Goal: Task Accomplishment & Management: Manage account settings

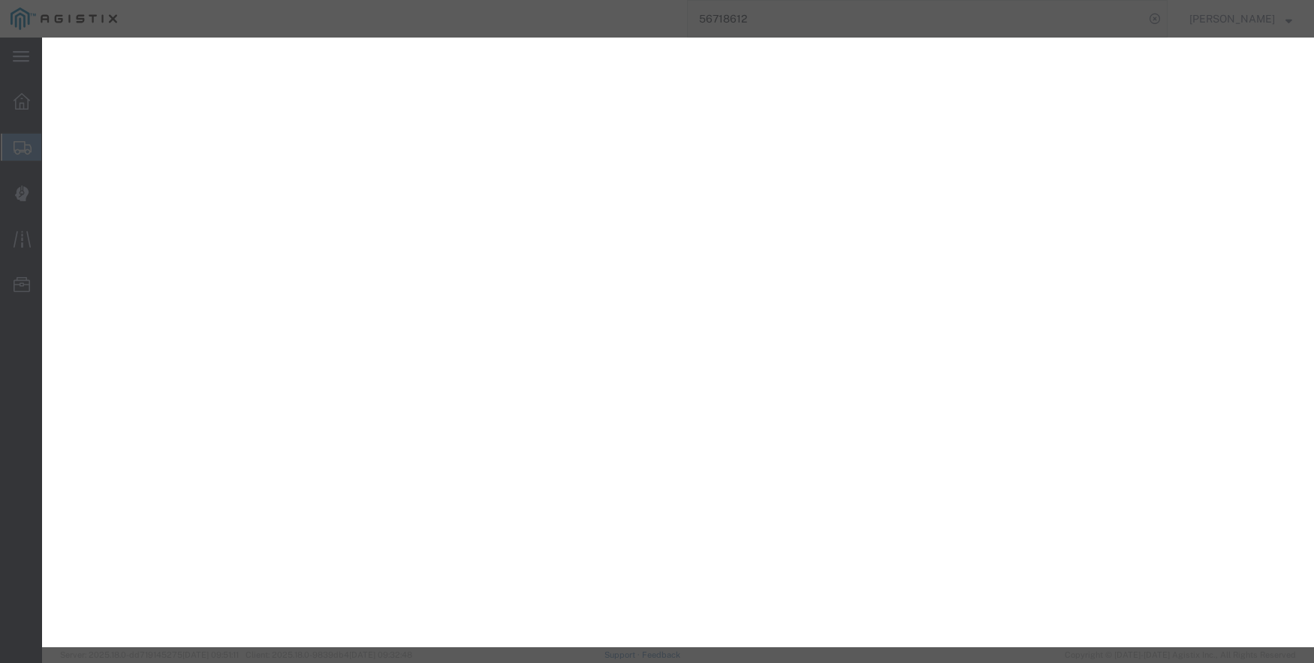
select select "DPTDLVLOC"
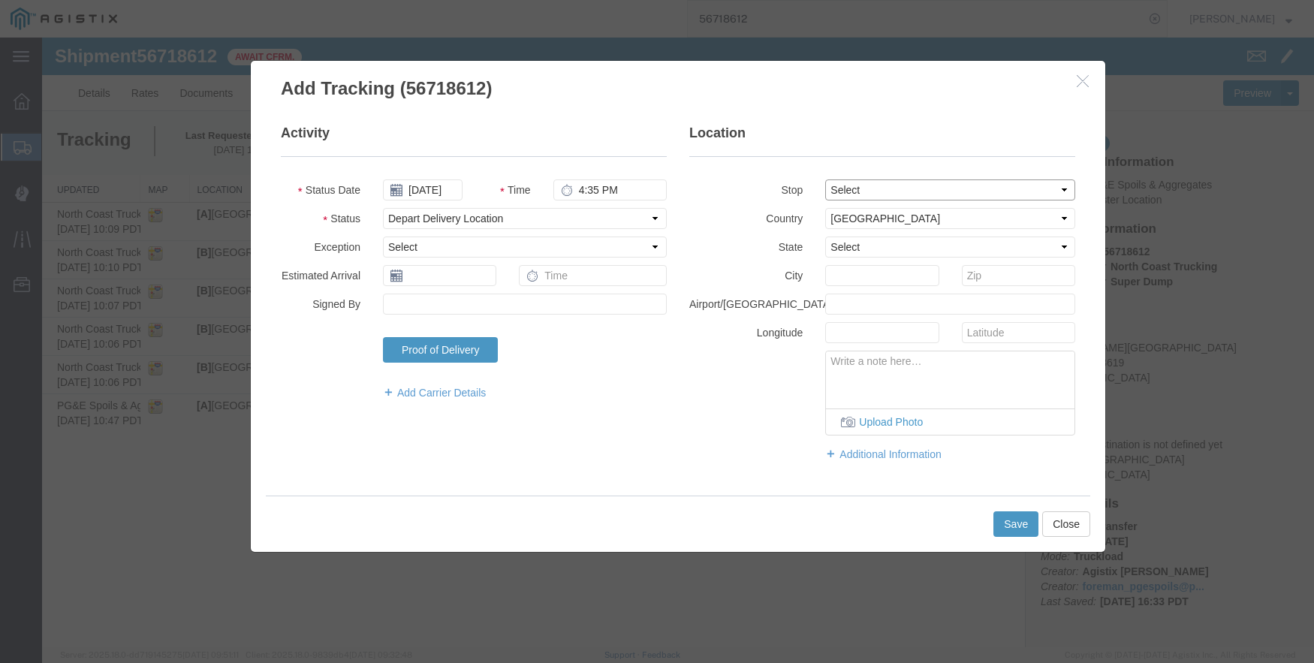
click at [849, 189] on select "Select From: De Wolf Ave & Gettysburg Ave, Clovis, CA, 93619, US Stop 2: 308 W …" at bounding box center [950, 190] width 250 height 21
select select "{"pickupDeliveryInfoId": "122731618","pickupOrDelivery": "D","stopNum": "2","lo…"
click at [825, 180] on select "Select From: De Wolf Ave & Gettysburg Ave, Clovis, CA, 93619, US Stop 2: 308 W …" at bounding box center [950, 190] width 250 height 21
select select "CA"
type input "Clovis"
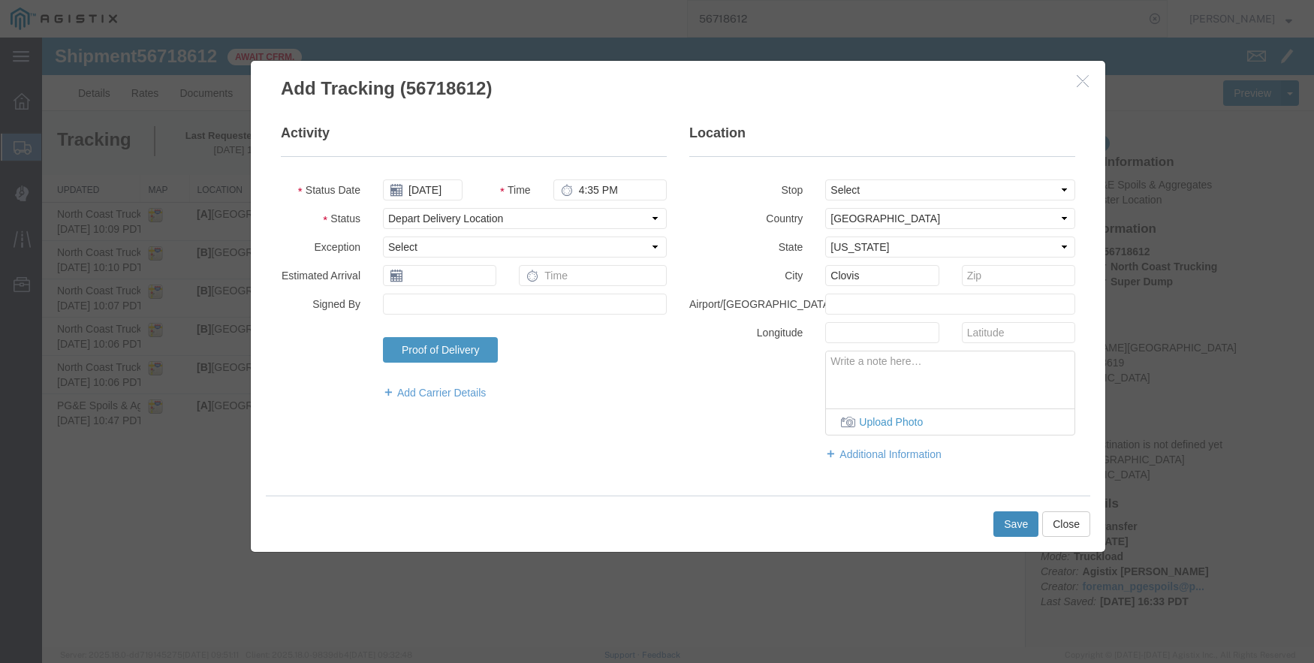
click at [1011, 525] on button "Save" at bounding box center [1016, 524] width 45 height 26
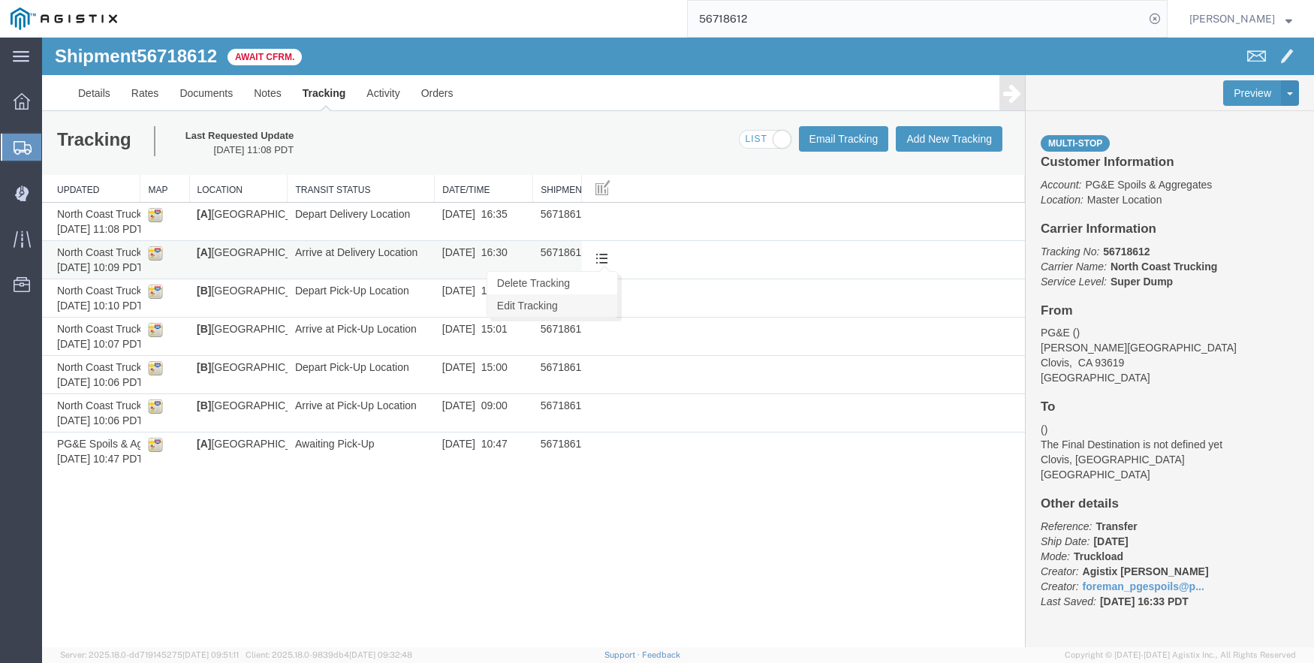
click at [537, 301] on link "Edit Tracking" at bounding box center [552, 305] width 130 height 23
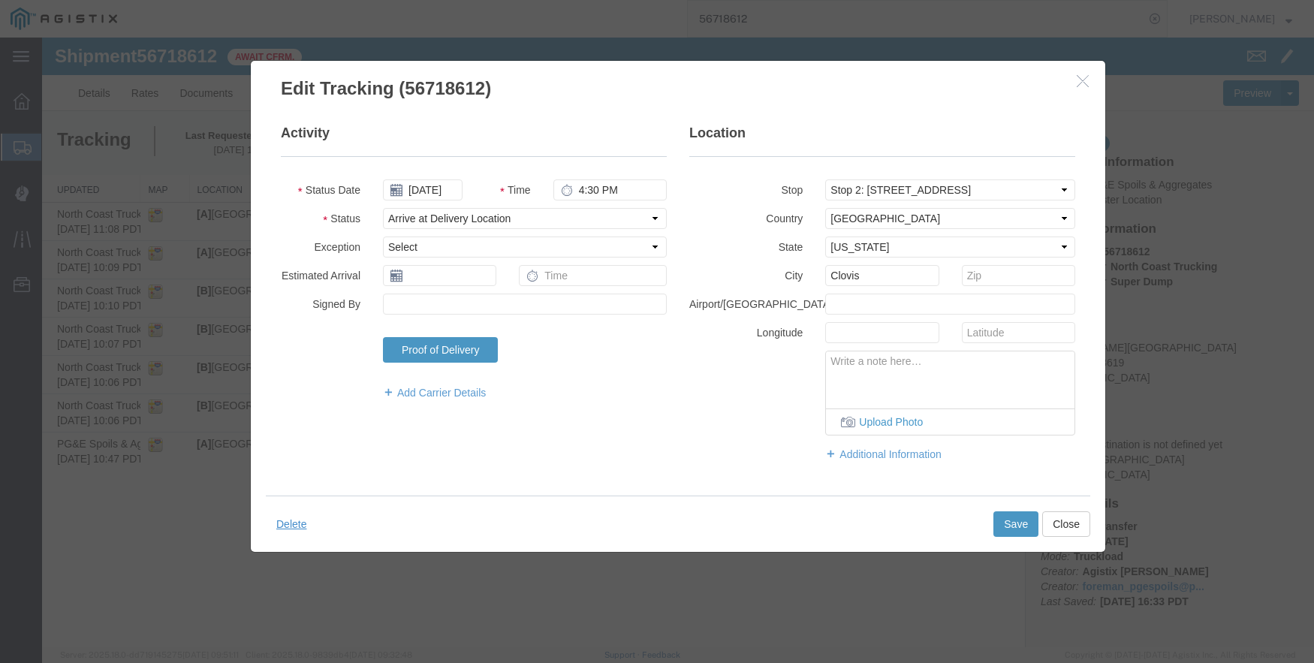
click at [1082, 83] on icon "button" at bounding box center [1083, 80] width 12 height 13
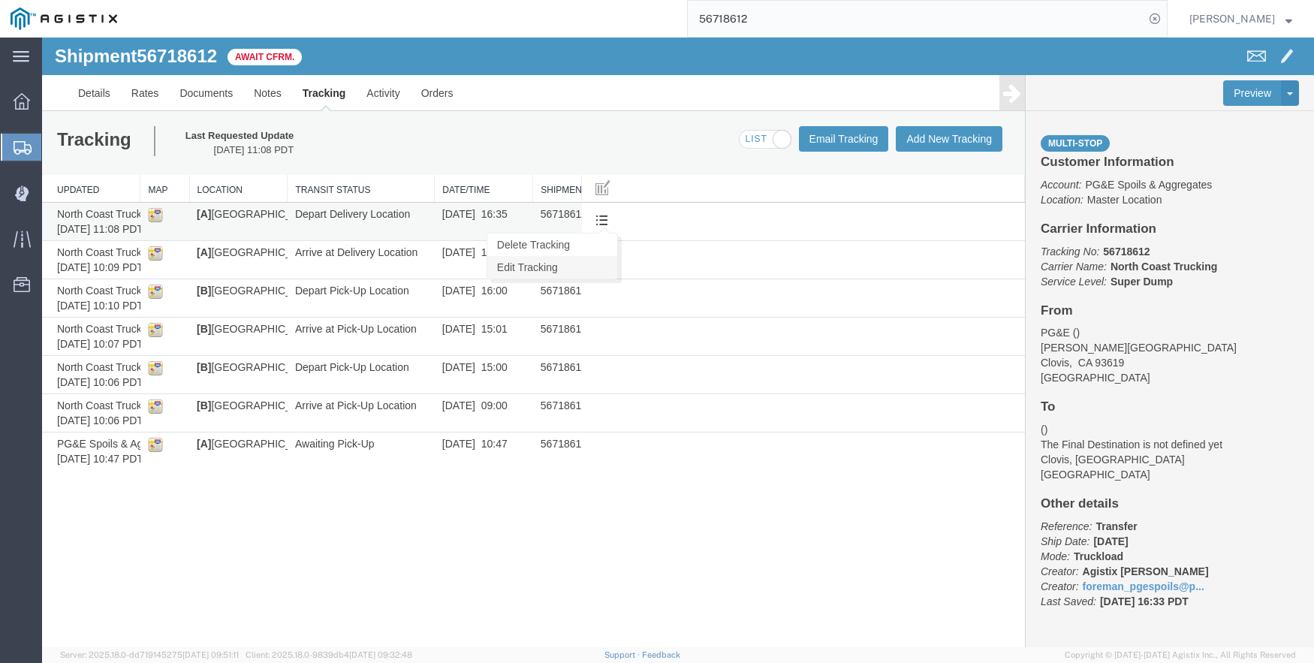
click at [585, 261] on link "Edit Tracking" at bounding box center [552, 267] width 130 height 23
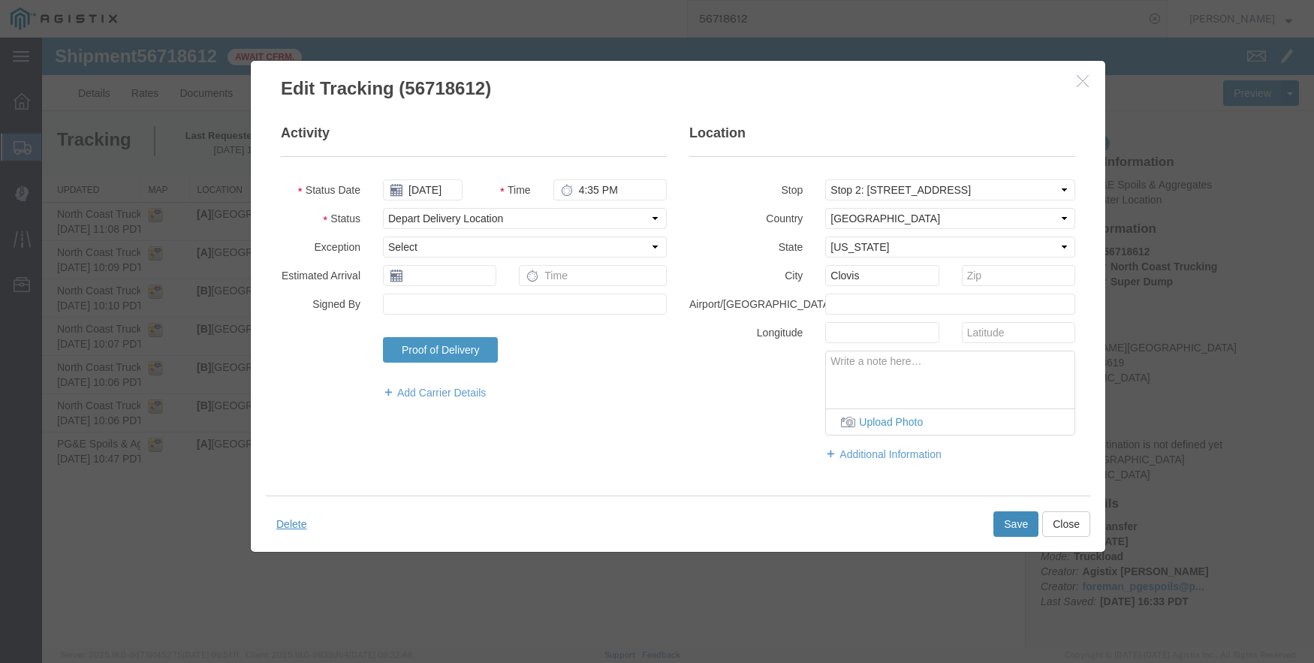
click at [1014, 523] on button "Save" at bounding box center [1016, 524] width 45 height 26
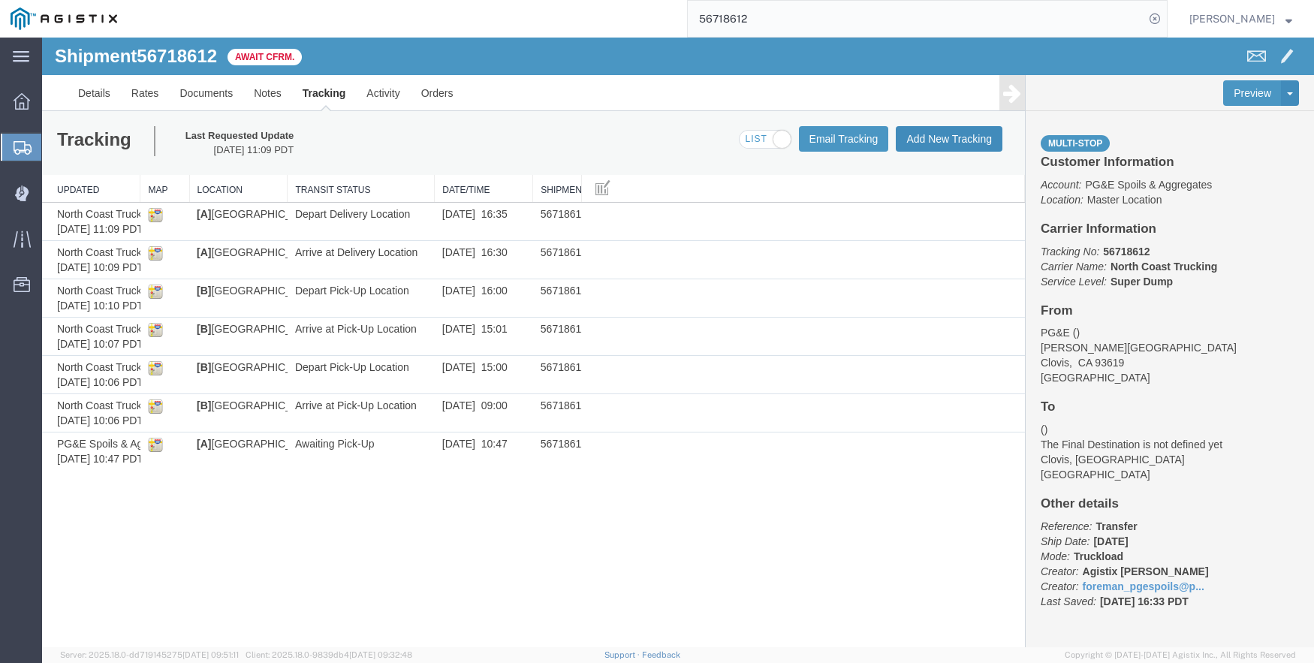
click at [954, 134] on button "Add New Tracking" at bounding box center [949, 139] width 107 height 26
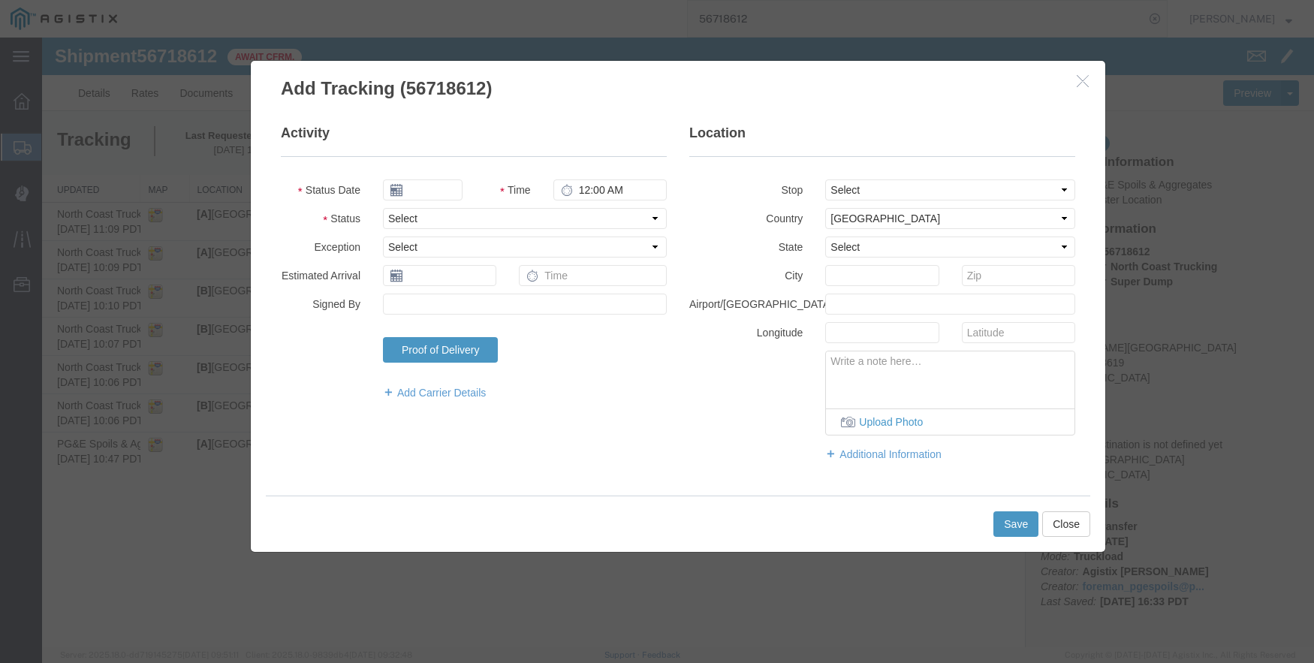
type input "09/12/2025"
type input "2:00 PM"
click at [431, 189] on input "09/12/2025" at bounding box center [423, 190] width 80 height 21
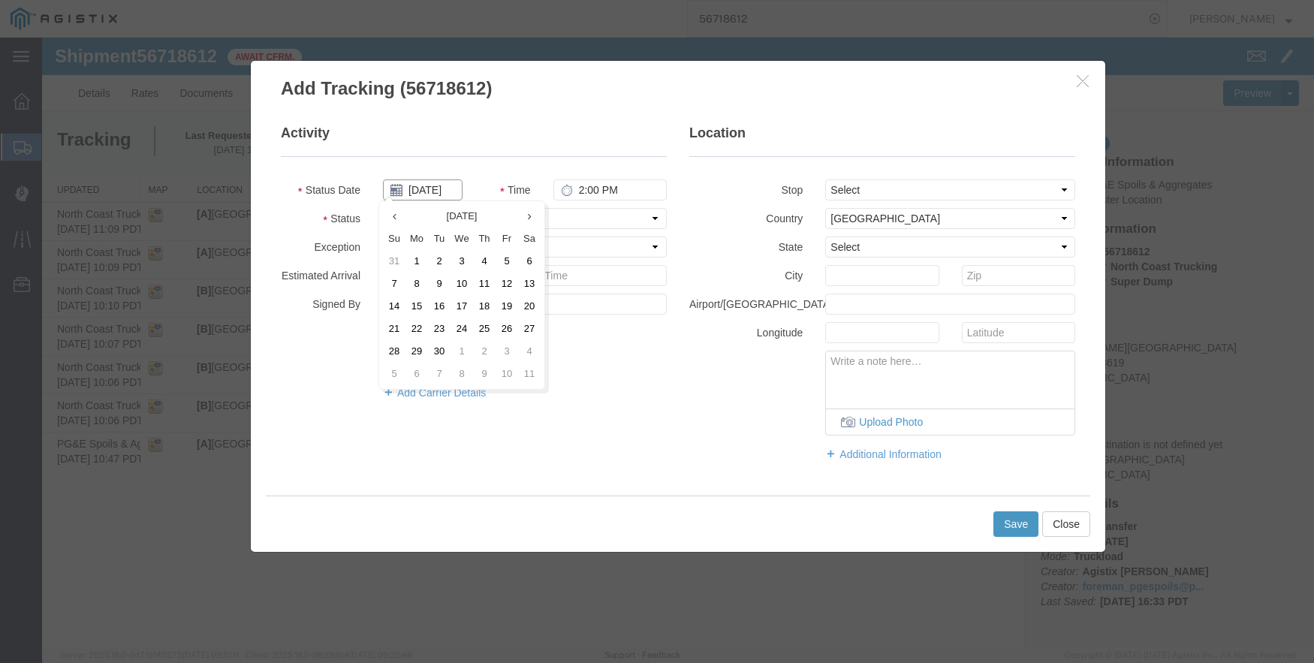
click at [431, 189] on input "09/12/2025" at bounding box center [423, 190] width 80 height 21
type input "09/05/2025"
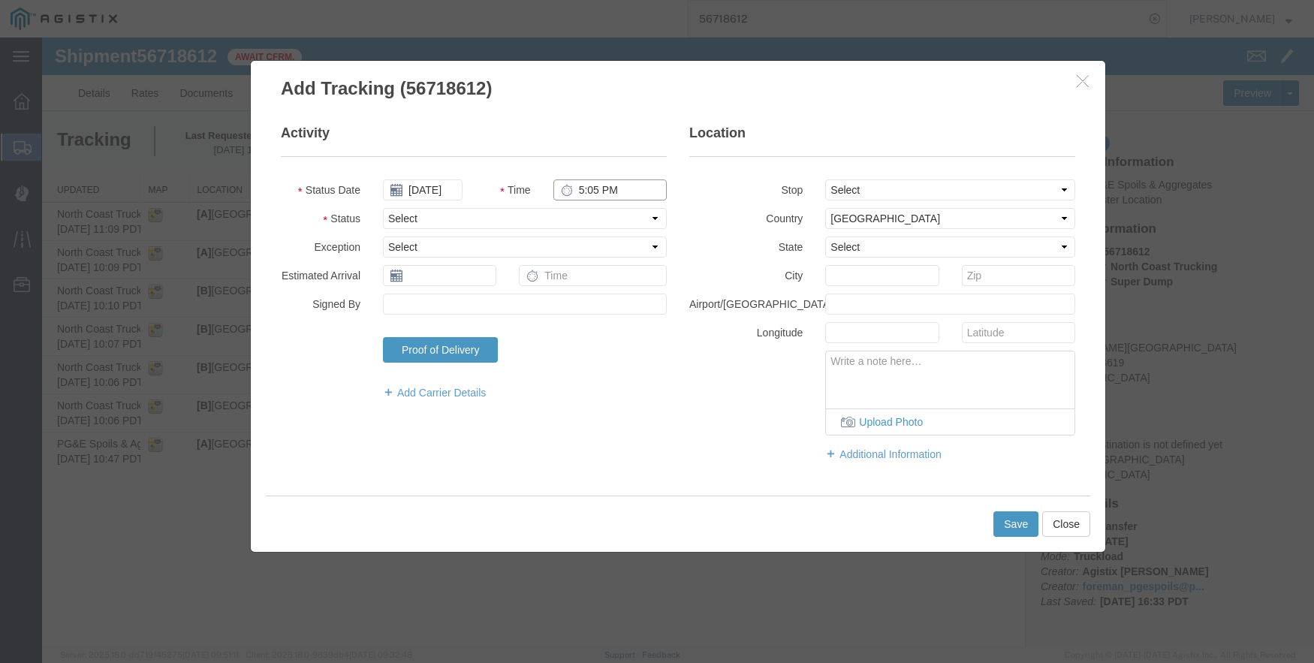
type input "5:05 PM"
select select "ARVPULOC"
click at [855, 183] on select "Select From: De Wolf Ave & Gettysburg Ave, Clovis, CA, 93619, US Stop 2: 308 W …" at bounding box center [950, 190] width 250 height 21
click at [858, 282] on input "text" at bounding box center [881, 275] width 113 height 21
click at [862, 251] on select "Select Alabama Alaska Arizona Arkansas Armed Forces Americas Armed Forces Europ…" at bounding box center [950, 247] width 250 height 21
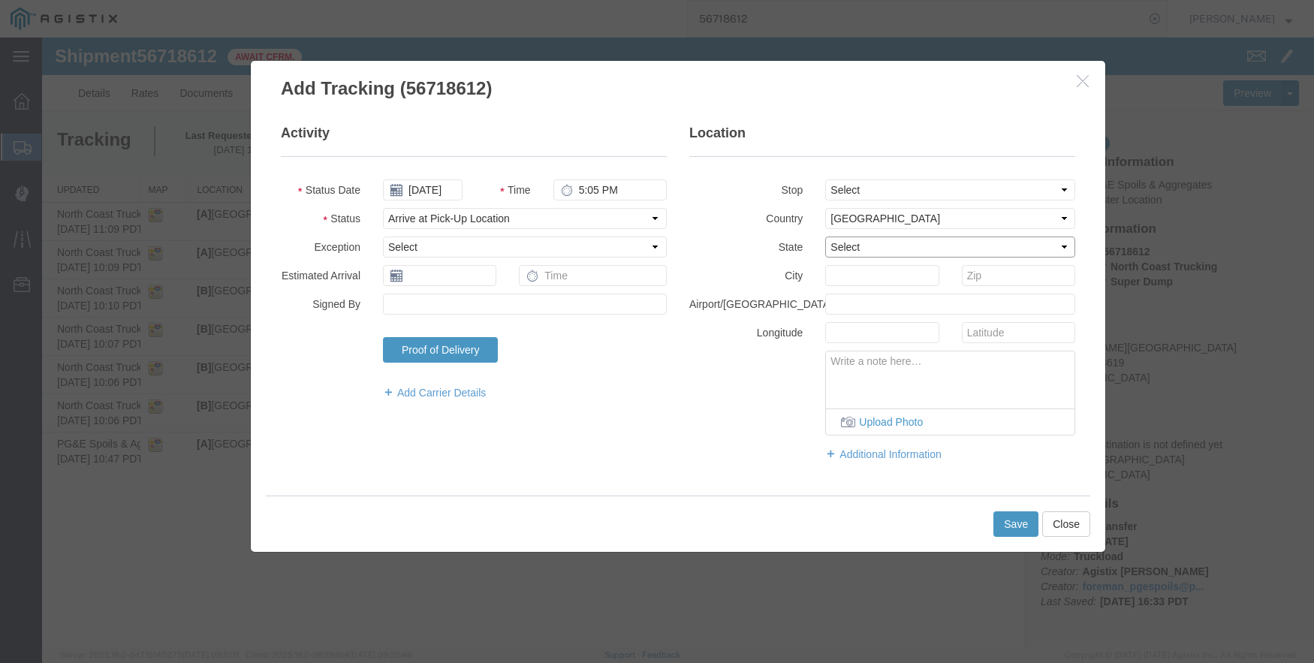
select select "CA"
click at [825, 237] on select "Select Alabama Alaska Arizona Arkansas Armed Forces Americas Armed Forces Europ…" at bounding box center [950, 247] width 250 height 21
type input "Fresno"
click at [1011, 531] on button "Save" at bounding box center [1016, 524] width 45 height 26
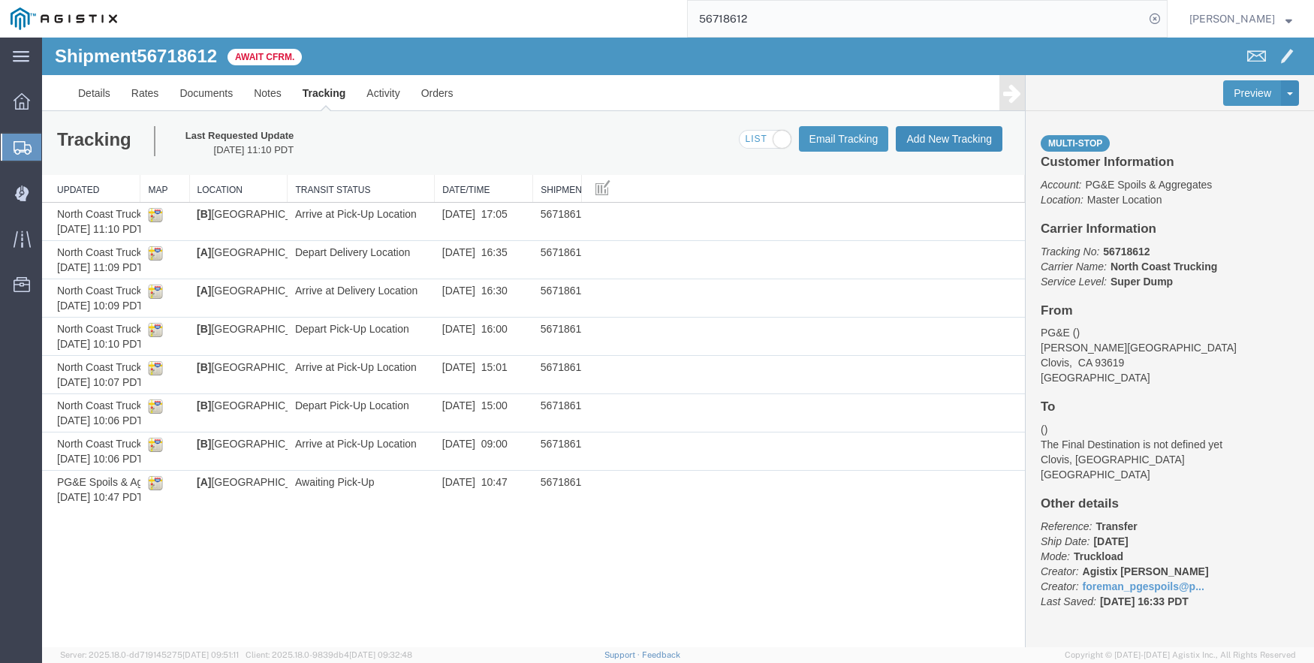
click at [956, 134] on button "Add New Tracking" at bounding box center [949, 139] width 107 height 26
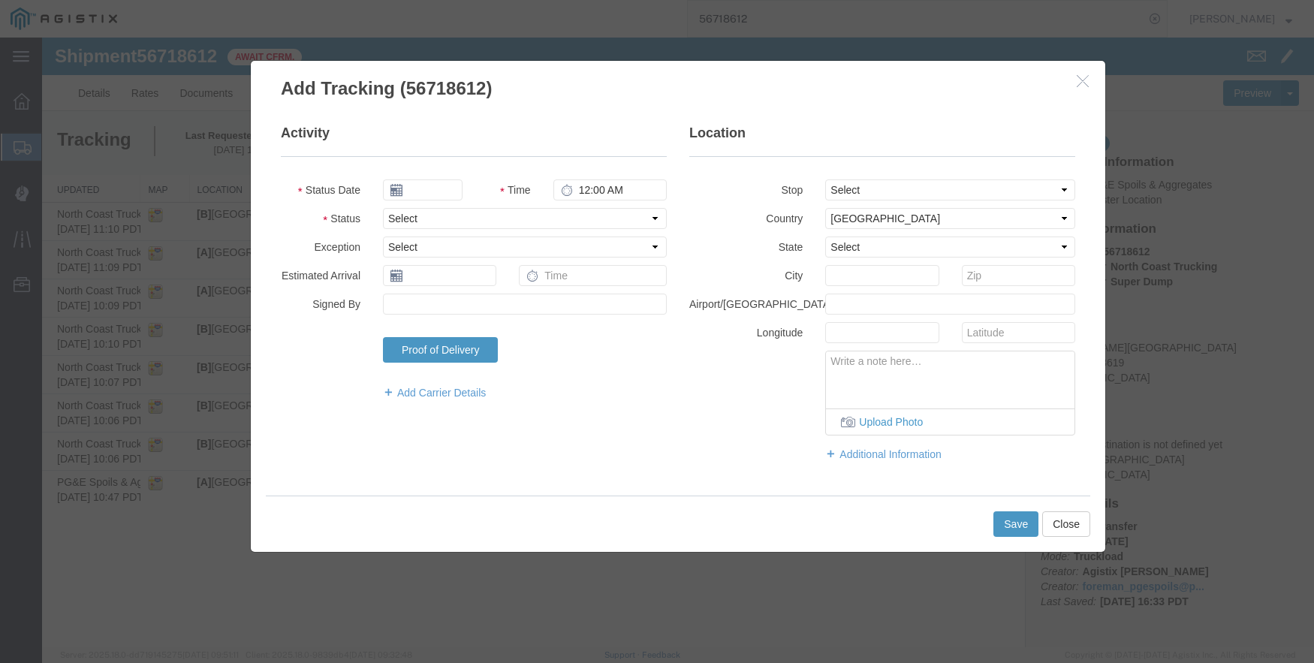
type input "09/12/2025"
click at [584, 193] on input "2:00 PM" at bounding box center [610, 190] width 113 height 21
type input "5:15 PM"
select select "DPTDLVLOC"
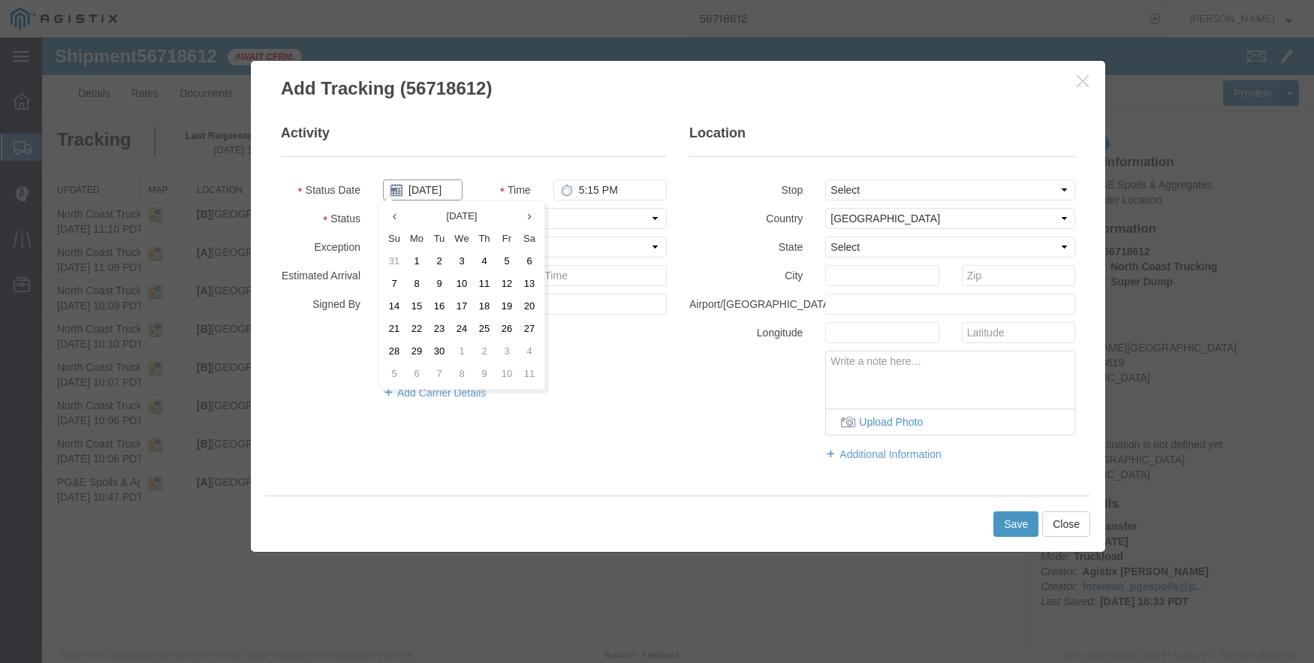
click at [430, 186] on input "09/12/2025" at bounding box center [423, 190] width 80 height 21
type input "09/05/2025"
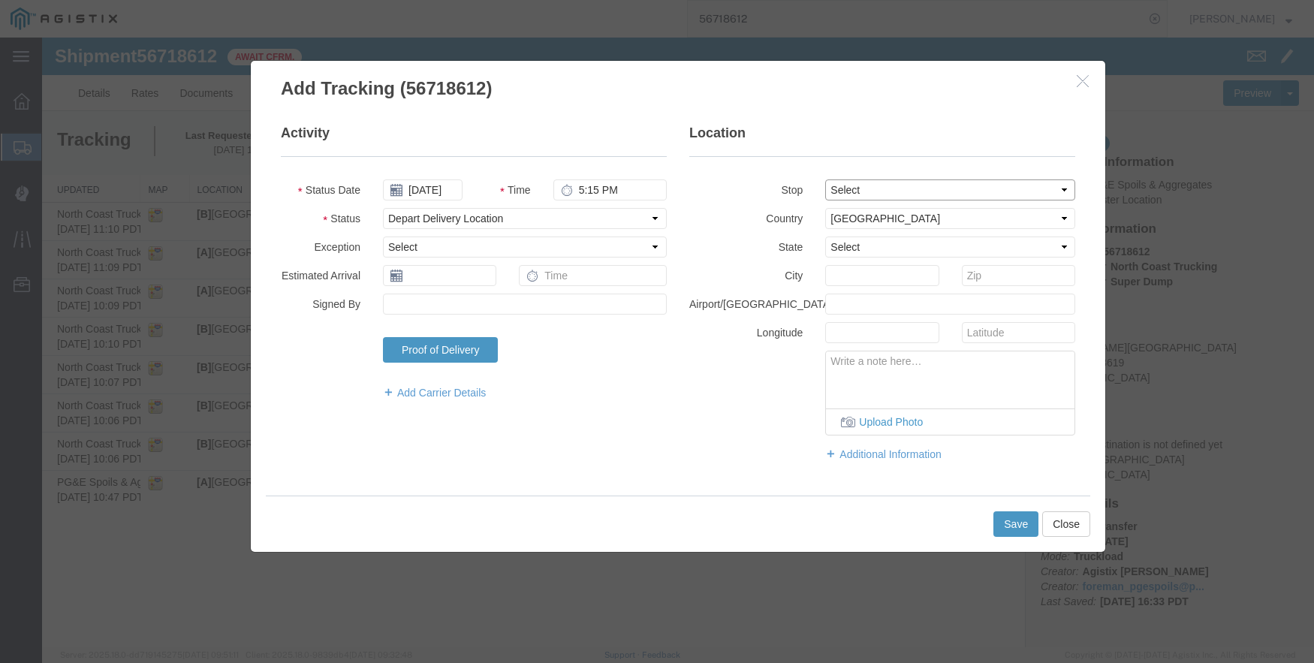
click at [850, 188] on select "Select From: De Wolf Ave & Gettysburg Ave, Clovis, CA, 93619, US Stop 2: 308 W …" at bounding box center [950, 190] width 250 height 21
click at [849, 247] on select "Select Alabama Alaska Arizona Arkansas Armed Forces Americas Armed Forces Europ…" at bounding box center [950, 247] width 250 height 21
select select "CA"
click at [825, 237] on select "Select Alabama Alaska Arizona Arkansas Armed Forces Americas Armed Forces Europ…" at bounding box center [950, 247] width 250 height 21
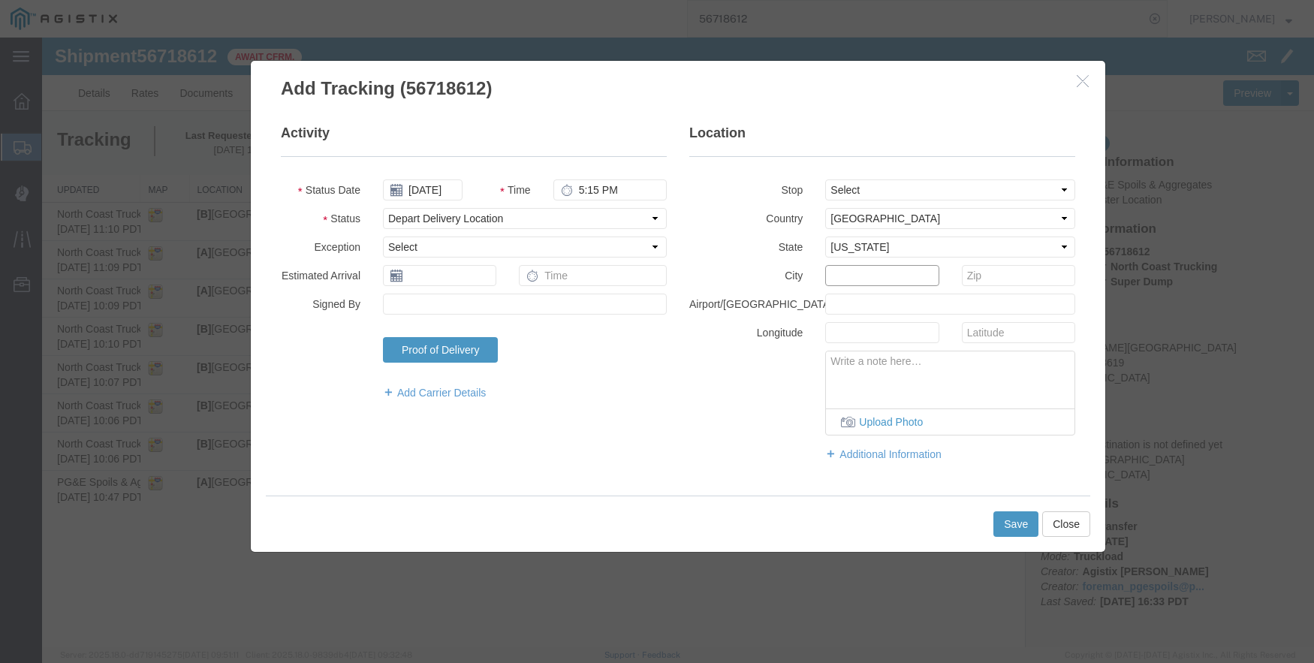
click at [855, 278] on input "text" at bounding box center [881, 275] width 113 height 21
type input "a"
type input "Fresno"
click at [1013, 524] on button "Save" at bounding box center [1016, 524] width 45 height 26
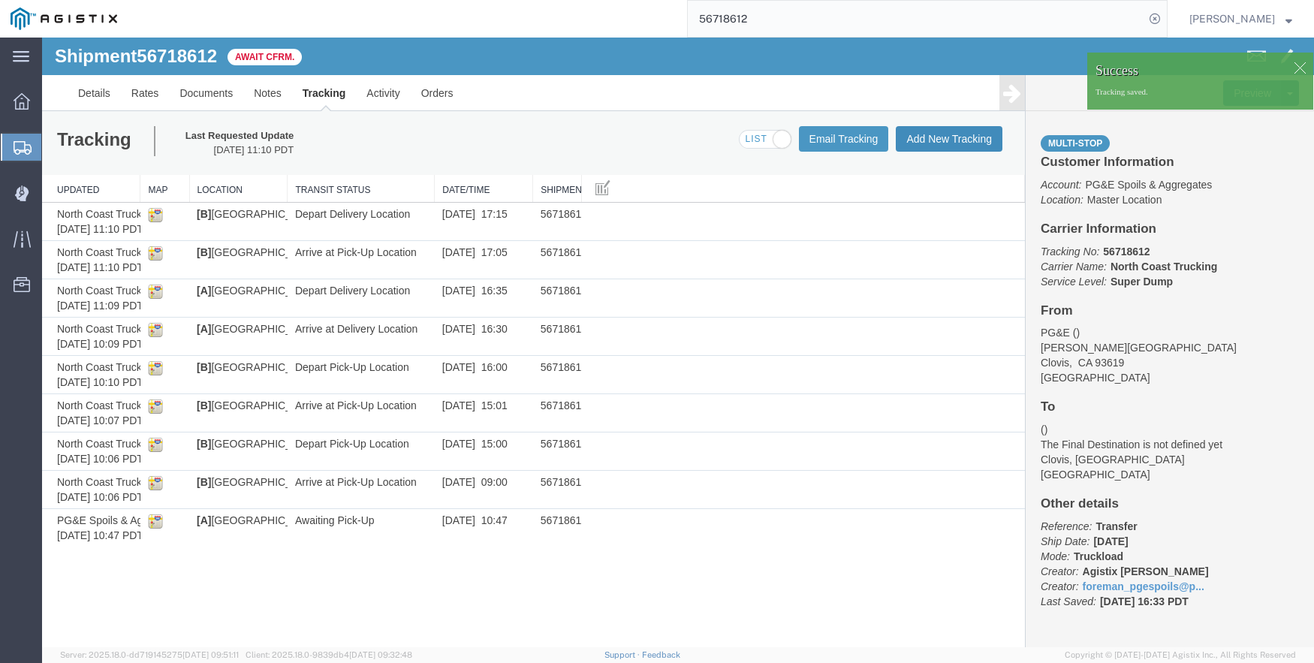
click at [945, 138] on button "Add New Tracking" at bounding box center [949, 139] width 107 height 26
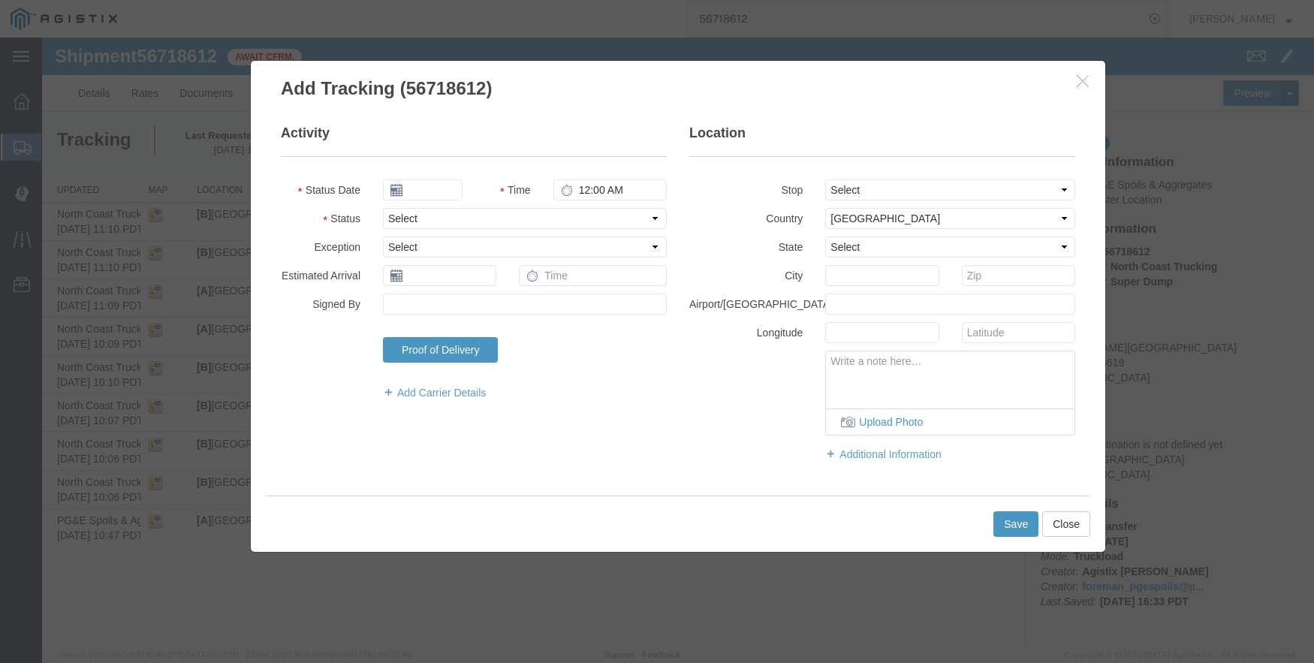
type input "09/12/2025"
type input "2:00 PM"
click at [429, 186] on input "09/12/2025" at bounding box center [423, 190] width 80 height 21
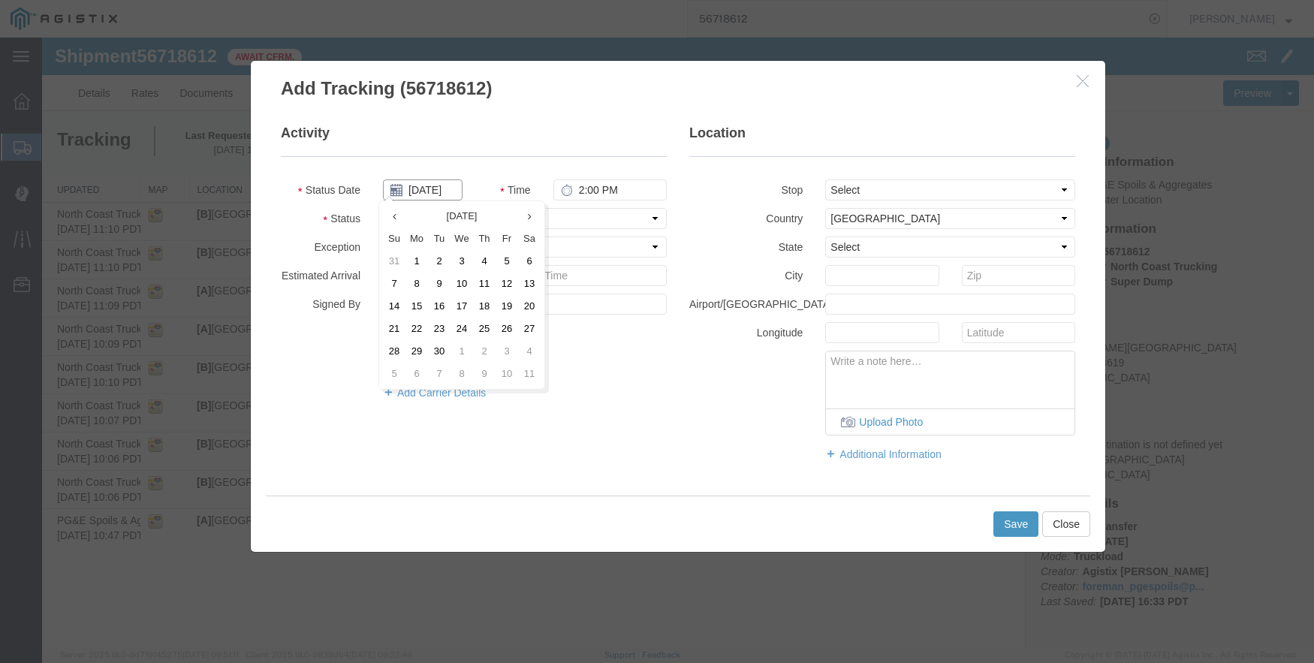
click at [429, 186] on input "09/12/2025" at bounding box center [423, 190] width 80 height 21
type input "09/05/2025"
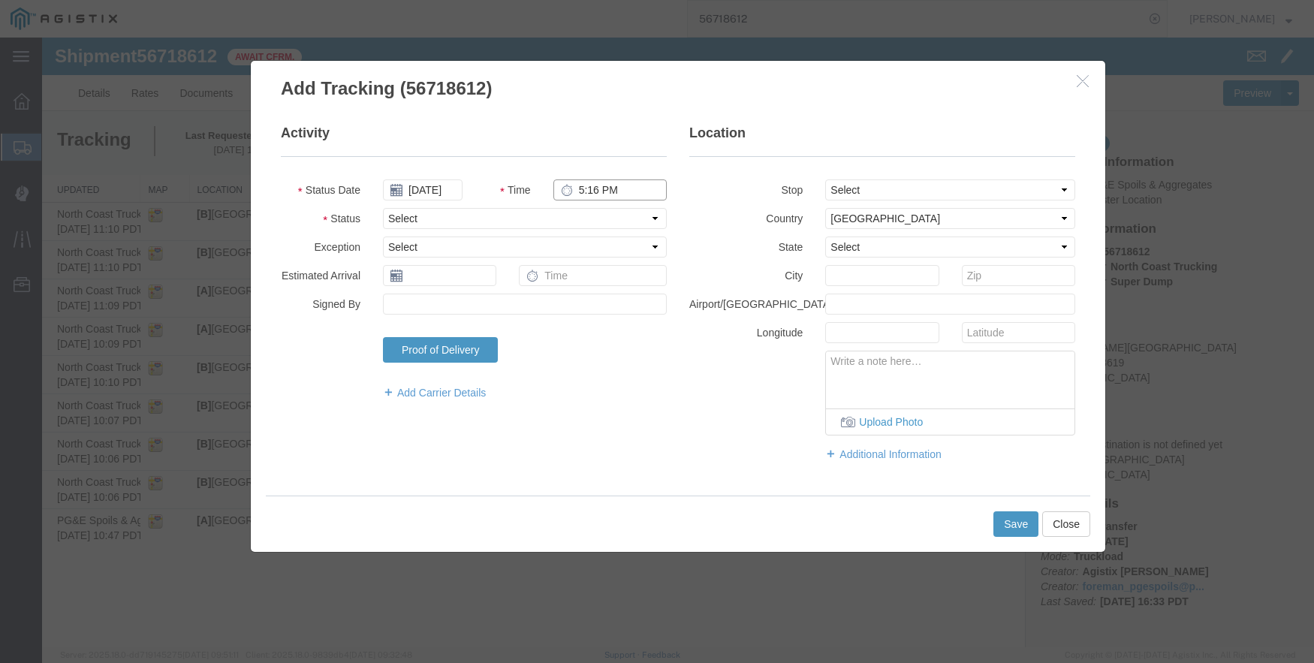
type input "5:16 PM"
select select "BREAKSTART"
click at [1027, 520] on button "Save" at bounding box center [1016, 524] width 45 height 26
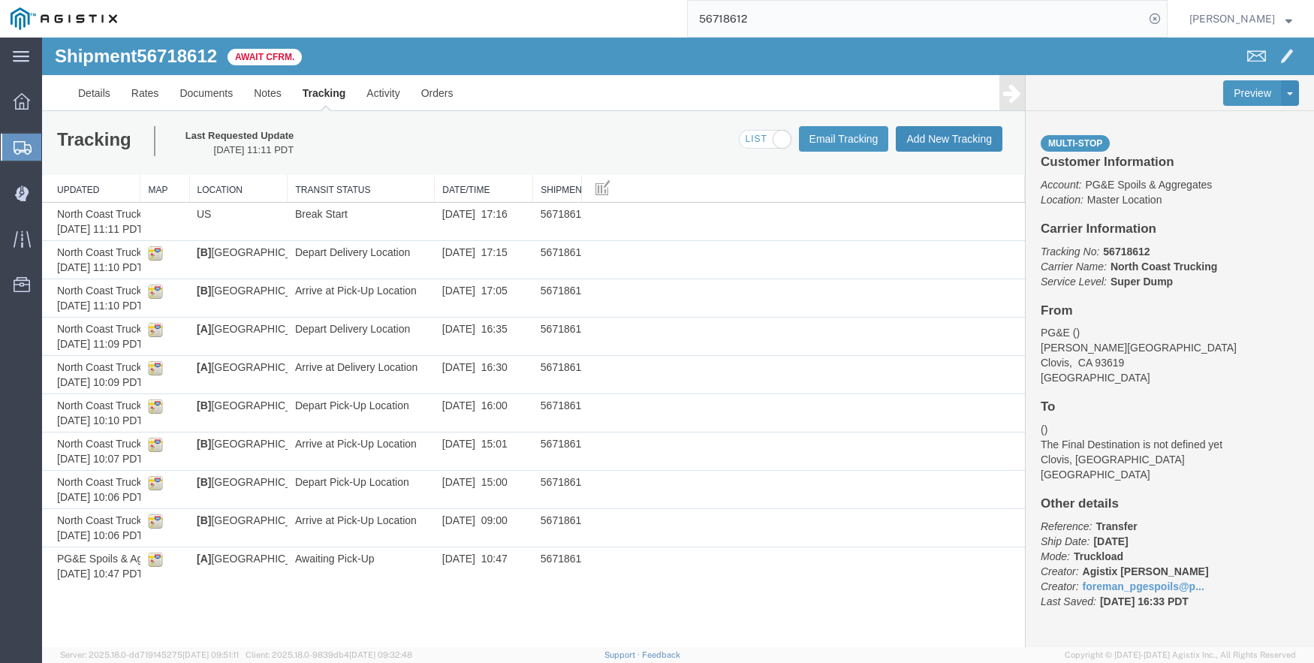
click at [913, 136] on button "Add New Tracking" at bounding box center [949, 139] width 107 height 26
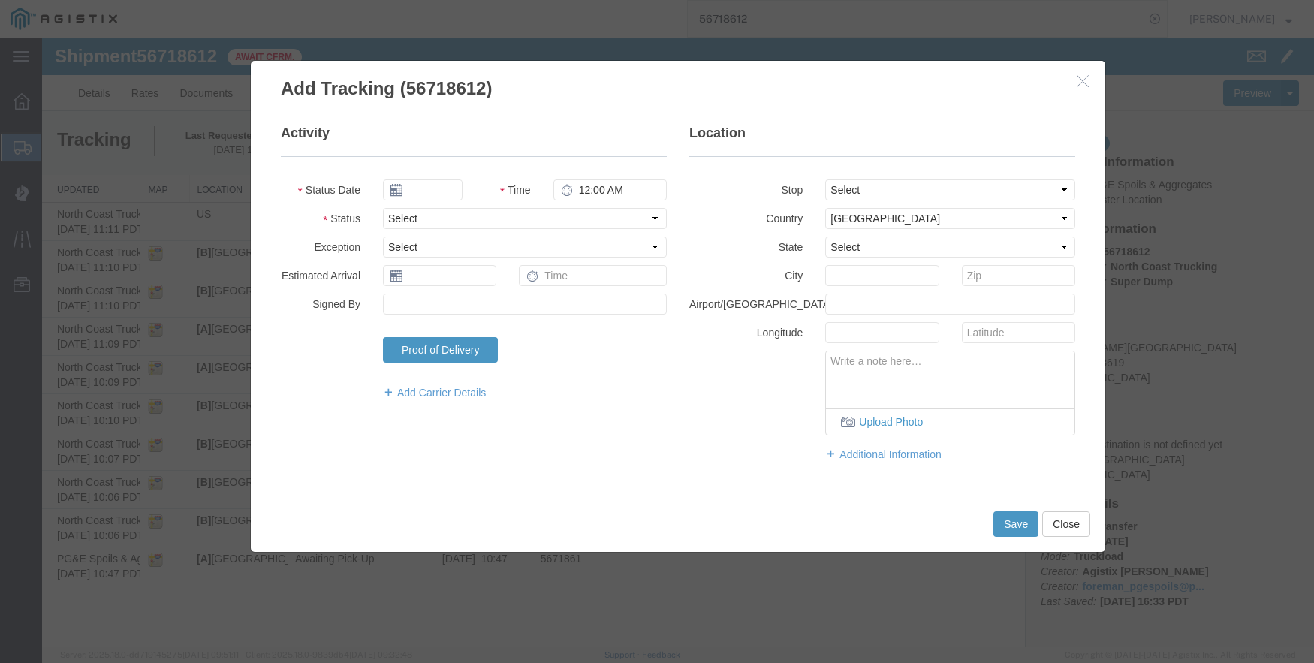
type input "09/12/2025"
type input "2:00 PM"
click at [1082, 525] on button "Close" at bounding box center [1066, 524] width 48 height 26
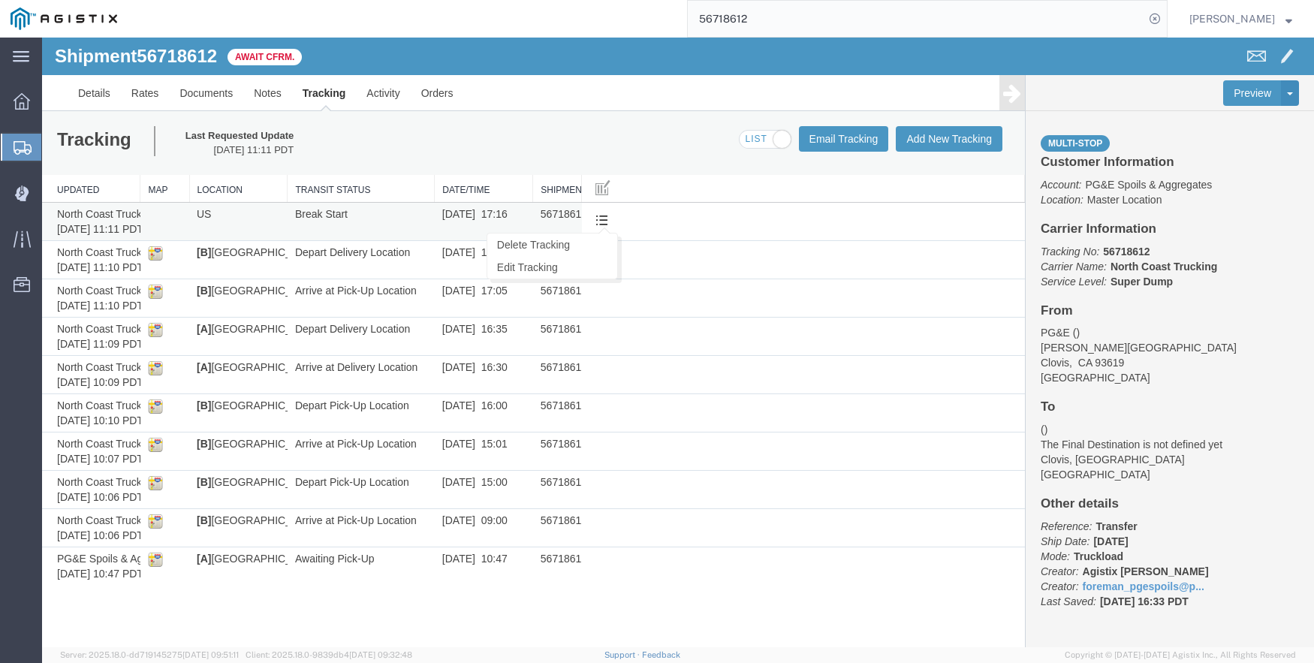
click at [604, 222] on span at bounding box center [602, 219] width 13 height 13
click at [562, 264] on link "Edit Tracking" at bounding box center [552, 267] width 130 height 23
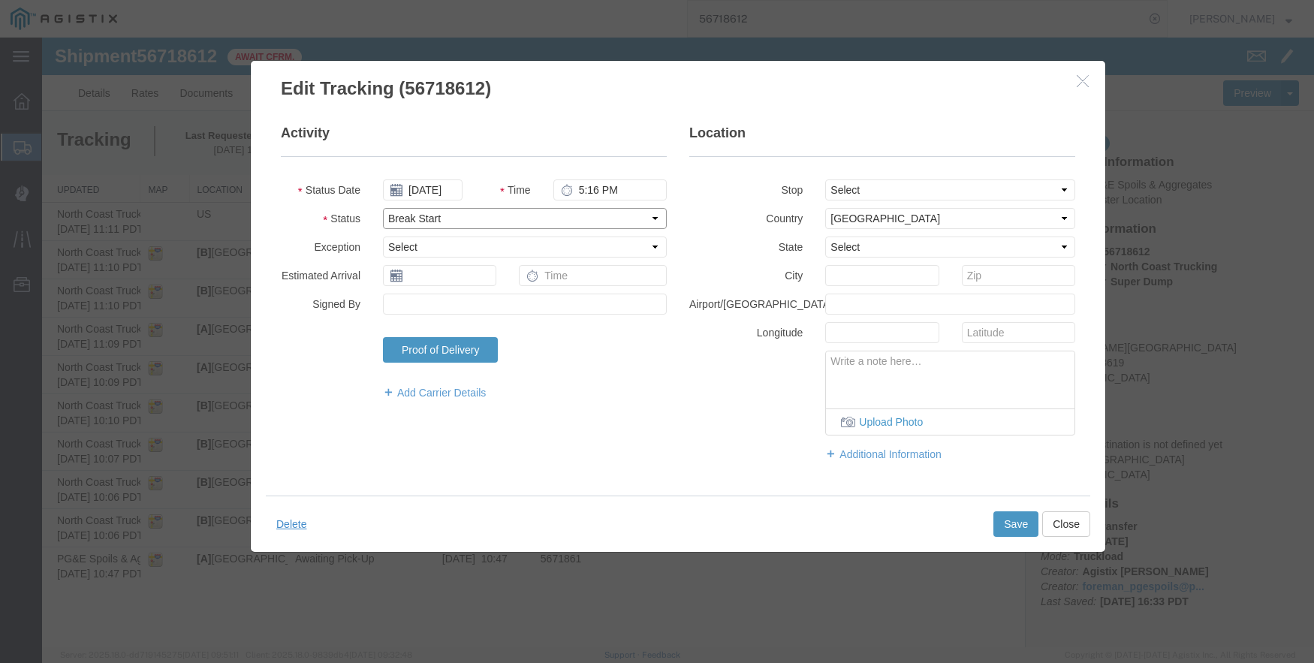
click at [467, 222] on select "Select Arrival Notice Available Arrival Notice Imported Arrive at Delivery Loca…" at bounding box center [525, 218] width 284 height 21
select select "ARVDLVLOC"
click at [383, 208] on select "Select Arrival Notice Available Arrival Notice Imported Arrive at Delivery Loca…" at bounding box center [525, 218] width 284 height 21
click at [899, 189] on select "Select From: De Wolf Ave & Gettysburg Ave, Clovis, CA, 93619, US Stop 2: 308 W …" at bounding box center [950, 190] width 250 height 21
select select "{"pickupDeliveryInfoId": "122731618","pickupOrDelivery": "D","stopNum": "2","lo…"
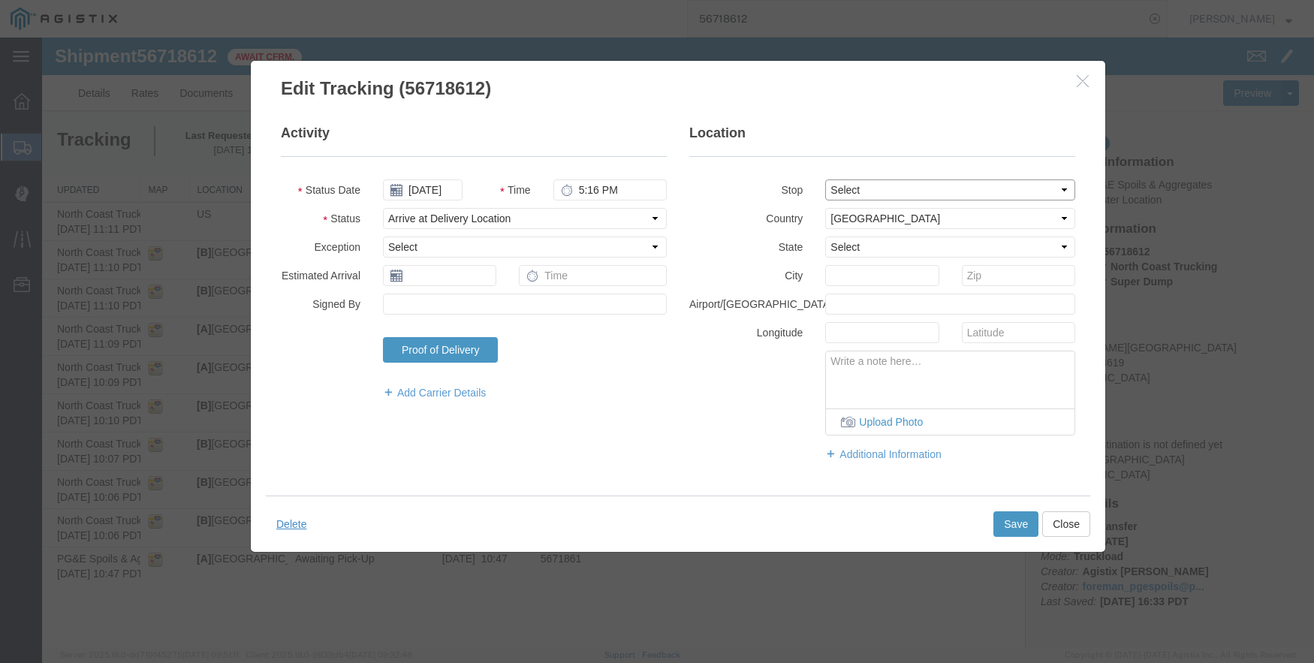
click at [825, 180] on select "Select From: De Wolf Ave & Gettysburg Ave, Clovis, CA, 93619, US Stop 2: 308 W …" at bounding box center [950, 190] width 250 height 21
select select "CA"
type input "Clovis"
click at [1017, 523] on button "Save" at bounding box center [1016, 524] width 45 height 26
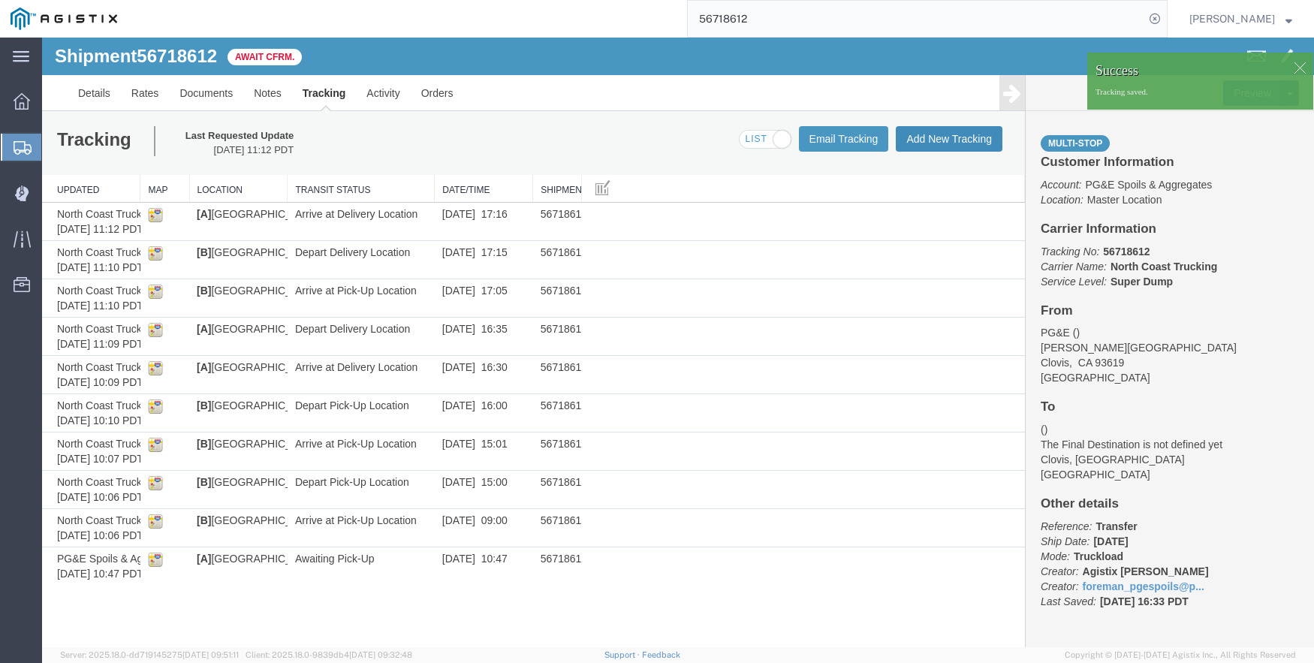
click at [961, 136] on button "Add New Tracking" at bounding box center [949, 139] width 107 height 26
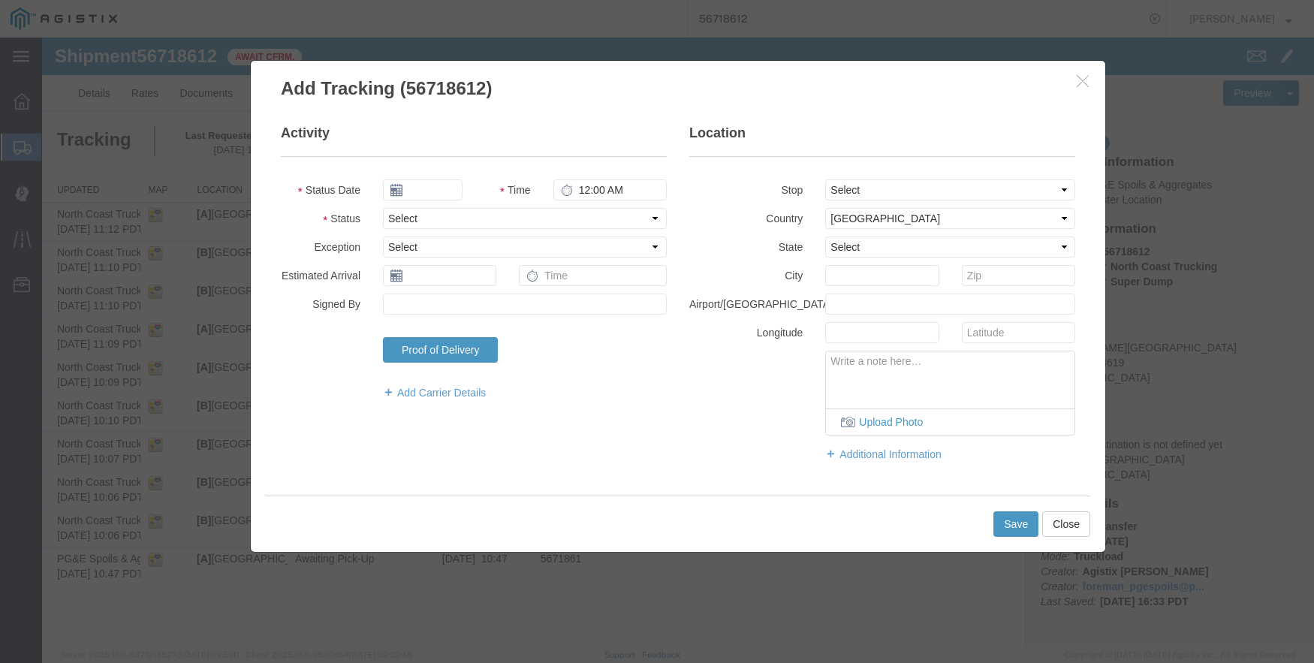
type input "09/12/2025"
type input "2:00 PM"
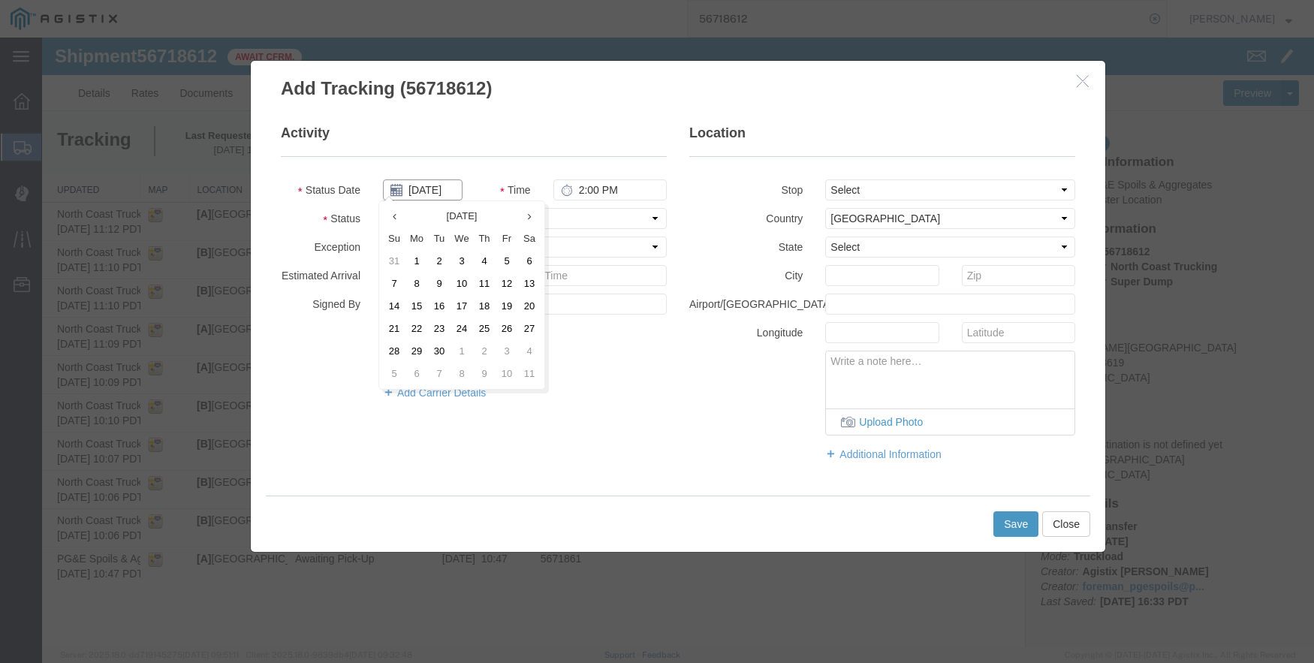
click at [430, 186] on input "09/12/2025" at bounding box center [423, 190] width 80 height 21
type input "09/05/2025"
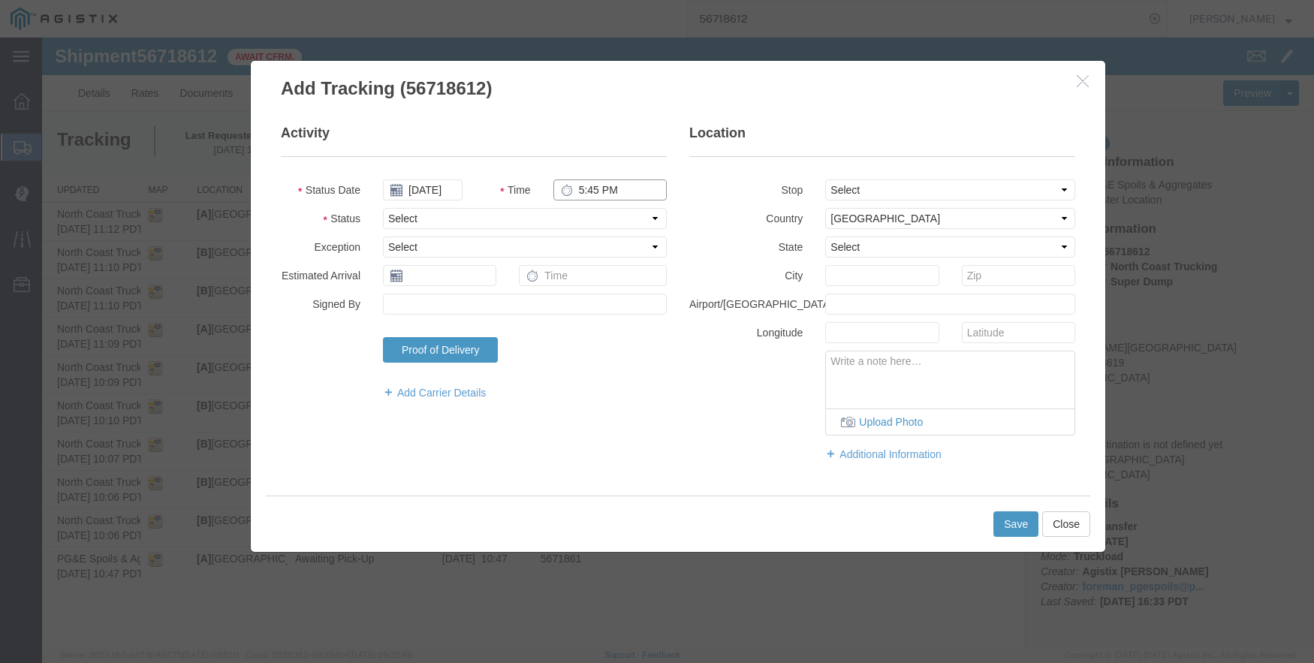
type input "5:45 PM"
select select "DPTDLVLOC"
click at [874, 180] on select "Select From: De Wolf Ave & Gettysburg Ave, Clovis, CA, 93619, US Stop 2: 308 W …" at bounding box center [950, 190] width 250 height 21
select select "{"pickupDeliveryInfoId": "122731618","pickupOrDelivery": "D","stopNum": "2","lo…"
click at [825, 180] on select "Select From: De Wolf Ave & Gettysburg Ave, Clovis, CA, 93619, US Stop 2: 308 W …" at bounding box center [950, 190] width 250 height 21
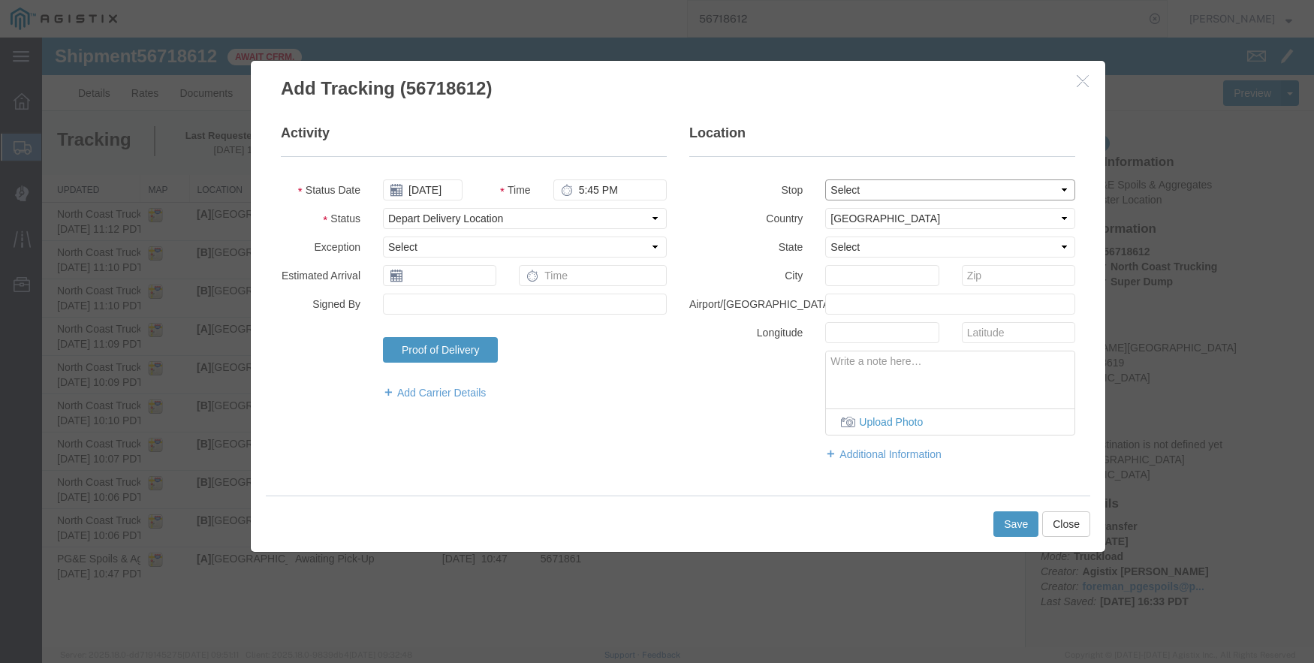
select select "CA"
type input "Clovis"
click at [1008, 518] on button "Save" at bounding box center [1016, 524] width 45 height 26
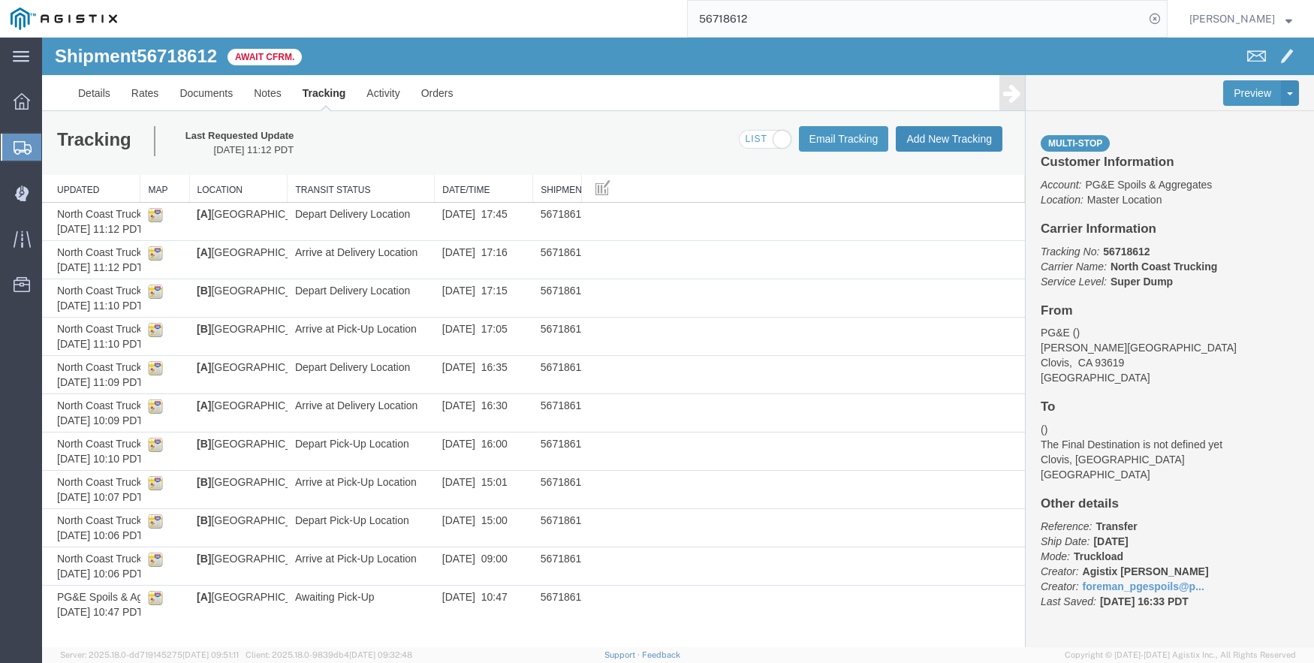
click at [928, 131] on button "Add New Tracking" at bounding box center [949, 139] width 107 height 26
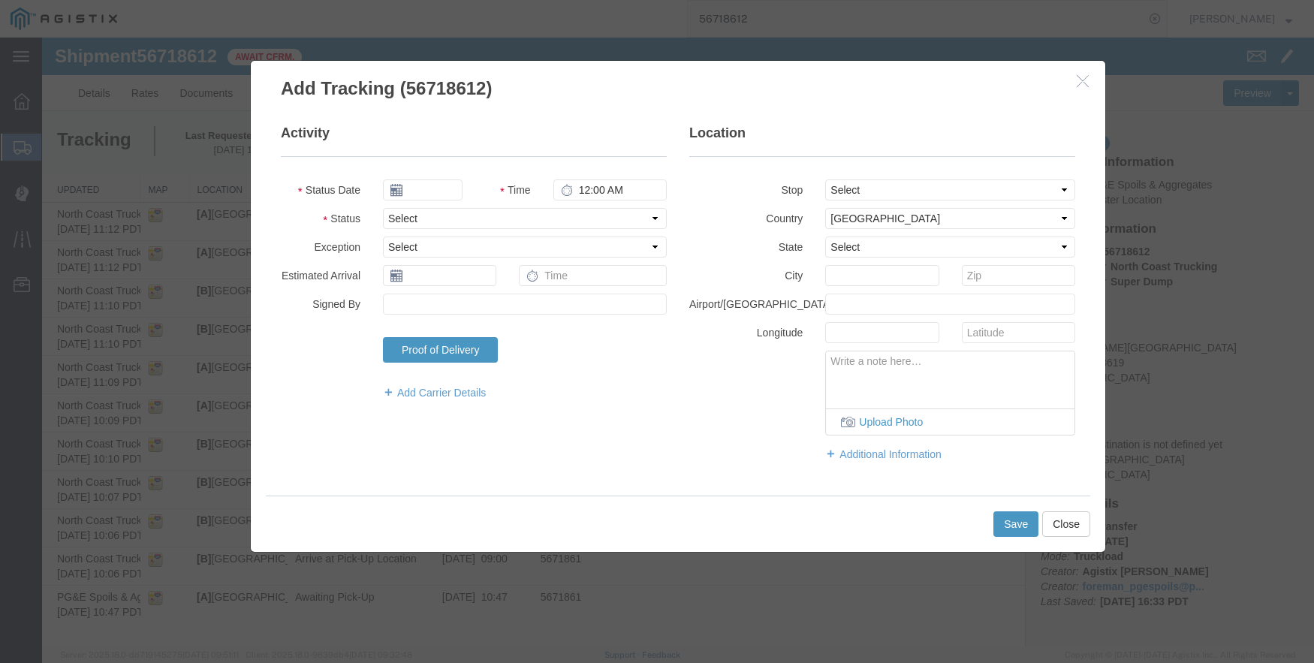
type input "09/12/2025"
type input "2:00 PM"
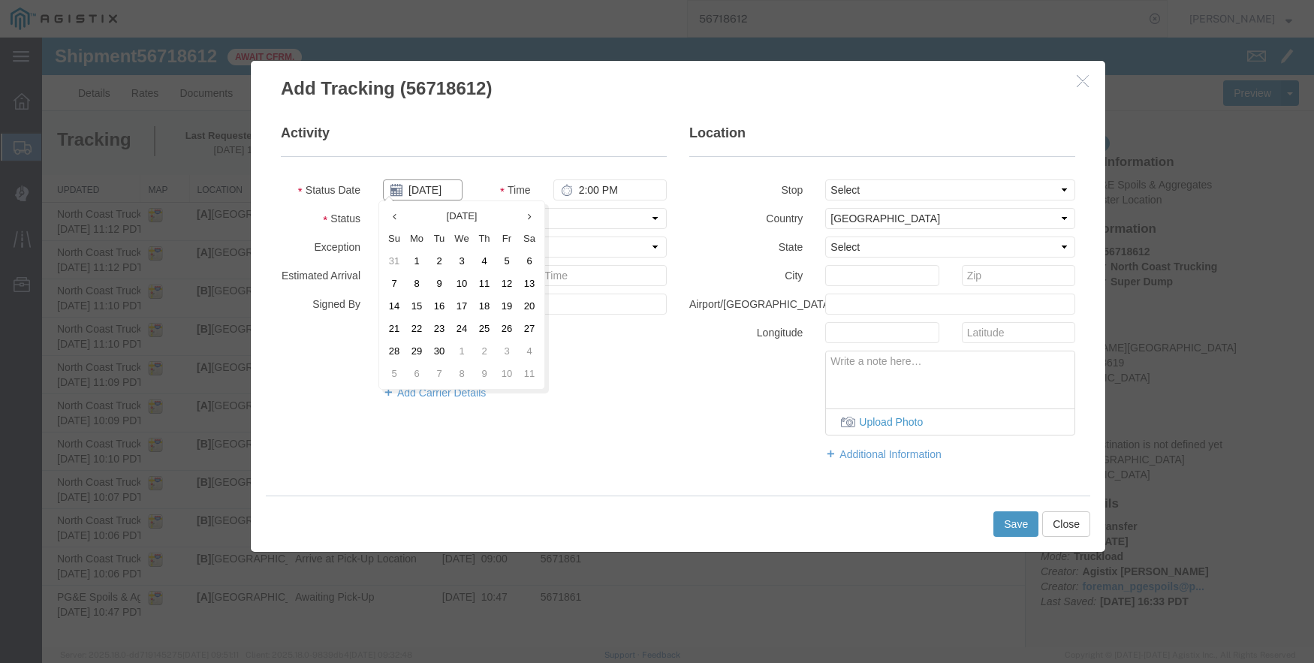
click at [431, 191] on input "09/12/2025" at bounding box center [423, 190] width 80 height 21
type input "09/05/2025"
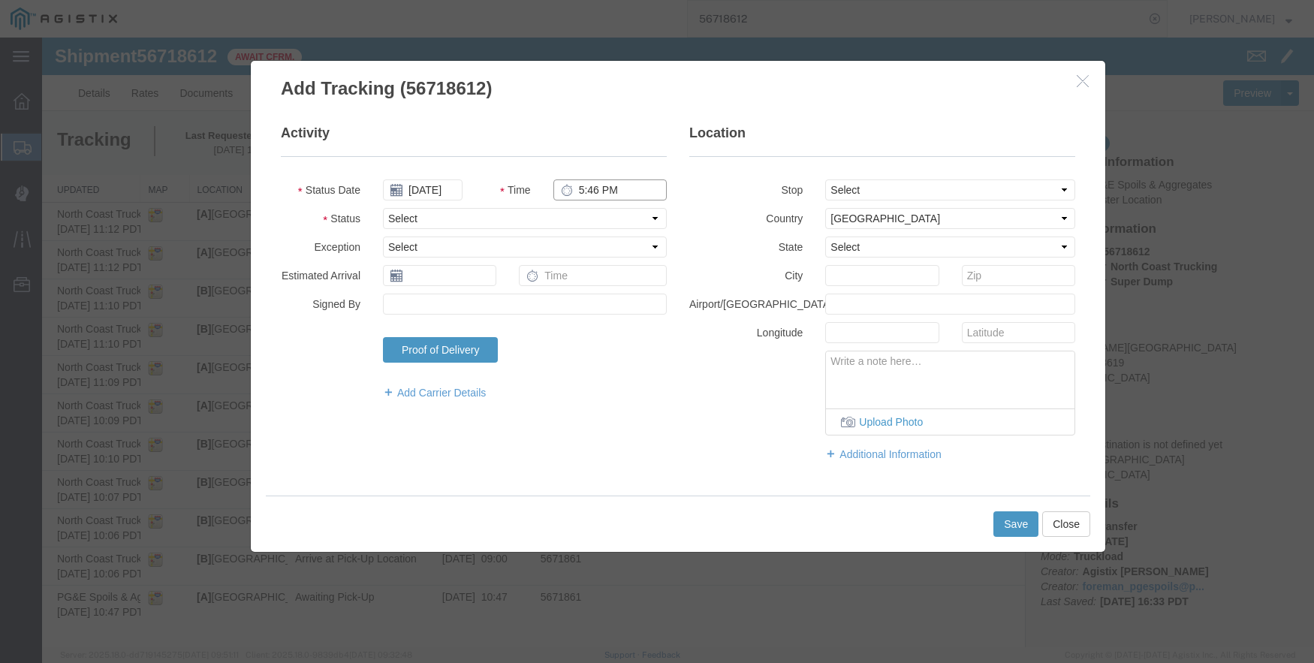
type input "5:46 PM"
select select "BREAKSTART"
click at [1029, 526] on button "Save" at bounding box center [1016, 524] width 45 height 26
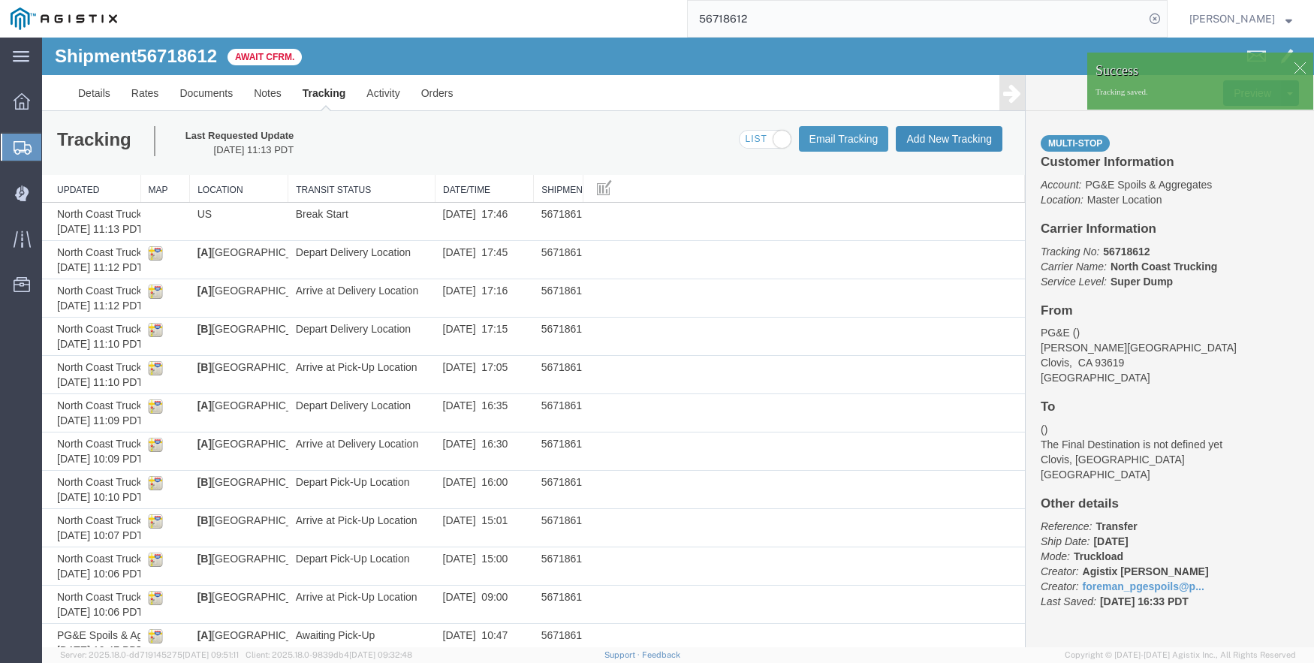
click at [957, 139] on button "Add New Tracking" at bounding box center [949, 139] width 107 height 26
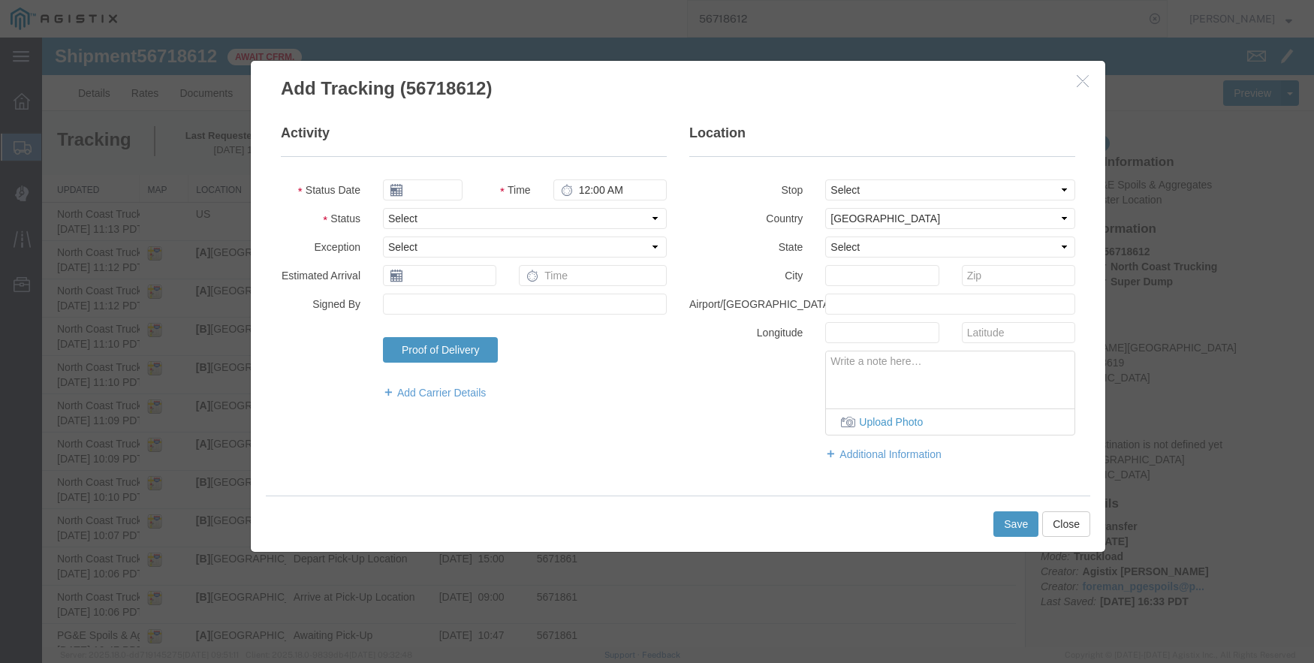
type input "09/12/2025"
type input "2:00 PM"
click at [425, 186] on input "09/12/2025" at bounding box center [423, 190] width 80 height 21
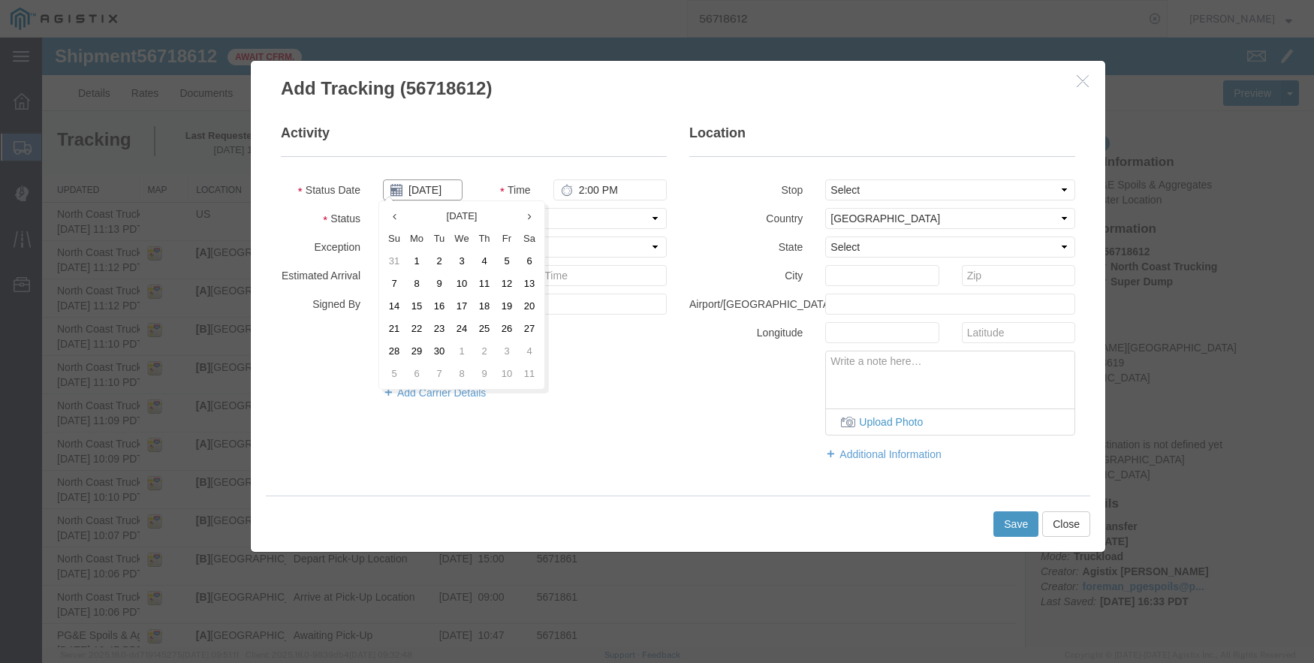
click at [425, 186] on input "09/12/2025" at bounding box center [423, 190] width 80 height 21
type input "09/05/2025"
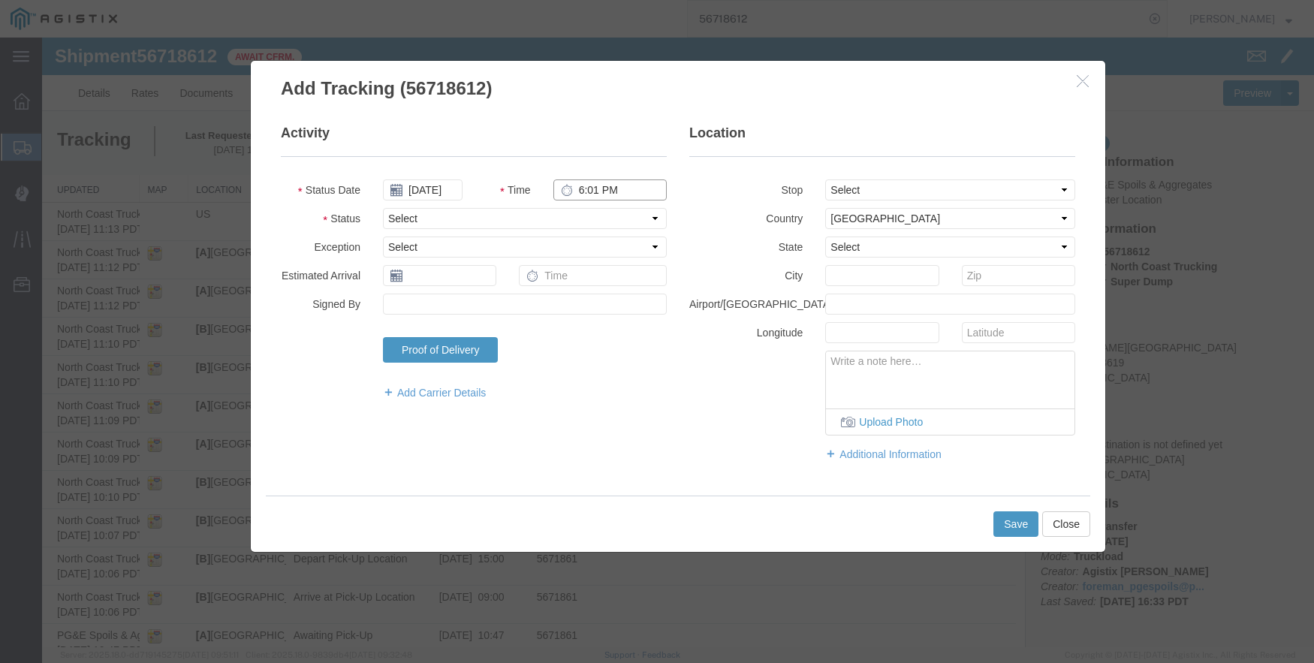
type input "6:01 PM"
select select "BREAKSTOP"
click at [1009, 521] on button "Save" at bounding box center [1016, 524] width 45 height 26
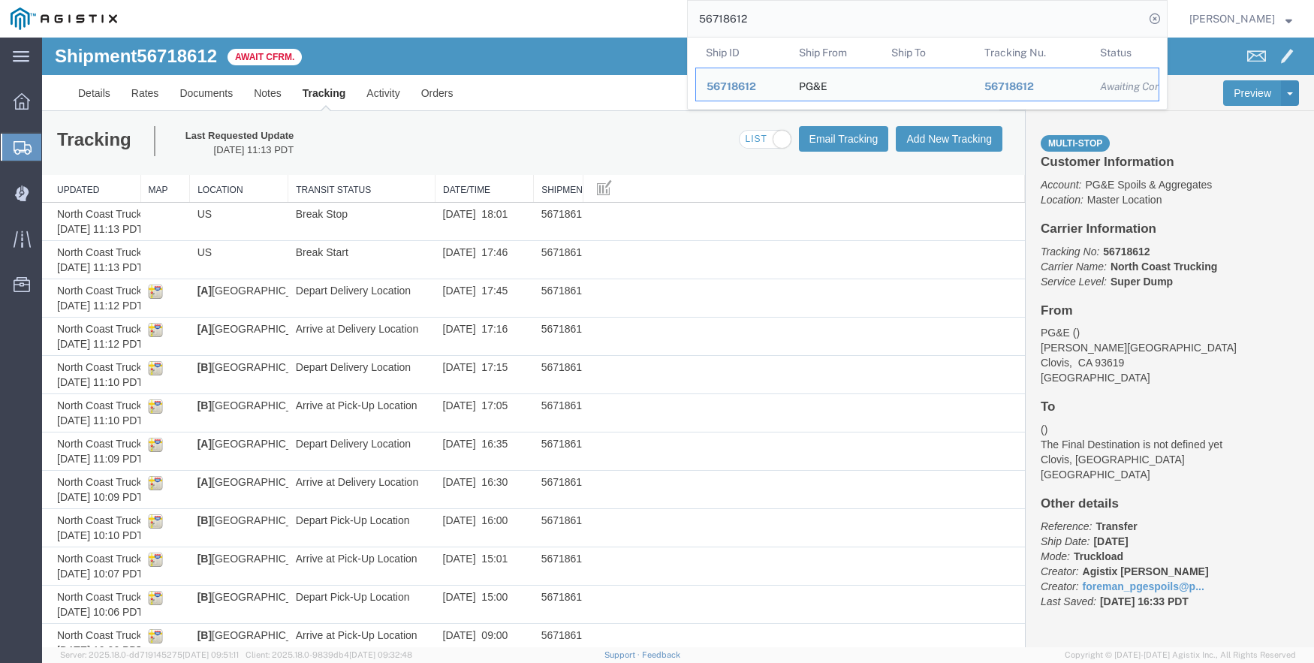
drag, startPoint x: 777, startPoint y: 16, endPoint x: 717, endPoint y: 11, distance: 61.0
click at [717, 11] on input "56718612" at bounding box center [916, 19] width 457 height 36
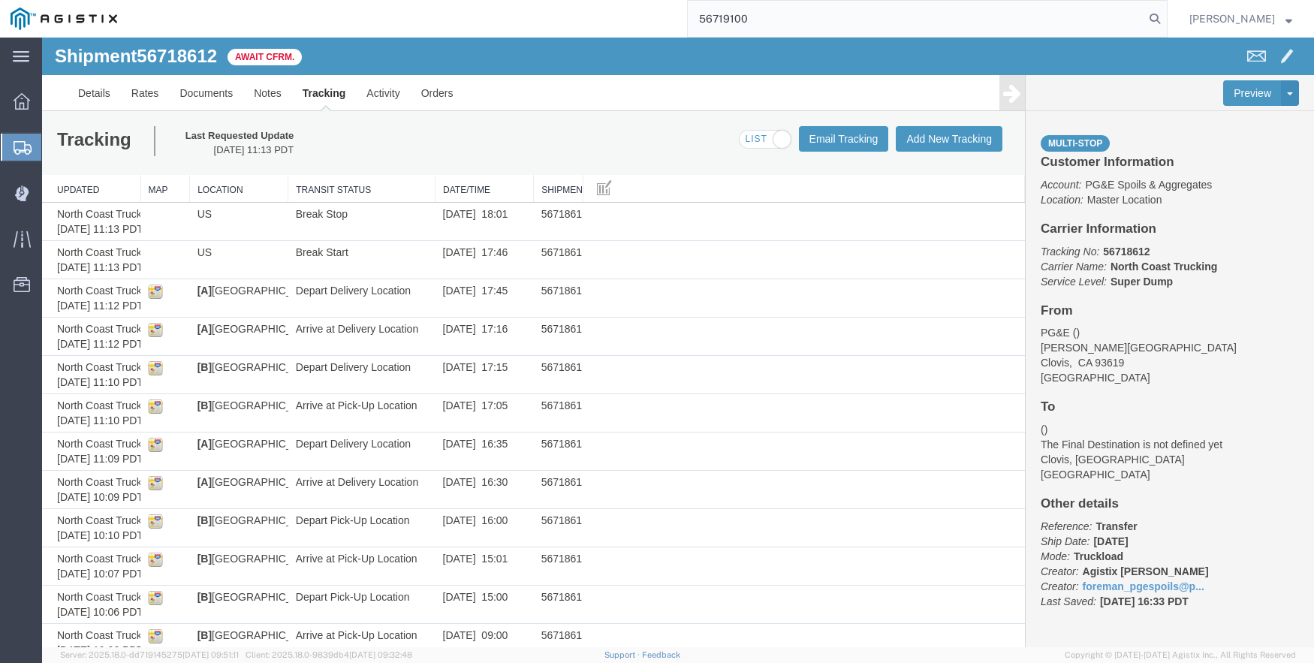
type input "56719100"
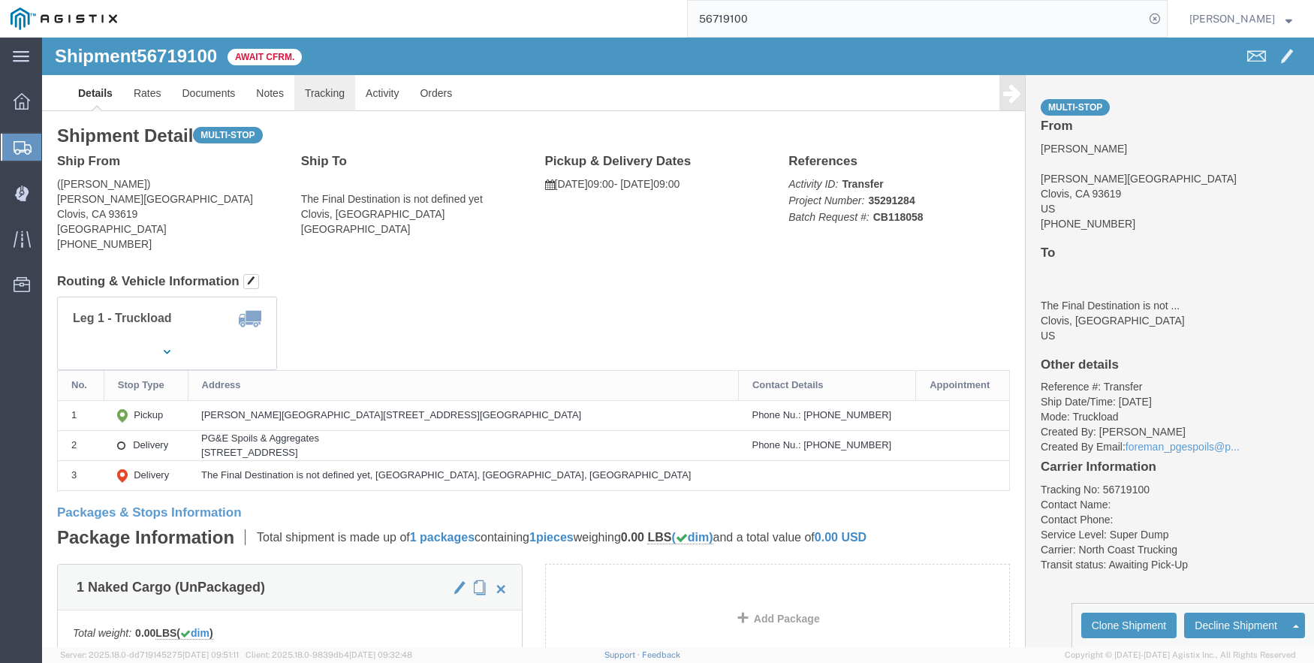
click link "Tracking"
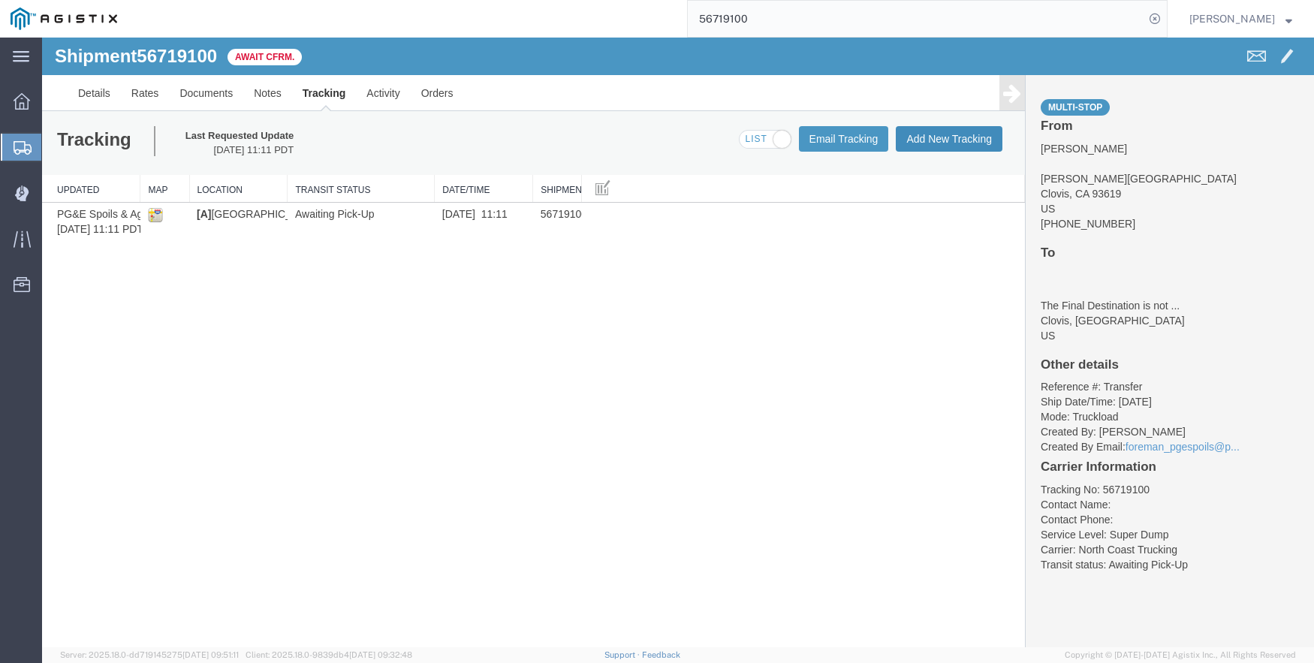
click at [927, 135] on button "Add New Tracking" at bounding box center [949, 139] width 107 height 26
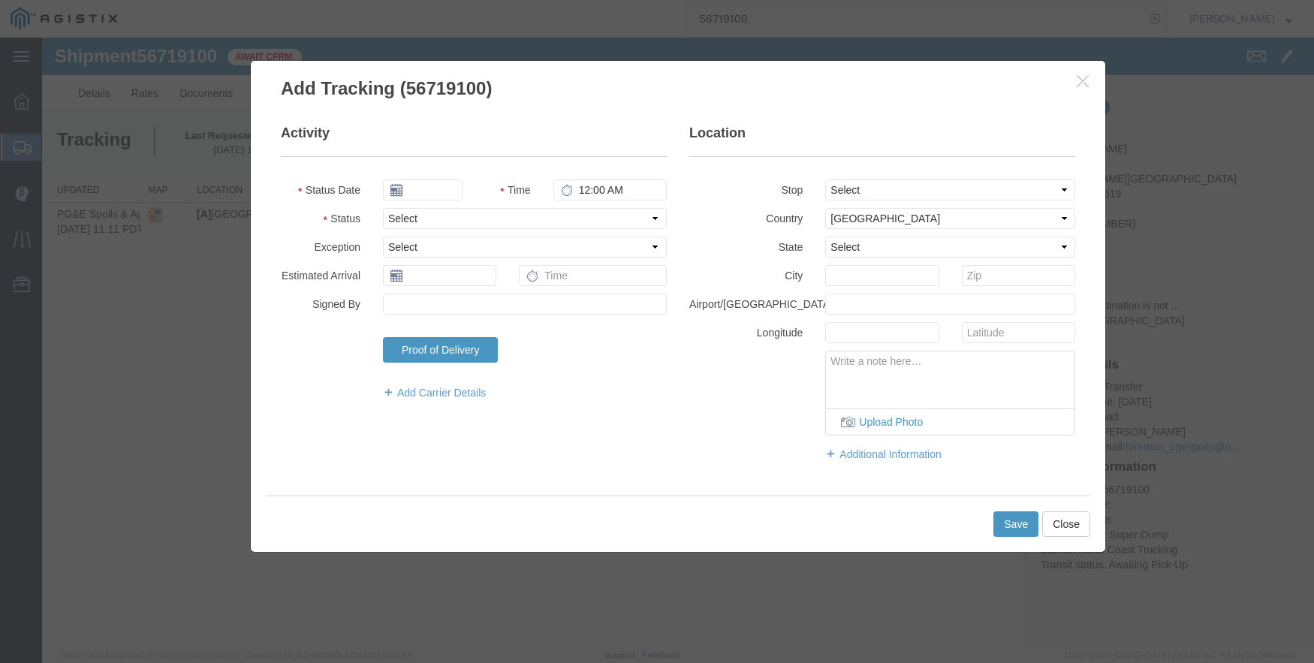
type input "09/12/2025"
type input "2:00 PM"
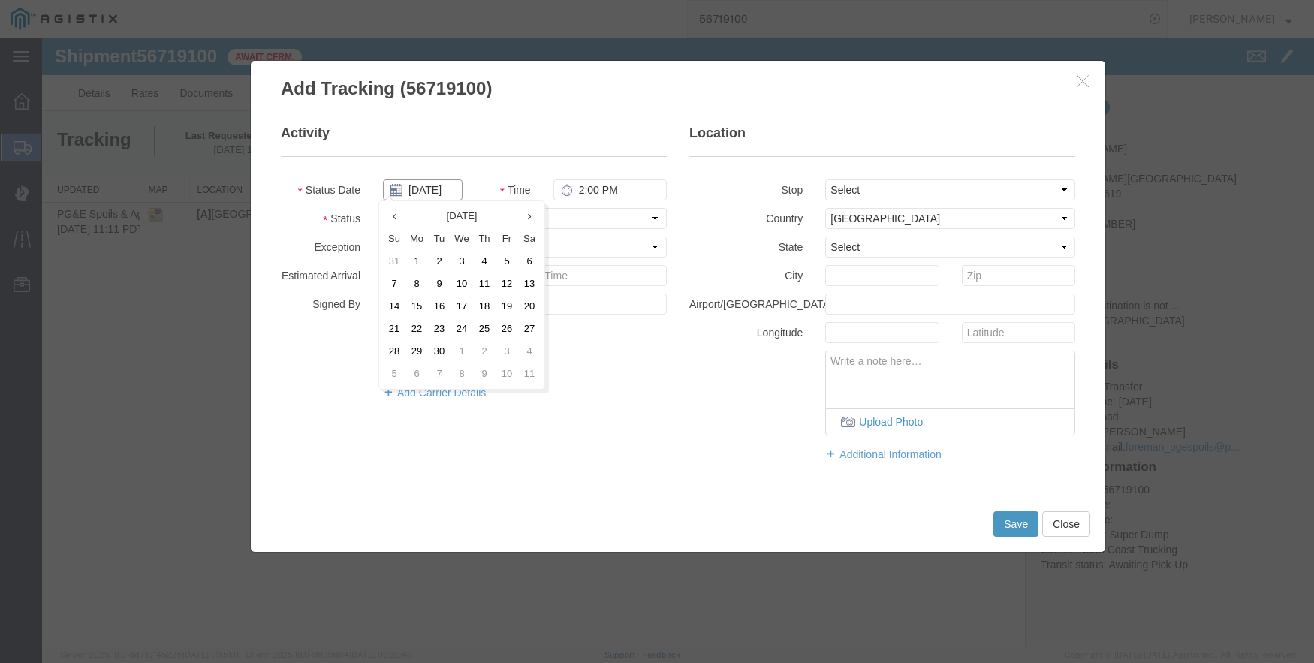
click at [432, 186] on input "09/12/2025" at bounding box center [423, 190] width 80 height 21
type input "09/05/2025"
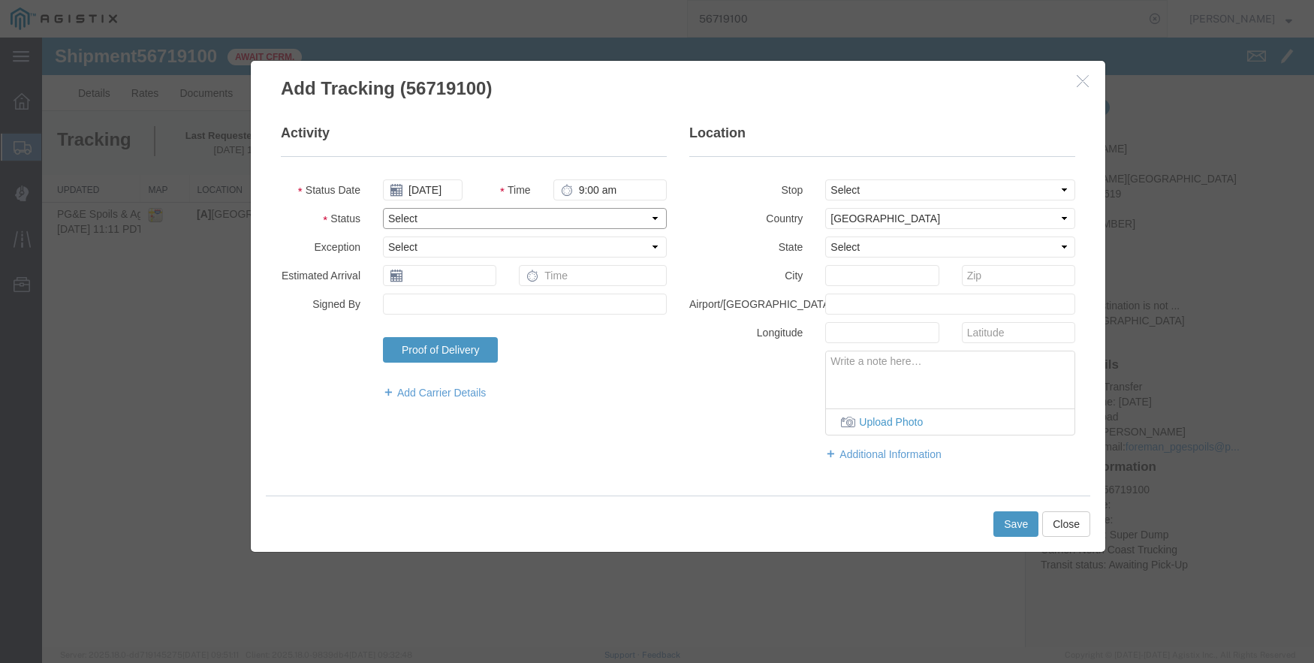
type input "9:00 AM"
select select "ARVPULOC"
click at [849, 183] on select "Select From: De Wolf Ave & Gettysburg Ave, Clovis, CA, 93619, US Stop 2: 308 W …" at bounding box center [950, 190] width 250 height 21
select select "{"pickupDeliveryInfoId": "122732612","pickupOrDelivery": "P","stopNum": "1","lo…"
click at [825, 180] on select "Select From: De Wolf Ave & Gettysburg Ave, Clovis, CA, 93619, US Stop 2: 308 W …" at bounding box center [950, 190] width 250 height 21
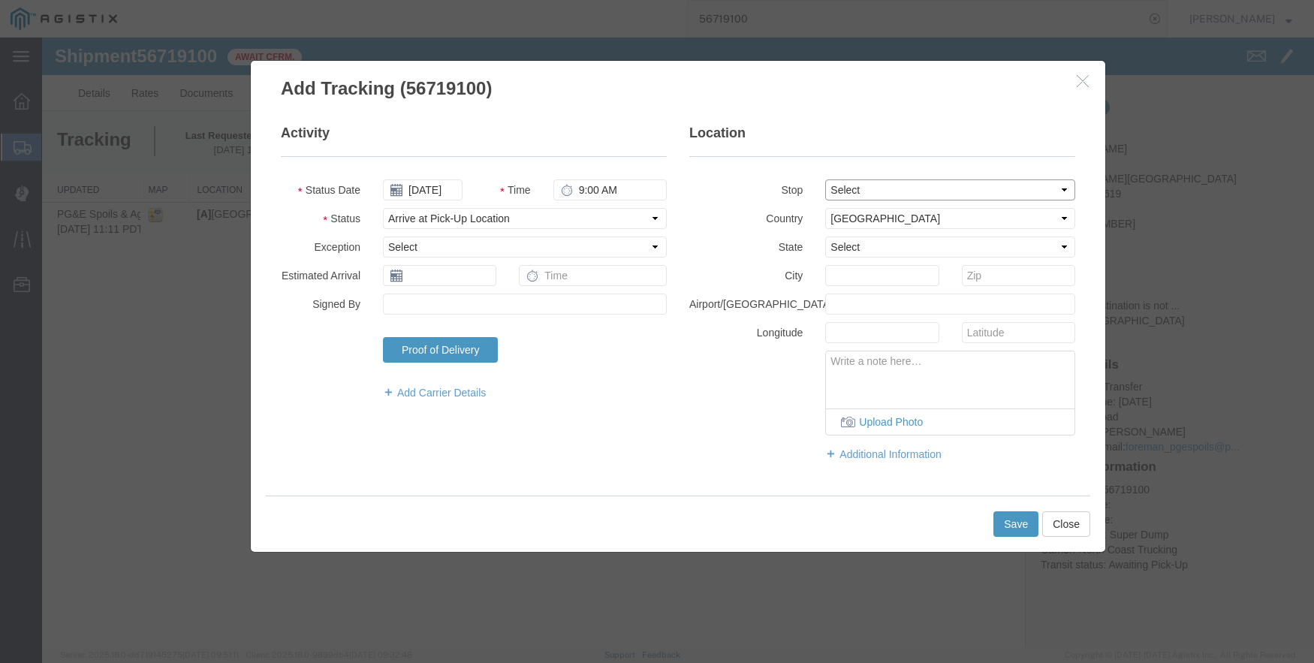
select select "CA"
type input "Clovis"
click at [1006, 516] on button "Save" at bounding box center [1016, 524] width 45 height 26
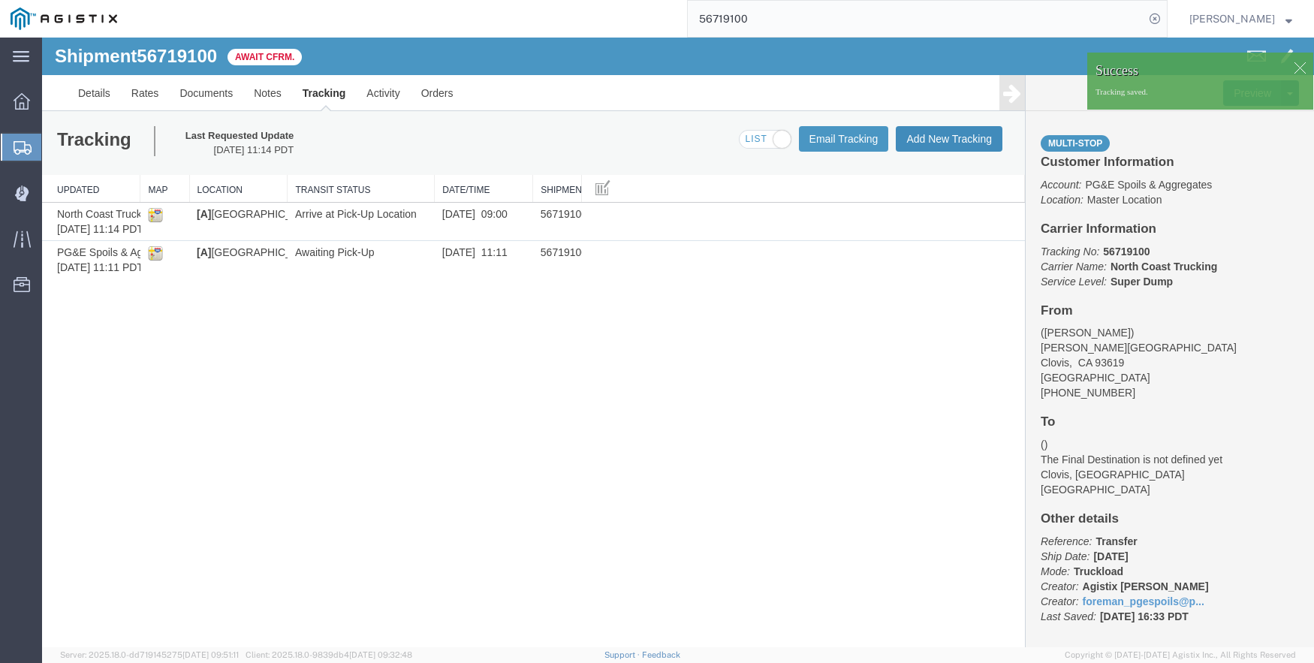
click at [922, 137] on button "Add New Tracking" at bounding box center [949, 139] width 107 height 26
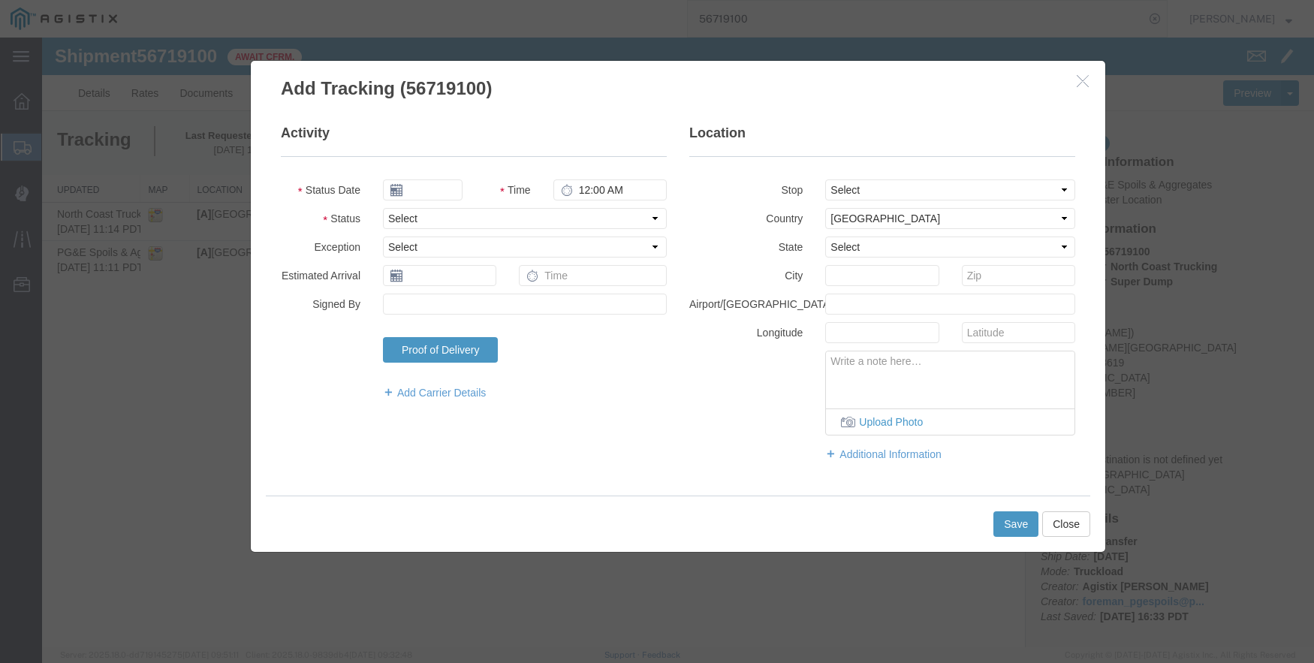
type input "09/12/2025"
type input "2:00 PM"
click at [1068, 522] on button "Close" at bounding box center [1066, 524] width 48 height 26
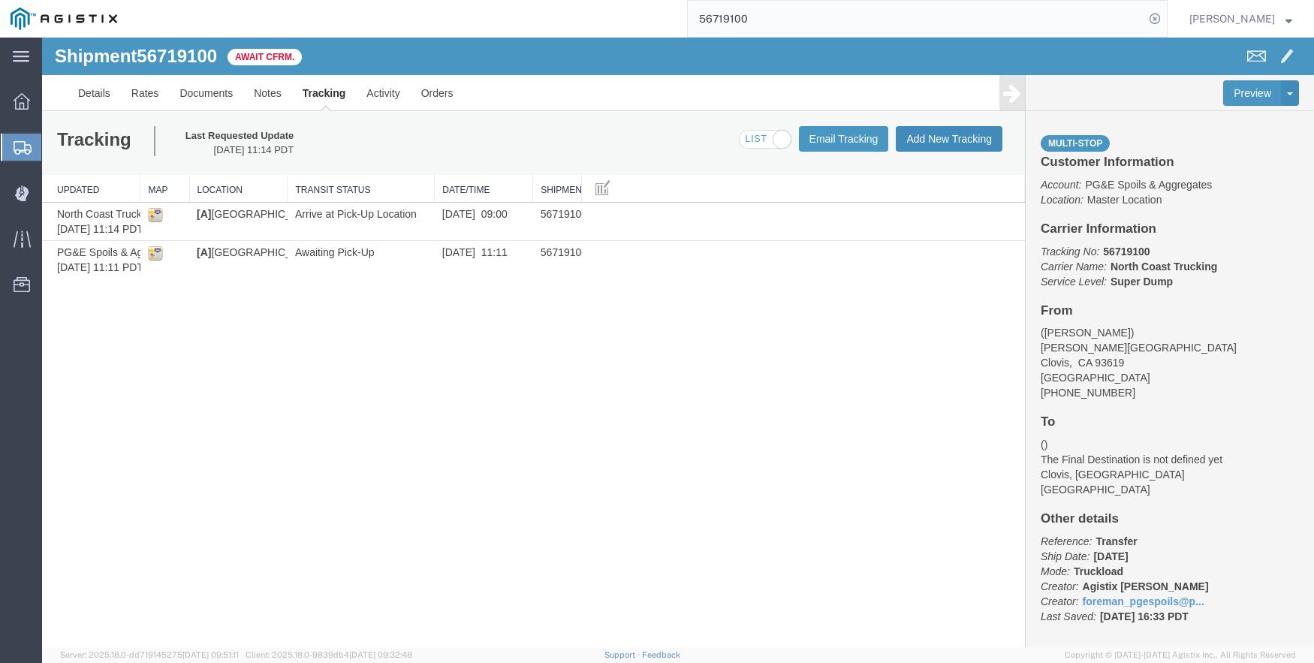
click at [945, 135] on button "Add New Tracking" at bounding box center [949, 139] width 107 height 26
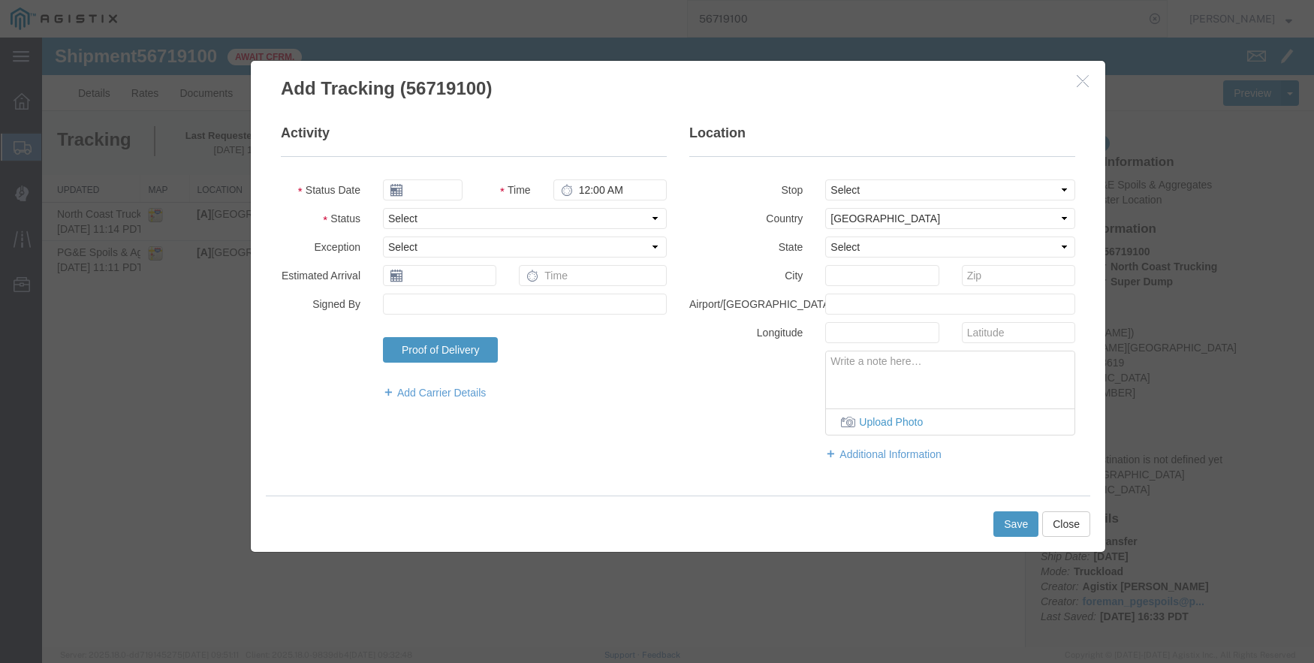
type input "09/12/2025"
type input "2:00 PM"
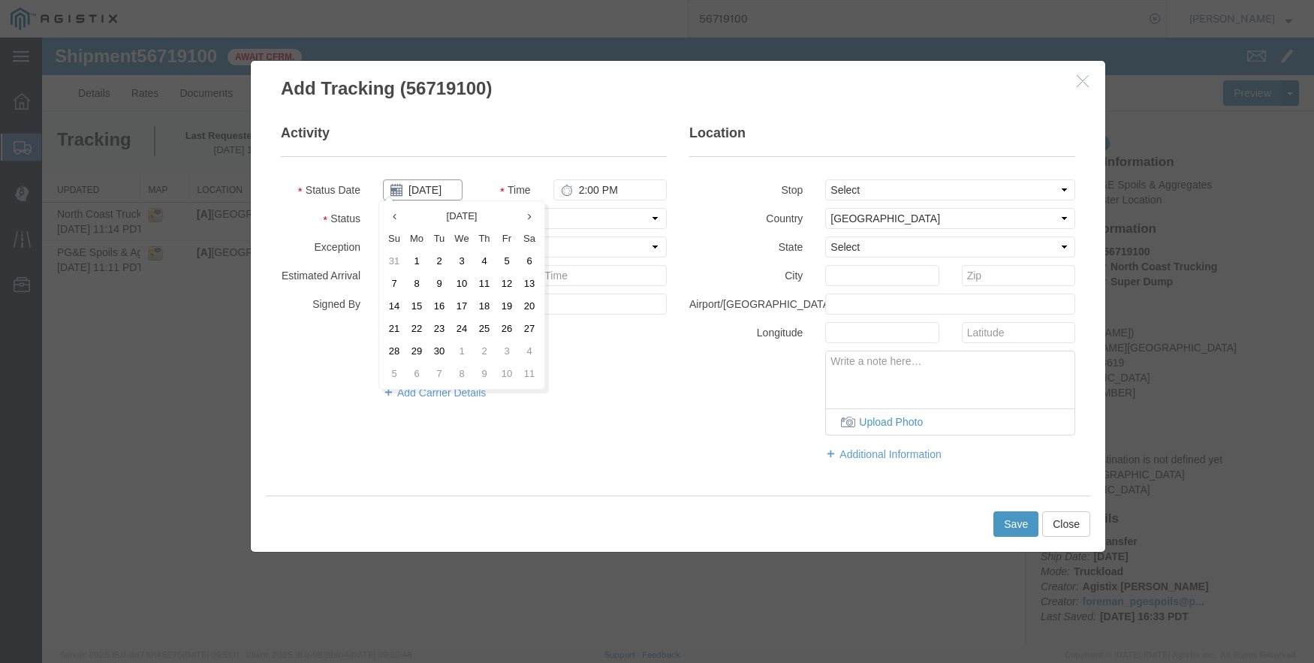
click at [428, 183] on input "09/12/2025" at bounding box center [423, 190] width 80 height 21
type input "09/05/2025"
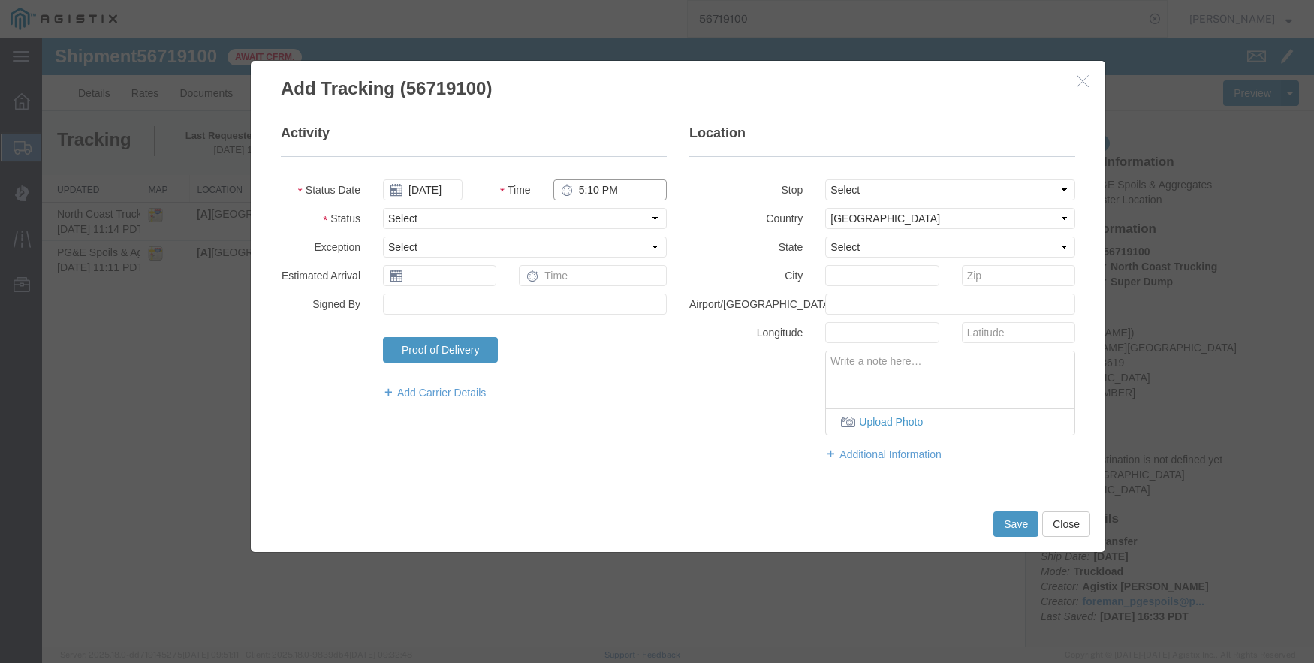
type input "5:10 PM"
select select "DPTPULOC"
click at [911, 191] on select "Select From: De Wolf Ave & Gettysburg Ave, Clovis, CA, 93619, US Stop 2: 308 W …" at bounding box center [950, 190] width 250 height 21
select select "{"pickupDeliveryInfoId": "122732612","pickupOrDelivery": "P","stopNum": "1","lo…"
click at [825, 180] on select "Select From: De Wolf Ave & Gettysburg Ave, Clovis, CA, 93619, US Stop 2: 308 W …" at bounding box center [950, 190] width 250 height 21
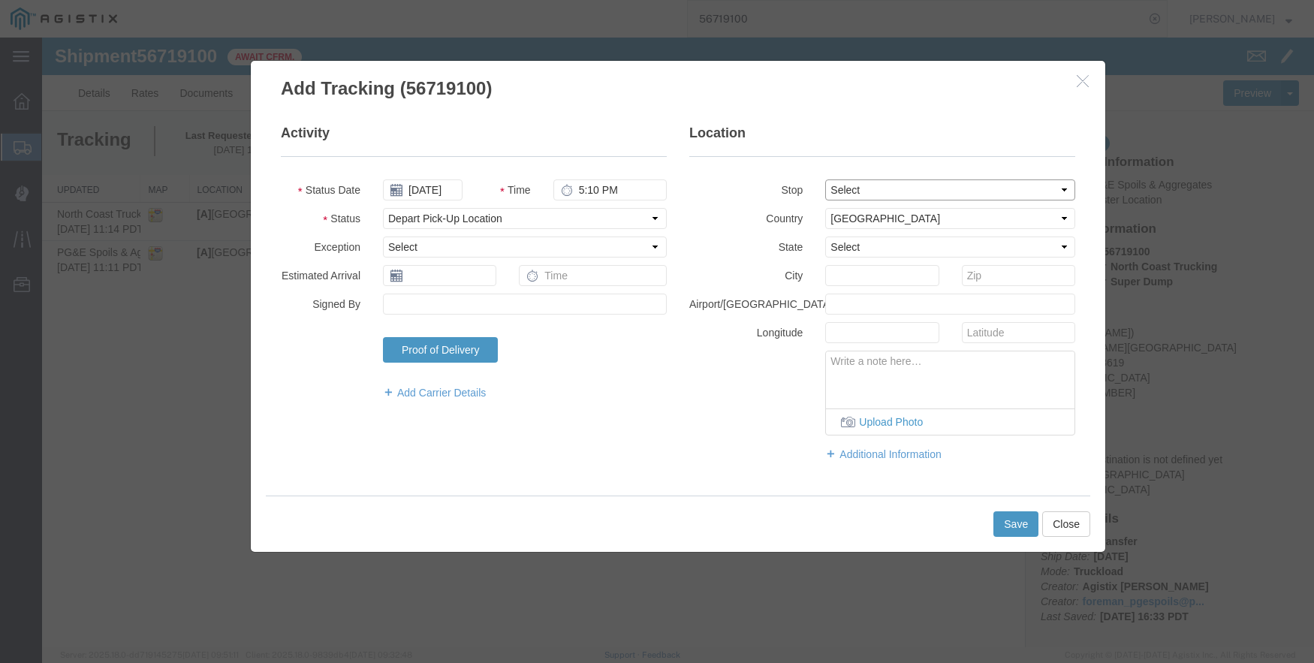
select select "CA"
type input "Clovis"
click at [1019, 526] on button "Save" at bounding box center [1016, 524] width 45 height 26
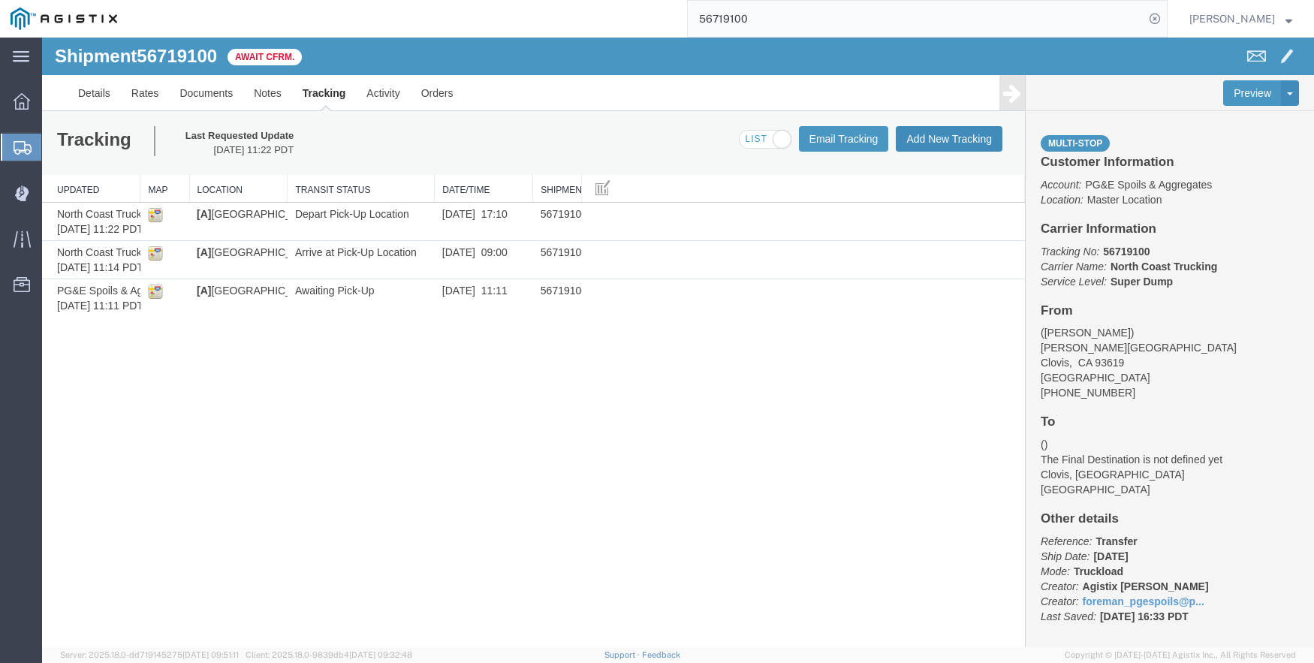
click at [946, 127] on button "Add New Tracking" at bounding box center [949, 139] width 107 height 26
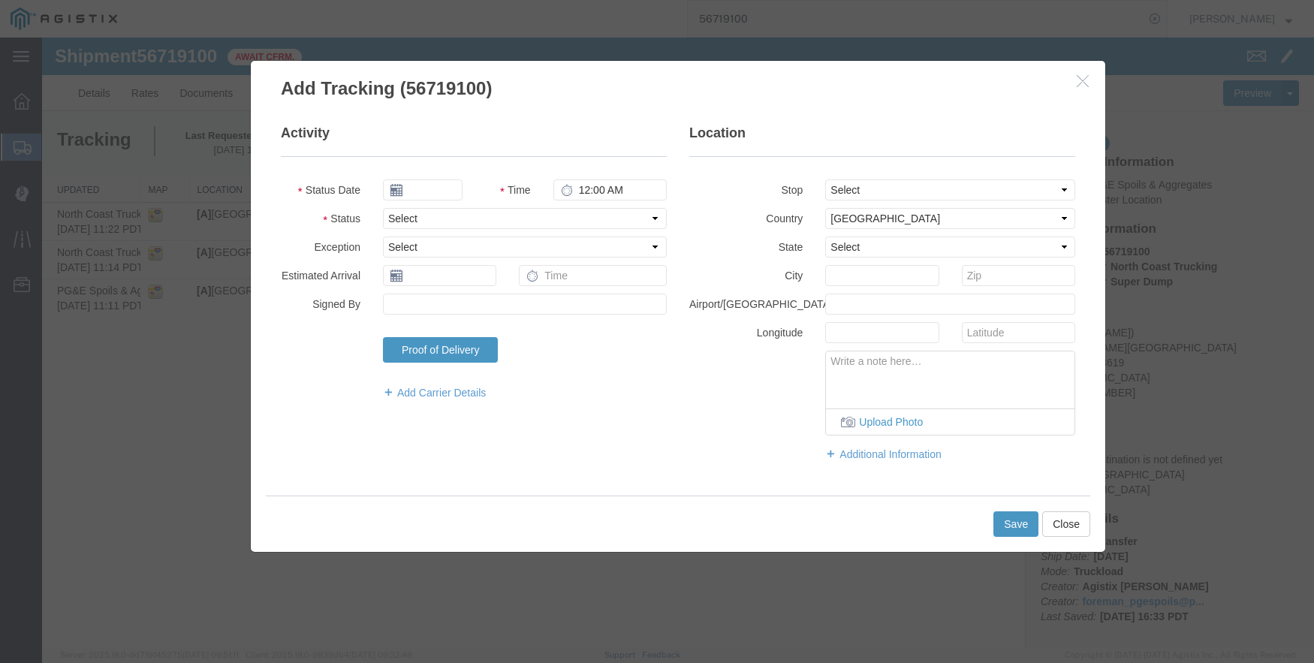
type input "09/12/2025"
type input "2:00 PM"
click at [433, 183] on input "09/12/2025" at bounding box center [423, 190] width 80 height 21
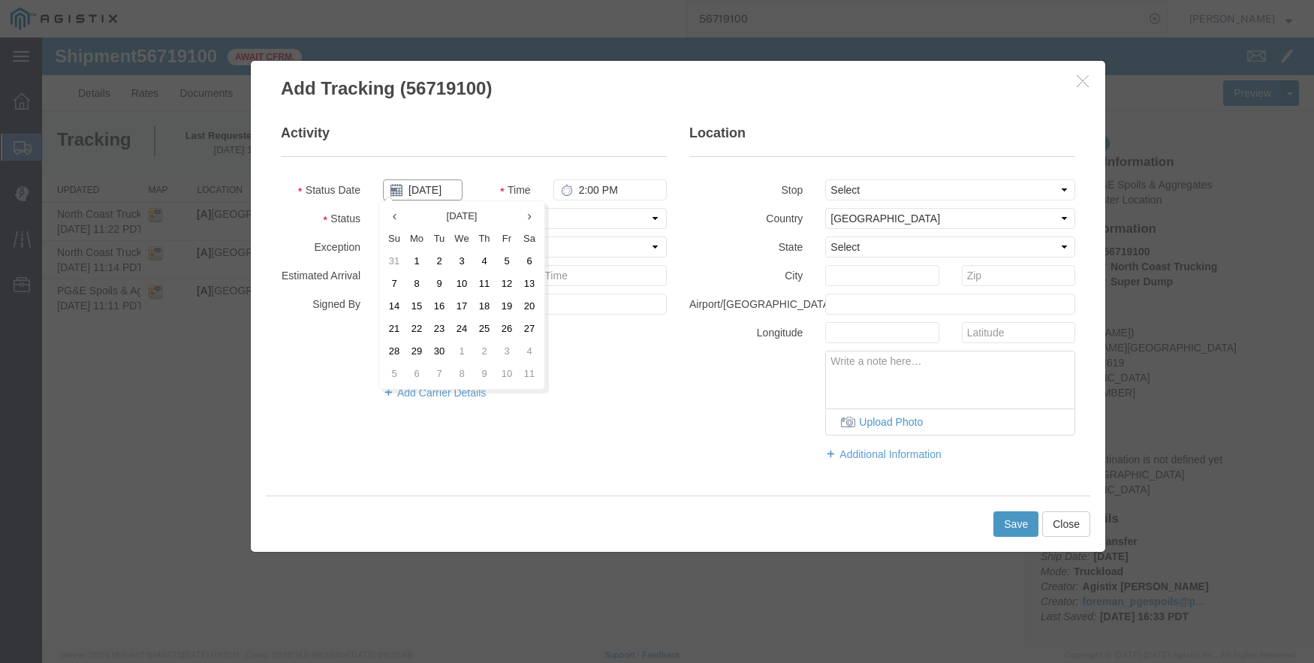
click at [433, 183] on input "09/12/2025" at bounding box center [423, 190] width 80 height 21
click at [430, 188] on input "09/12/2025" at bounding box center [423, 190] width 80 height 21
type input "09/05/2025"
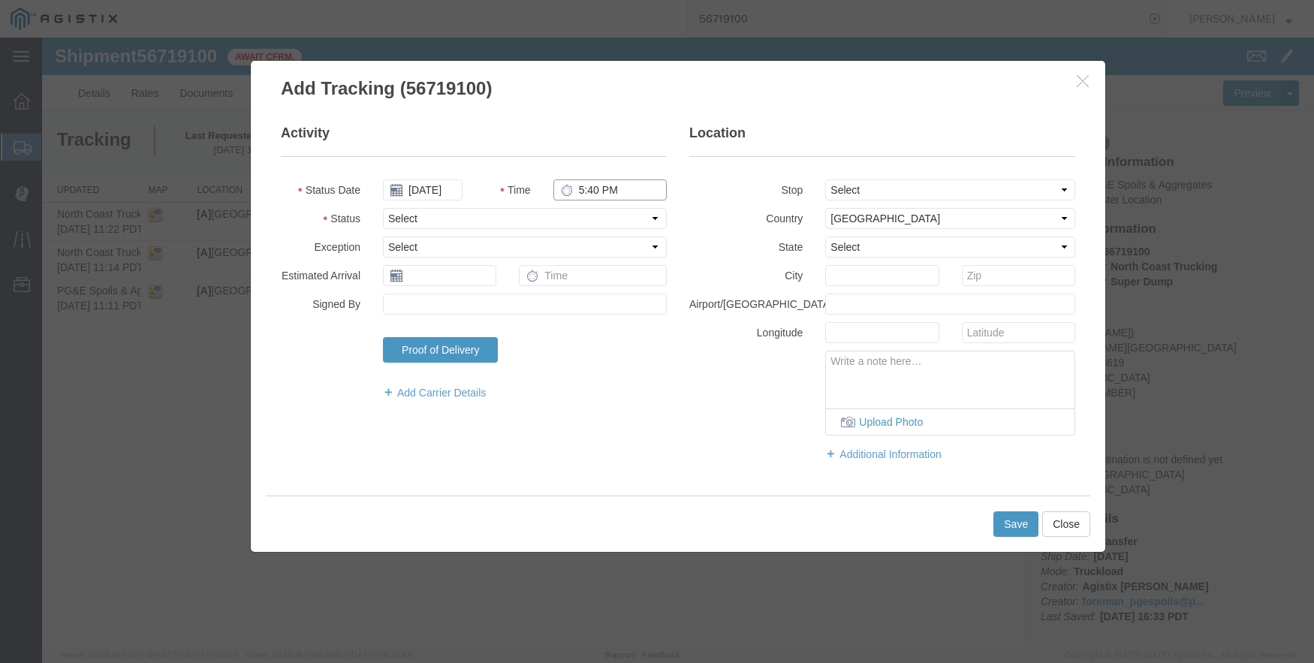
type input "5:40 PM"
click at [490, 218] on select "Select Arrival Notice Available Arrival Notice Imported Arrive at Delivery Loca…" at bounding box center [525, 218] width 284 height 21
select select "DPTDLVLOC"
click at [1012, 184] on select "Select From: De Wolf Ave & Gettysburg Ave, Clovis, CA, 93619, US Stop 2: 308 W …" at bounding box center [950, 190] width 250 height 21
select select "{"pickupDeliveryInfoId": "122732613","pickupOrDelivery": "D","stopNum": "2","lo…"
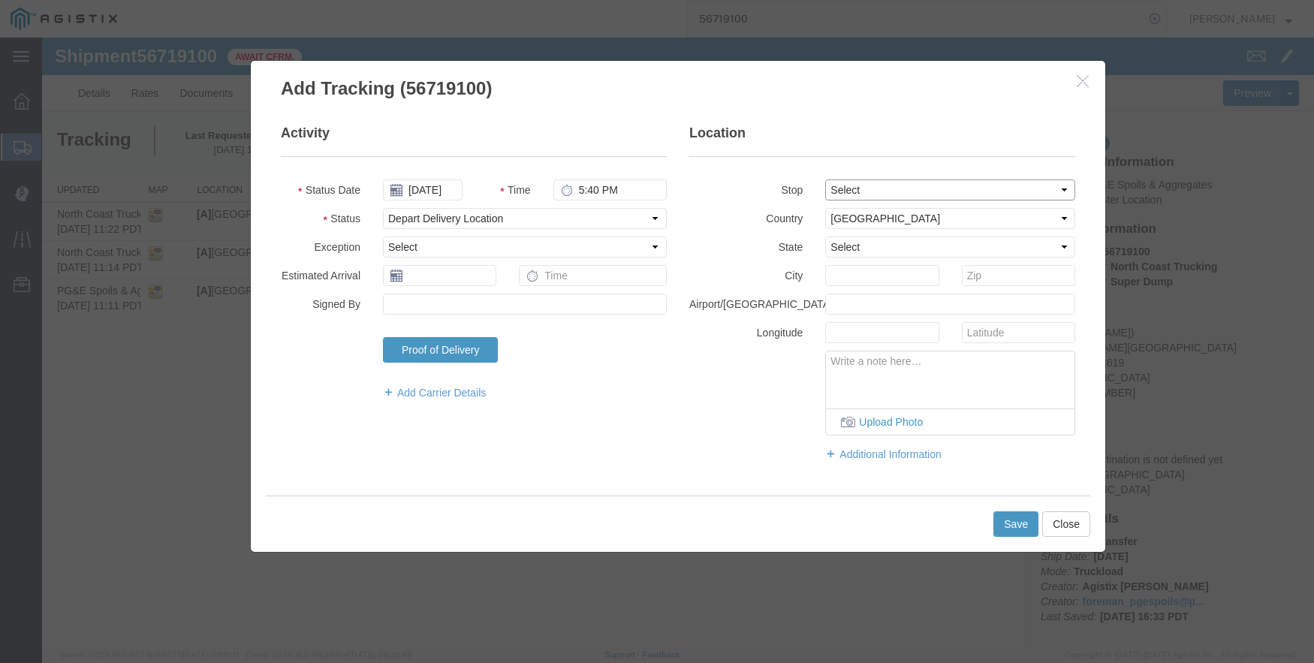
click at [825, 180] on select "Select From: De Wolf Ave & Gettysburg Ave, Clovis, CA, 93619, US Stop 2: 308 W …" at bounding box center [950, 190] width 250 height 21
select select "CA"
type input "Clovis"
click at [1016, 517] on button "Save" at bounding box center [1016, 524] width 45 height 26
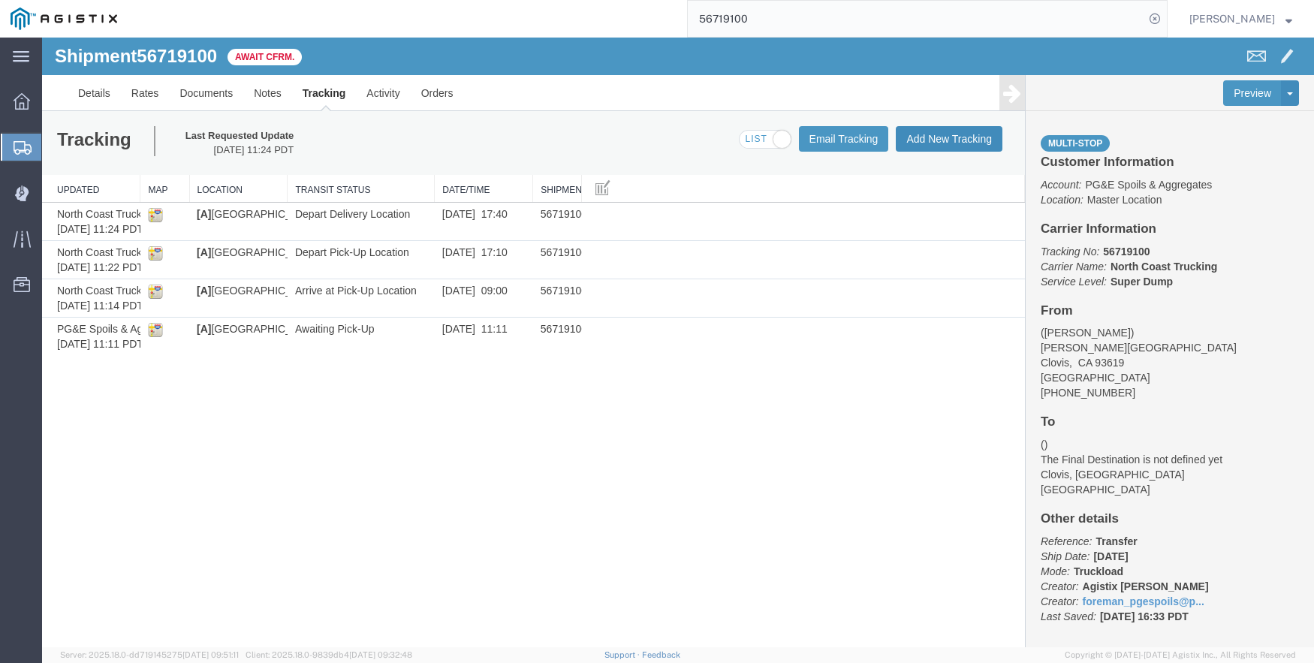
click at [952, 137] on button "Add New Tracking" at bounding box center [949, 139] width 107 height 26
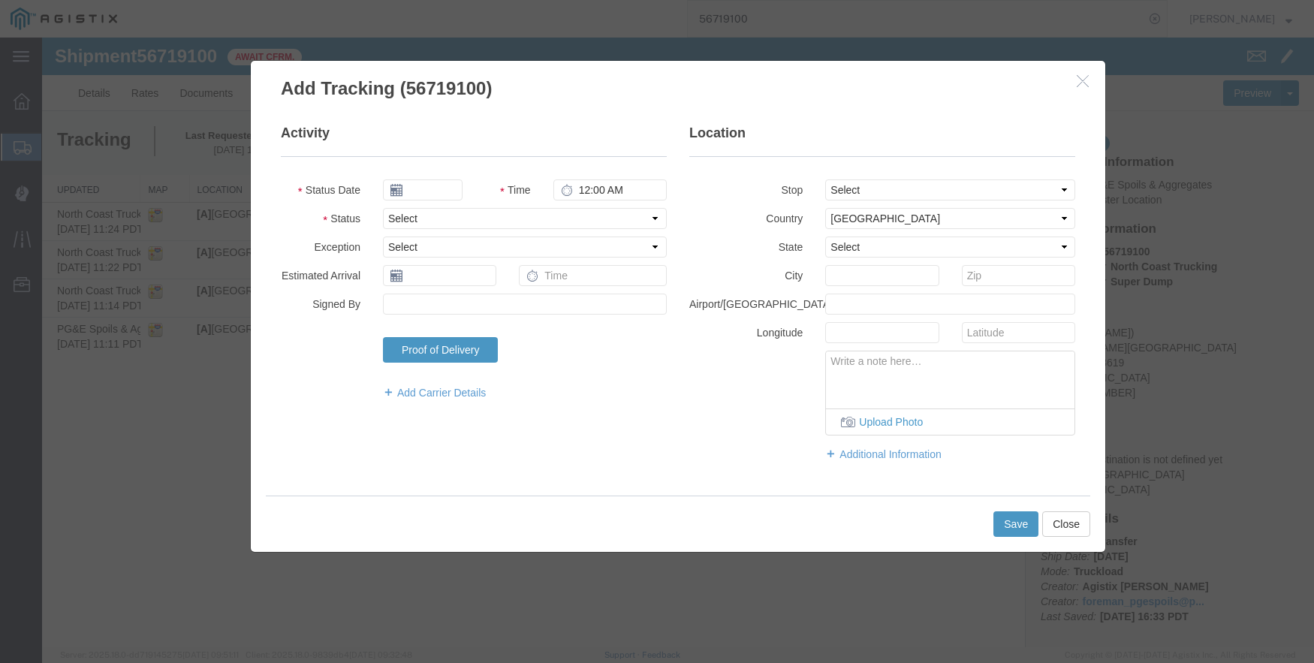
type input "09/12/2025"
type input "2:00 PM"
click at [420, 215] on select "Select Arrival Notice Available Arrival Notice Imported Arrive at Delivery Loca…" at bounding box center [525, 218] width 284 height 21
select select "ARVDLVLOC"
click at [383, 208] on select "Select Arrival Notice Available Arrival Notice Imported Arrive at Delivery Loca…" at bounding box center [525, 218] width 284 height 21
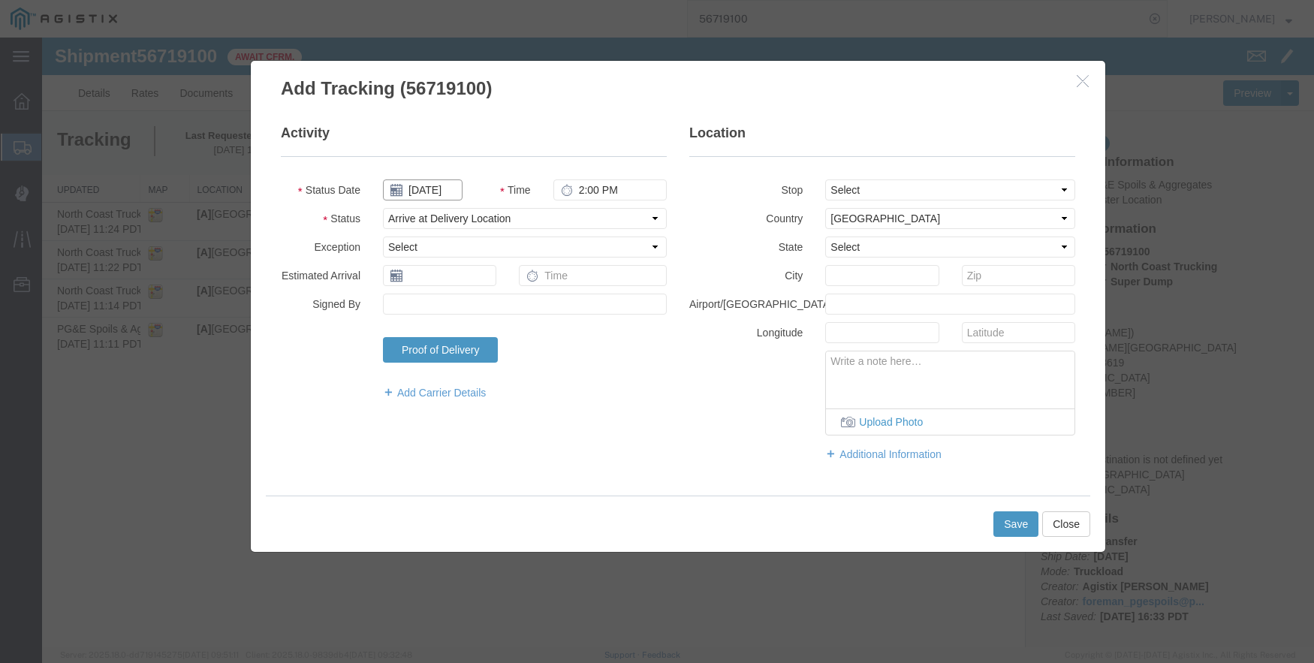
click at [431, 189] on input "09/12/2025" at bounding box center [423, 190] width 80 height 21
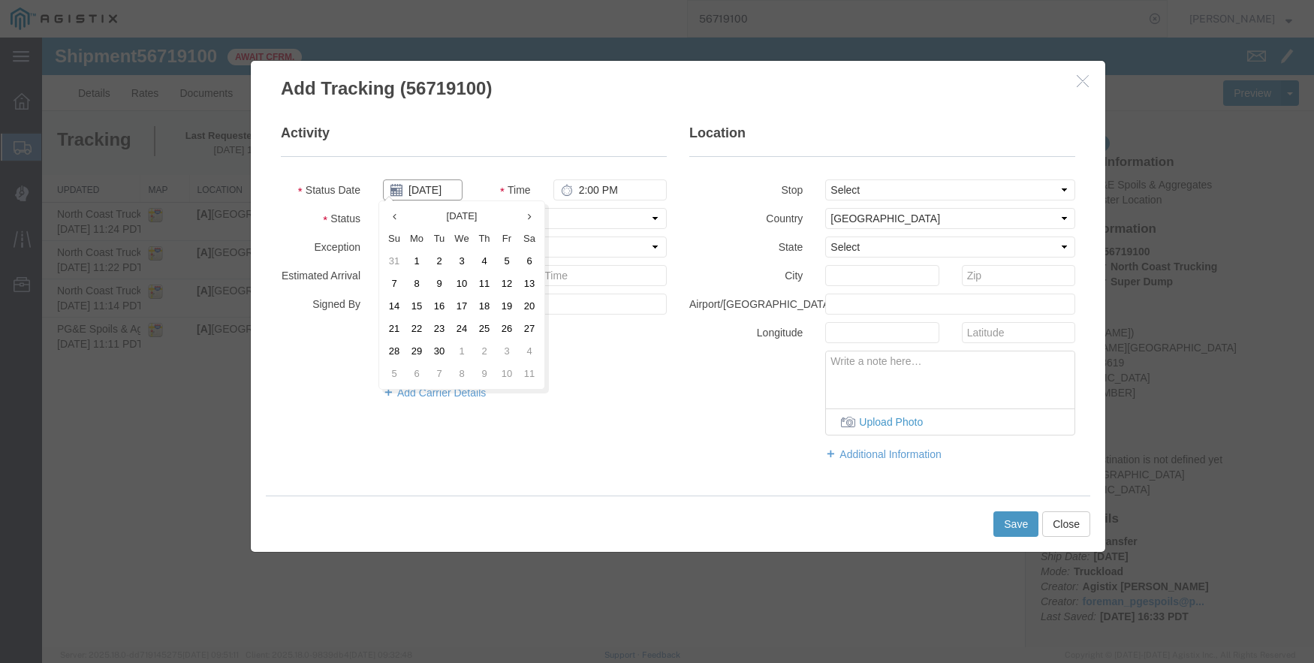
click at [431, 189] on input "09/12/2025" at bounding box center [423, 190] width 80 height 21
type input "09/05/2025"
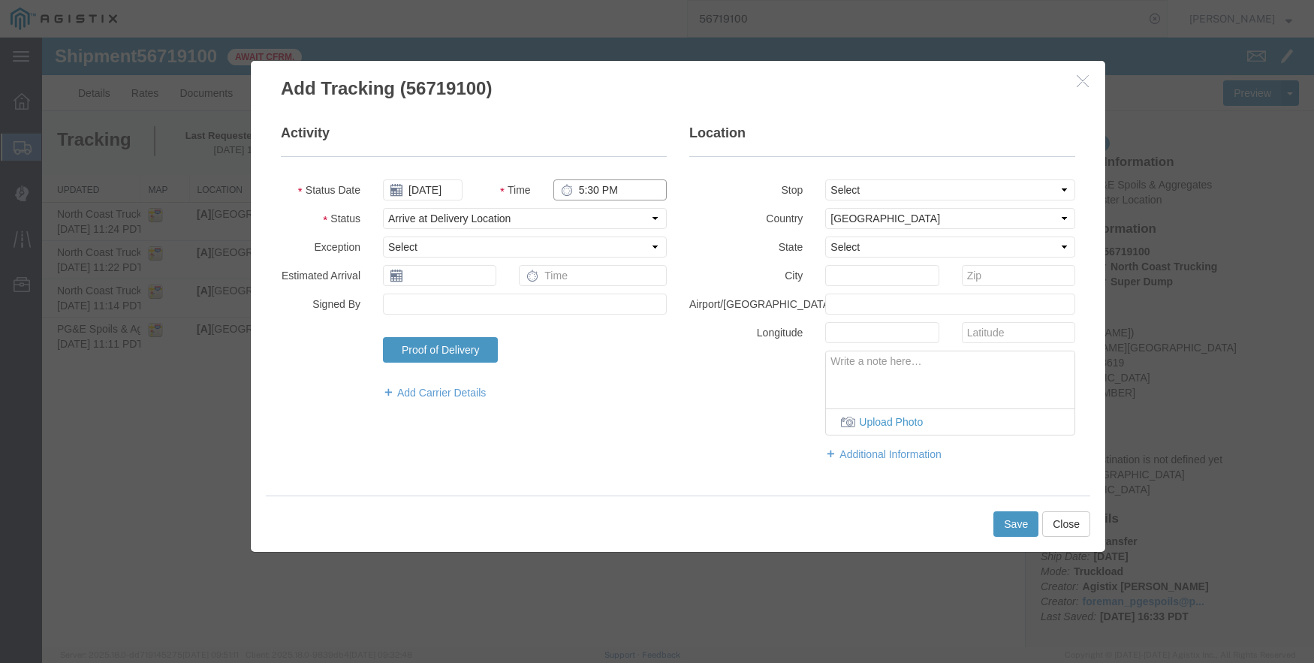
type input "5:30 PM"
click at [969, 195] on select "Select From: De Wolf Ave & Gettysburg Ave, Clovis, CA, 93619, US Stop 2: 308 W …" at bounding box center [950, 190] width 250 height 21
select select "{"pickupDeliveryInfoId": "122732613","pickupOrDelivery": "D","stopNum": "2","lo…"
click at [825, 180] on select "Select From: De Wolf Ave & Gettysburg Ave, Clovis, CA, 93619, US Stop 2: 308 W …" at bounding box center [950, 190] width 250 height 21
select select "CA"
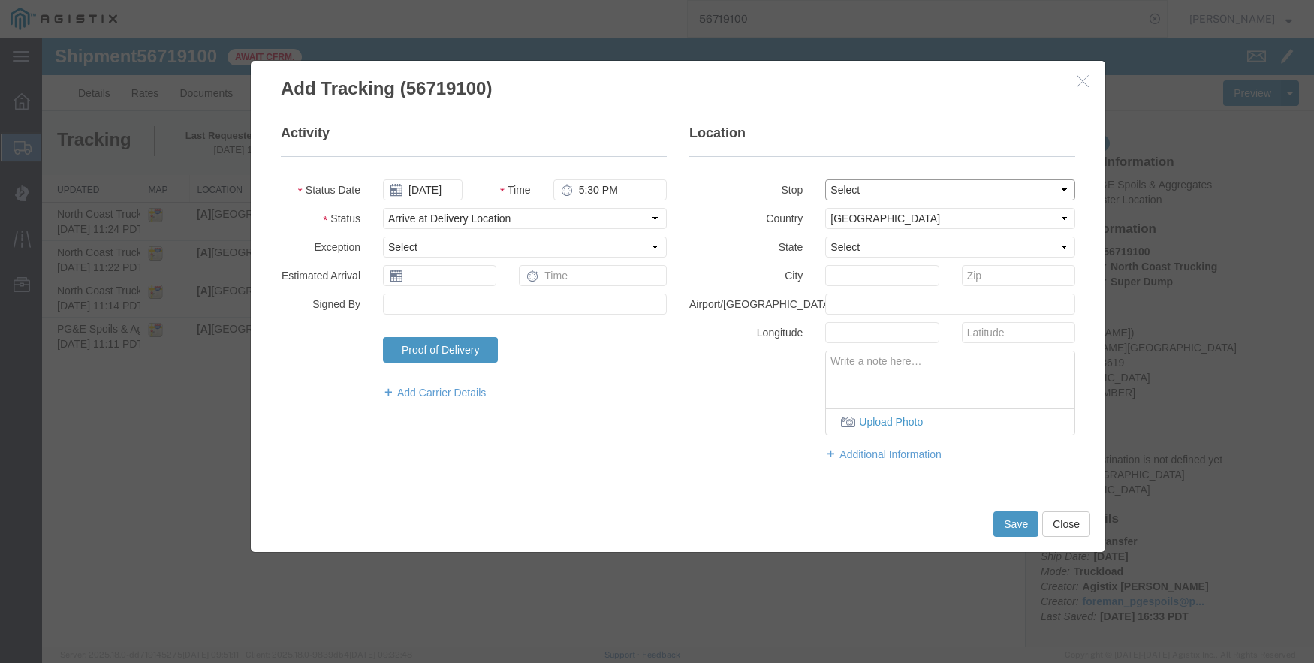
type input "Clovis"
drag, startPoint x: 1018, startPoint y: 521, endPoint x: 597, endPoint y: 321, distance: 466.3
click at [1018, 520] on button "Save" at bounding box center [1016, 524] width 45 height 26
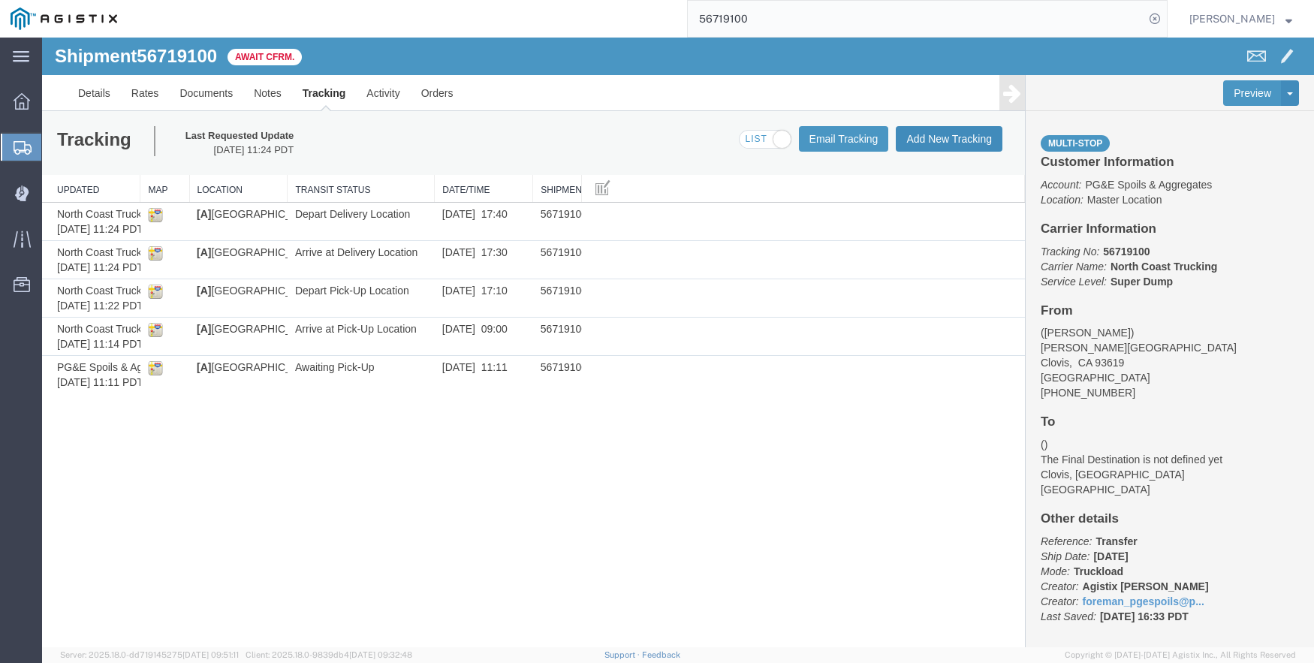
click at [913, 135] on button "Add New Tracking" at bounding box center [949, 139] width 107 height 26
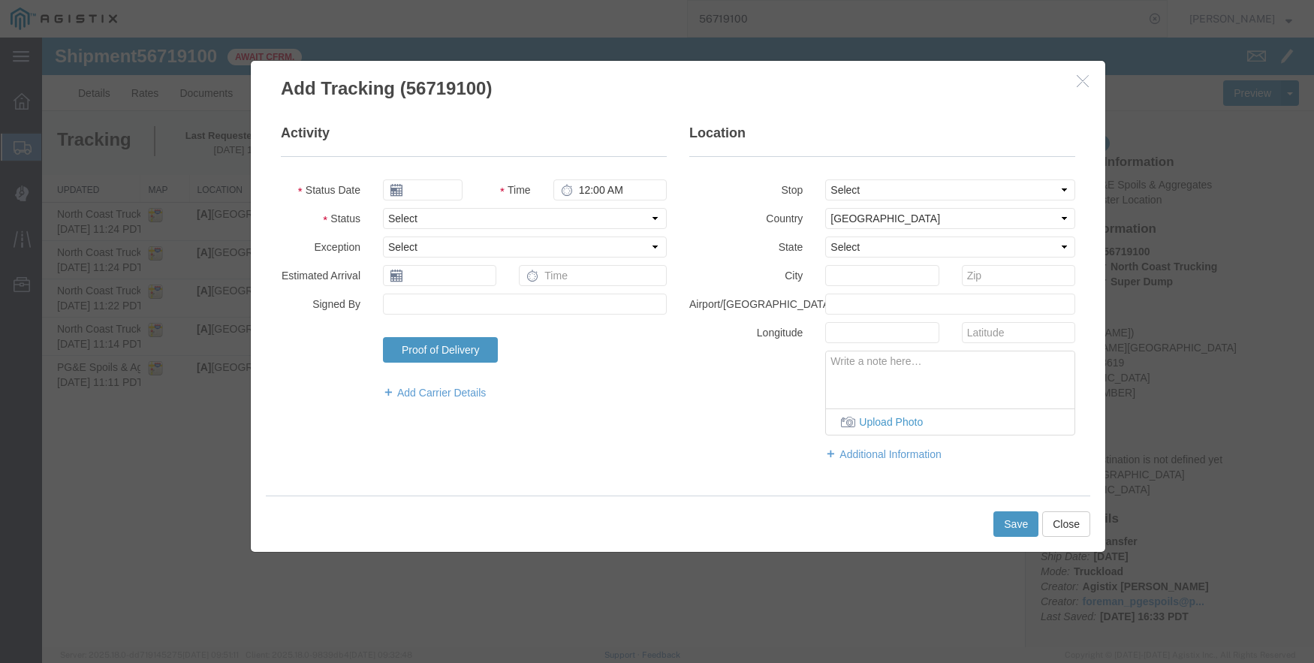
type input "09/12/2025"
type input "2:00 PM"
click at [433, 190] on input "09/12/2025" at bounding box center [423, 190] width 80 height 21
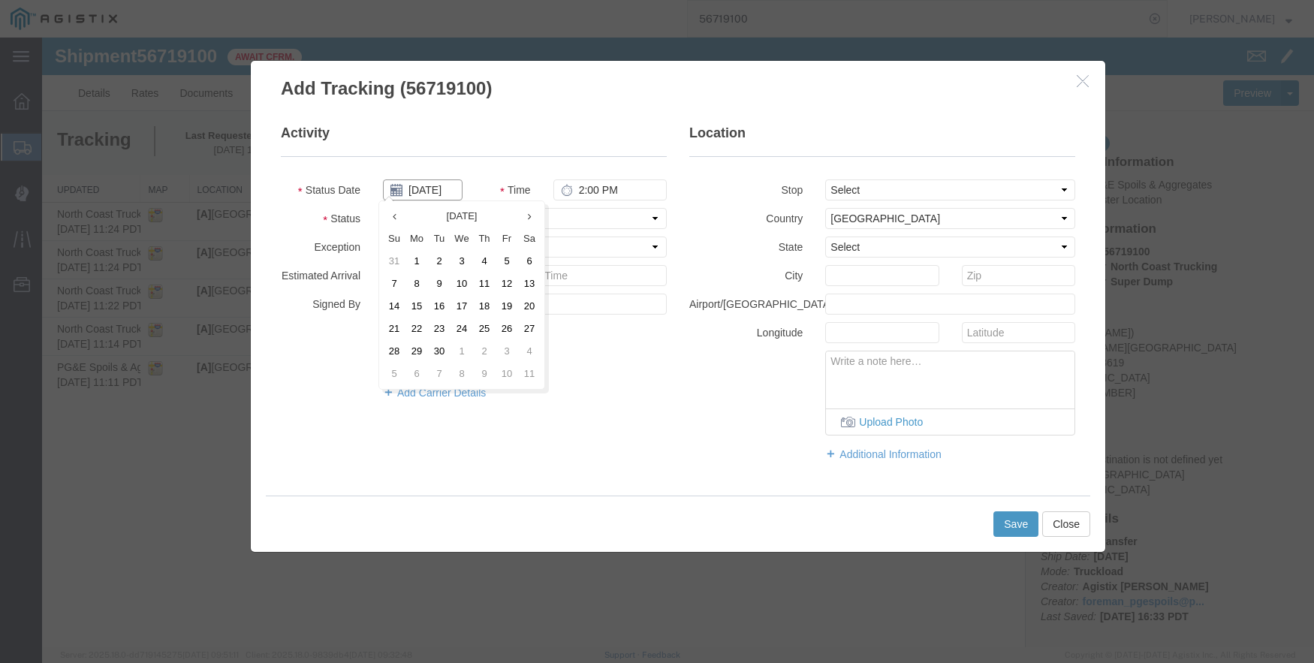
click at [433, 190] on input "09/12/2025" at bounding box center [423, 190] width 80 height 21
click at [428, 190] on input "09/12/2025" at bounding box center [423, 190] width 80 height 21
type input "09/05/2025"
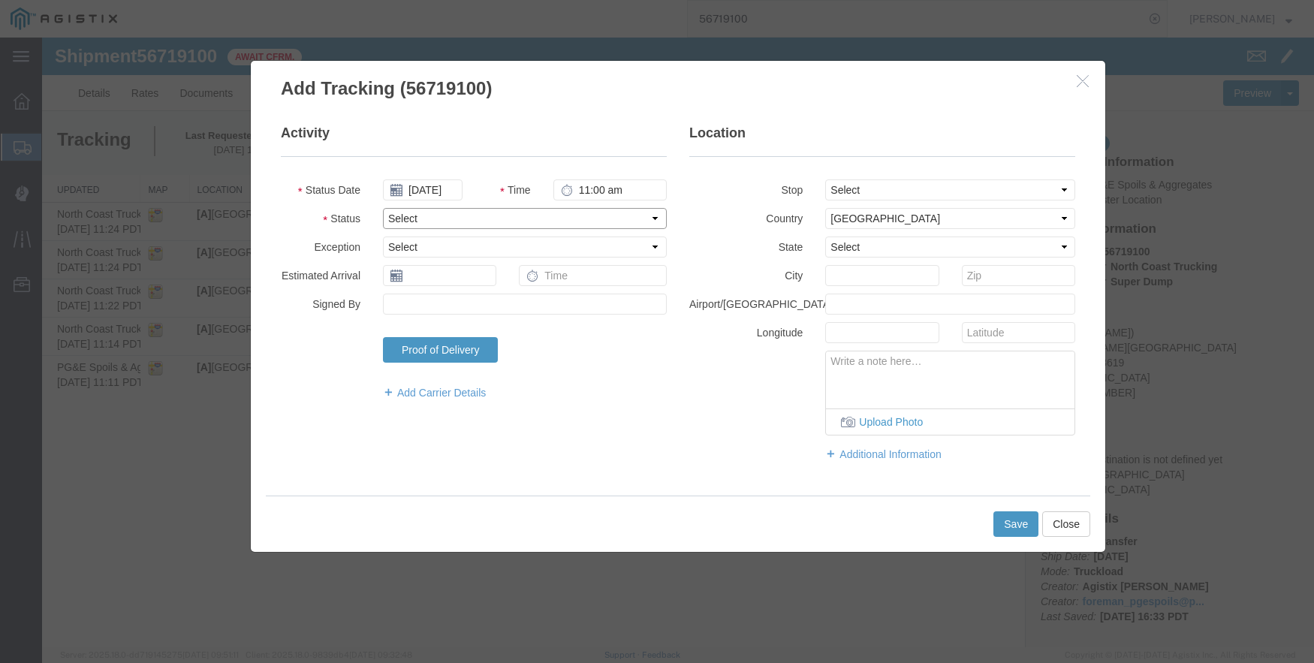
type input "11:00 AM"
select select "BREAKSTART"
click at [1015, 516] on button "Save" at bounding box center [1016, 524] width 45 height 26
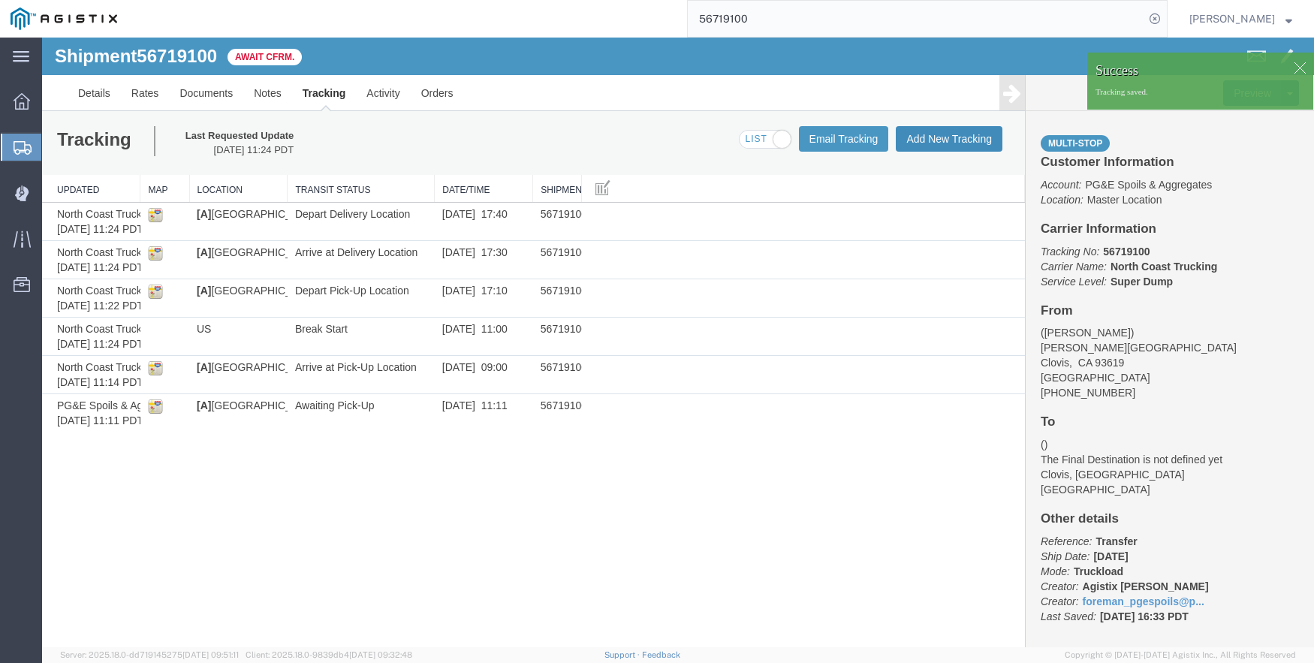
click at [963, 135] on button "Add New Tracking" at bounding box center [949, 139] width 107 height 26
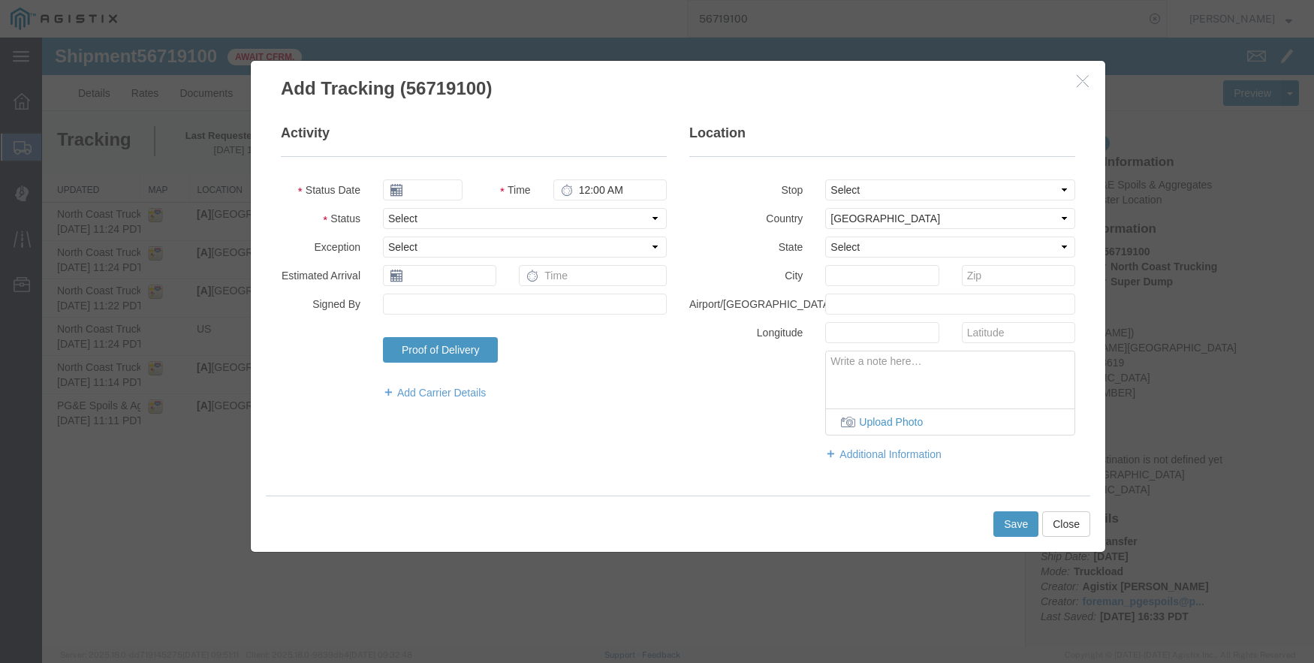
type input "09/12/2025"
type input "2:00 PM"
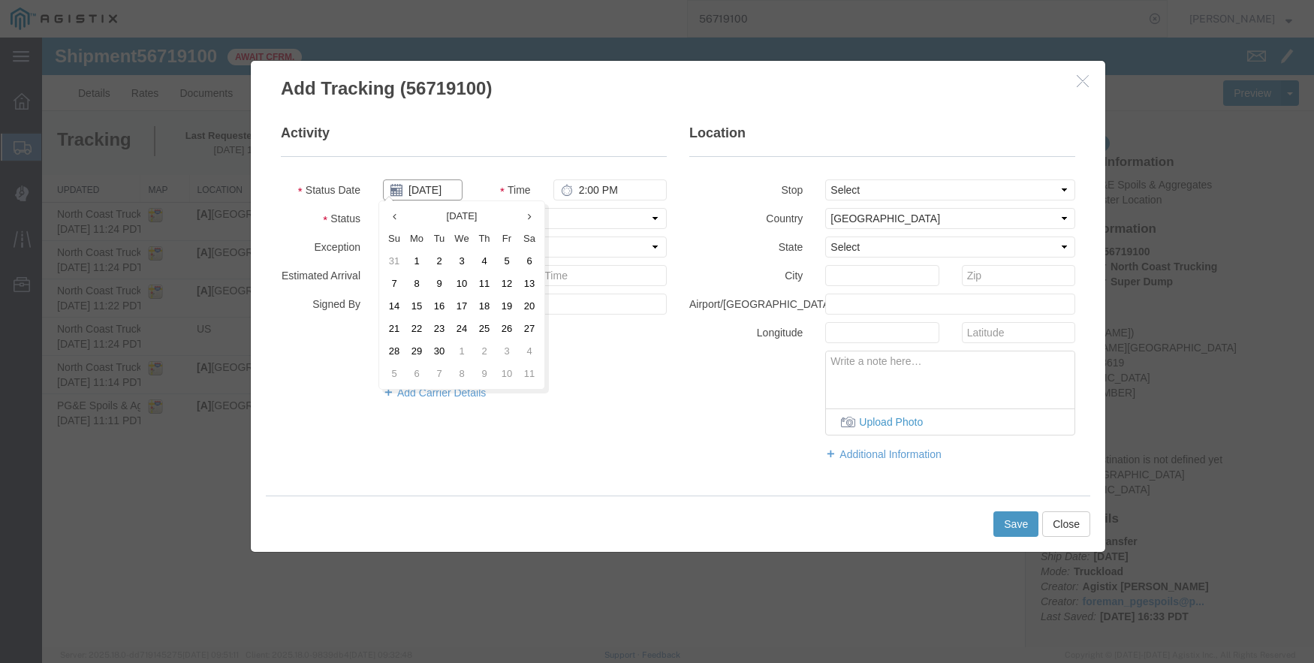
click at [430, 189] on input "09/12/2025" at bounding box center [423, 190] width 80 height 21
type input "09/05/2025"
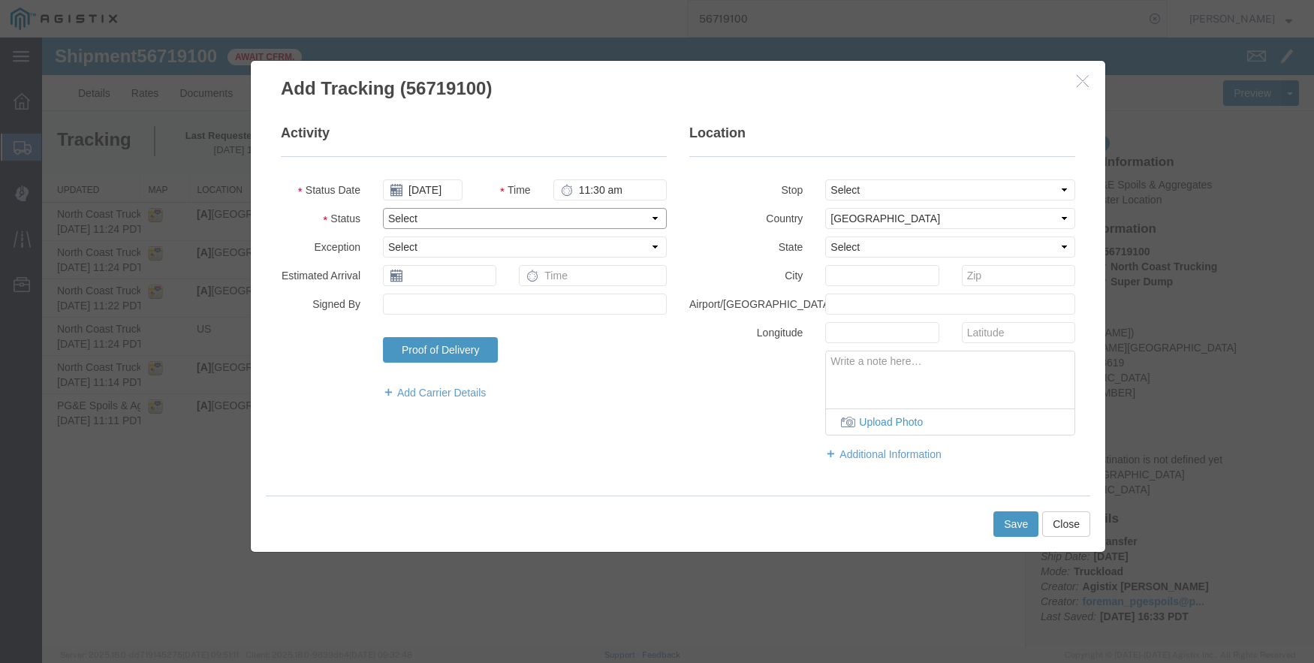
type input "11:30 AM"
select select "BREAKSTOP"
click at [1007, 525] on button "Save" at bounding box center [1016, 524] width 45 height 26
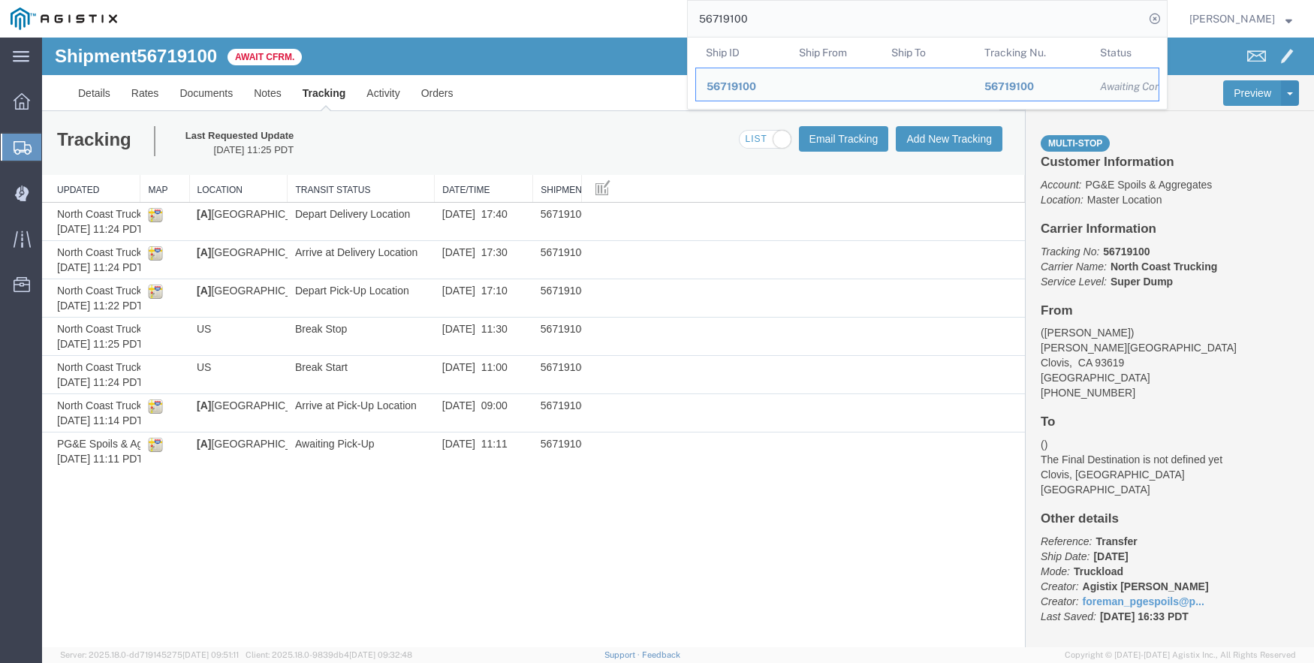
drag, startPoint x: 788, startPoint y: 17, endPoint x: 638, endPoint y: 6, distance: 150.6
click at [638, 6] on div "56719100 Ship ID Ship From Ship To Tracking Nu. Status Ship ID 56719100 Ship Fr…" at bounding box center [648, 19] width 1040 height 38
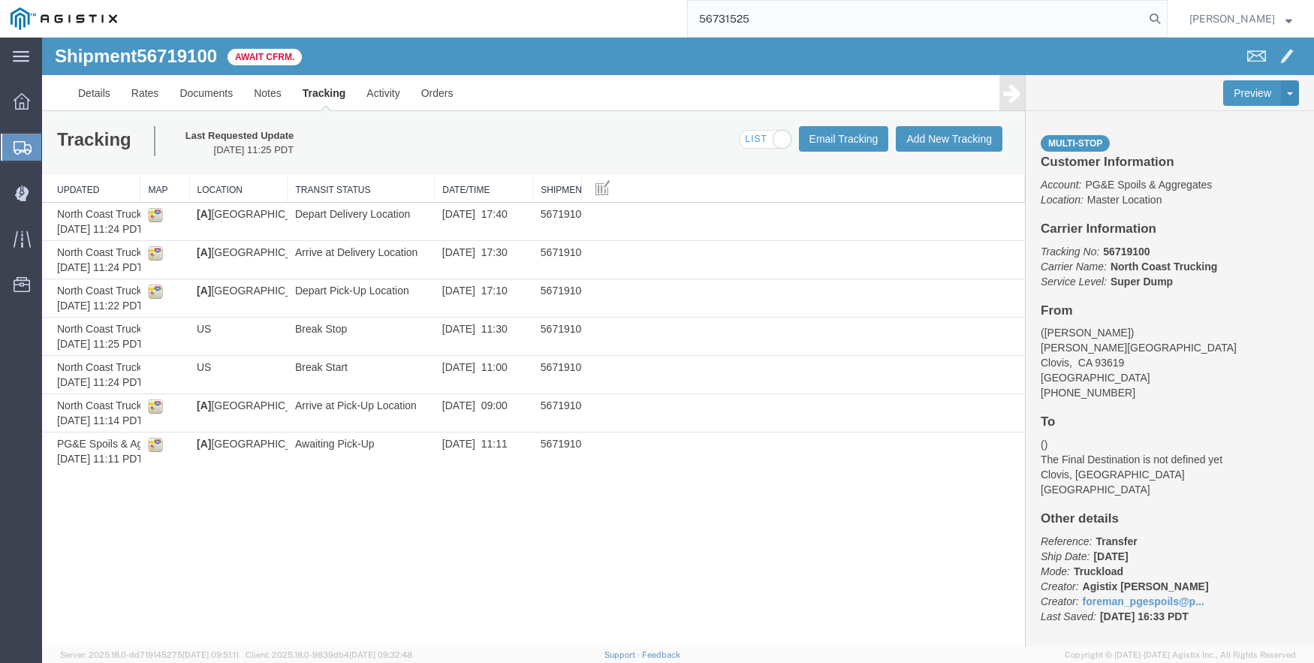
type input "56731525"
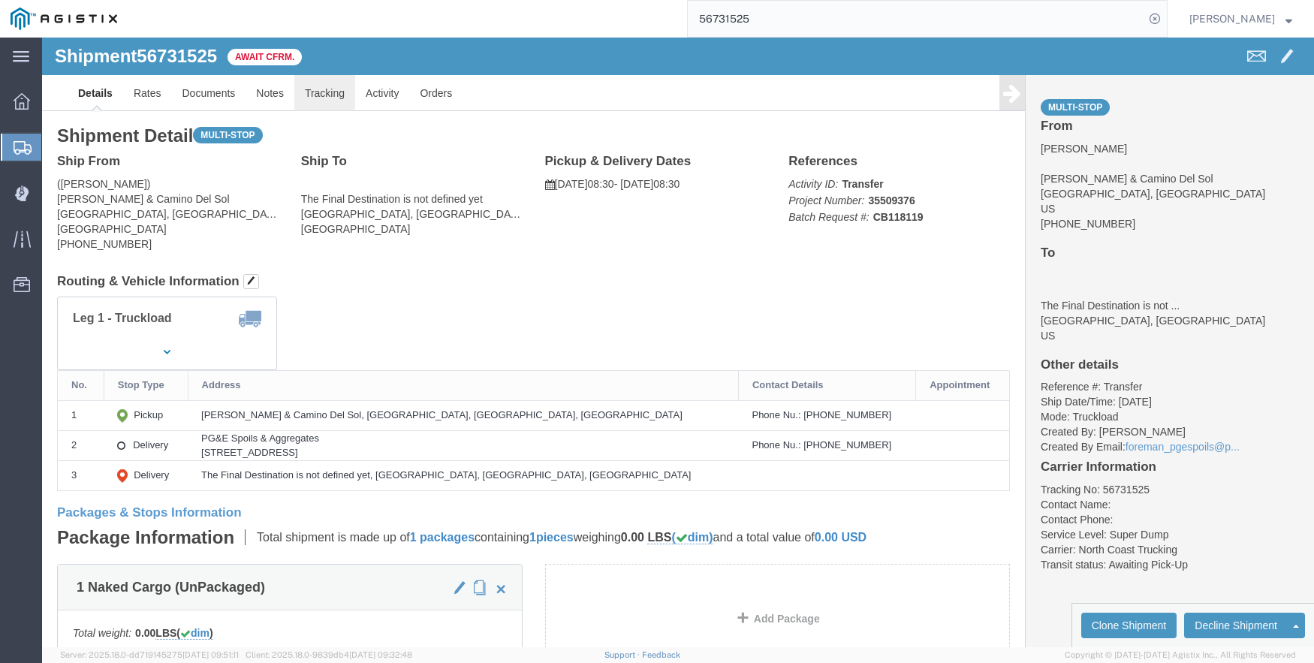
click link "Tracking"
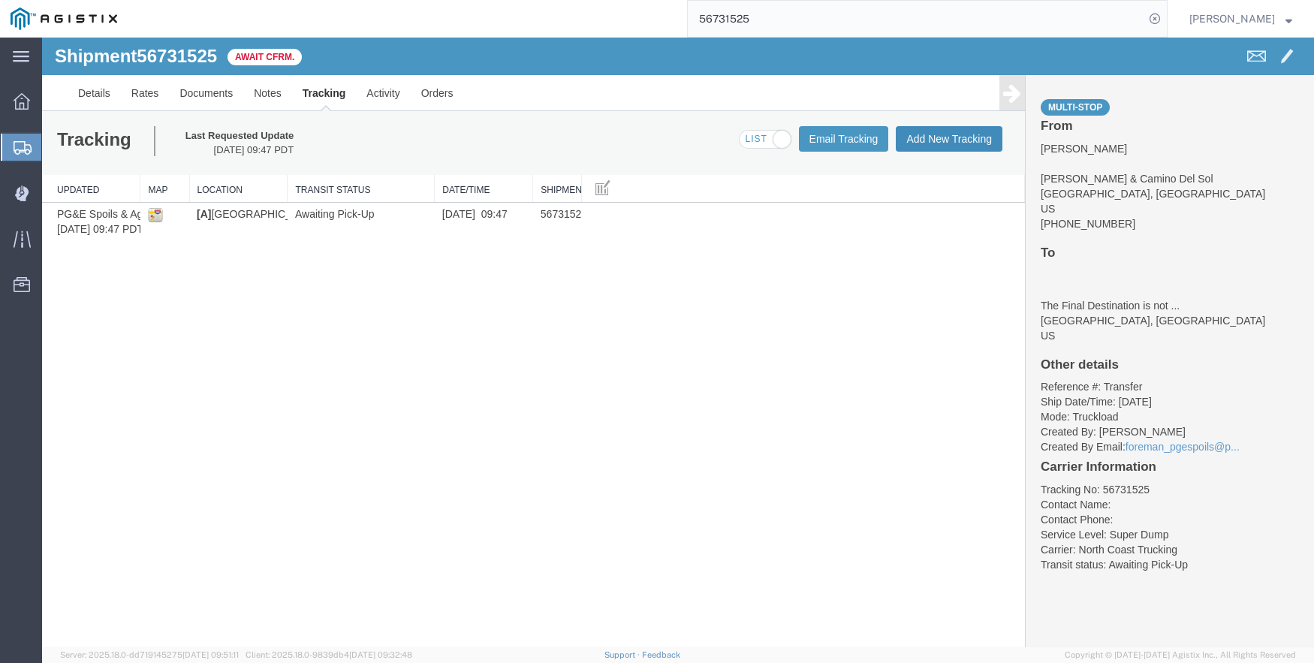
click at [927, 141] on button "Add New Tracking" at bounding box center [949, 139] width 107 height 26
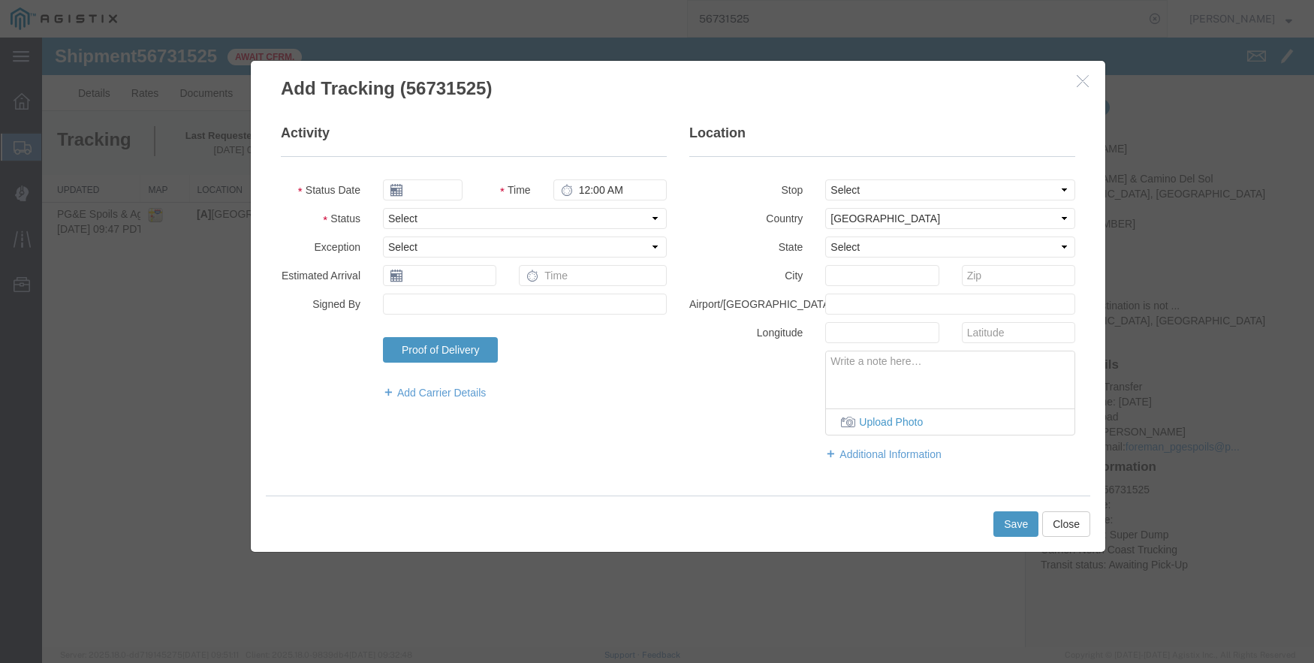
type input "09/12/2025"
type input "2:00 PM"
click at [906, 193] on select "Select From: Pacheco & Camino Del Sol, Bakersfield, CA, US Stop 2: 2401 Coffee …" at bounding box center [950, 190] width 250 height 21
select select "{"pickupDeliveryInfoId": "122757844","pickupOrDelivery": "P","stopNum": "1","lo…"
click at [825, 180] on select "Select From: Pacheco & Camino Del Sol, Bakersfield, CA, US Stop 2: 2401 Coffee …" at bounding box center [950, 190] width 250 height 21
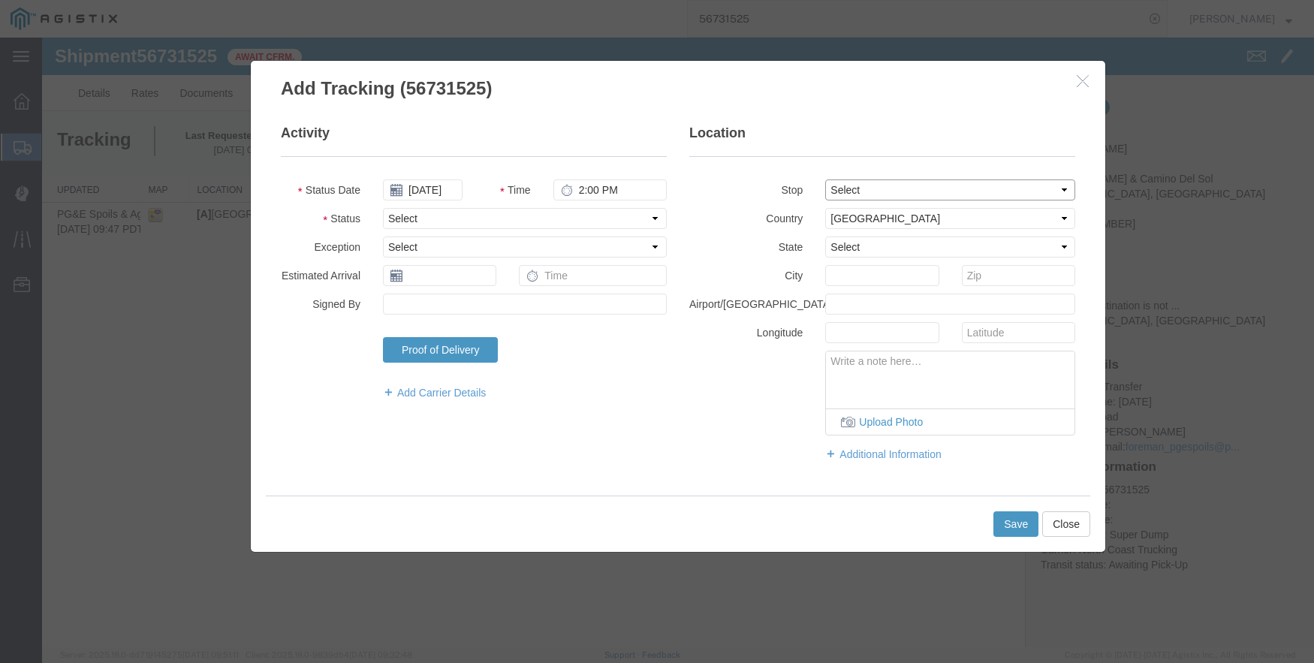
select select "CA"
type input "Bakersfield"
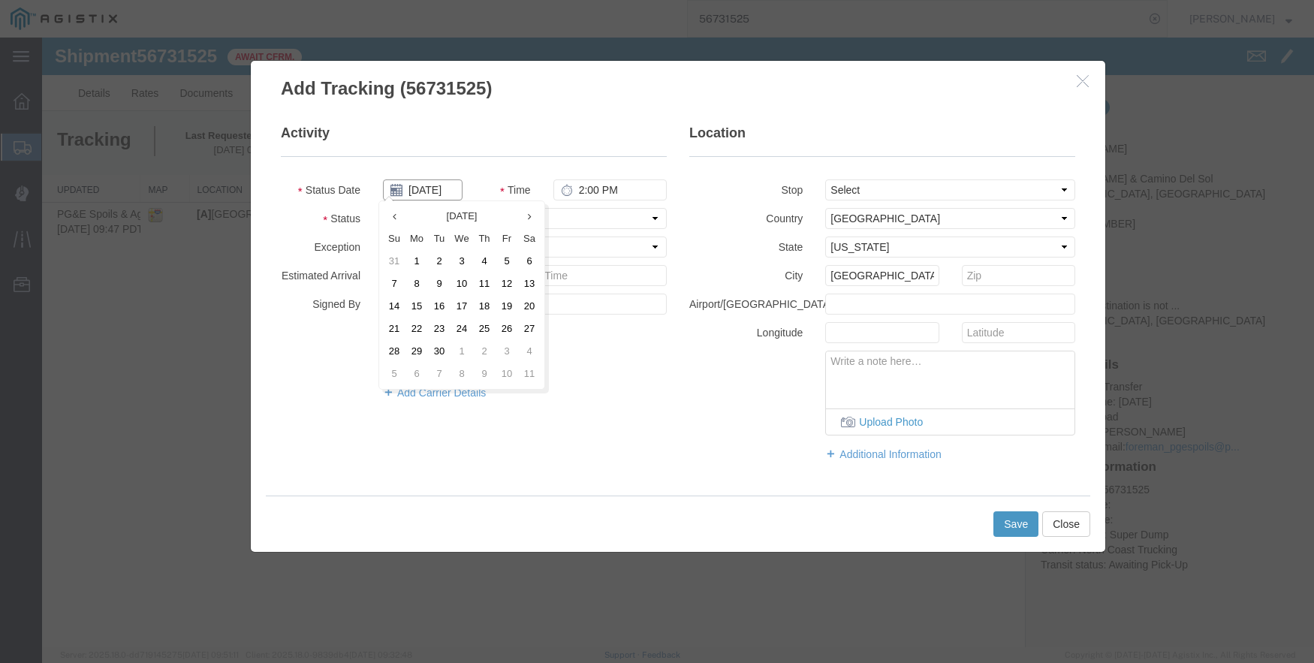
click at [427, 186] on input "09/12/2025" at bounding box center [423, 190] width 80 height 21
type input "09/08/2025"
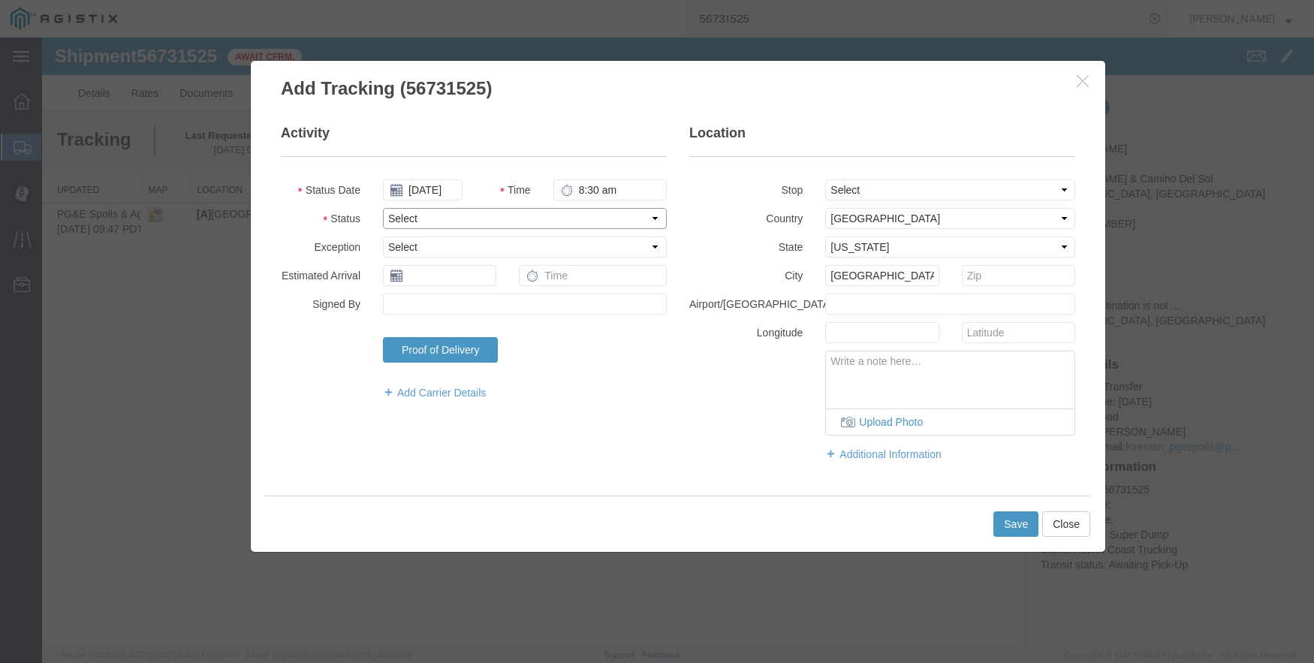
type input "8:30 AM"
select select "ARVPULOC"
click at [1006, 515] on button "Save" at bounding box center [1016, 524] width 45 height 26
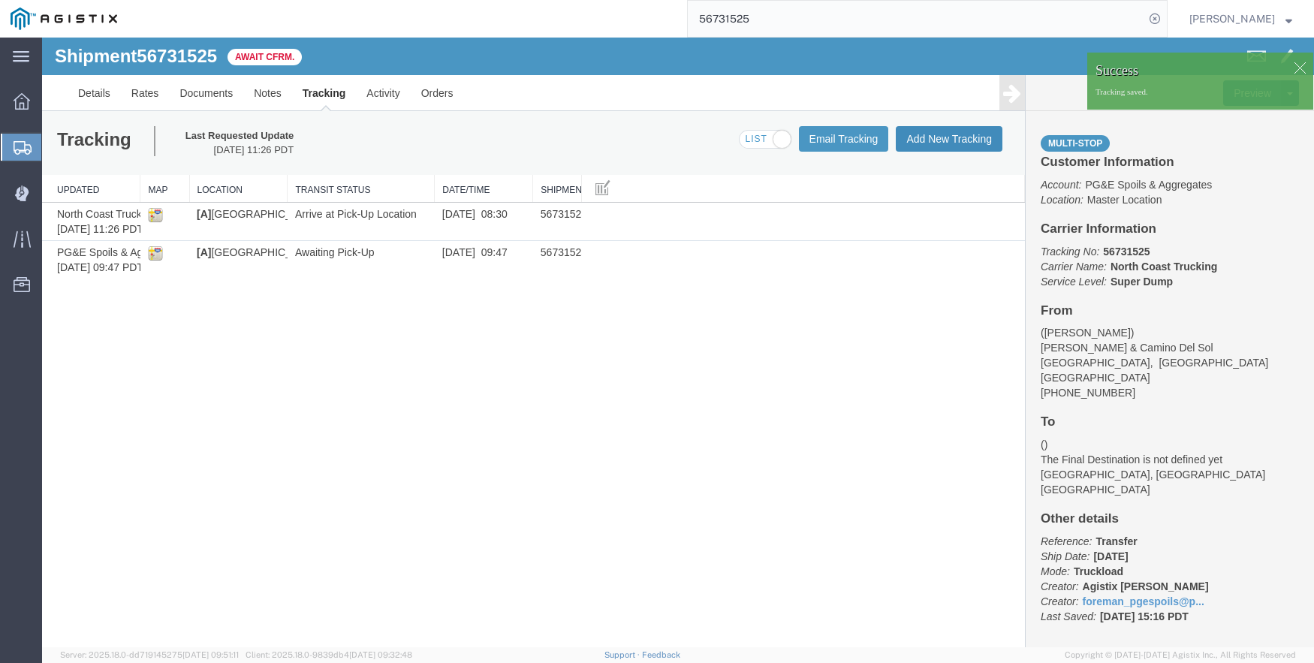
click at [931, 137] on button "Add New Tracking" at bounding box center [949, 139] width 107 height 26
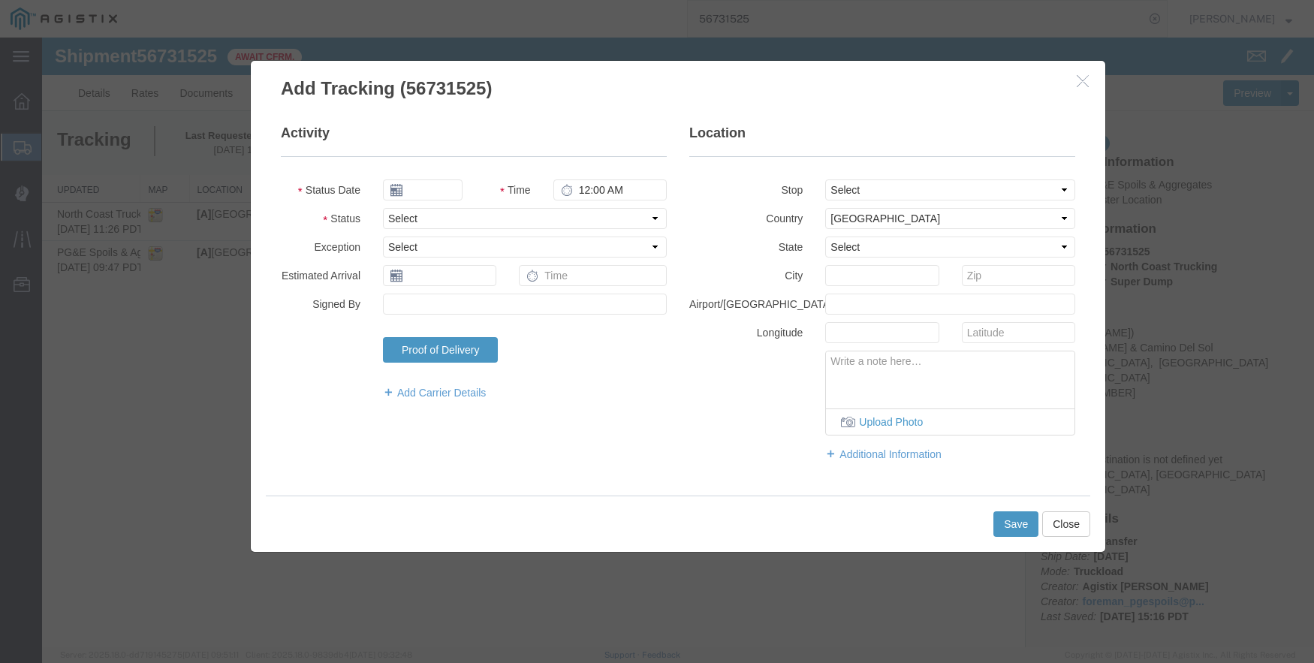
type input "09/12/2025"
type input "2:00 PM"
click at [955, 187] on select "Select From: Pacheco & Camino Del Sol, Bakersfield, CA, US Stop 2: 2401 Coffee …" at bounding box center [950, 190] width 250 height 21
select select "{"pickupDeliveryInfoId": "122757844","pickupOrDelivery": "P","stopNum": "1","lo…"
click at [825, 180] on select "Select From: Pacheco & Camino Del Sol, Bakersfield, CA, US Stop 2: 2401 Coffee …" at bounding box center [950, 190] width 250 height 21
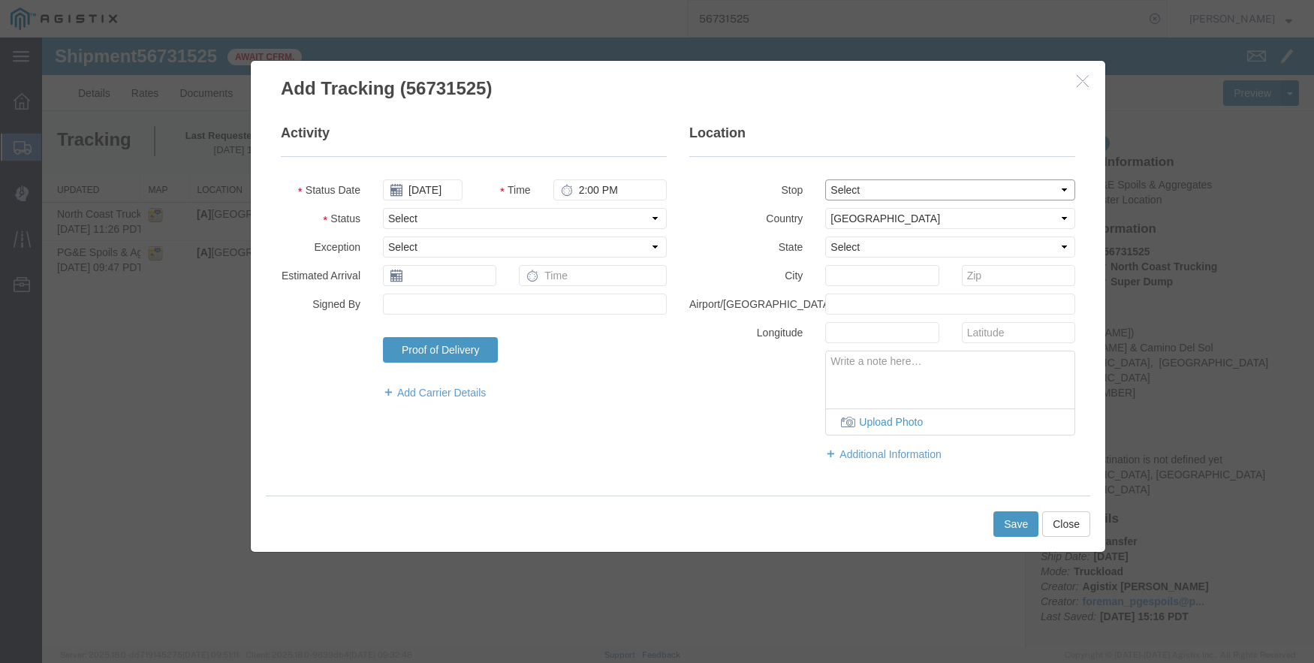
select select "CA"
type input "Bakersfield"
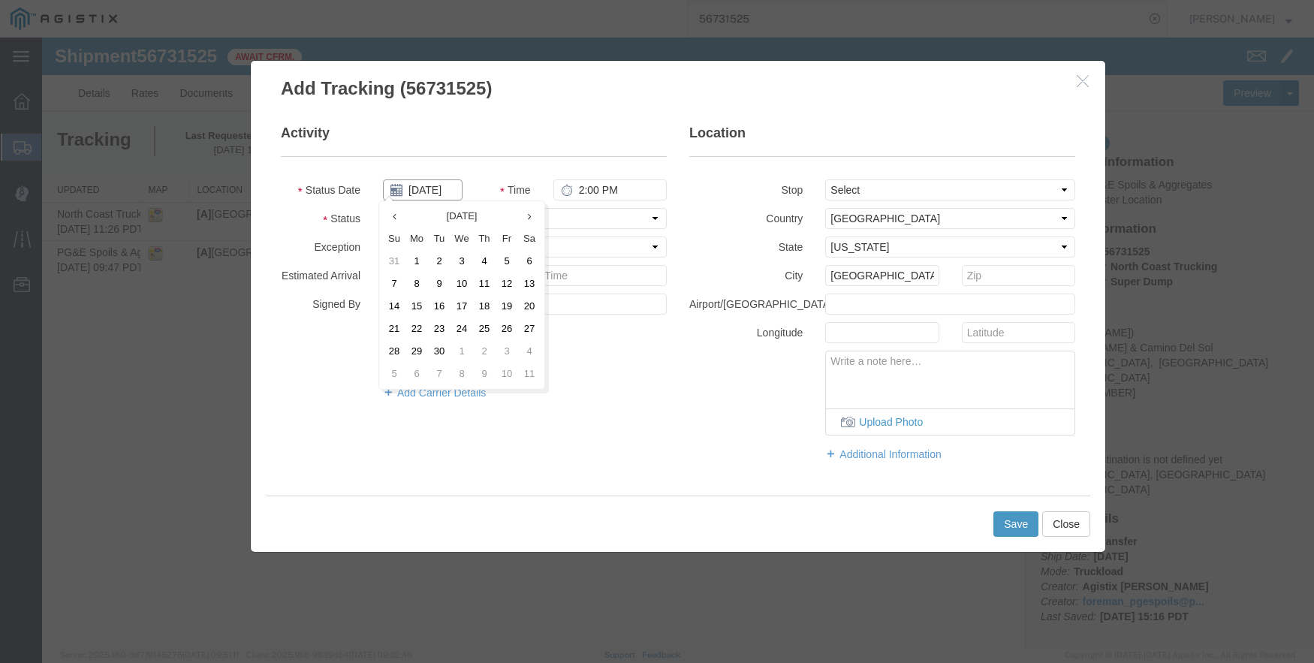
click at [430, 184] on input "09/12/2025" at bounding box center [423, 190] width 80 height 21
click at [431, 185] on input "09/12/2025" at bounding box center [423, 190] width 80 height 21
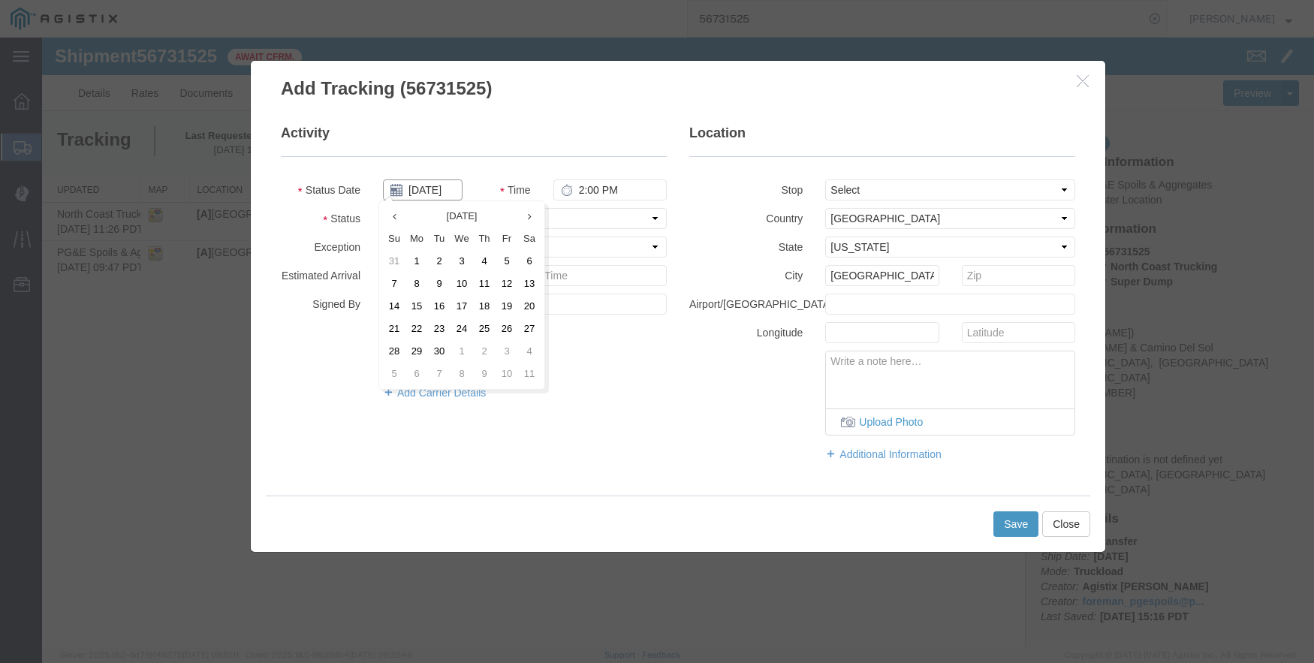
click at [431, 185] on input "09/12/2025" at bounding box center [423, 190] width 80 height 21
type input "09/08/2025"
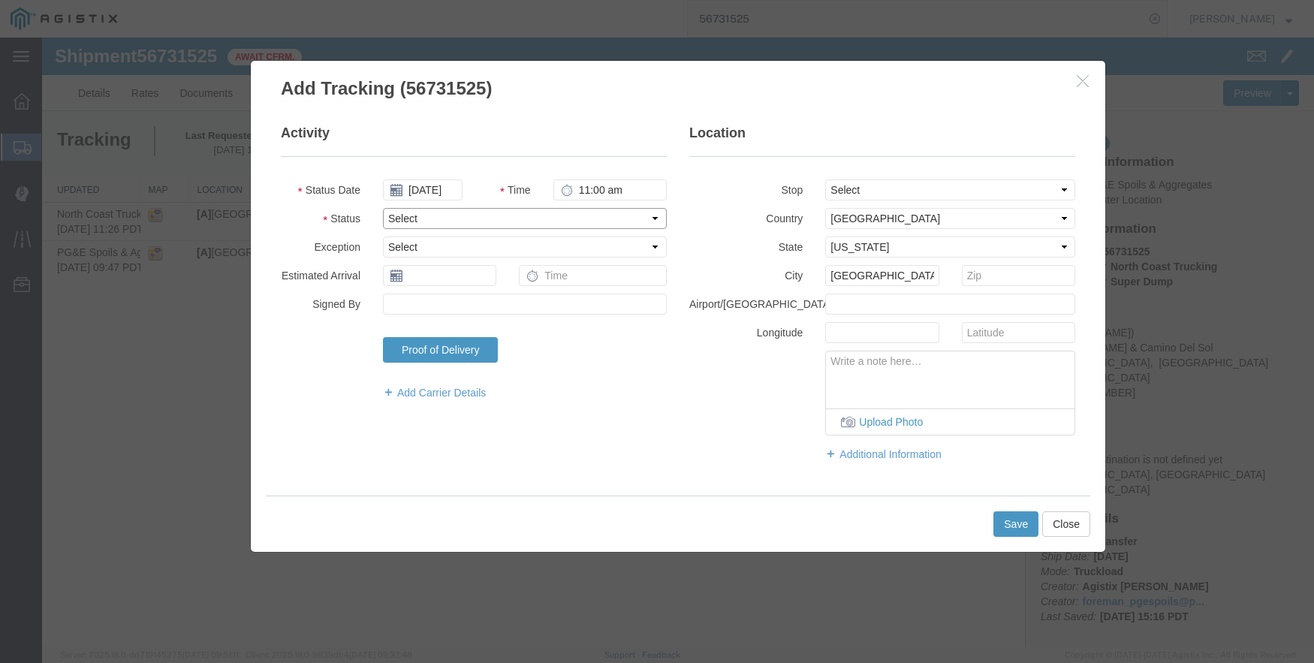
type input "11:00 AM"
select select "DPTPULOC"
click at [1011, 519] on button "Save" at bounding box center [1016, 524] width 45 height 26
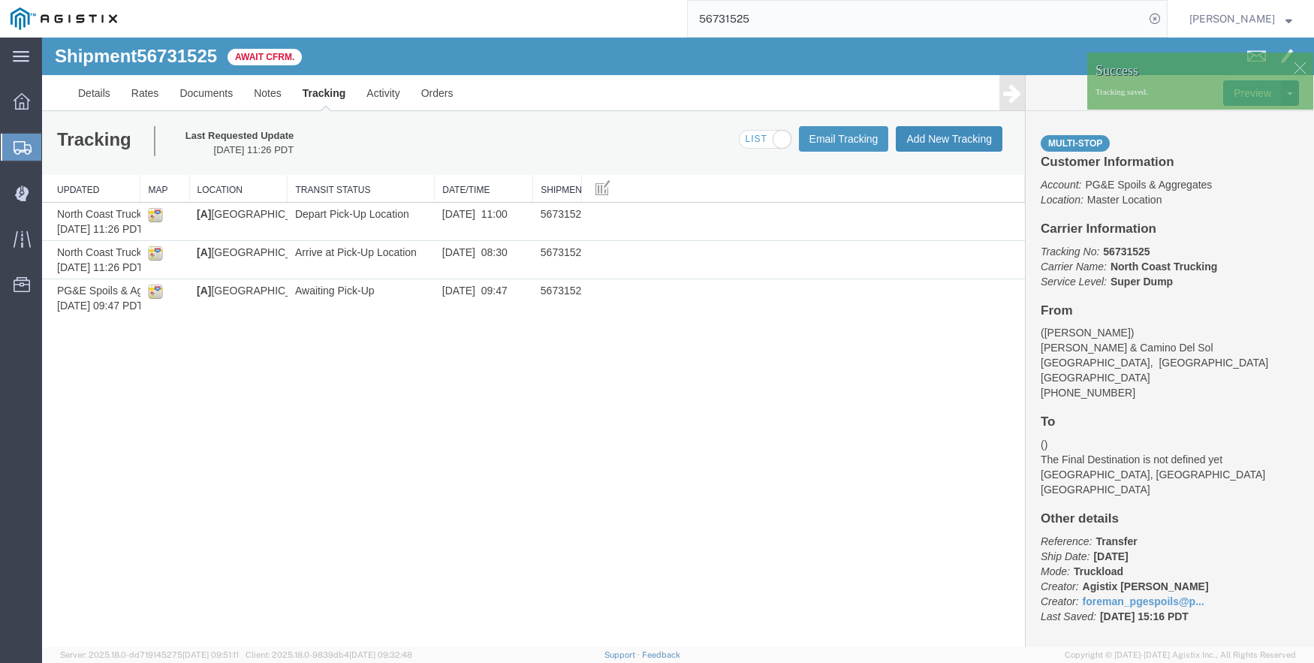
click at [943, 140] on button "Add New Tracking" at bounding box center [949, 139] width 107 height 26
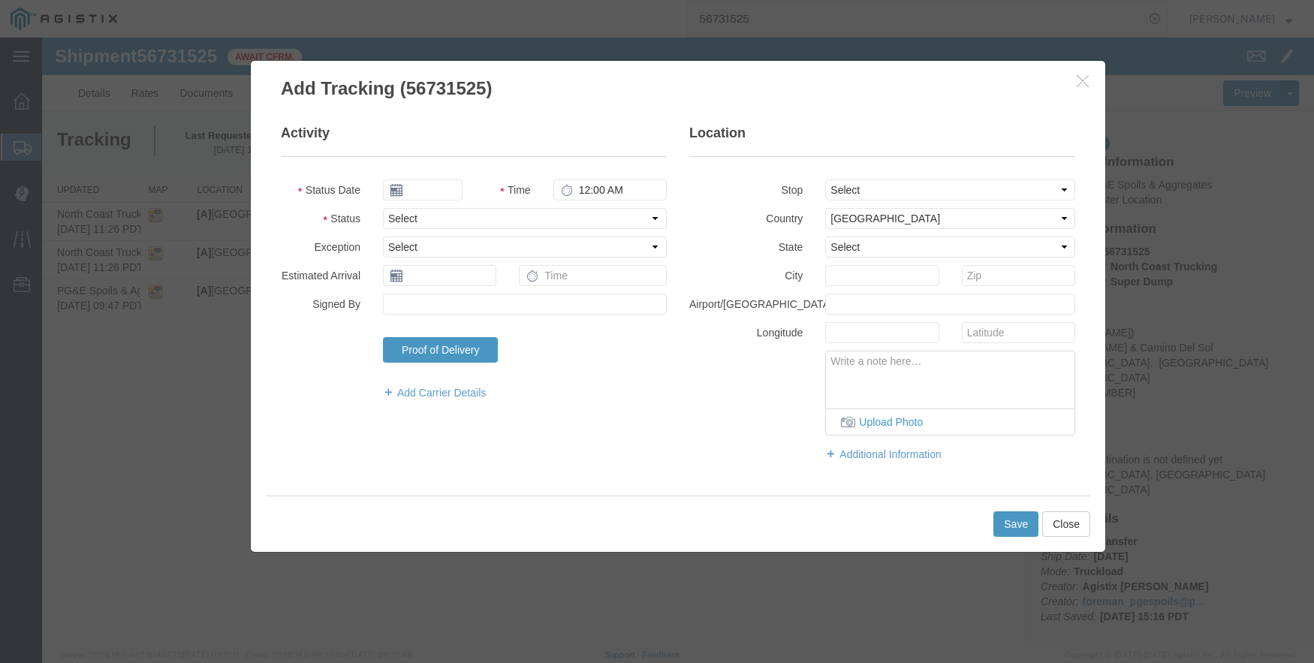
type input "09/12/2025"
type input "2:00 PM"
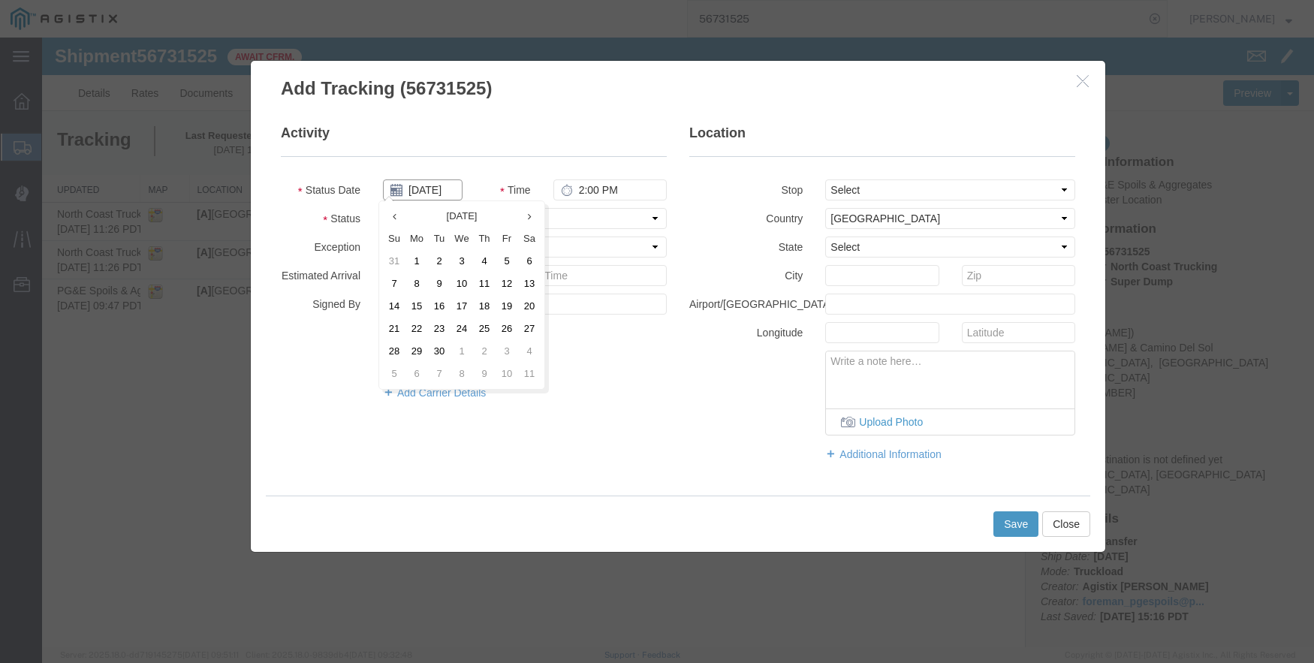
click at [430, 186] on input "09/12/2025" at bounding box center [423, 190] width 80 height 21
type input "09/08/2025"
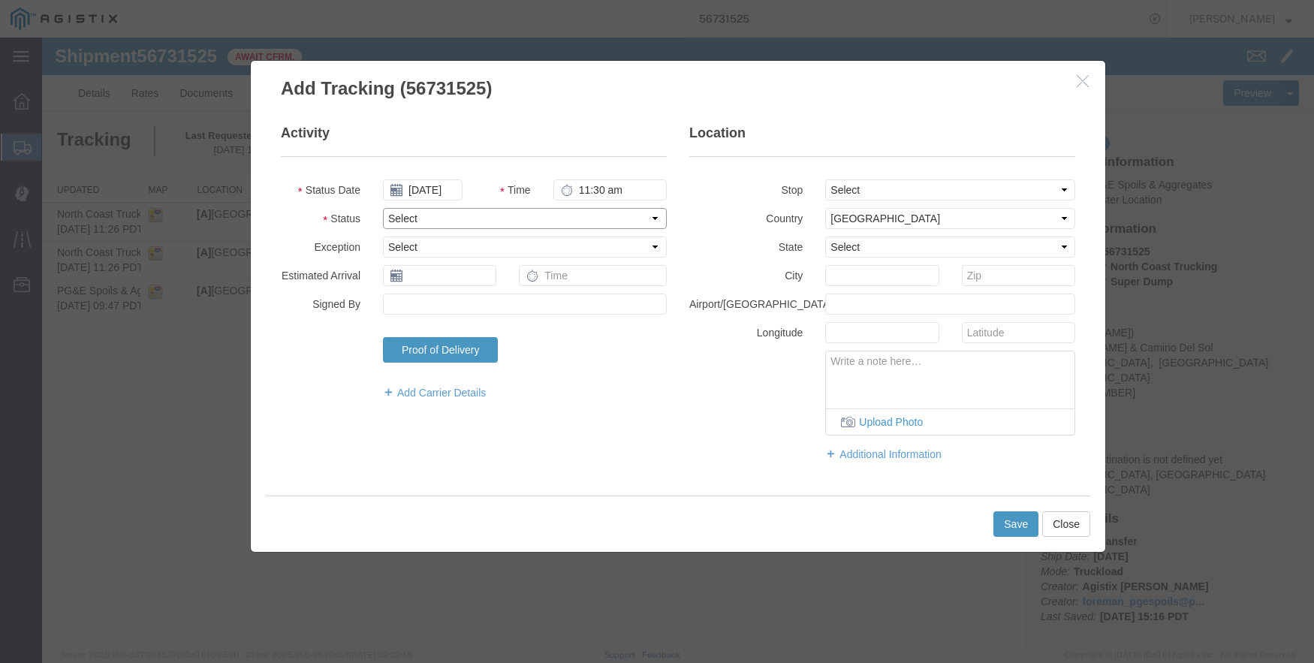
type input "11:30 AM"
select select "ARVDLVLOC"
click at [922, 177] on fieldset "Location Stop Select From: Pacheco & Camino Del Sol, Bakersfield, CA, US Stop 2…" at bounding box center [882, 300] width 386 height 353
click at [919, 178] on fieldset "Location Stop Select From: Pacheco & Camino Del Sol, Bakersfield, CA, US Stop 2…" at bounding box center [882, 300] width 386 height 353
click at [914, 187] on select "Select From: Pacheco & Camino Del Sol, Bakersfield, CA, US Stop 2: 2401 Coffee …" at bounding box center [950, 190] width 250 height 21
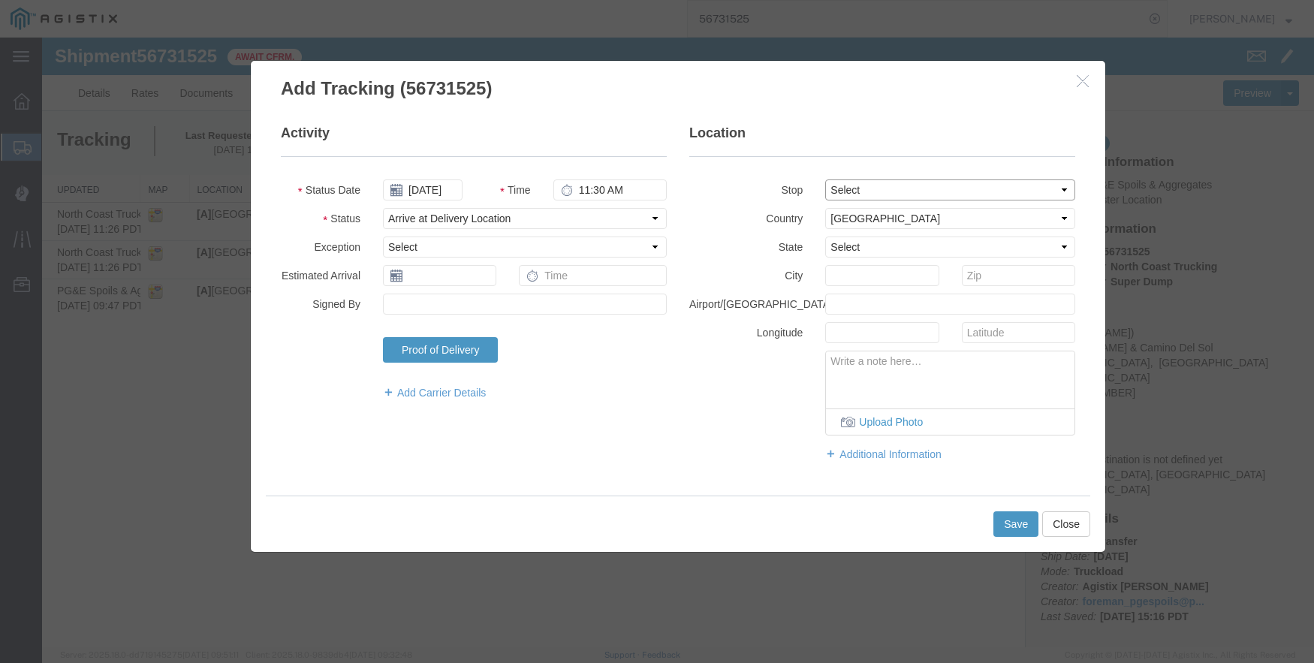
select select "{"pickupDeliveryInfoId": "122757845","pickupOrDelivery": "D","stopNum": "2","lo…"
click at [825, 180] on select "Select From: Pacheco & Camino Del Sol, Bakersfield, CA, US Stop 2: 2401 Coffee …" at bounding box center [950, 190] width 250 height 21
select select "CA"
type input "Bakersfield"
click at [1019, 532] on button "Save" at bounding box center [1016, 524] width 45 height 26
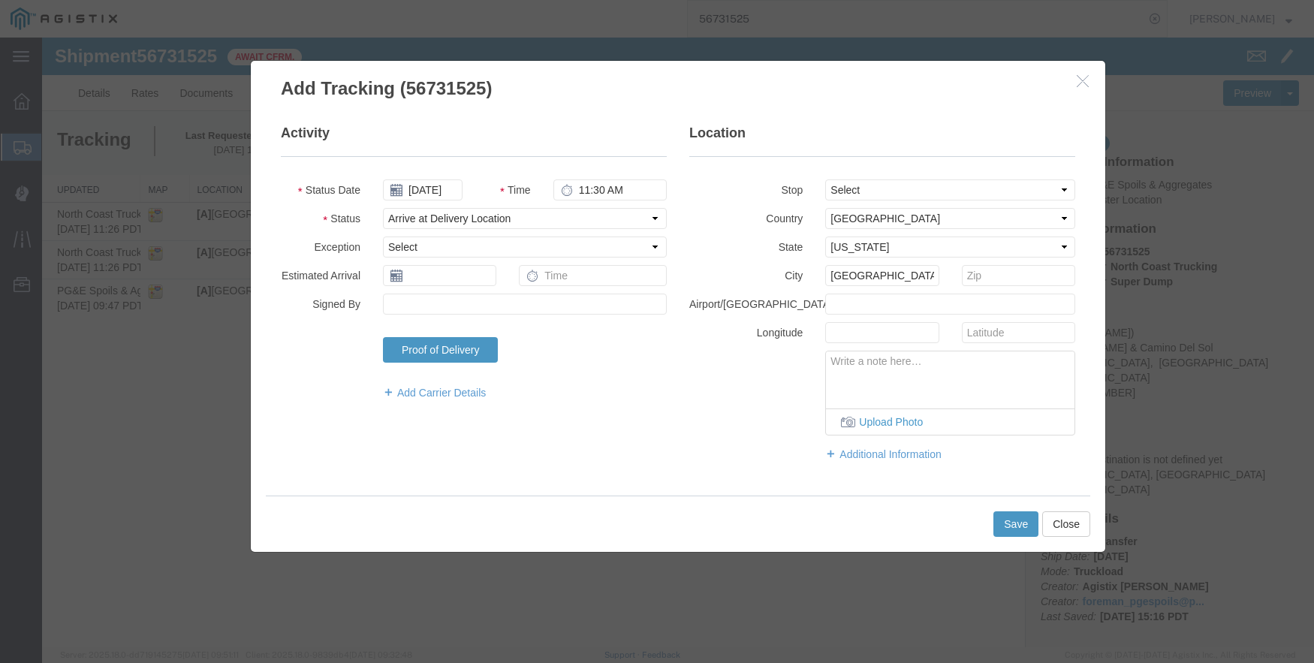
click at [1019, 519] on div at bounding box center [678, 343] width 1272 height 610
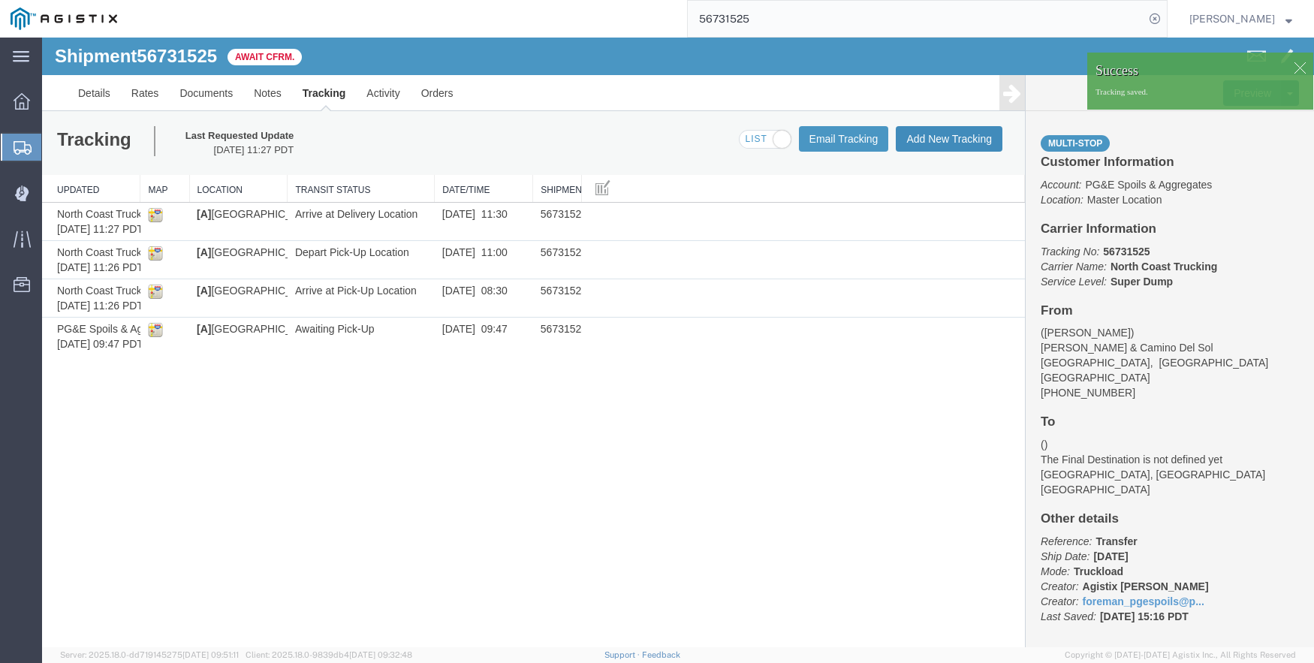
click at [921, 137] on button "Add New Tracking" at bounding box center [949, 139] width 107 height 26
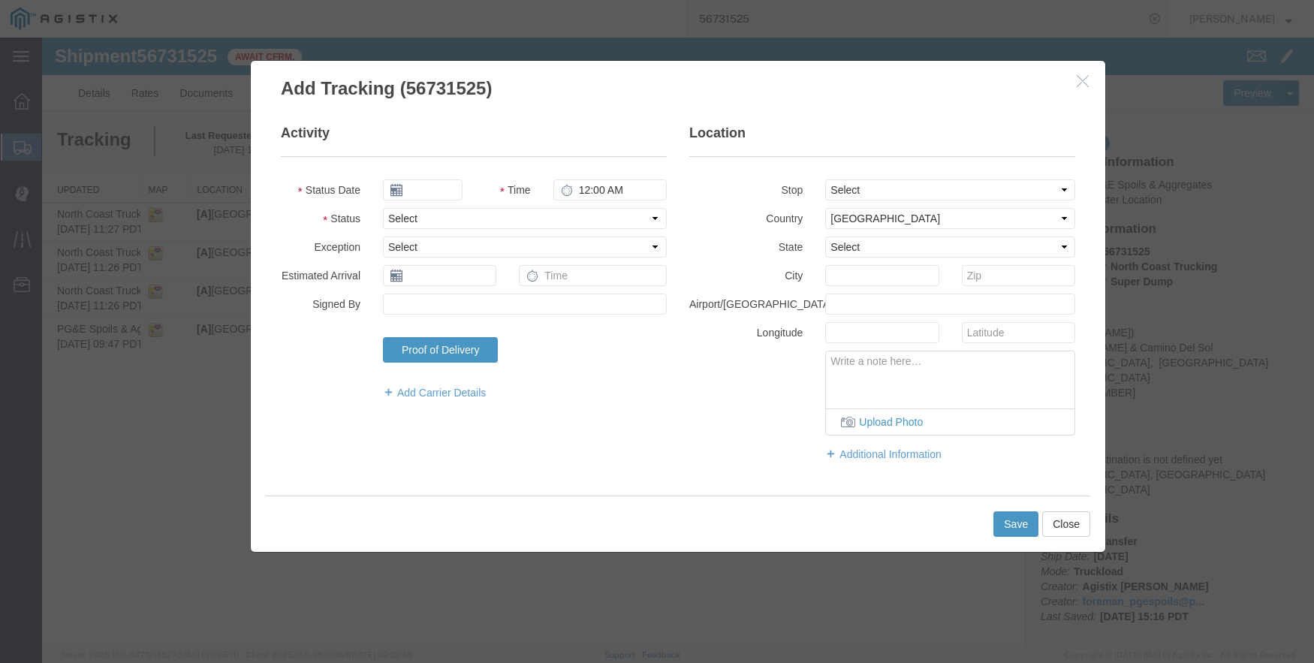
type input "09/12/2025"
type input "2:00 PM"
click at [428, 189] on input "09/12/2025" at bounding box center [423, 190] width 80 height 21
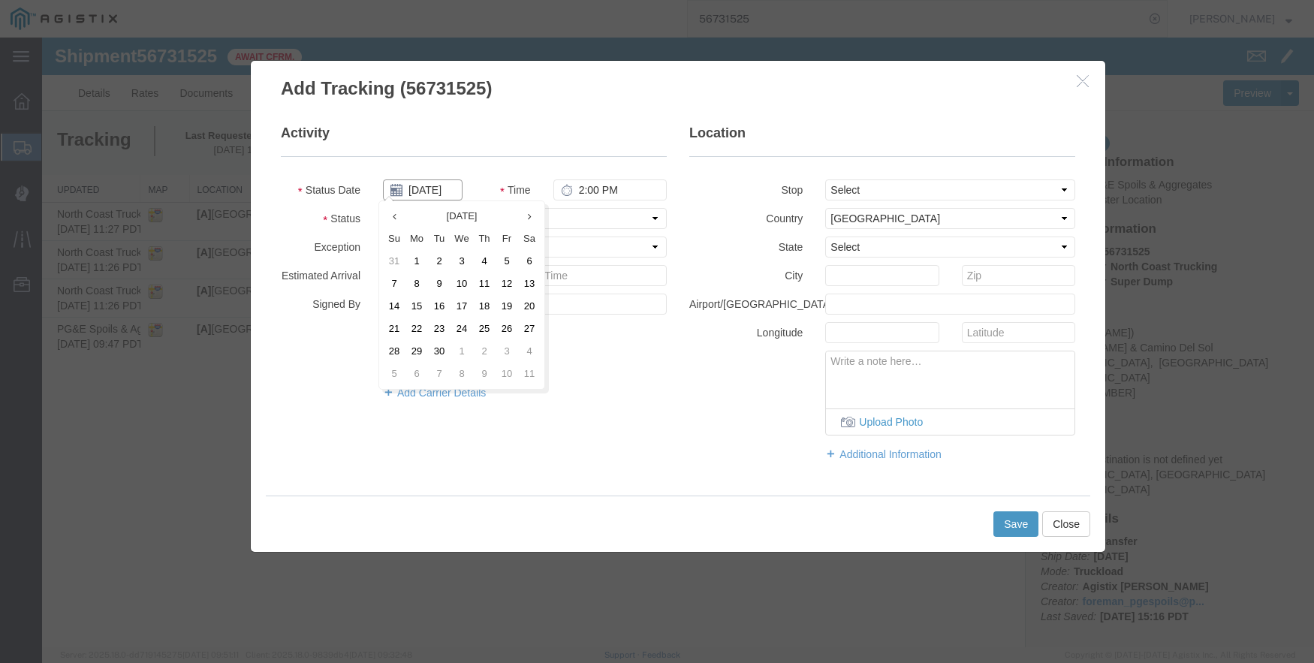
click at [428, 189] on input "09/12/2025" at bounding box center [423, 190] width 80 height 21
type input "09/08/2025"
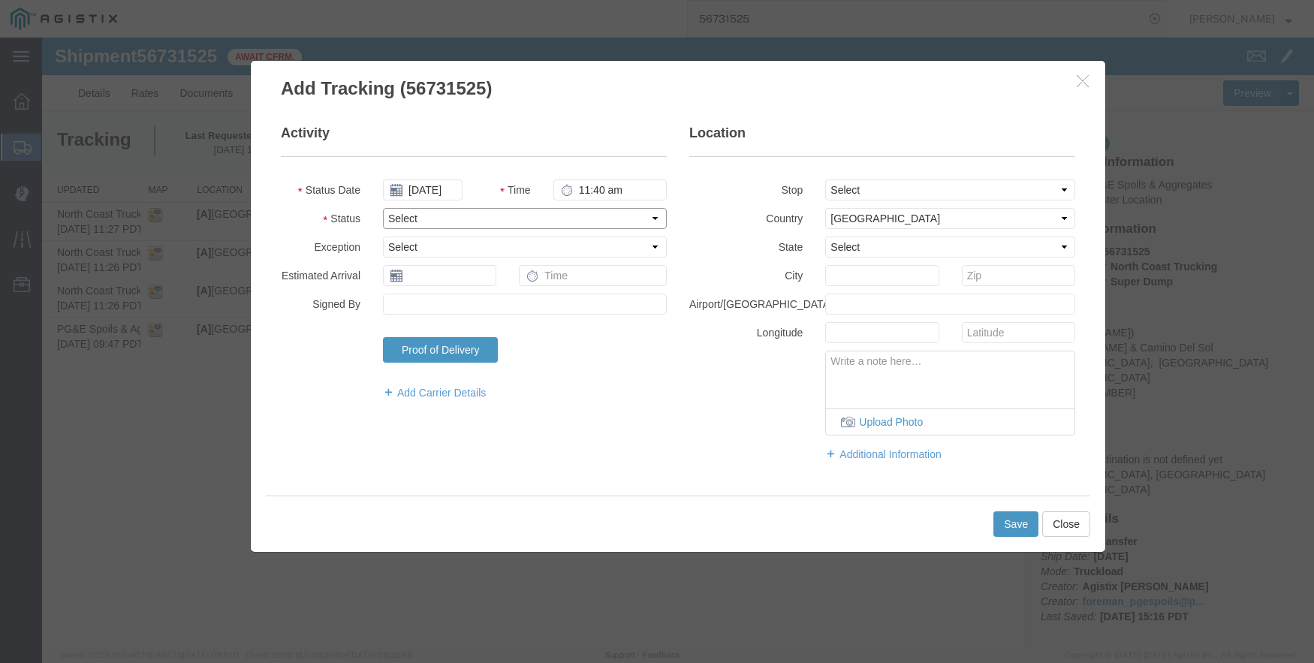
type input "11:40 AM"
select select "DPTDLVLOC"
click at [967, 182] on select "Select From: Pacheco & Camino Del Sol, Bakersfield, CA, US Stop 2: 2401 Coffee …" at bounding box center [950, 190] width 250 height 21
select select "{"pickupDeliveryInfoId": "122757845","pickupOrDelivery": "D","stopNum": "2","lo…"
click at [825, 180] on select "Select From: Pacheco & Camino Del Sol, Bakersfield, CA, US Stop 2: 2401 Coffee …" at bounding box center [950, 190] width 250 height 21
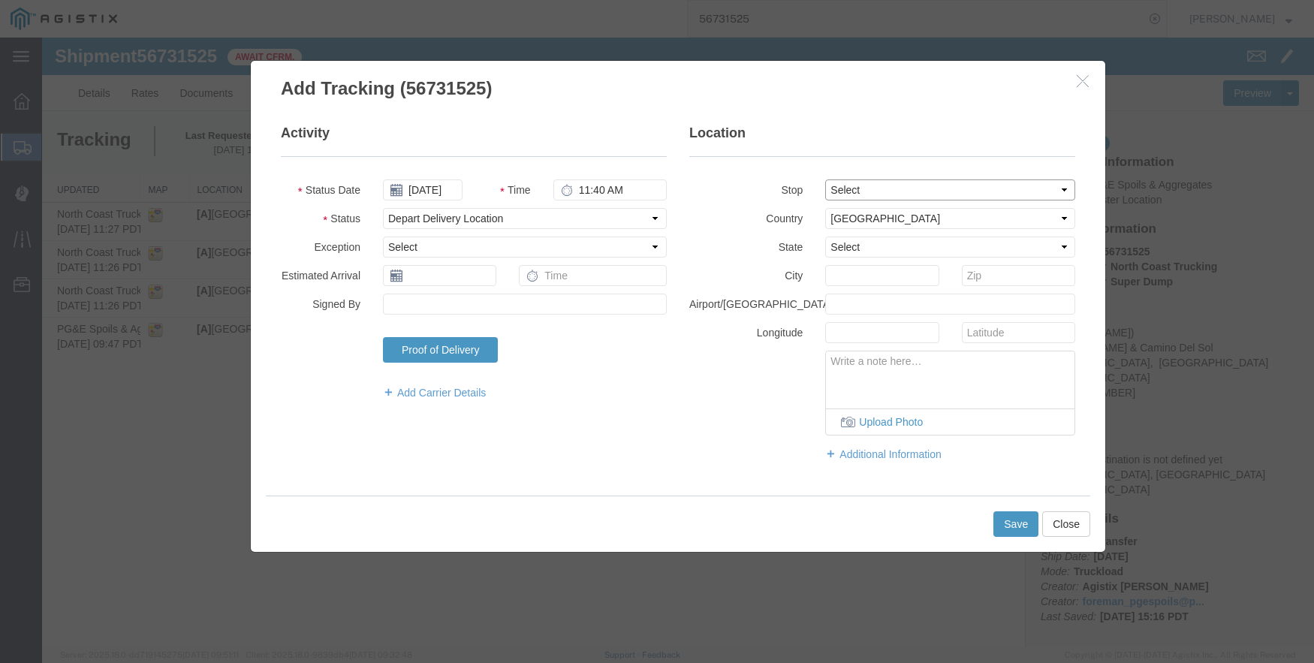
select select "CA"
type input "Bakersfield"
click at [1017, 524] on button "Save" at bounding box center [1016, 524] width 45 height 26
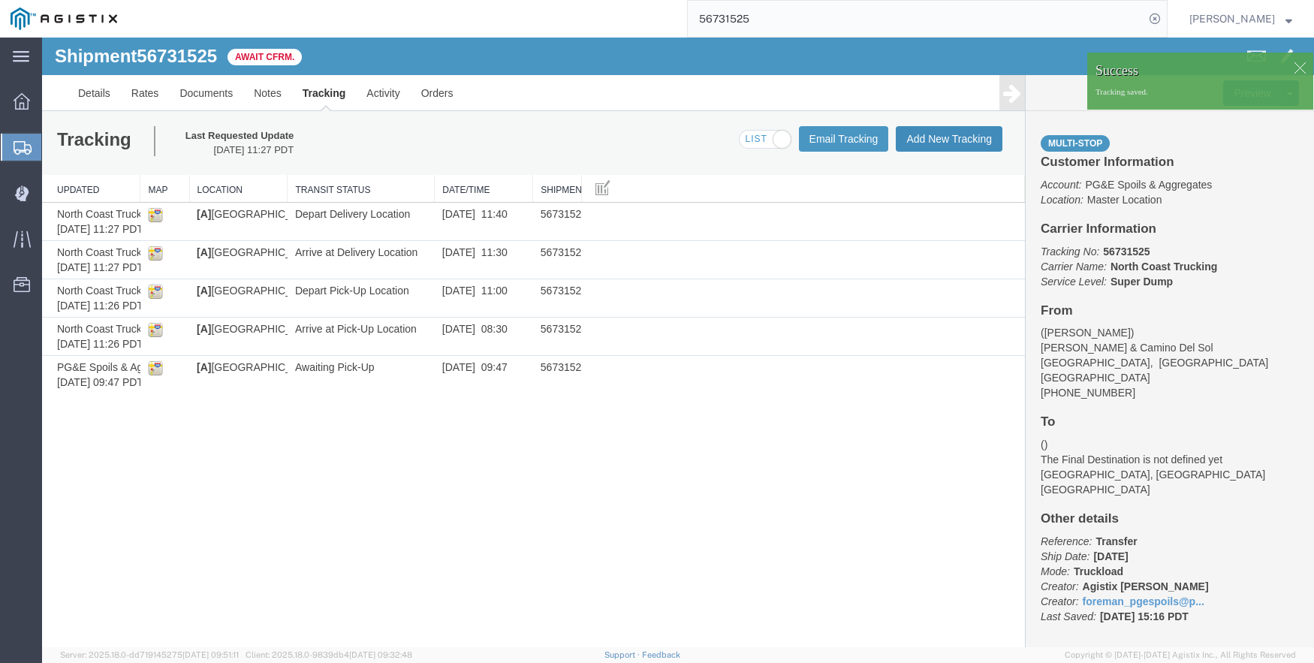
click at [924, 137] on button "Add New Tracking" at bounding box center [949, 139] width 107 height 26
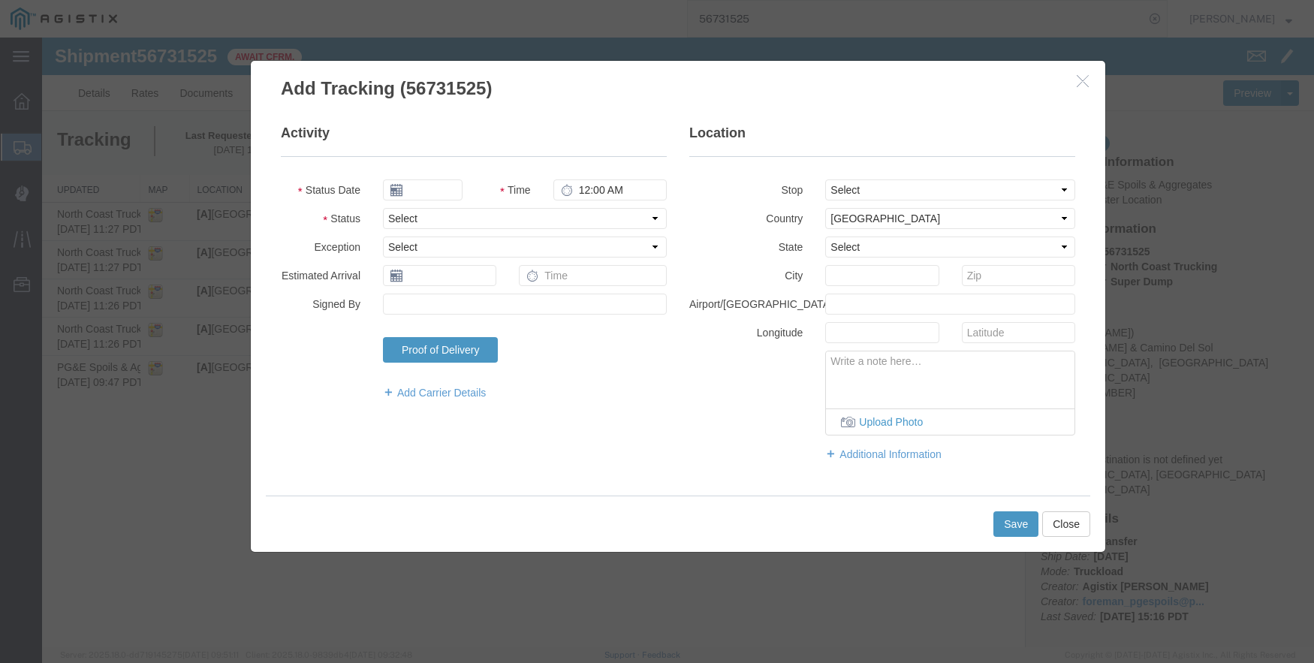
type input "09/12/2025"
type input "2:00 PM"
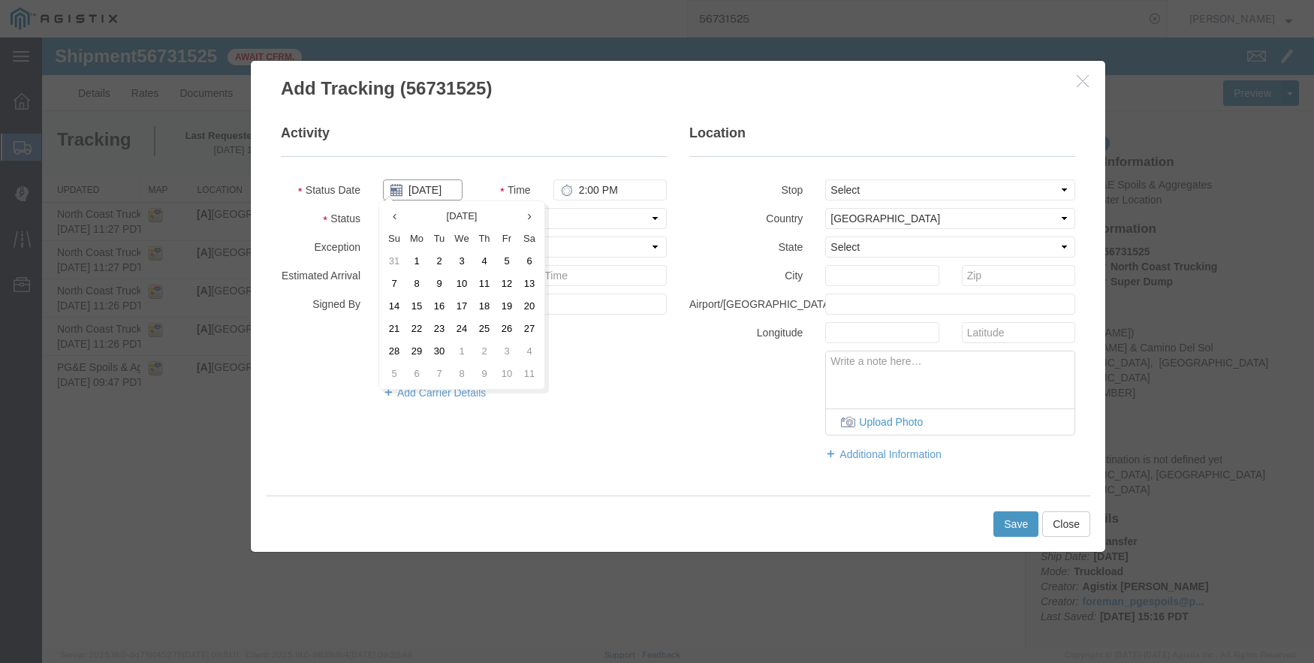
click at [432, 194] on input "09/12/2025" at bounding box center [423, 190] width 80 height 21
type input "09/08/2025"
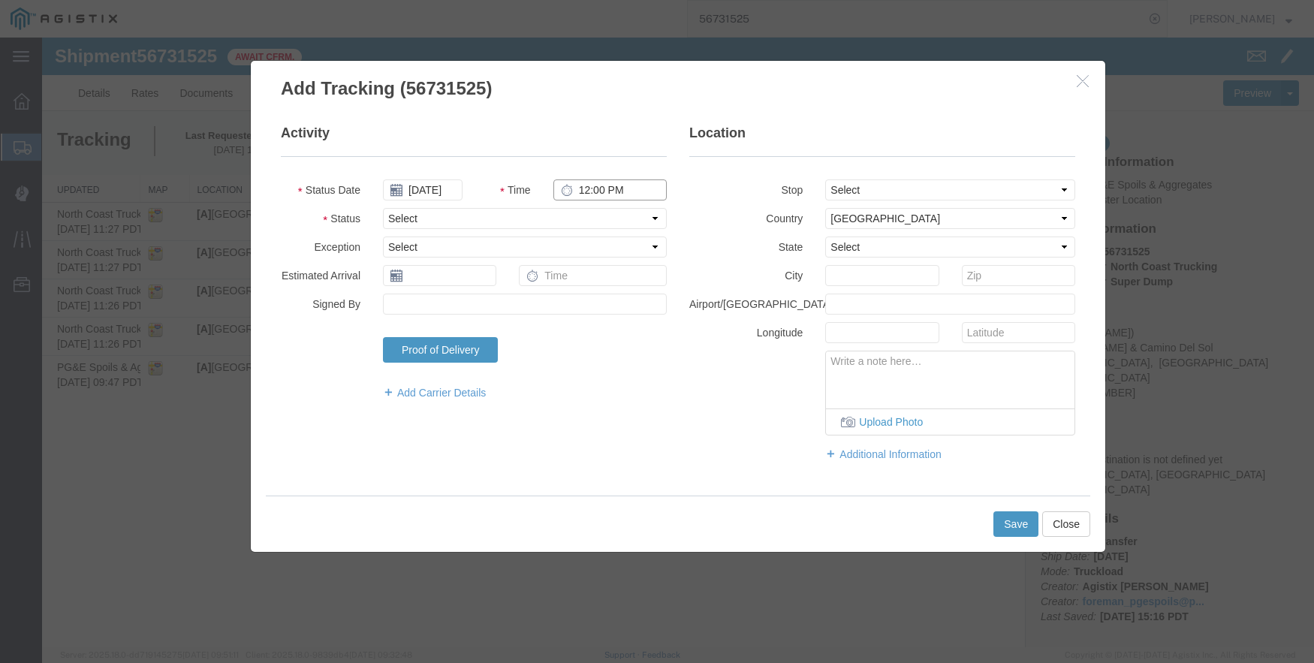
type input "12:00 PM"
select select "ARVPULOC"
click at [915, 183] on select "Select From: Pacheco & Camino Del Sol, Bakersfield, CA, US Stop 2: 2401 Coffee …" at bounding box center [950, 190] width 250 height 21
select select "{"pickupDeliveryInfoId": "122757844","pickupOrDelivery": "P","stopNum": "1","lo…"
click at [825, 180] on select "Select From: Pacheco & Camino Del Sol, Bakersfield, CA, US Stop 2: 2401 Coffee …" at bounding box center [950, 190] width 250 height 21
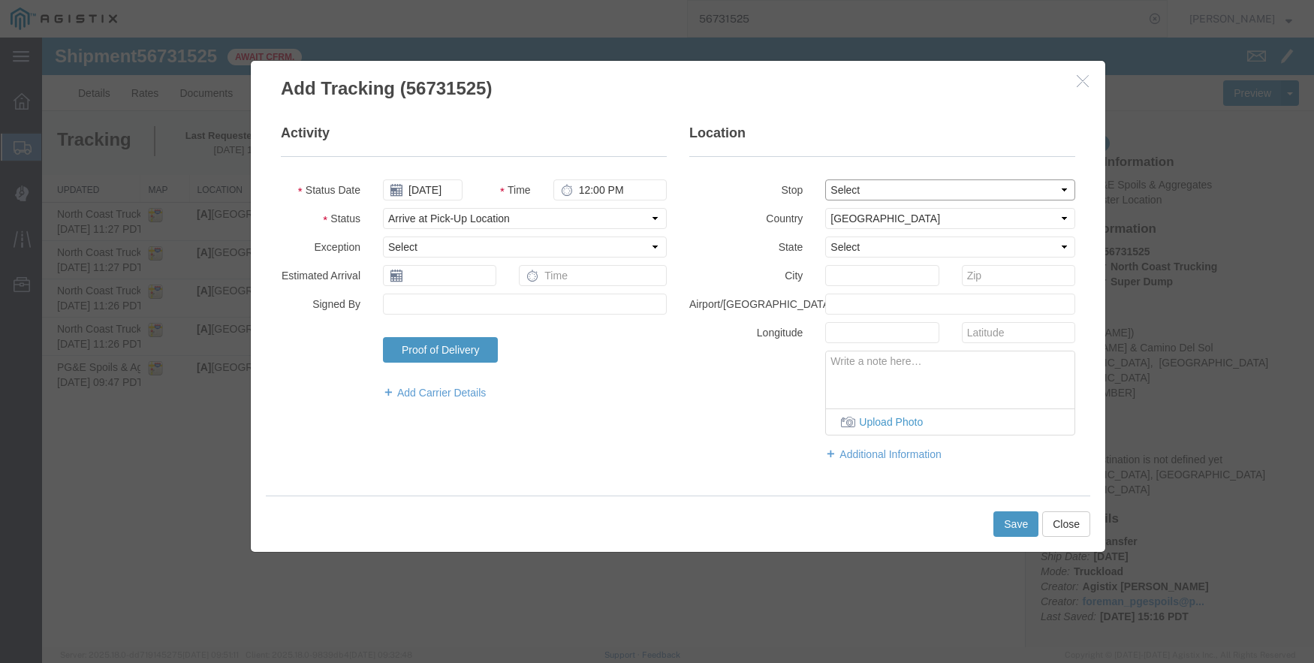
select select "CA"
type input "Bakersfield"
click at [1018, 519] on button "Save" at bounding box center [1016, 524] width 45 height 26
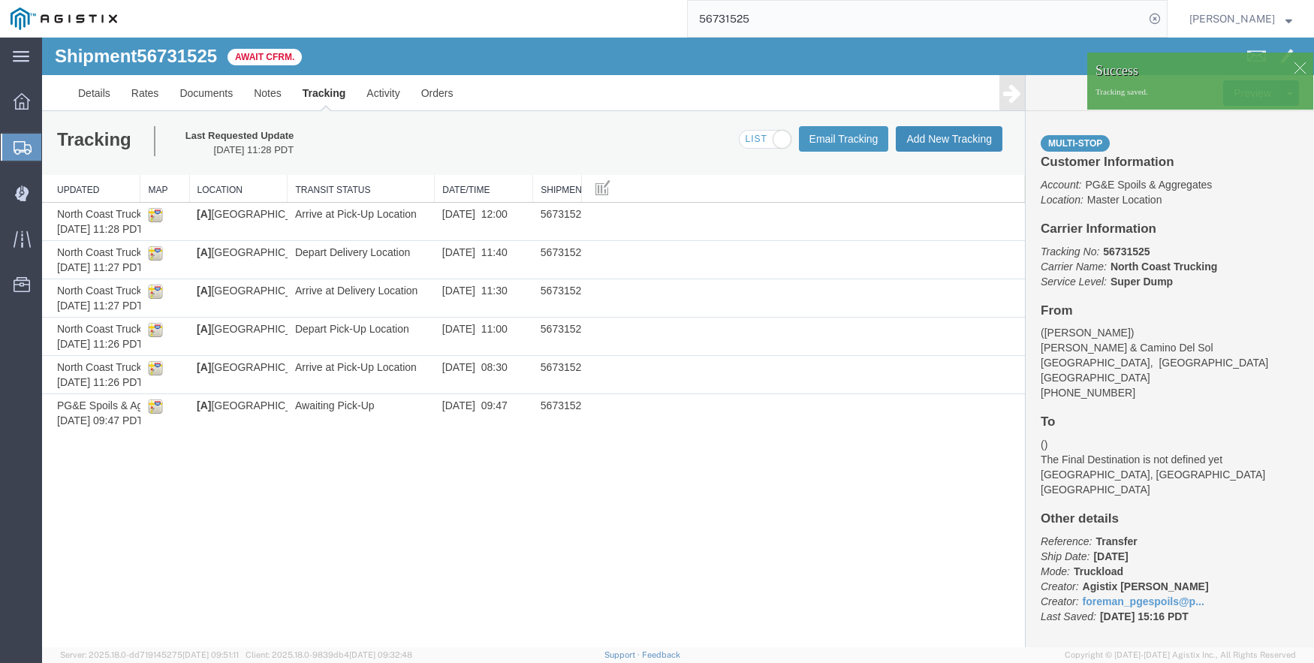
click at [924, 137] on button "Add New Tracking" at bounding box center [949, 139] width 107 height 26
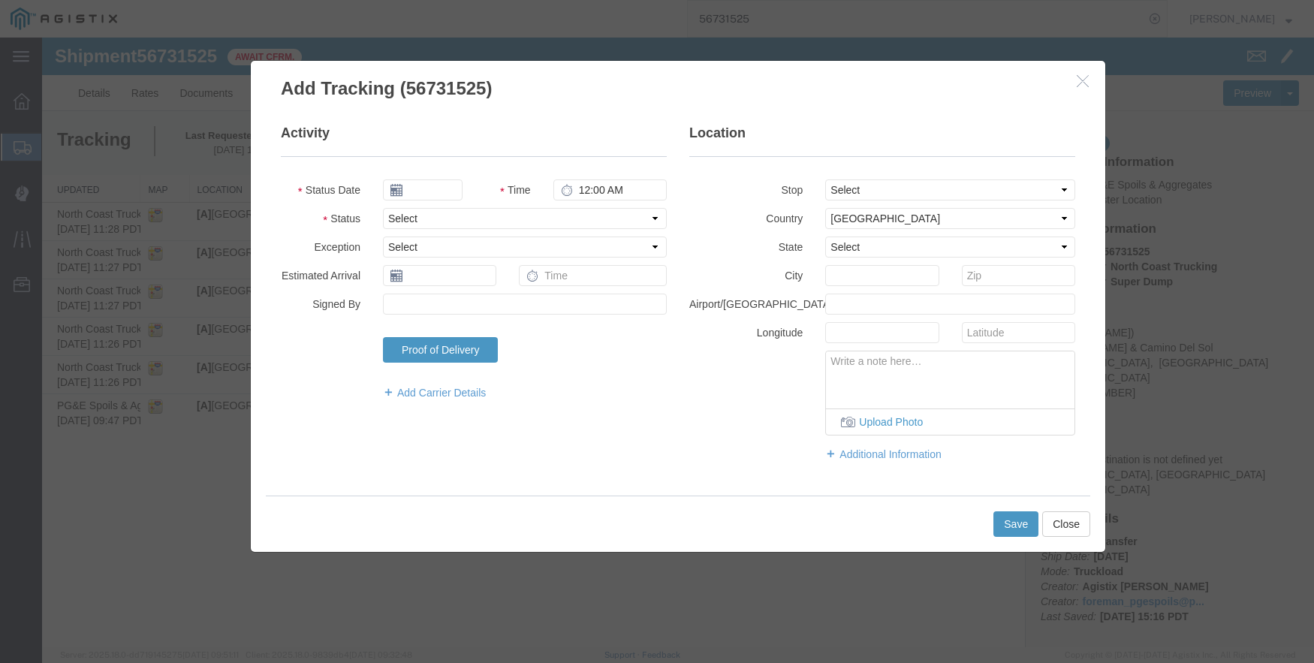
type input "09/12/2025"
type input "2:00 PM"
click at [431, 189] on input "09/12/2025" at bounding box center [423, 190] width 80 height 21
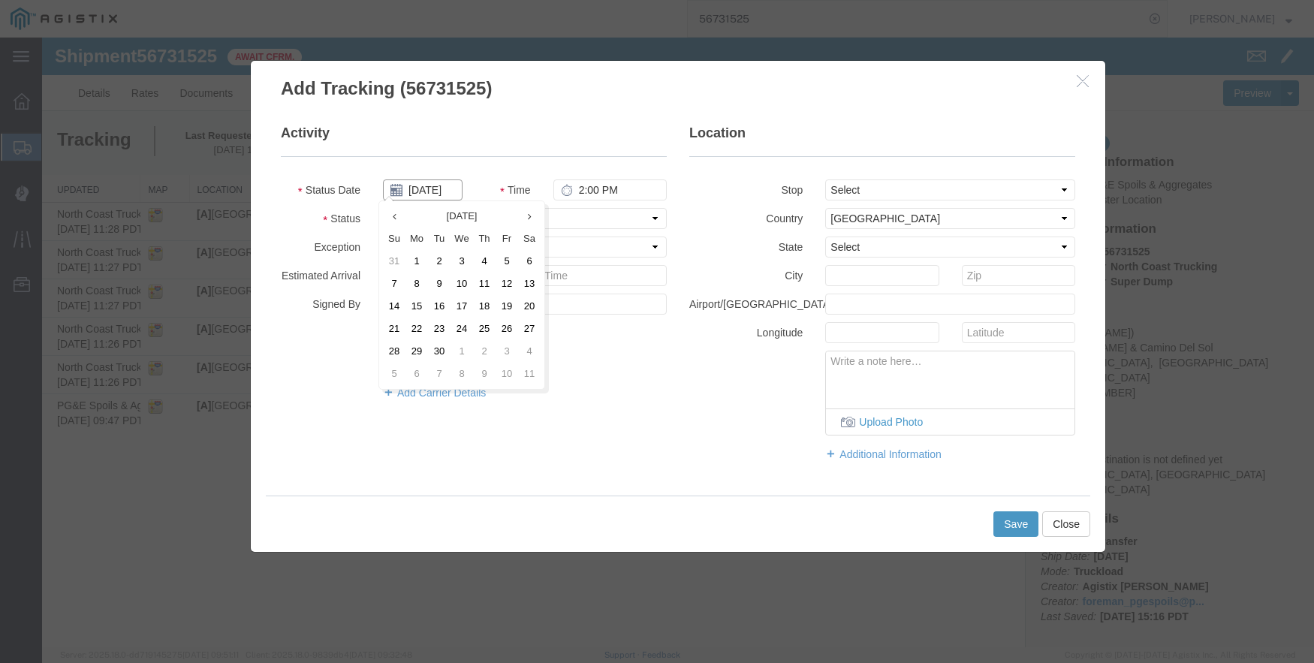
click at [431, 189] on input "09/12/2025" at bounding box center [423, 190] width 80 height 21
type input "09/08/2025"
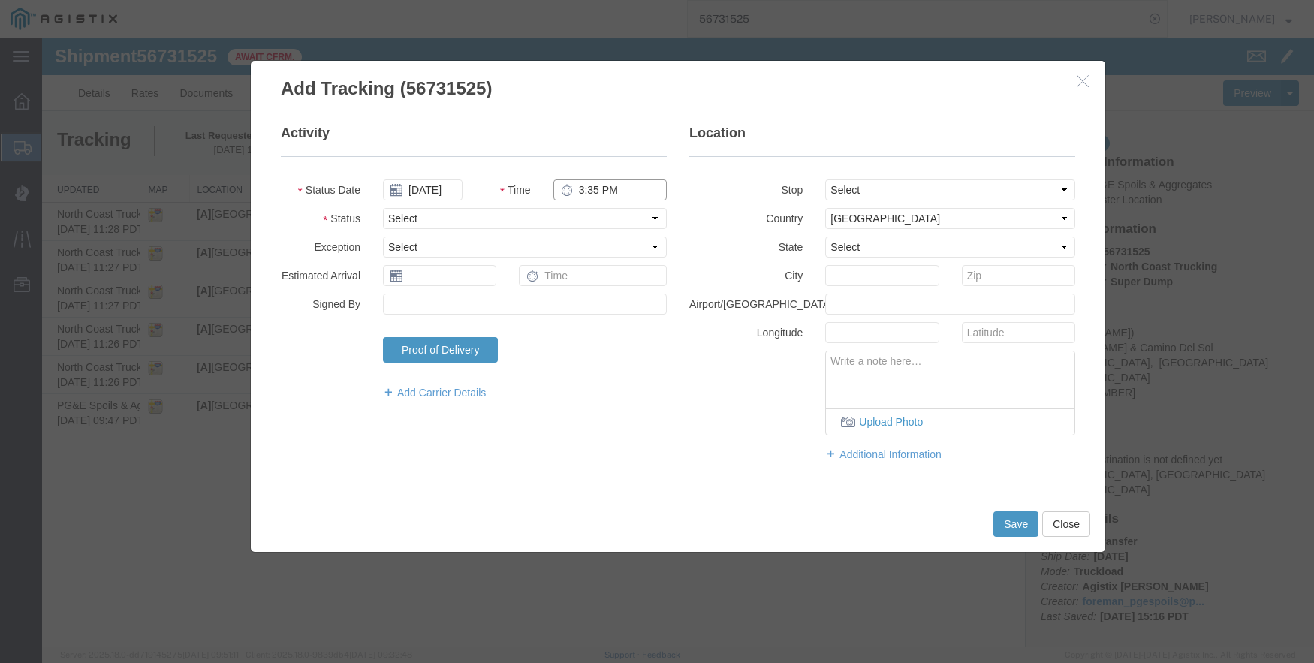
type input "3:35 PM"
select select "DPTPULOC"
click at [881, 187] on select "Select From: Pacheco & Camino Del Sol, Bakersfield, CA, US Stop 2: 2401 Coffee …" at bounding box center [950, 190] width 250 height 21
select select "{"pickupDeliveryInfoId": "122757844","pickupOrDelivery": "P","stopNum": "1","lo…"
click at [825, 180] on select "Select From: Pacheco & Camino Del Sol, Bakersfield, CA, US Stop 2: 2401 Coffee …" at bounding box center [950, 190] width 250 height 21
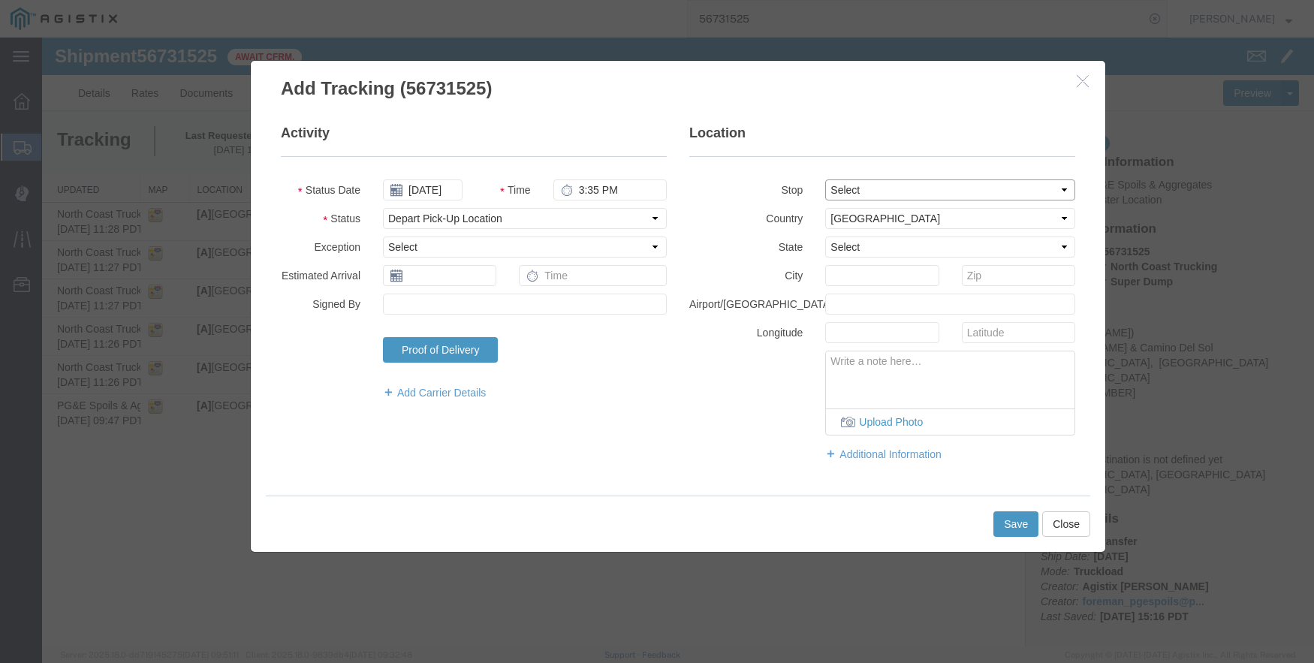
select select "CA"
type input "Bakersfield"
click at [1009, 523] on button "Save" at bounding box center [1016, 524] width 45 height 26
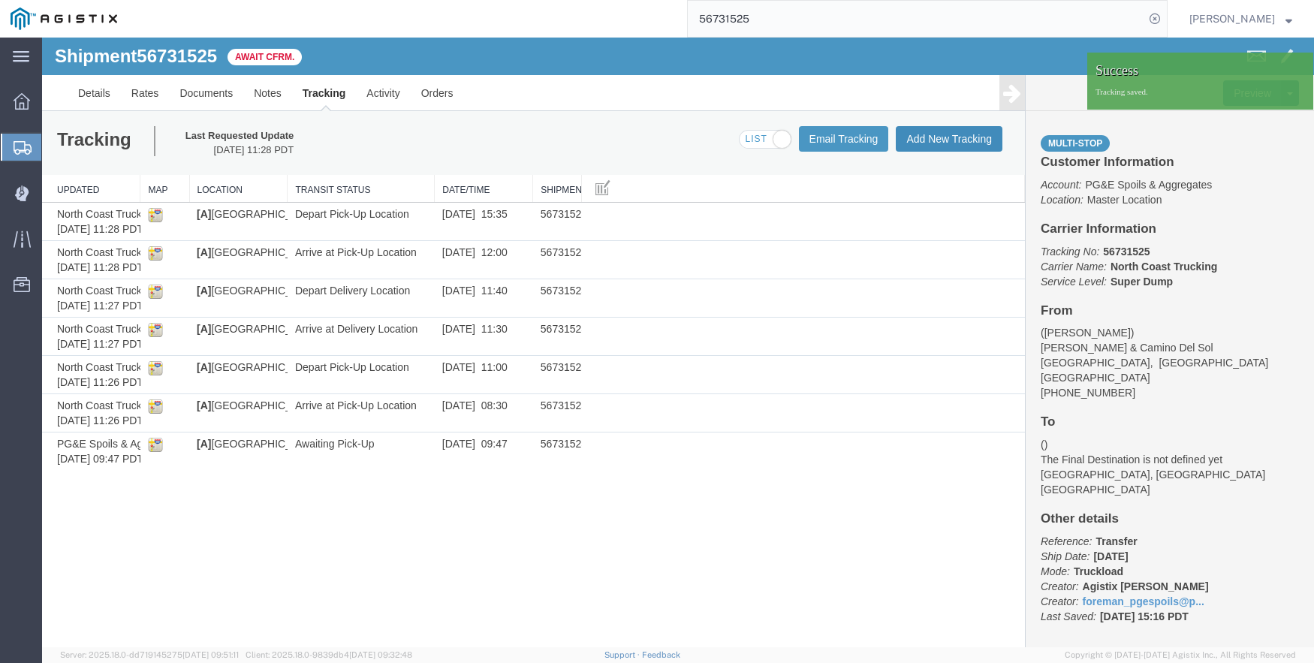
click at [928, 128] on button "Add New Tracking" at bounding box center [949, 139] width 107 height 26
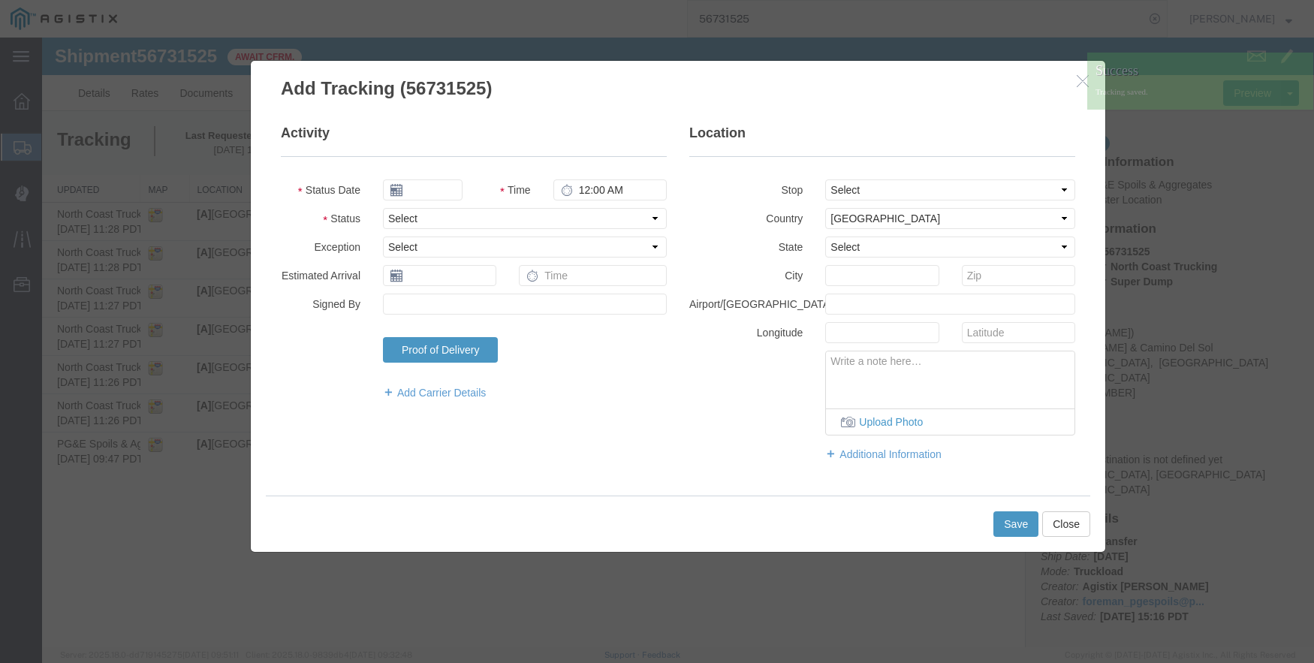
type input "09/12/2025"
type input "2:00 PM"
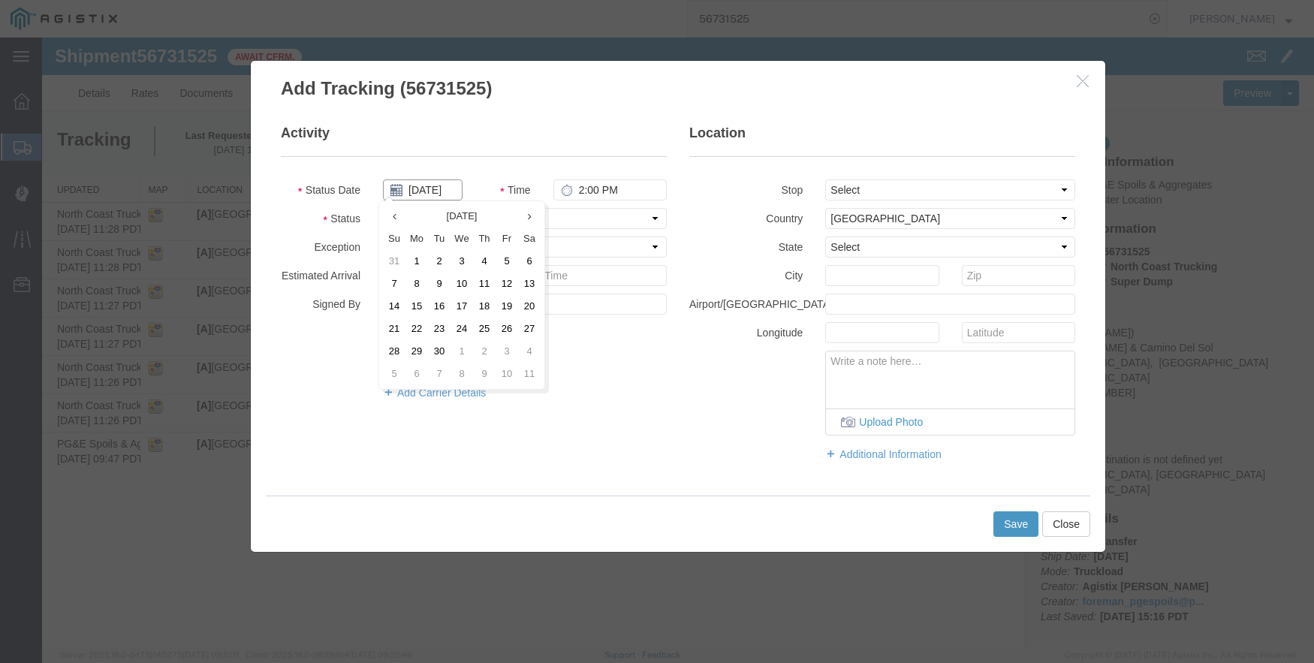
click at [427, 190] on input "09/12/2025" at bounding box center [423, 190] width 80 height 21
type input "09/08/2025"
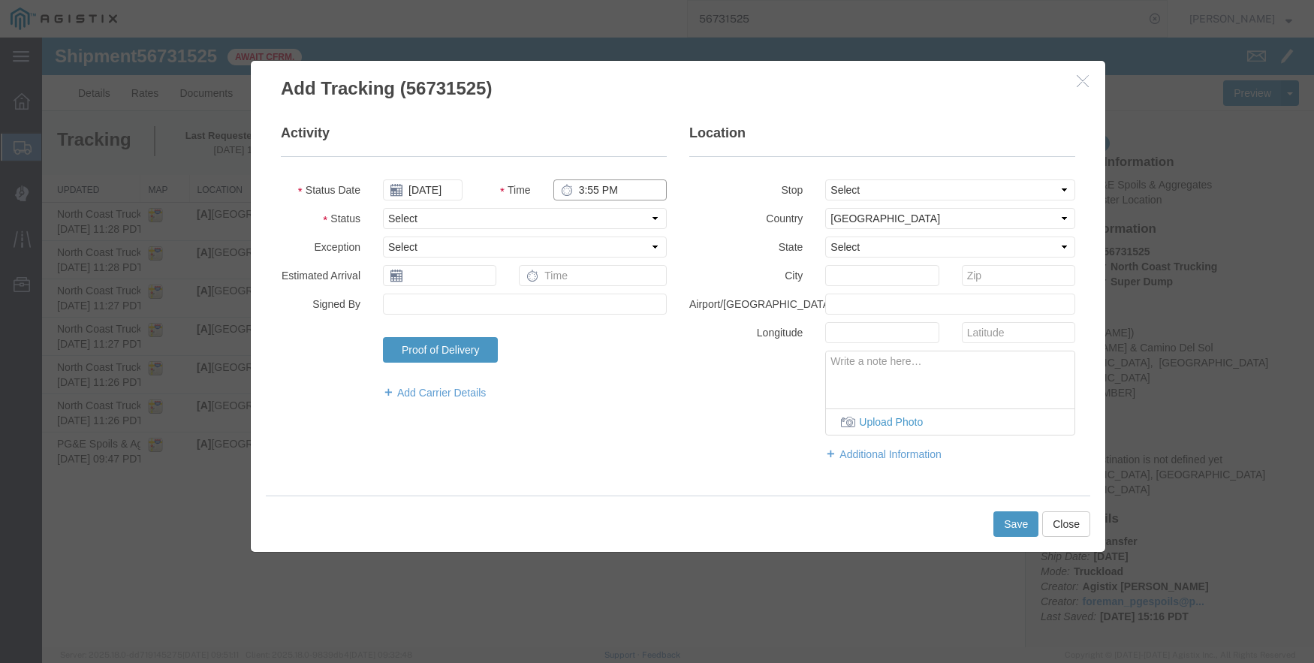
type input "3:55 PM"
select select "ARVDLVLOC"
click at [888, 190] on select "Select From: Pacheco & Camino Del Sol, Bakersfield, CA, US Stop 2: 2401 Coffee …" at bounding box center [950, 190] width 250 height 21
select select "{"pickupDeliveryInfoId": "122757845","pickupOrDelivery": "D","stopNum": "2","lo…"
click at [825, 180] on select "Select From: Pacheco & Camino Del Sol, Bakersfield, CA, US Stop 2: 2401 Coffee …" at bounding box center [950, 190] width 250 height 21
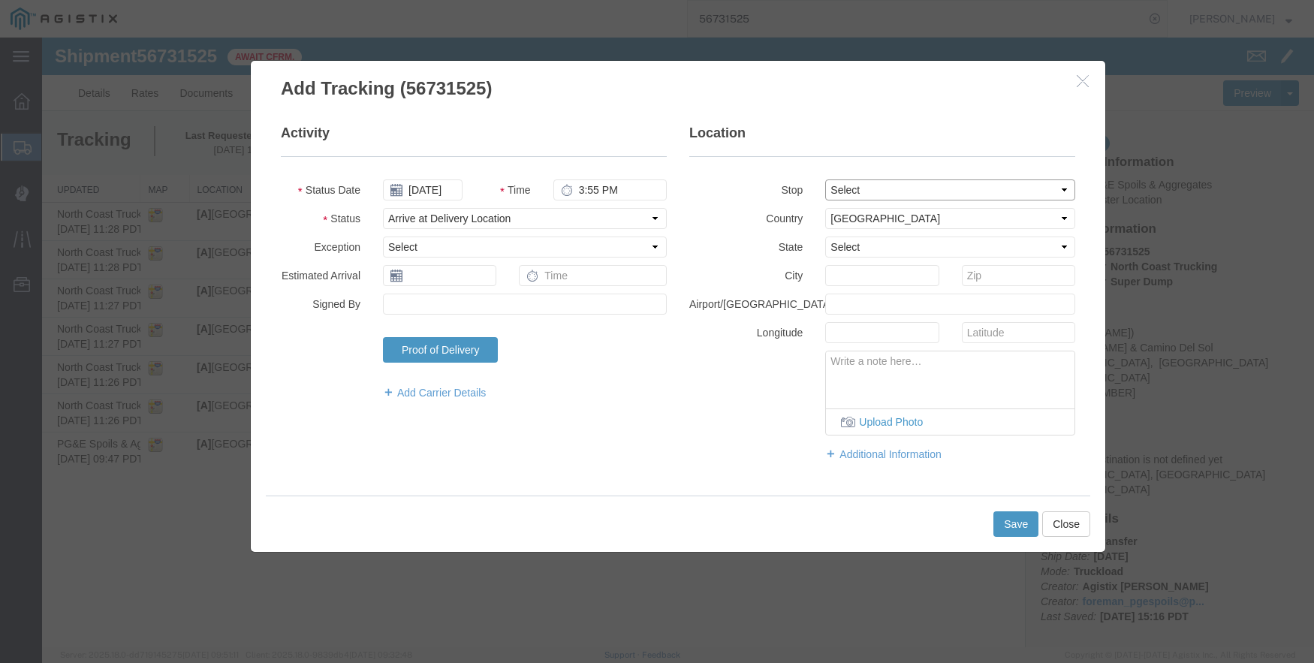
select select "CA"
type input "Bakersfield"
click at [1013, 524] on button "Save" at bounding box center [1016, 524] width 45 height 26
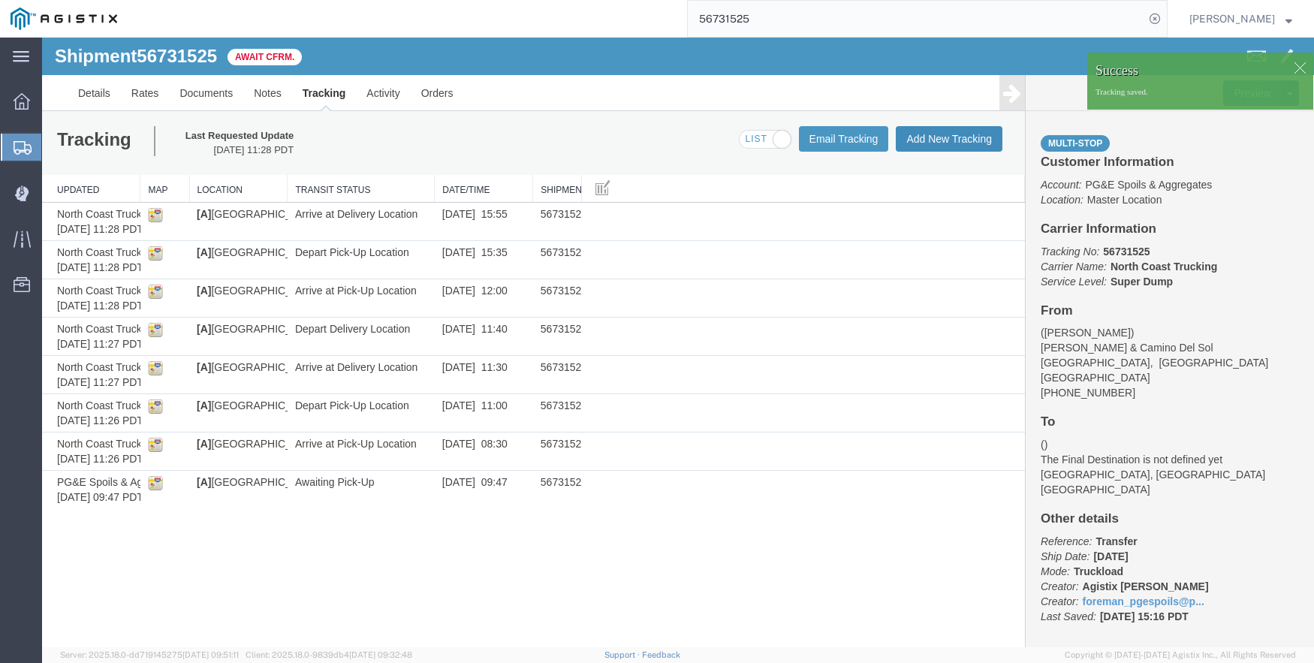
click at [975, 134] on button "Add New Tracking" at bounding box center [949, 139] width 107 height 26
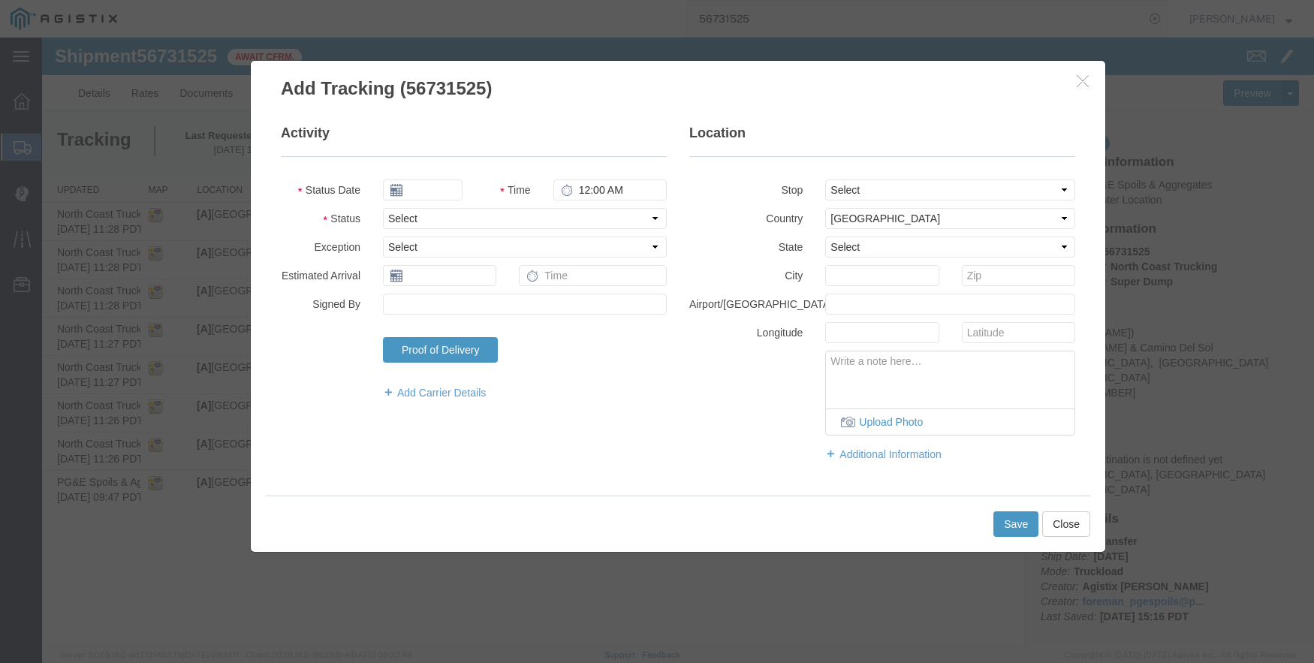
type input "09/12/2025"
type input "2:00 PM"
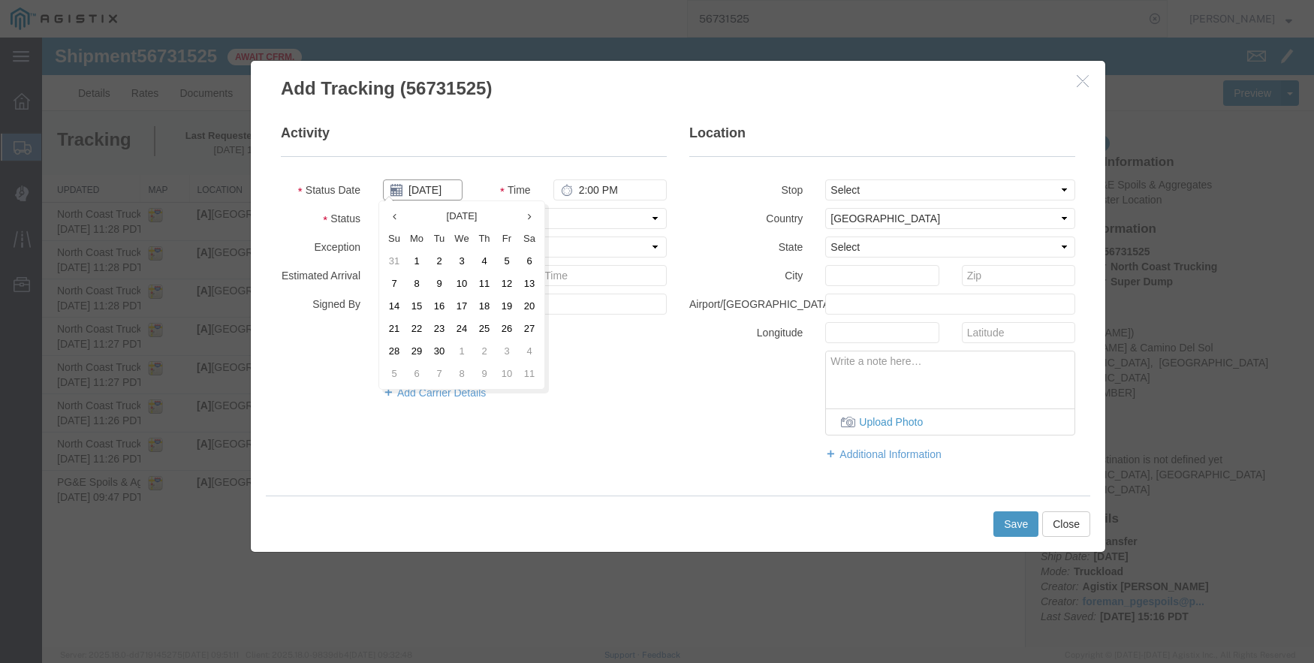
click at [430, 188] on input "09/12/2025" at bounding box center [423, 190] width 80 height 21
type input "09/08/2025"
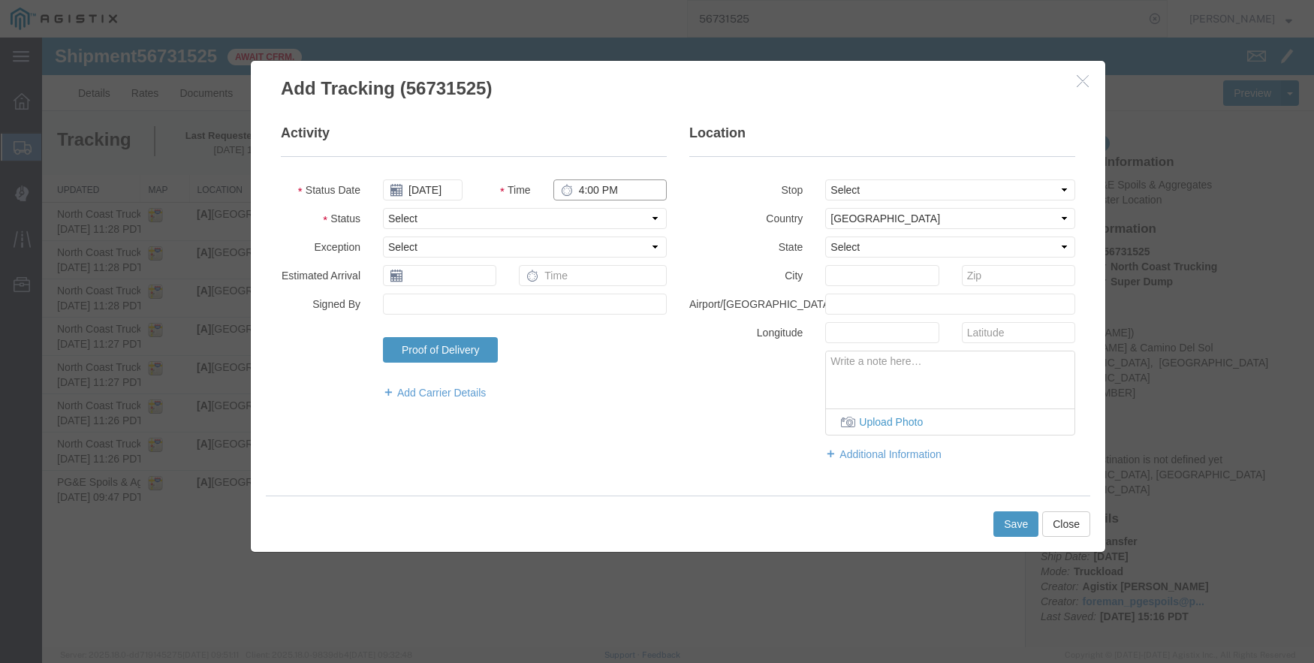
type input "4:00 PM"
select select "DPTDLVLOC"
click at [948, 182] on select "Select From: Pacheco & Camino Del Sol, Bakersfield, CA, US Stop 2: 2401 Coffee …" at bounding box center [950, 190] width 250 height 21
select select "{"pickupDeliveryInfoId": "122757845","pickupOrDelivery": "D","stopNum": "2","lo…"
click at [825, 180] on select "Select From: Pacheco & Camino Del Sol, Bakersfield, CA, US Stop 2: 2401 Coffee …" at bounding box center [950, 190] width 250 height 21
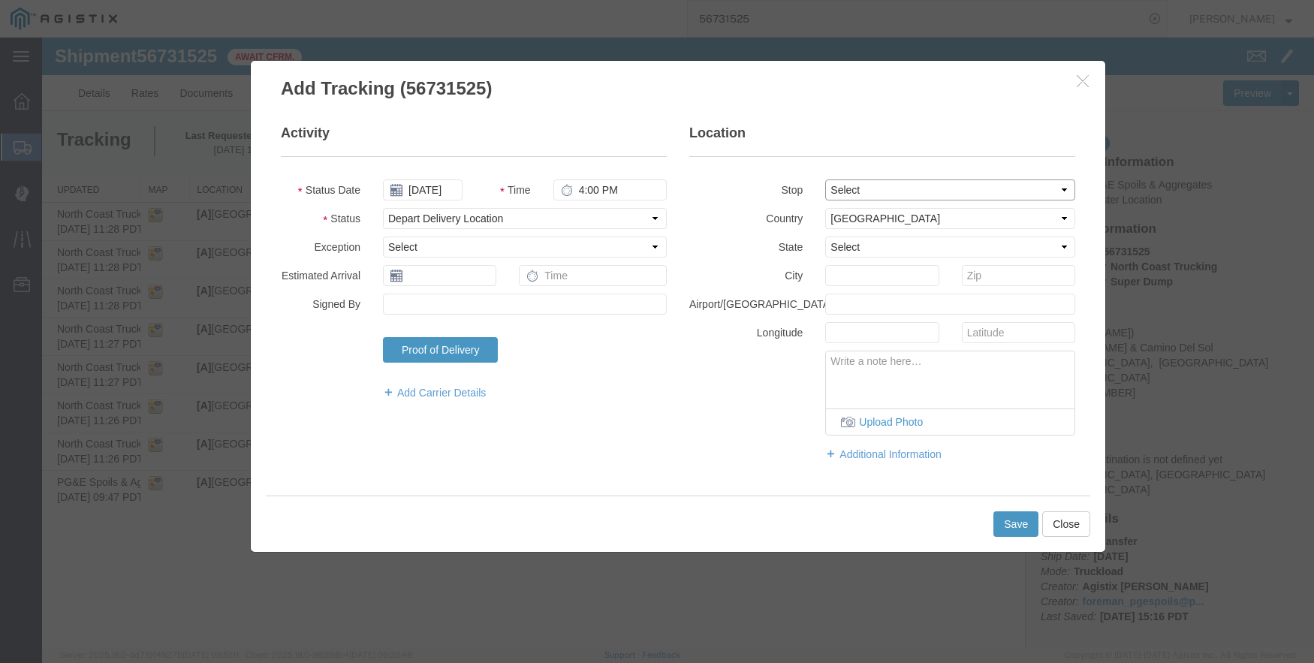
select select "CA"
type input "Bakersfield"
click at [1010, 520] on button "Save" at bounding box center [1016, 524] width 45 height 26
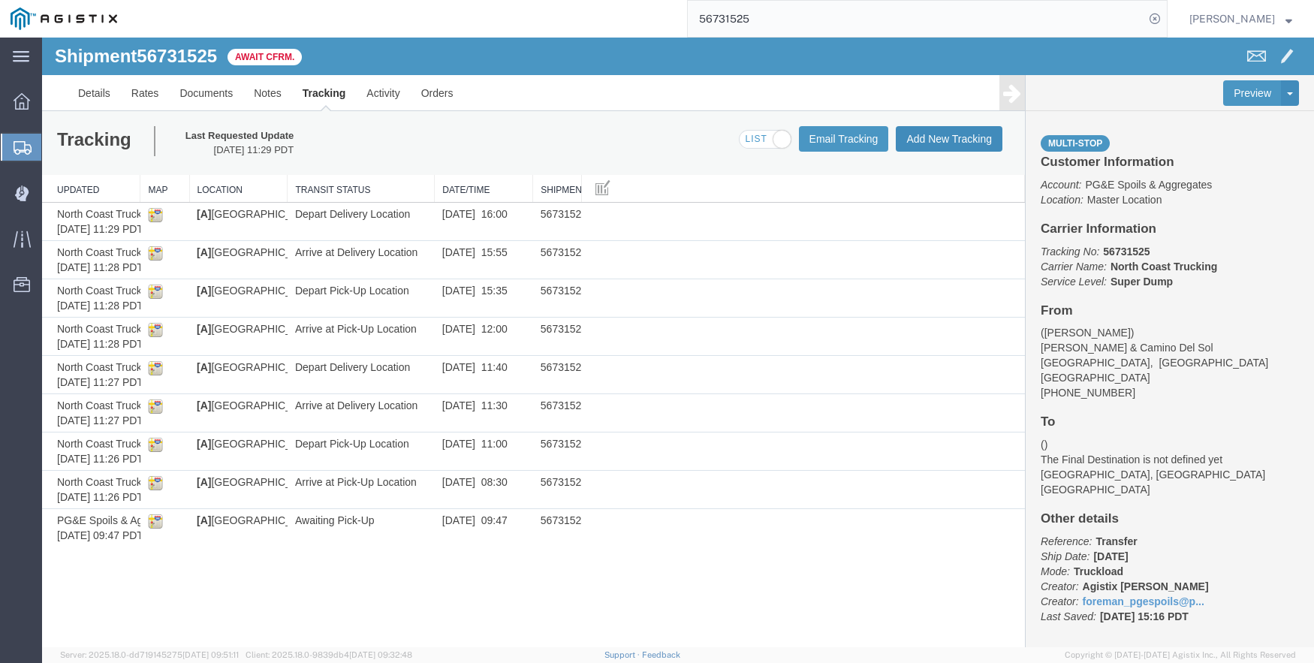
click at [930, 130] on button "Add New Tracking" at bounding box center [949, 139] width 107 height 26
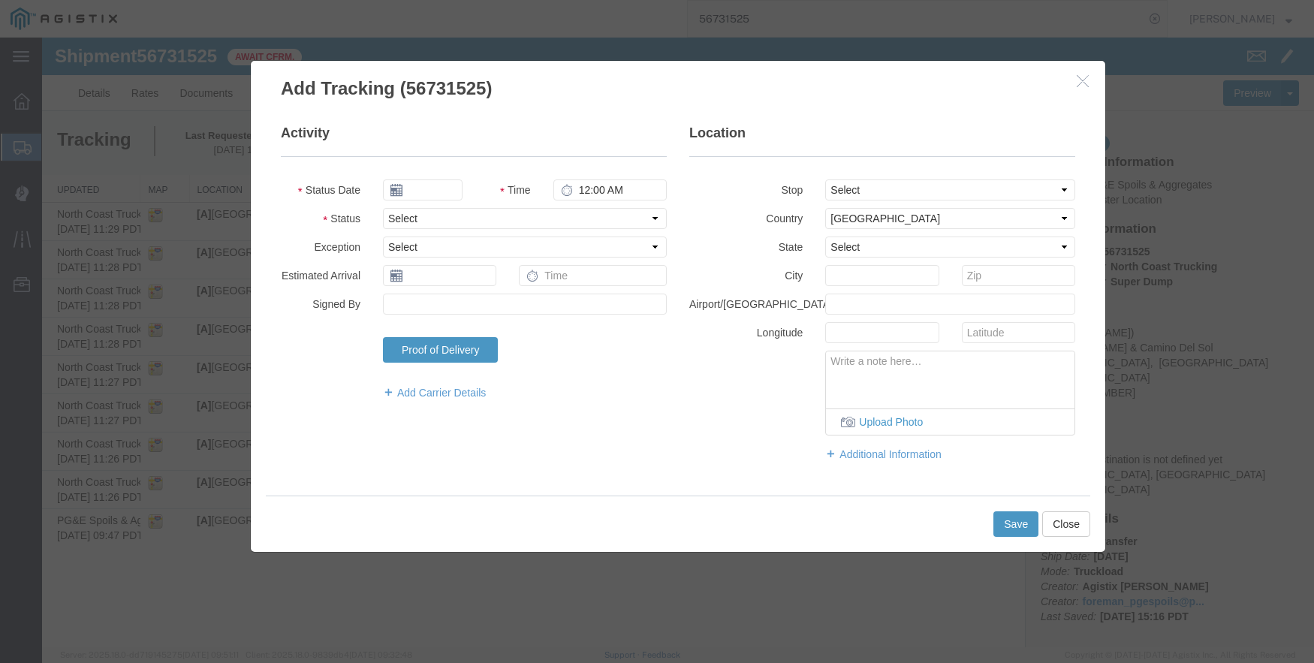
type input "09/12/2025"
type input "2:00 PM"
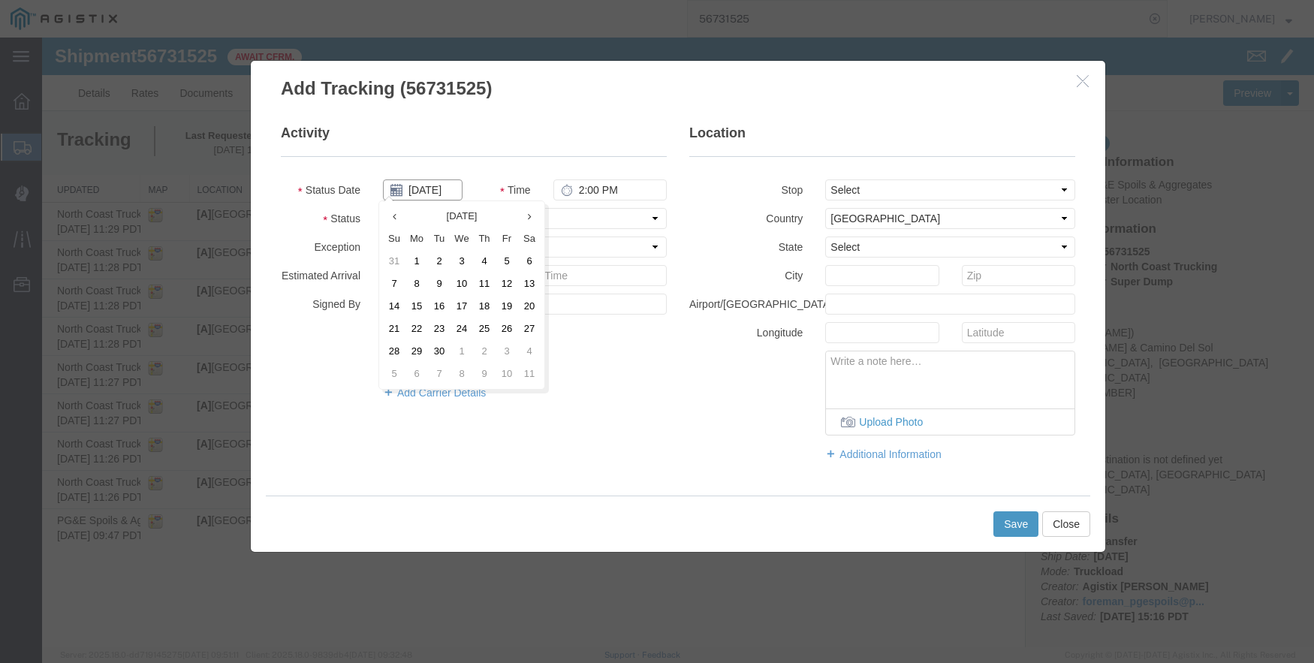
click at [430, 196] on input "09/12/2025" at bounding box center [423, 190] width 80 height 21
click at [430, 197] on input "09/12/2025" at bounding box center [423, 190] width 80 height 21
type input "09/08/2025"
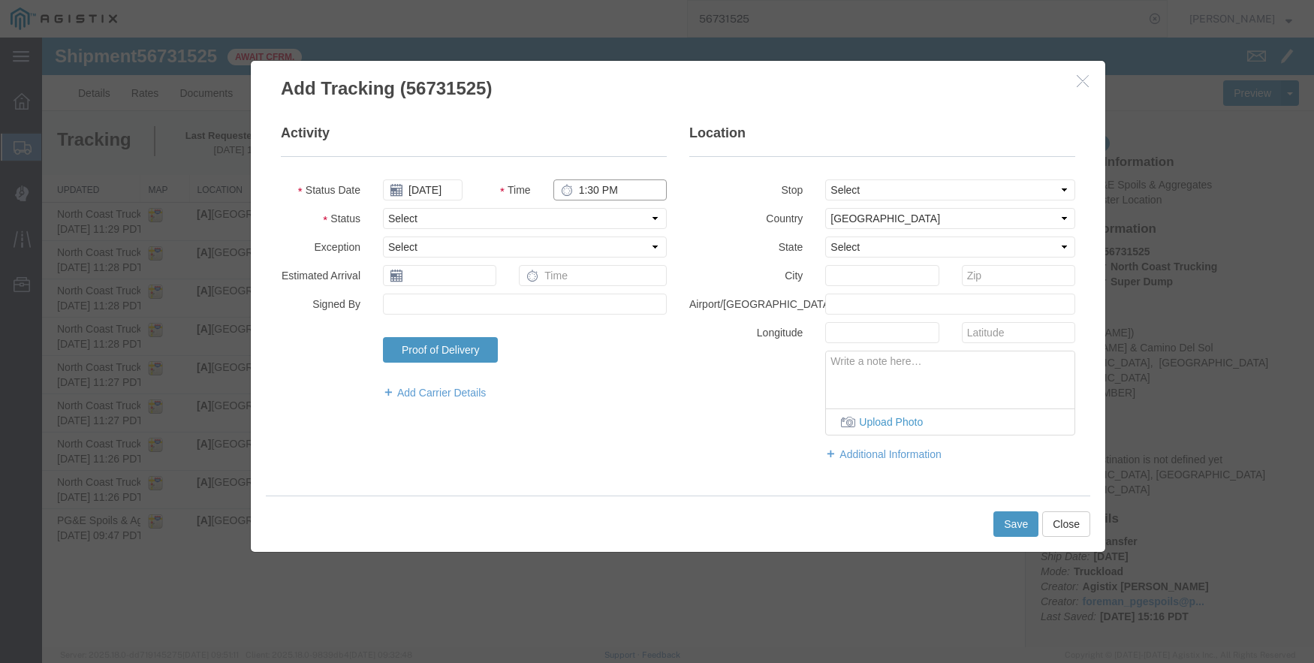
type input "1:30 PM"
select select "BREAKSTART"
click at [1009, 520] on button "Save" at bounding box center [1016, 524] width 45 height 26
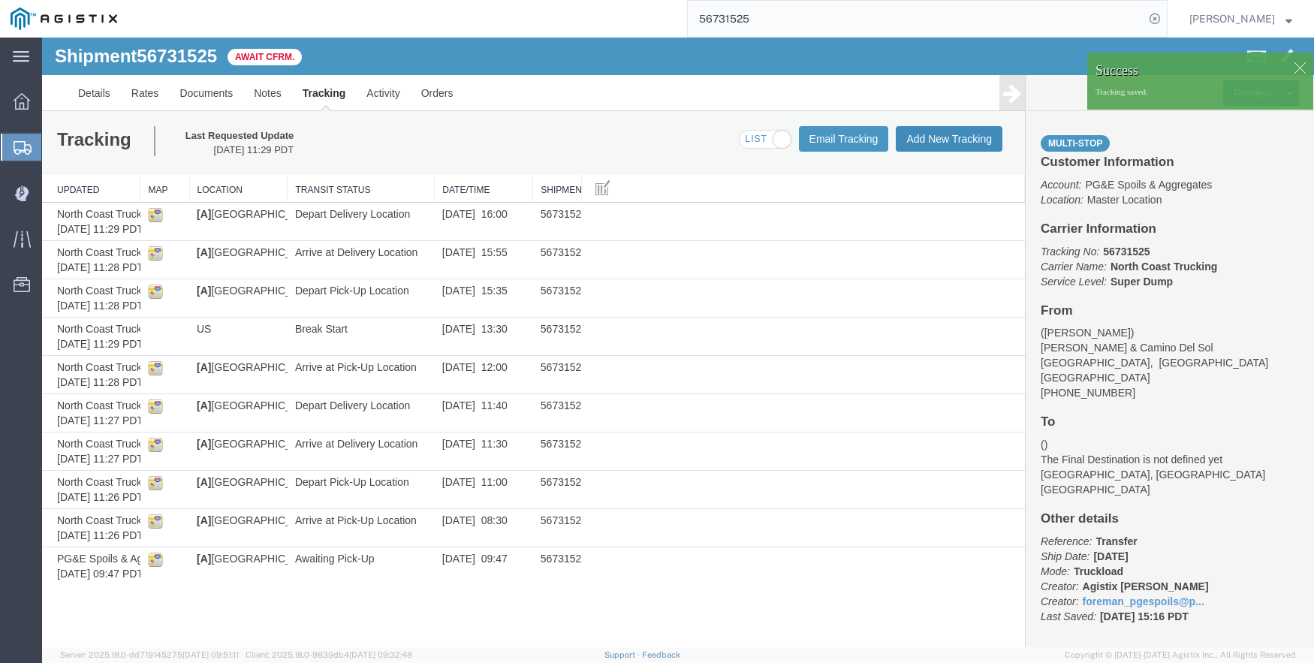
click at [943, 140] on button "Add New Tracking" at bounding box center [949, 139] width 107 height 26
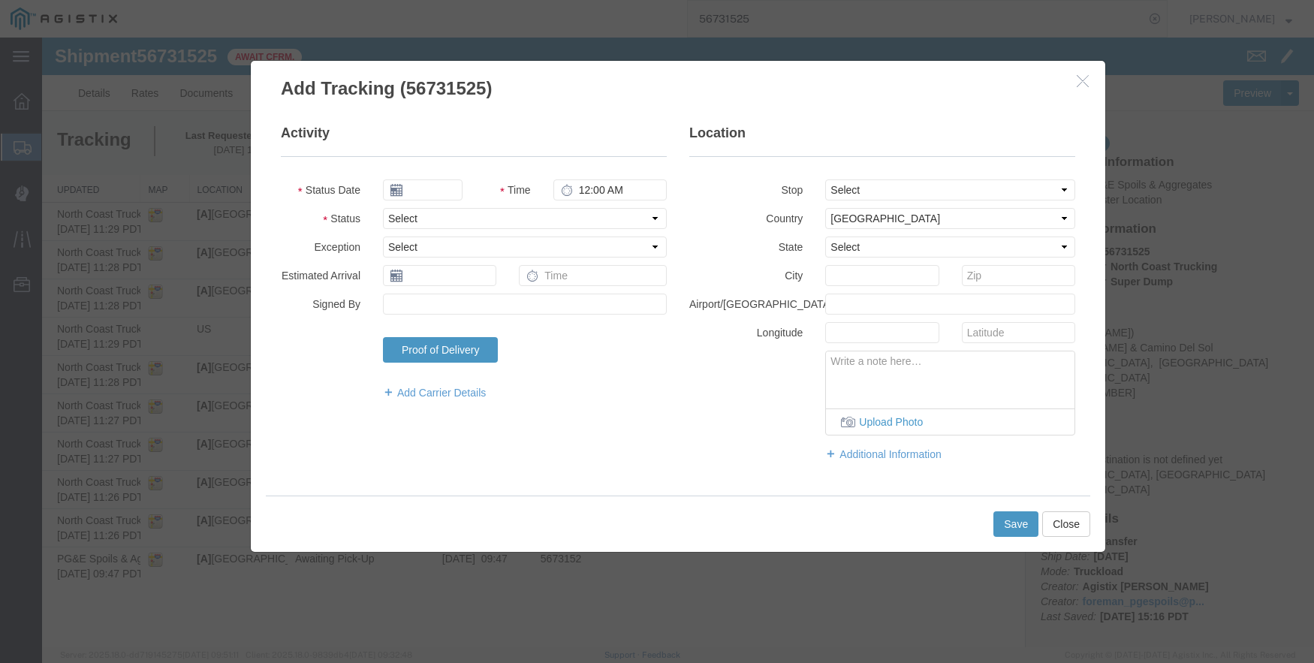
type input "09/12/2025"
type input "2:00 PM"
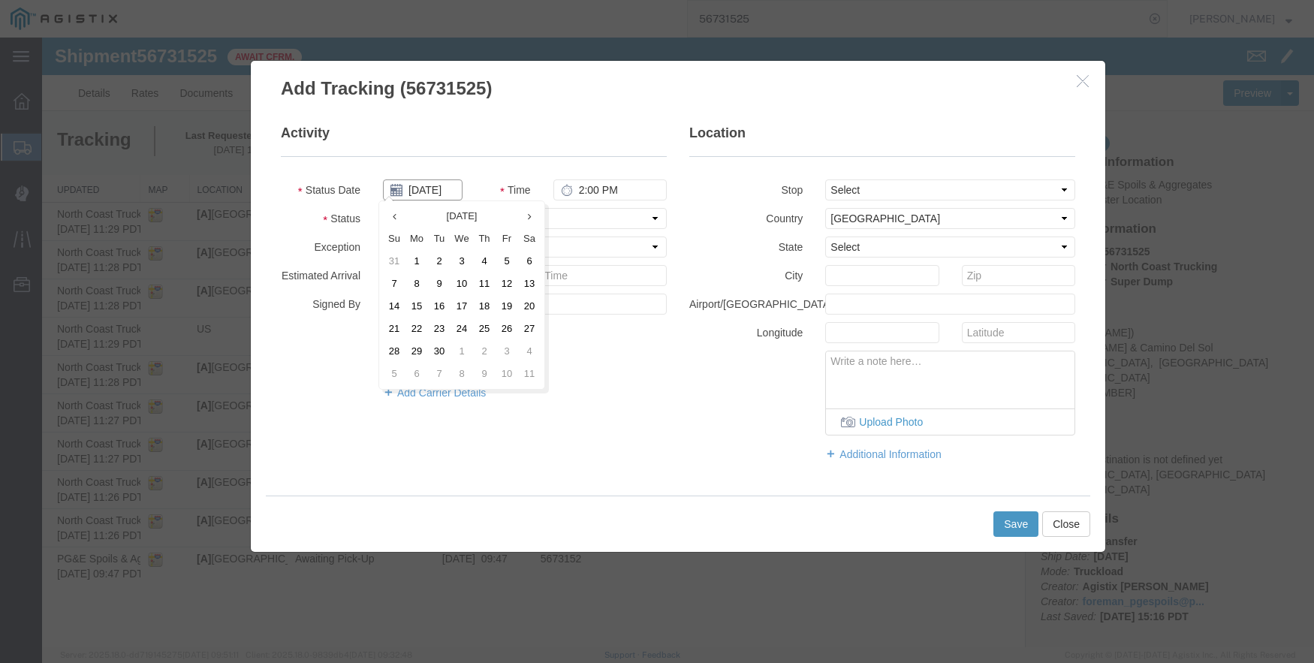
click at [428, 184] on input "09/12/2025" at bounding box center [423, 190] width 80 height 21
type input "09/08/2025"
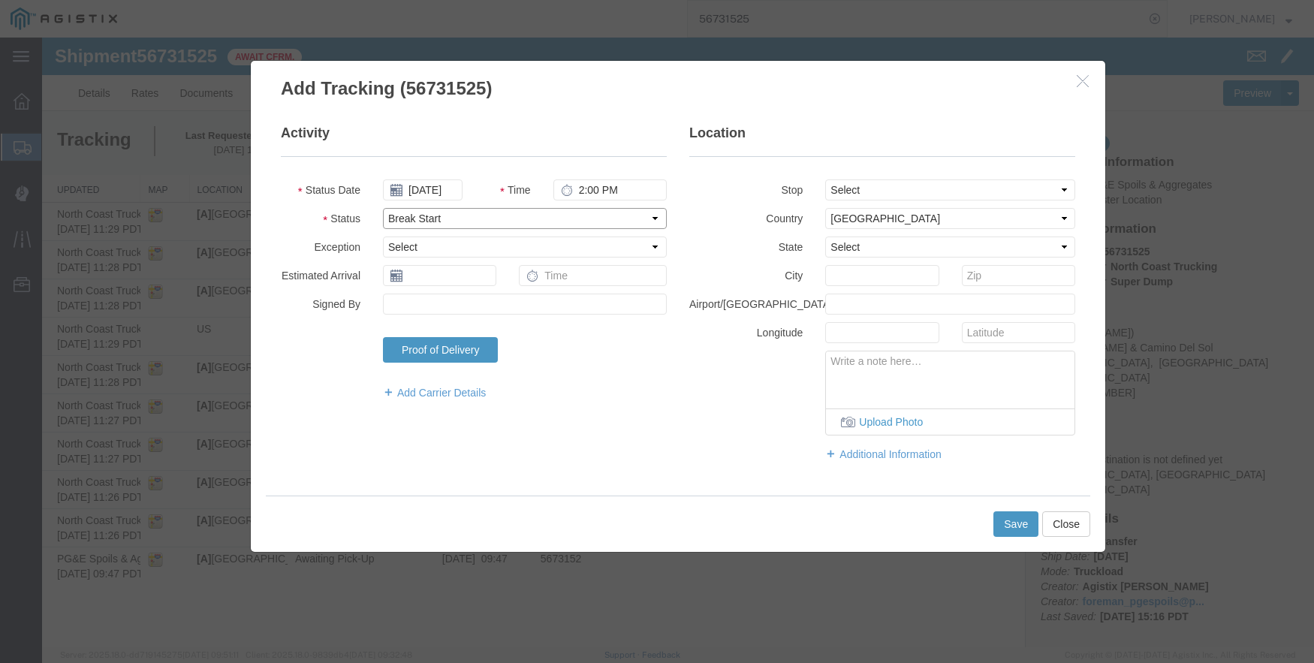
select select "BREAKSTOP"
click at [1012, 530] on button "Save" at bounding box center [1016, 524] width 45 height 26
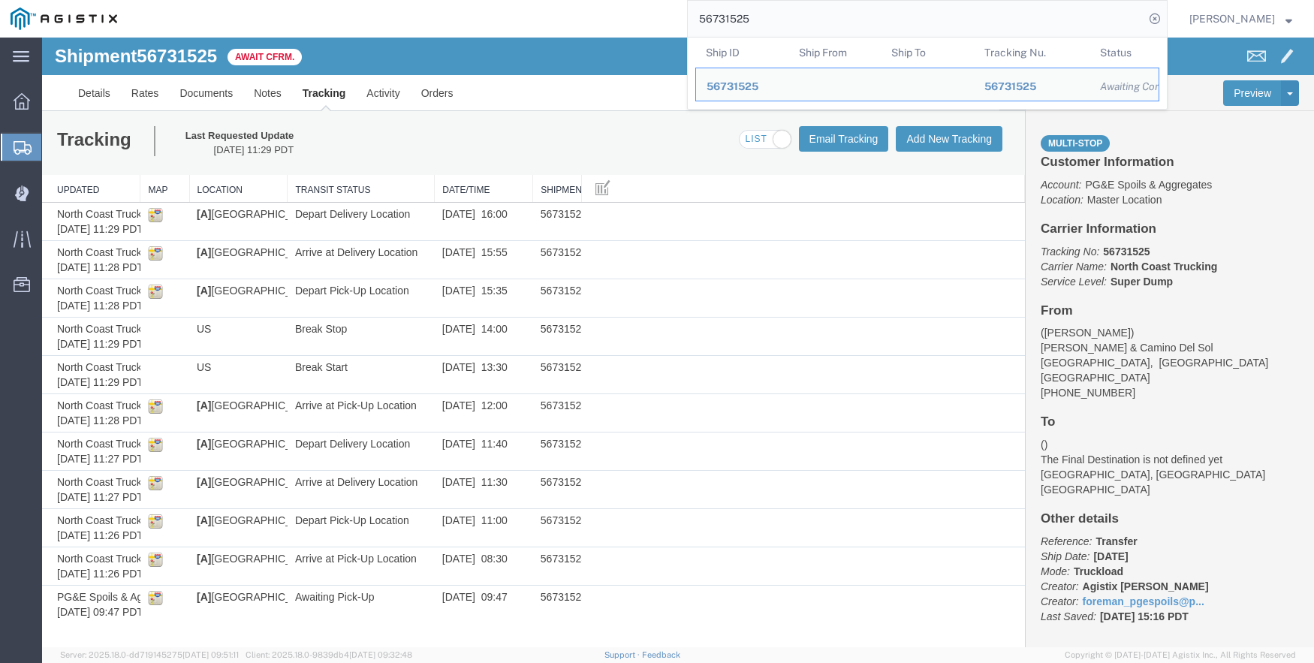
drag, startPoint x: 803, startPoint y: 10, endPoint x: 706, endPoint y: 14, distance: 97.0
click at [706, 14] on input "56731525" at bounding box center [916, 19] width 457 height 36
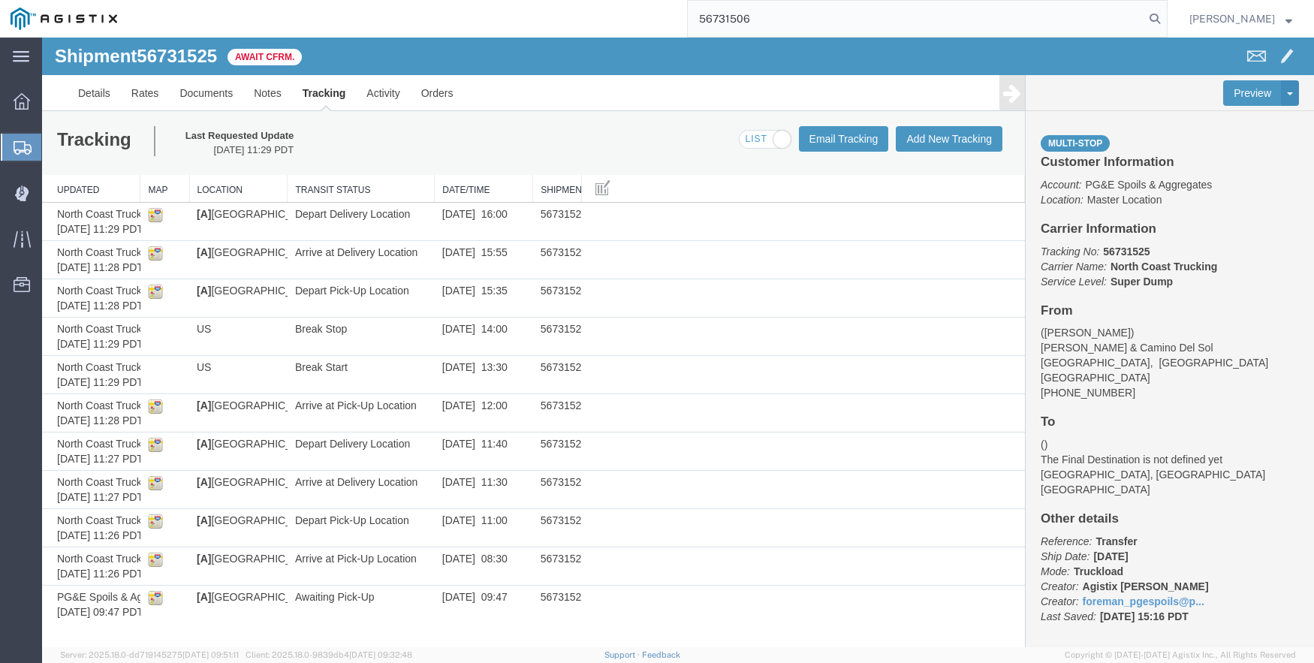
type input "56731506"
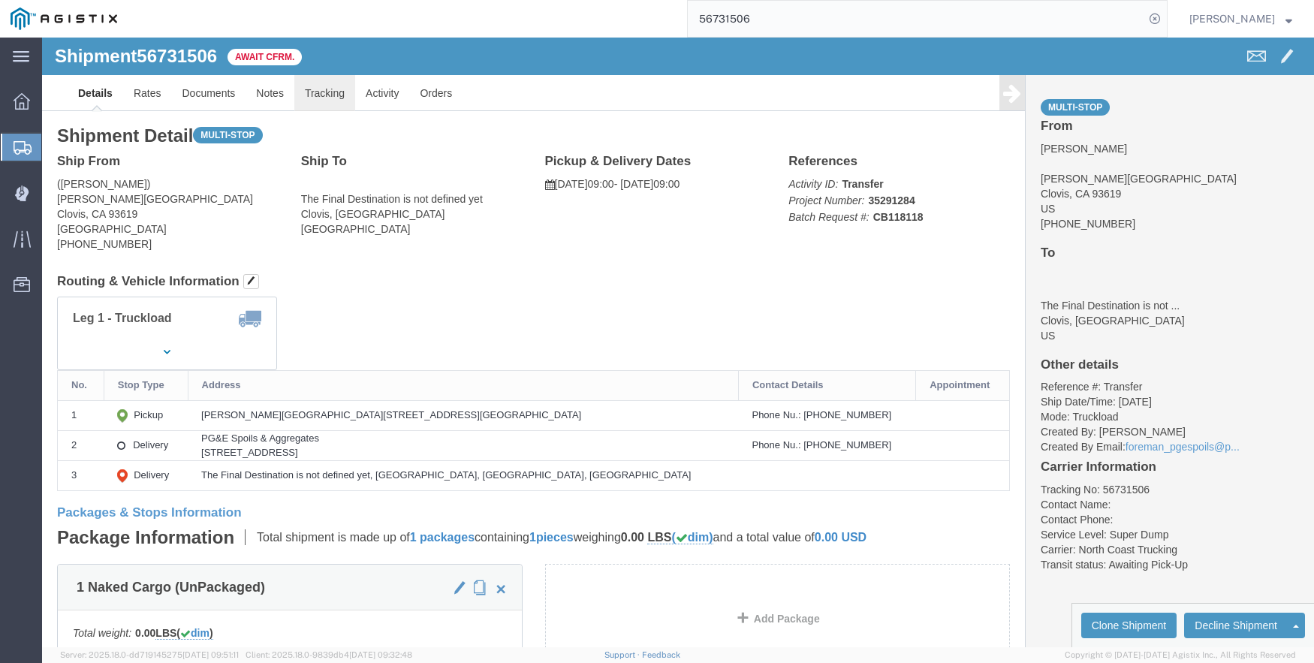
click link "Tracking"
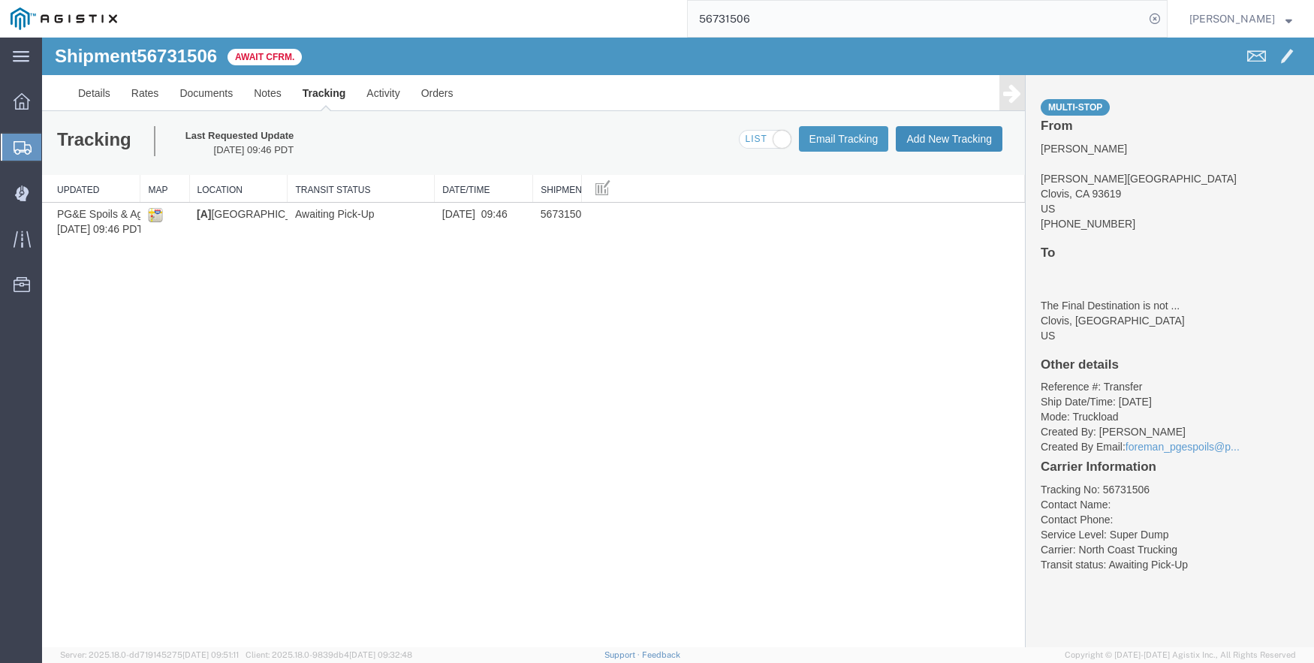
click at [964, 136] on button "Add New Tracking" at bounding box center [949, 139] width 107 height 26
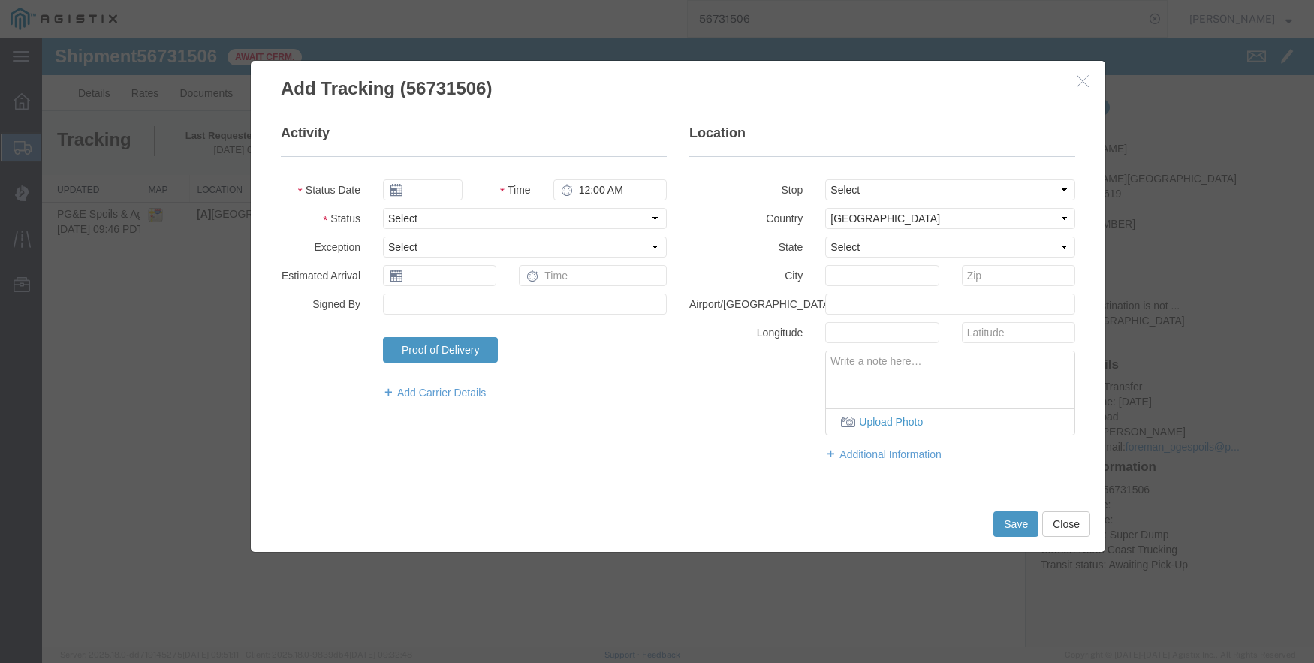
type input "09/12/2025"
type input "2:00 PM"
click at [933, 187] on select "Select From: De Wolf Ave & Gettysburg Ave, Clovis, CA, 93619, US Stop 2: 308 W …" at bounding box center [950, 190] width 250 height 21
click at [865, 281] on input "text" at bounding box center [881, 275] width 113 height 21
type input "Fresno"
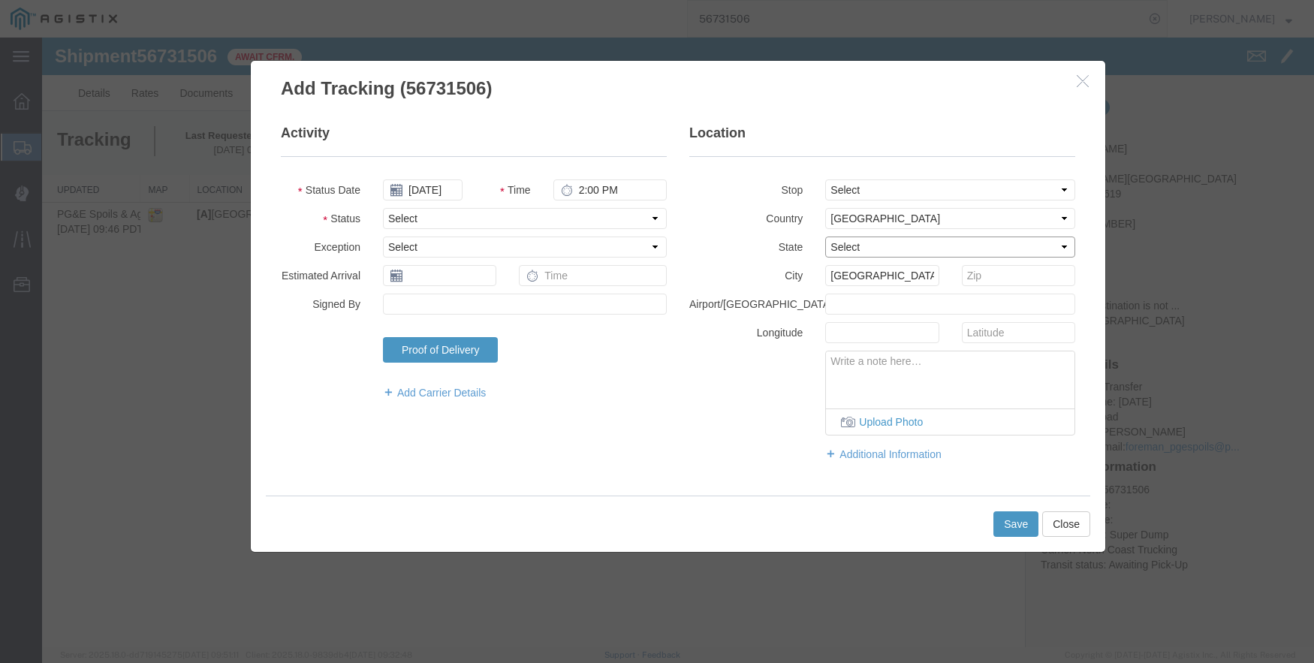
click at [872, 245] on select "Select Alabama Alaska Arizona Arkansas Armed Forces Americas Armed Forces Europ…" at bounding box center [950, 247] width 250 height 21
select select "CA"
click at [825, 237] on select "Select Alabama Alaska Arizona Arkansas Armed Forces Americas Armed Forces Europ…" at bounding box center [950, 247] width 250 height 21
click at [428, 187] on input "09/12/2025" at bounding box center [423, 190] width 80 height 21
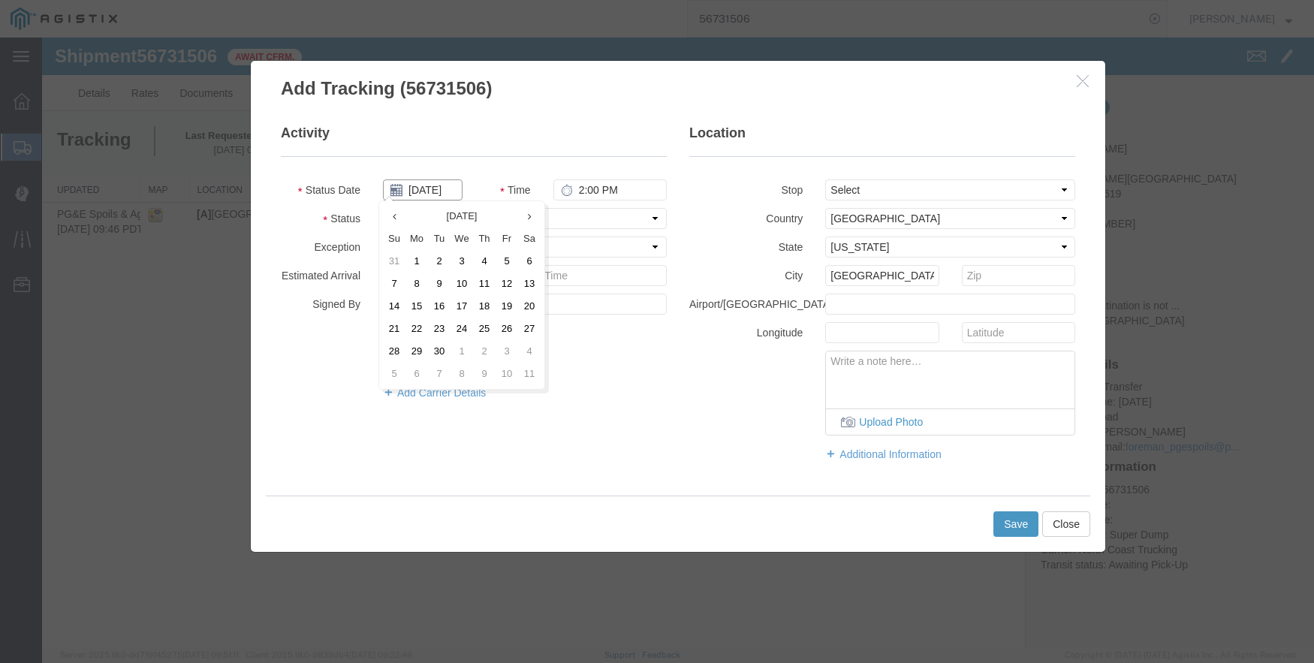
click at [428, 187] on input "09/12/2025" at bounding box center [423, 190] width 80 height 21
type input "09/08/2025"
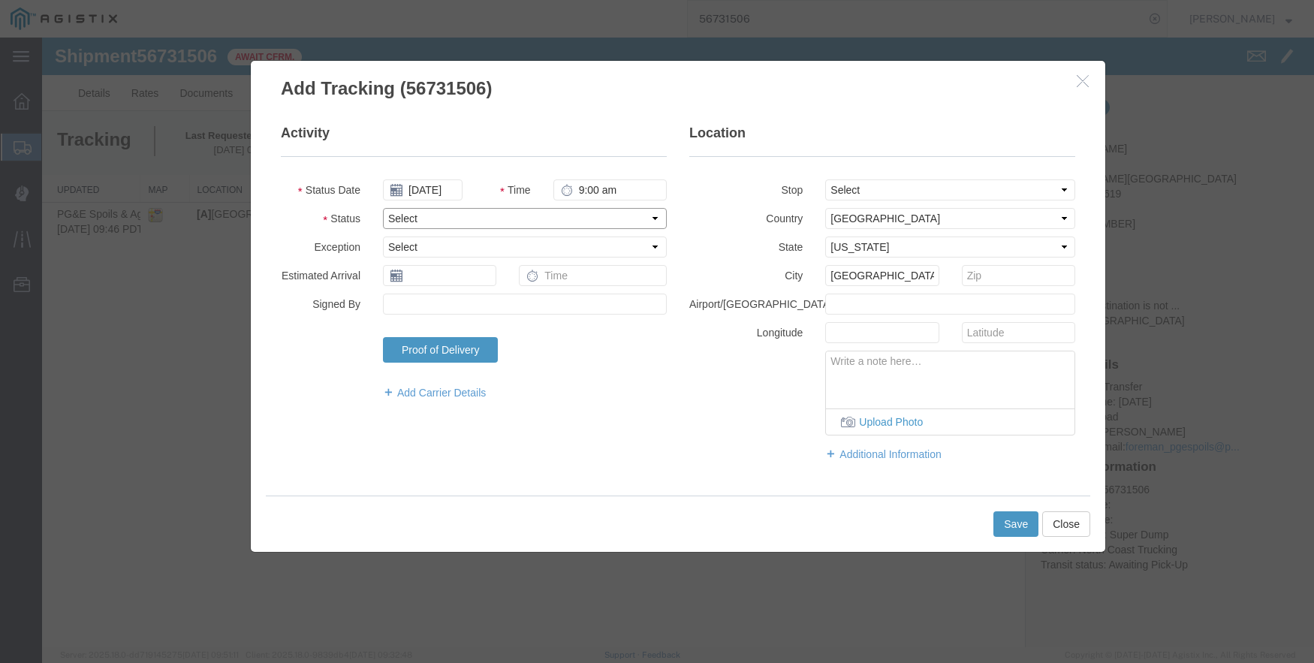
type input "9:00 AM"
click at [424, 216] on select "Select Arrival Notice Available Arrival Notice Imported Arrive at Delivery Loca…" at bounding box center [525, 218] width 284 height 21
select select "ARVPULOC"
click at [383, 208] on select "Select Arrival Notice Available Arrival Notice Imported Arrive at Delivery Loca…" at bounding box center [525, 218] width 284 height 21
click at [1020, 524] on button "Save" at bounding box center [1016, 524] width 45 height 26
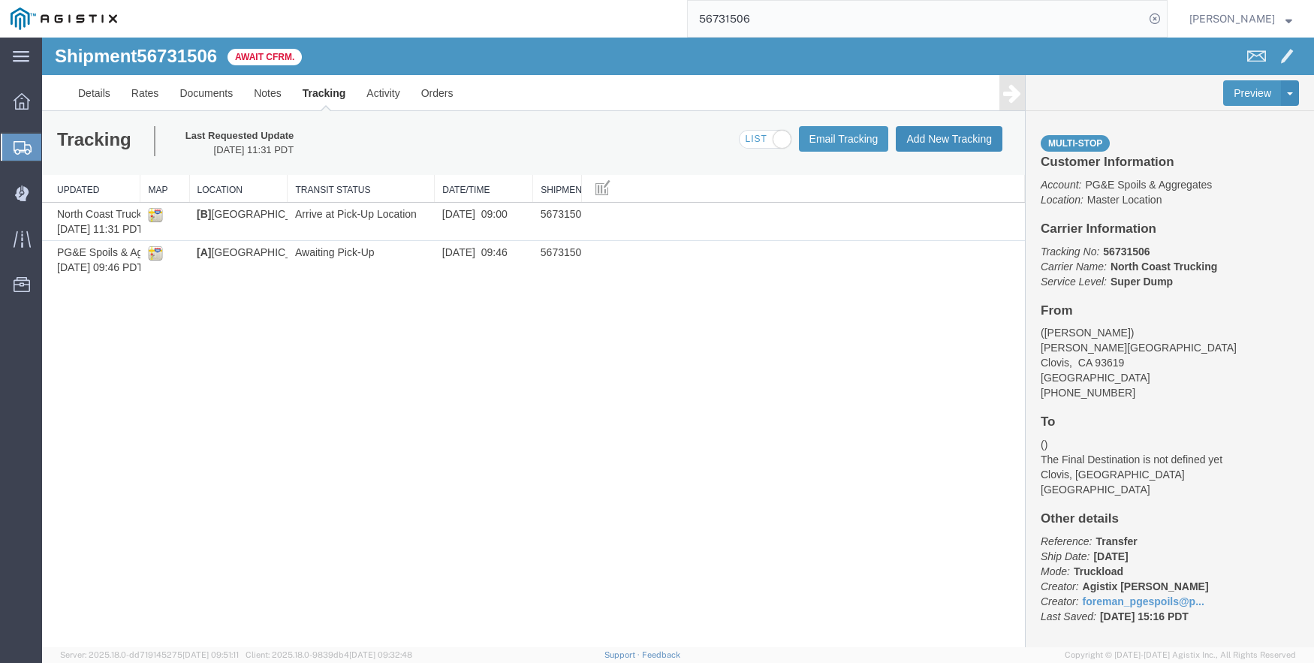
click at [966, 130] on button "Add New Tracking" at bounding box center [949, 139] width 107 height 26
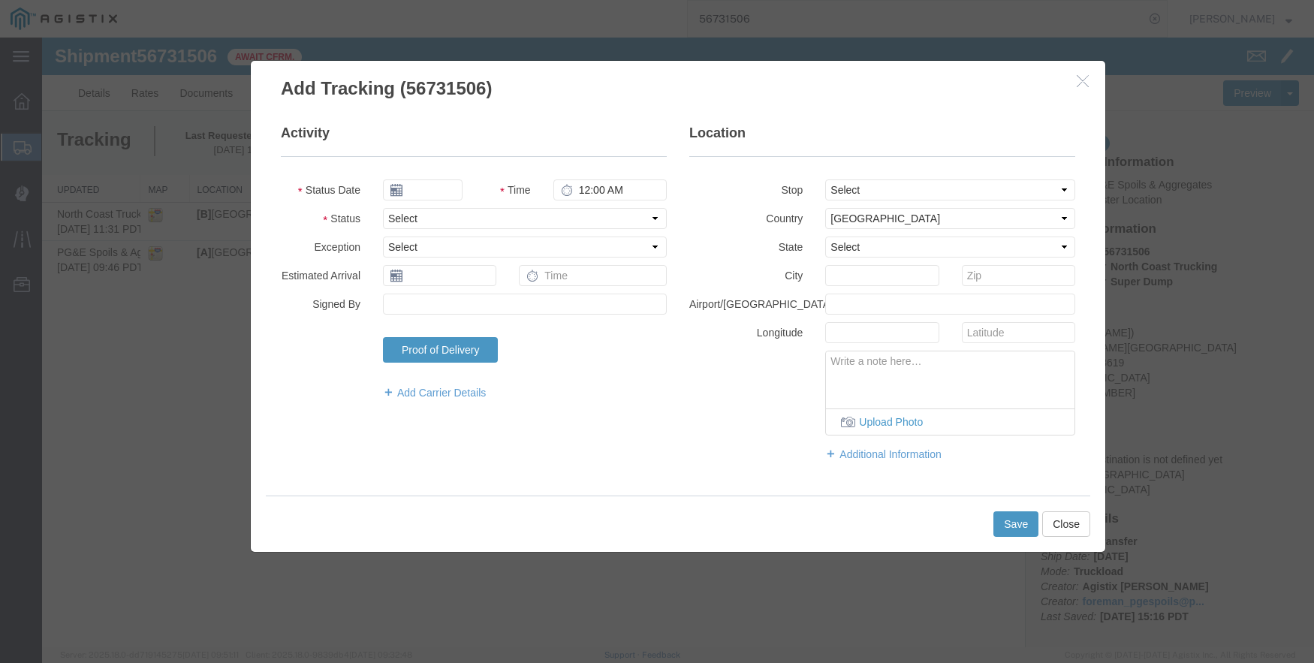
type input "09/12/2025"
type input "2:00 PM"
click at [859, 246] on select "Select Alabama Alaska Arizona Arkansas Armed Forces Americas Armed Forces Europ…" at bounding box center [950, 247] width 250 height 21
select select "CA"
click at [825, 237] on select "Select Alabama Alaska Arizona Arkansas Armed Forces Americas Armed Forces Europ…" at bounding box center [950, 247] width 250 height 21
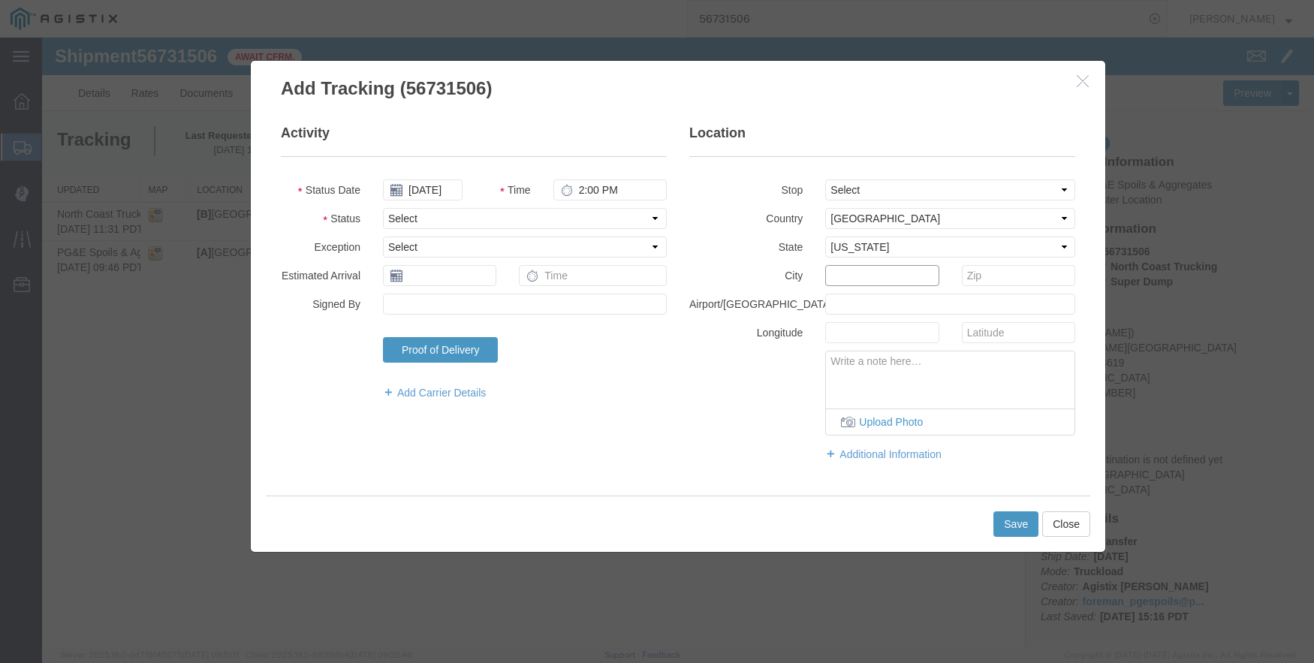
click at [855, 279] on input "text" at bounding box center [881, 275] width 113 height 21
type input "Fresno"
click at [430, 186] on input "09/12/2025" at bounding box center [423, 190] width 80 height 21
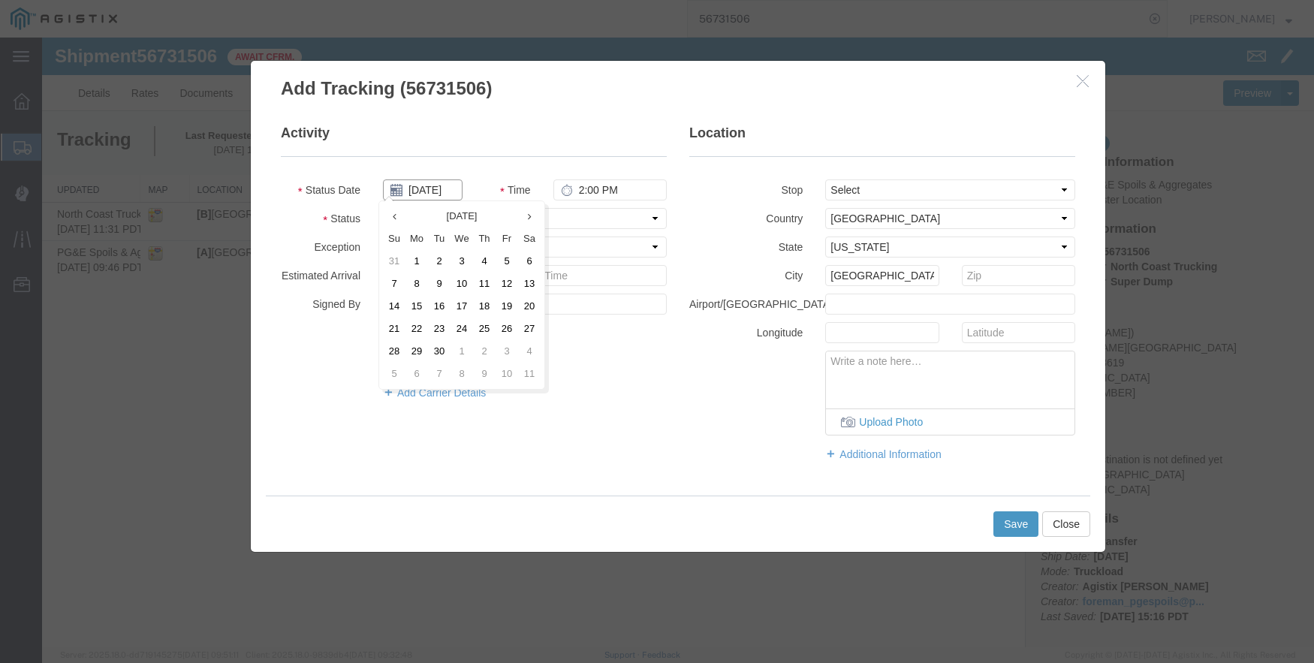
click at [430, 186] on input "09/12/2025" at bounding box center [423, 190] width 80 height 21
type input "09/08/2025"
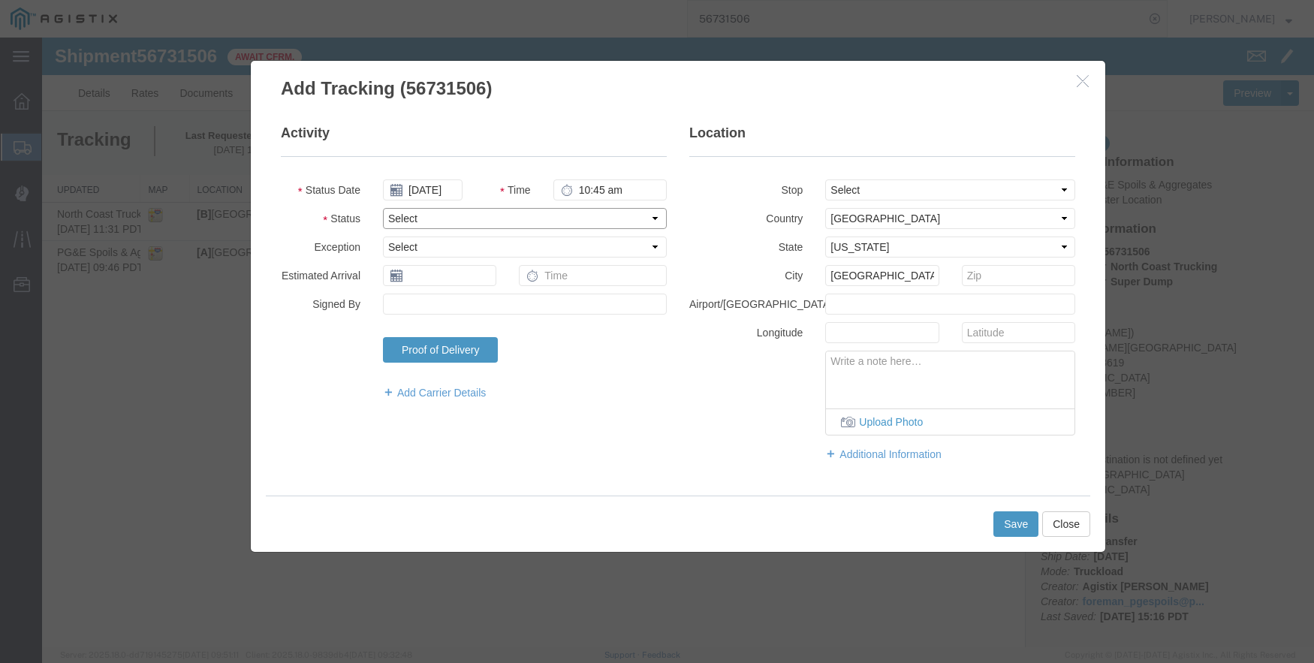
type input "10:45 AM"
select select "DPTPULOC"
click at [1029, 517] on button "Save" at bounding box center [1016, 524] width 45 height 26
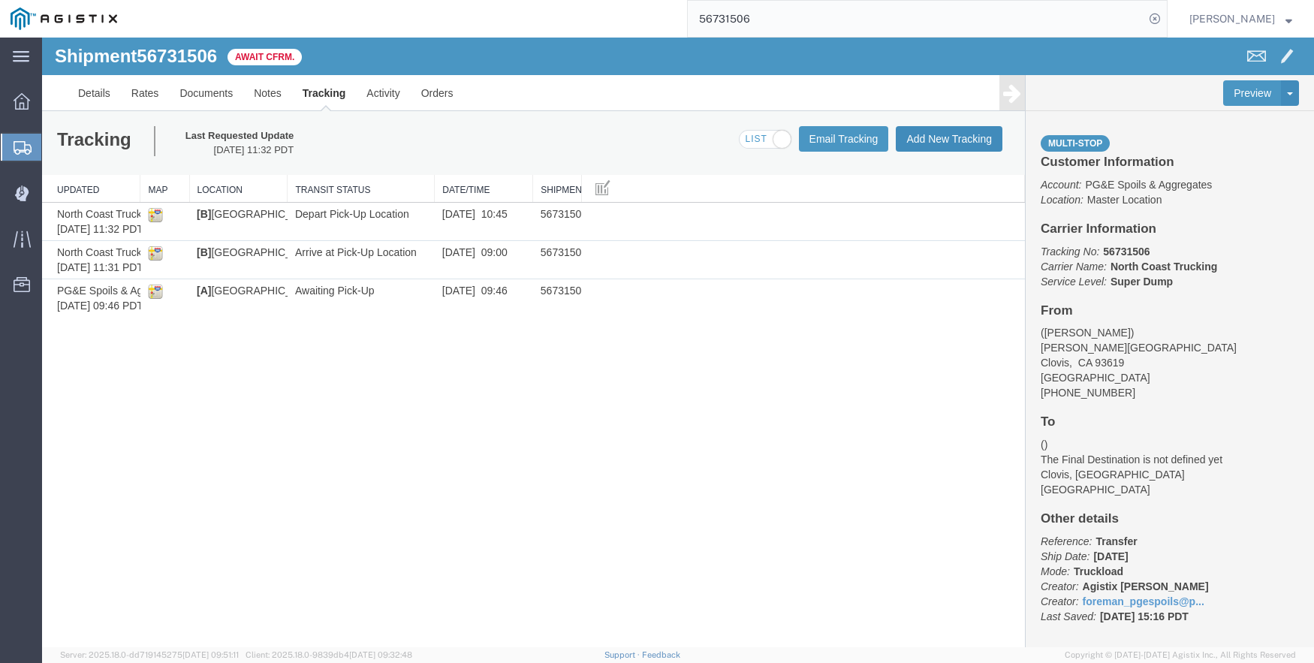
click at [918, 128] on button "Add New Tracking" at bounding box center [949, 139] width 107 height 26
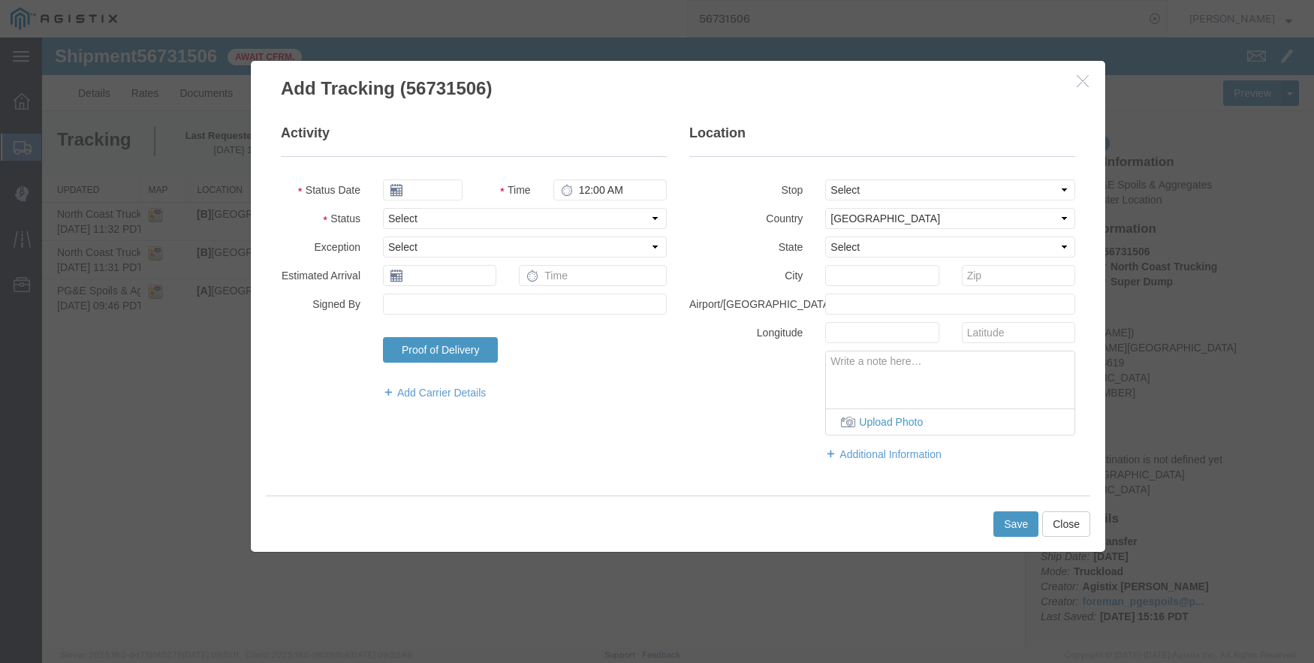
type input "09/12/2025"
type input "2:00 PM"
click at [889, 189] on select "Select From: De Wolf Ave & Gettysburg Ave, Clovis, CA, 93619, US Stop 2: 308 W …" at bounding box center [950, 190] width 250 height 21
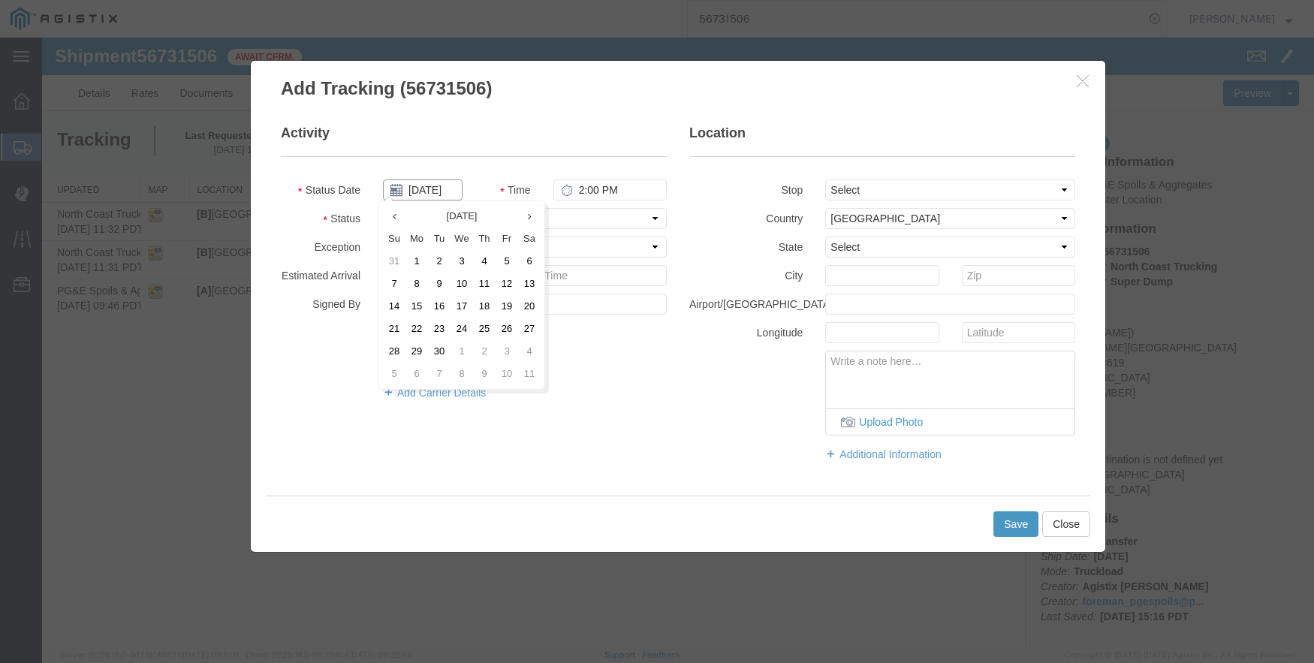
click at [427, 192] on input "09/12/2025" at bounding box center [423, 190] width 80 height 21
type input "09/08/2025"
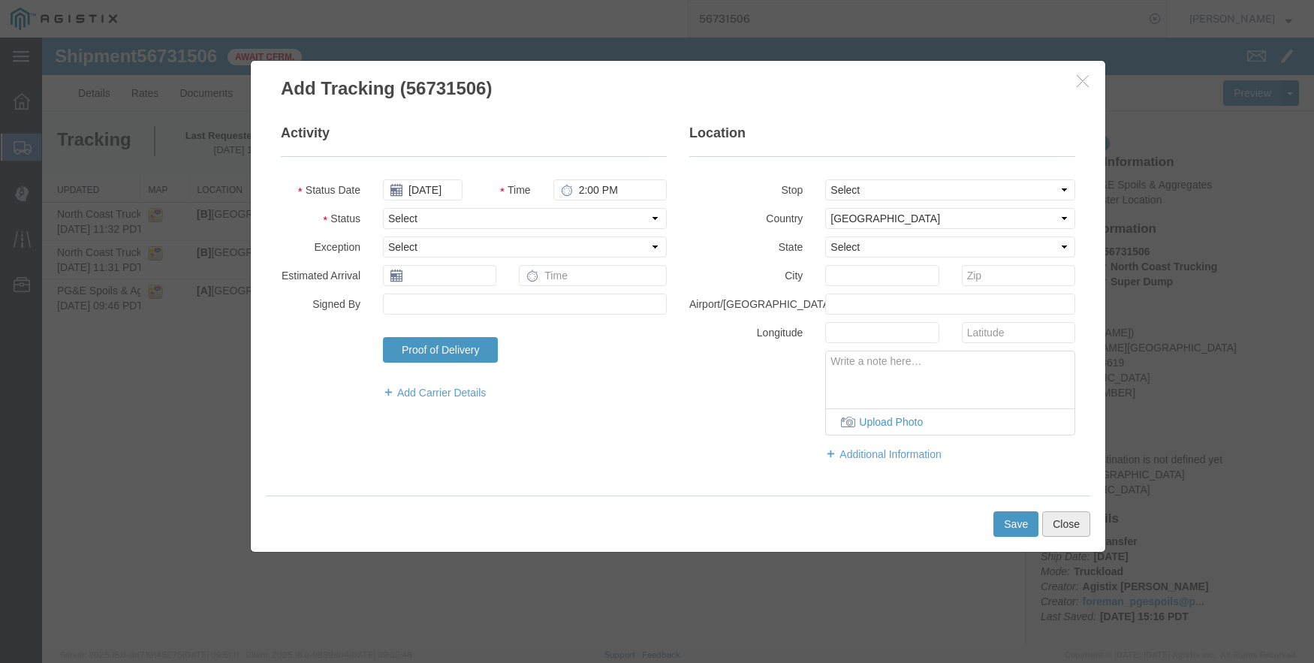
click at [1057, 517] on button "Close" at bounding box center [1066, 524] width 48 height 26
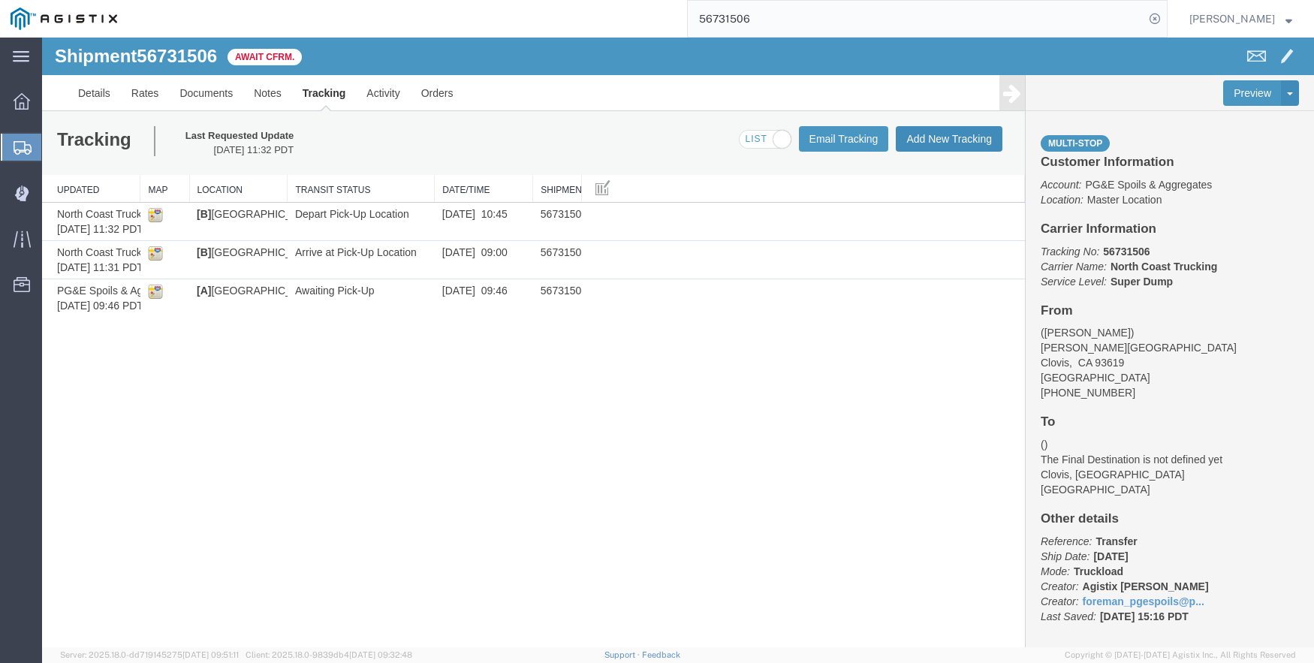
click at [946, 138] on button "Add New Tracking" at bounding box center [949, 139] width 107 height 26
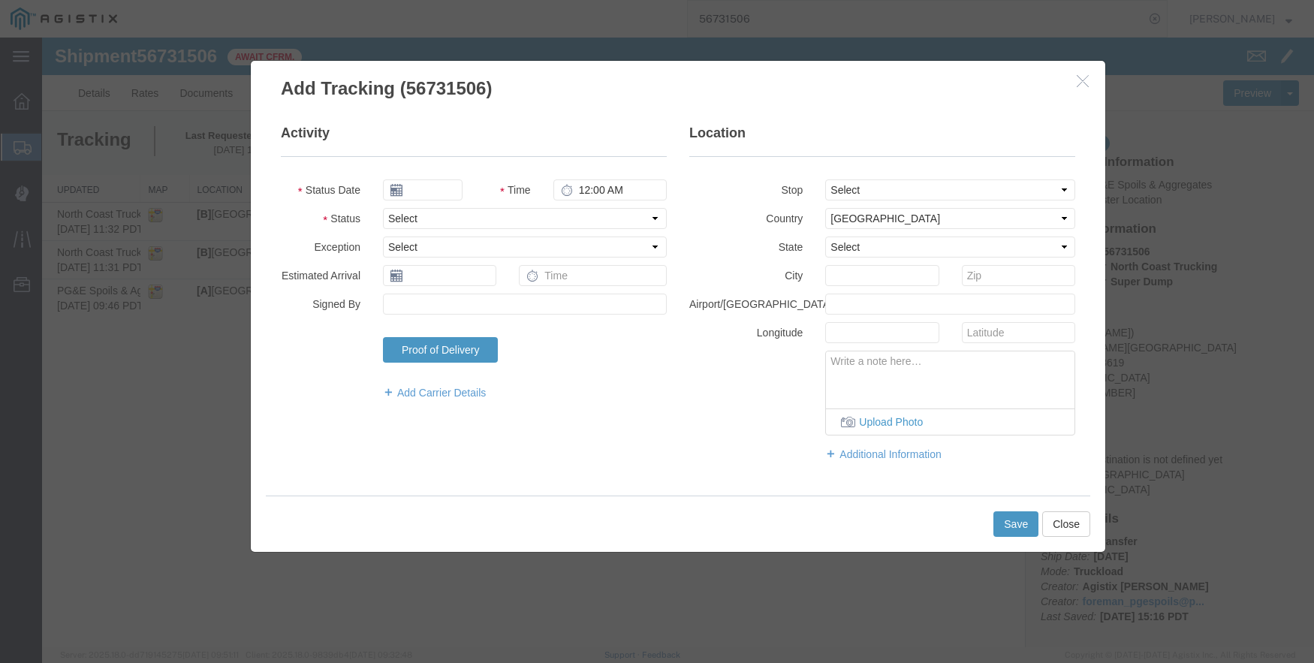
type input "09/12/2025"
type input "2:00 PM"
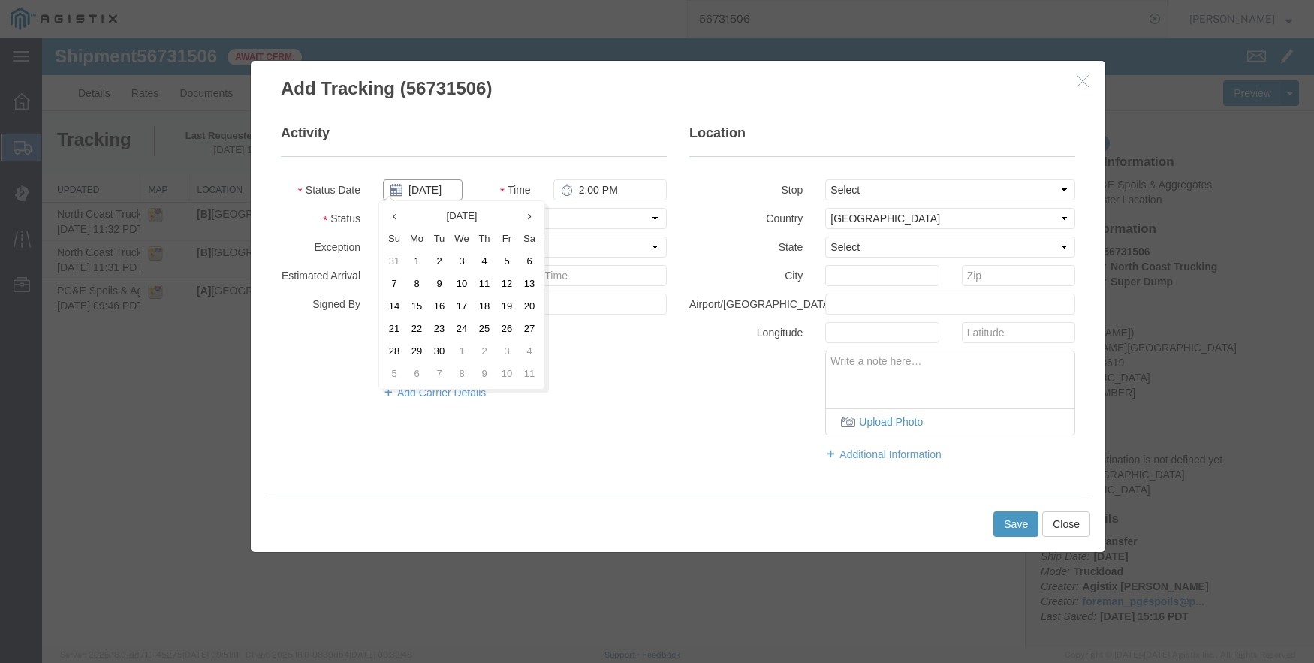
click at [428, 186] on input "09/12/2025" at bounding box center [423, 190] width 80 height 21
click at [429, 186] on input "09/12/2025" at bounding box center [423, 190] width 80 height 21
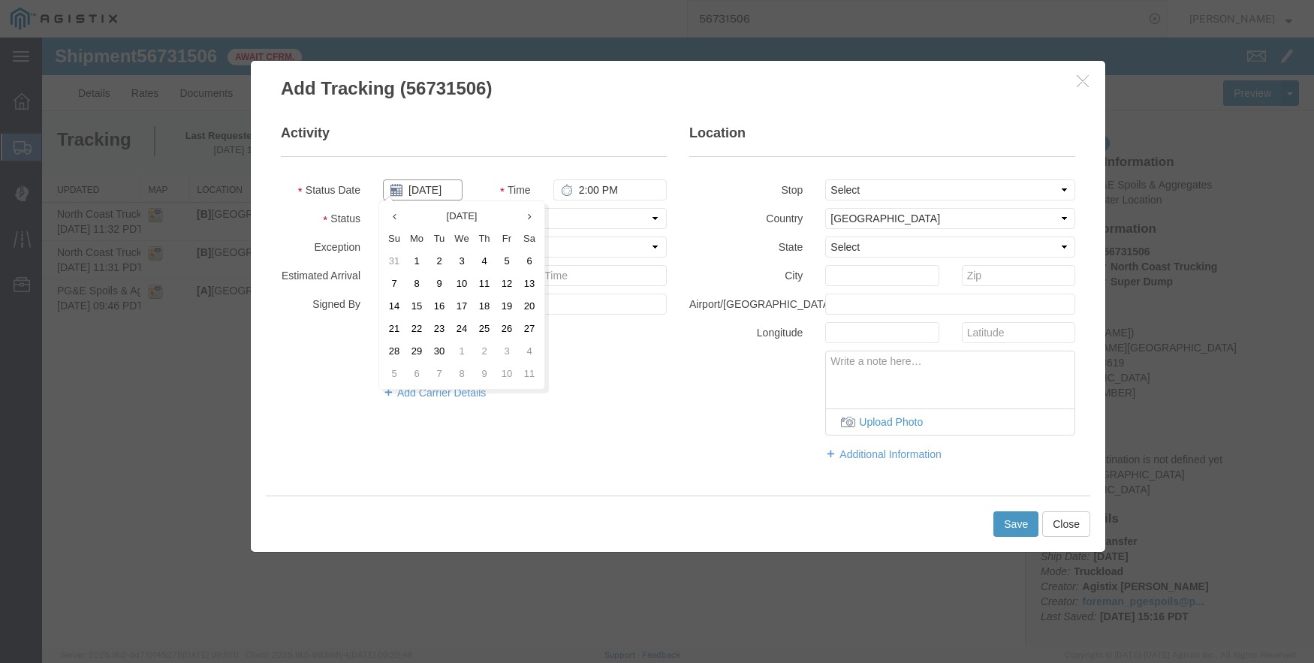
click at [429, 186] on input "09/12/2025" at bounding box center [423, 190] width 80 height 21
type input "09/08/2025"
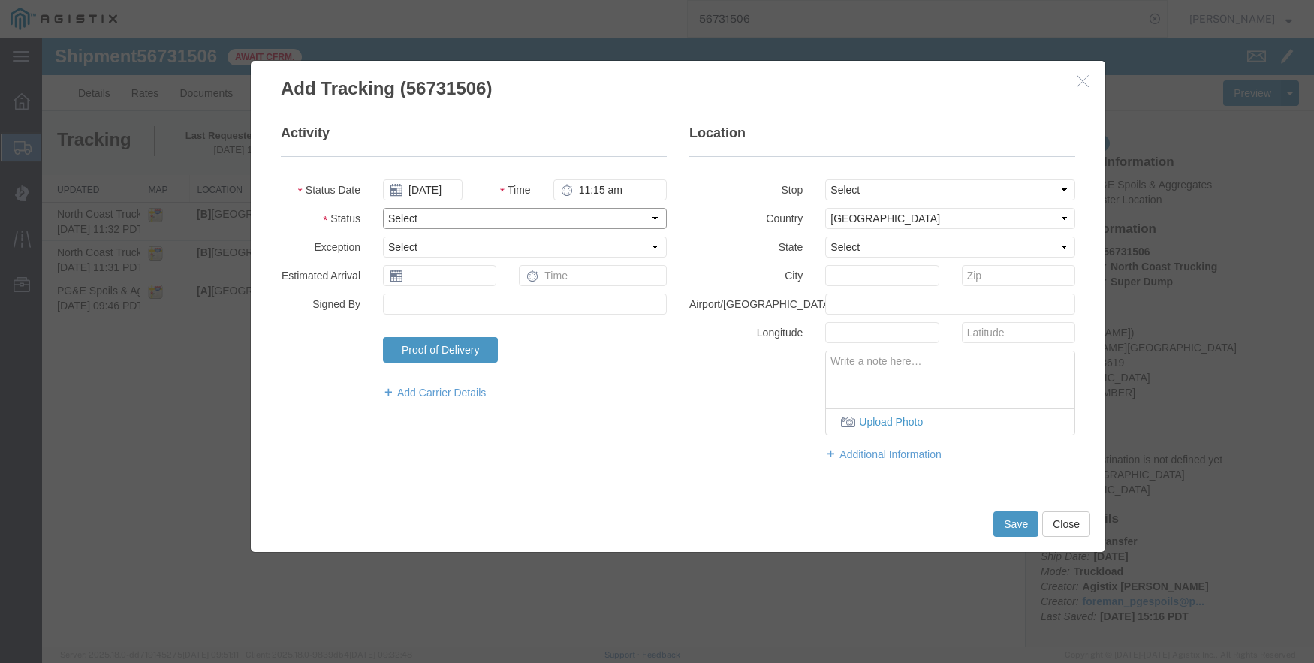
type input "11:15 AM"
select select "ARVDLVLOC"
click at [970, 184] on select "Select From: De Wolf Ave & Gettysburg Ave, Clovis, CA, 93619, US Stop 2: 308 W …" at bounding box center [950, 190] width 250 height 21
click at [838, 279] on input "text" at bounding box center [881, 275] width 113 height 21
click at [867, 240] on select "Select Alabama Alaska Arizona Arkansas Armed Forces Americas Armed Forces Europ…" at bounding box center [950, 247] width 250 height 21
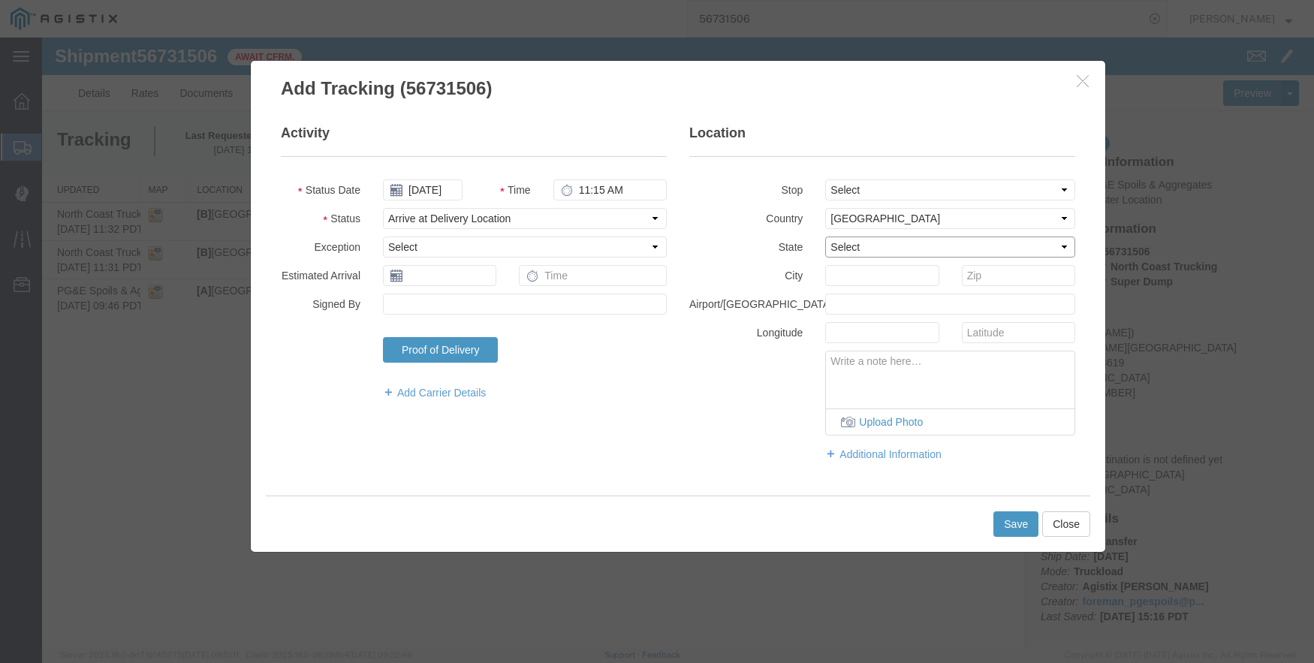
select select "CA"
click at [825, 237] on select "Select Alabama Alaska Arizona Arkansas Armed Forces Americas Armed Forces Europ…" at bounding box center [950, 247] width 250 height 21
click at [852, 272] on input "text" at bounding box center [881, 275] width 113 height 21
type input "Fresno"
click at [1012, 523] on button "Save" at bounding box center [1016, 524] width 45 height 26
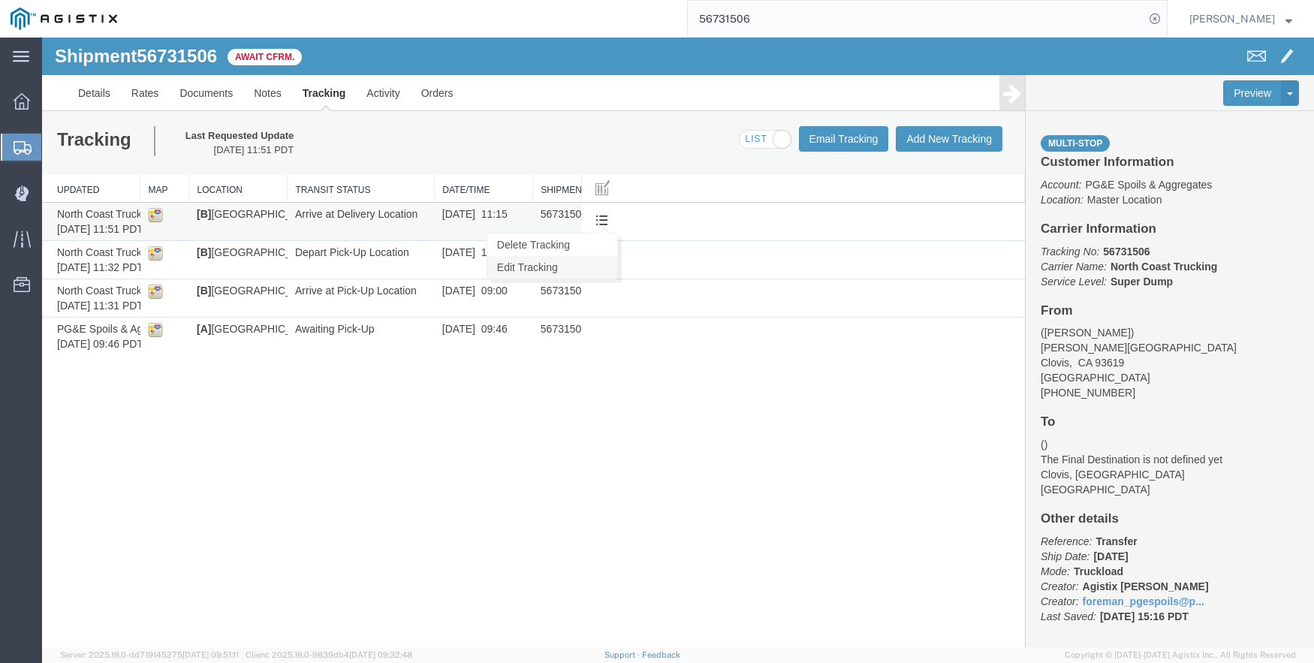
click at [575, 264] on link "Edit Tracking" at bounding box center [552, 267] width 130 height 23
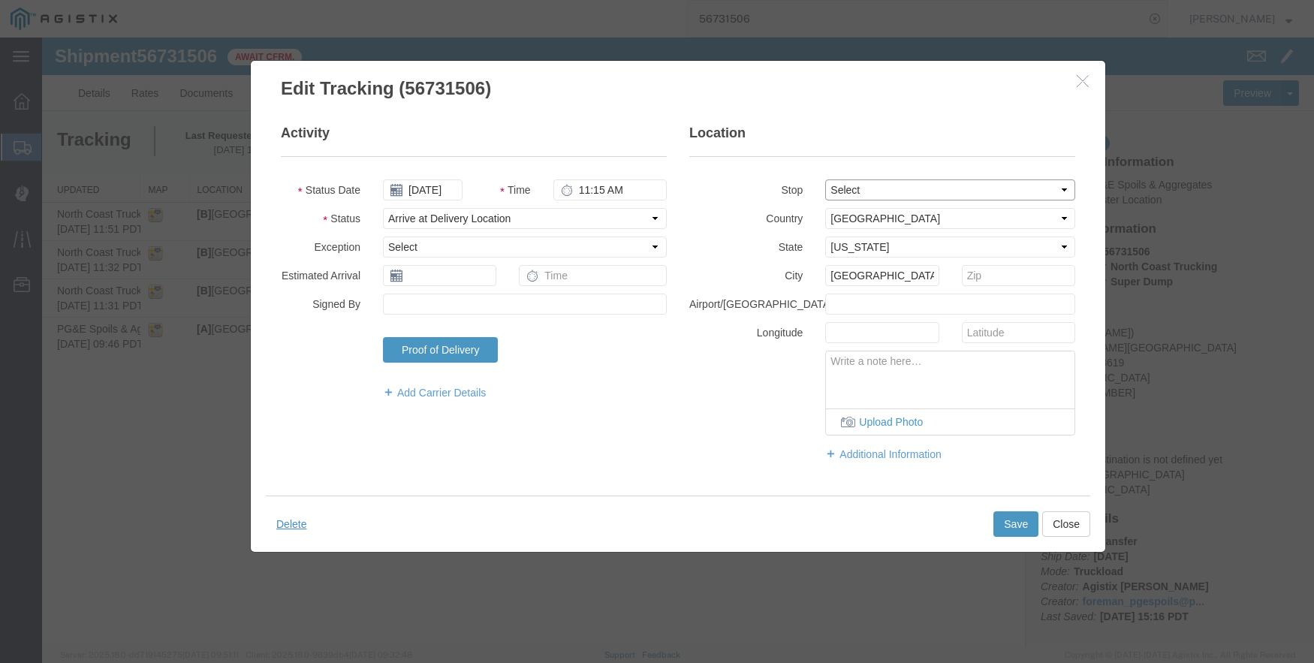
click at [893, 192] on select "Select From: De Wolf Ave & Gettysburg Ave, Clovis, CA, 93619, US Stop 2: 308 W …" at bounding box center [950, 190] width 250 height 21
select select "{"pickupDeliveryInfoId": "122757804","pickupOrDelivery": "D","stopNum": "2","lo…"
click at [825, 180] on select "Select From: De Wolf Ave & Gettysburg Ave, Clovis, CA, 93619, US Stop 2: 308 W …" at bounding box center [950, 190] width 250 height 21
type input "Clovis"
click at [1012, 519] on button "Save" at bounding box center [1016, 524] width 45 height 26
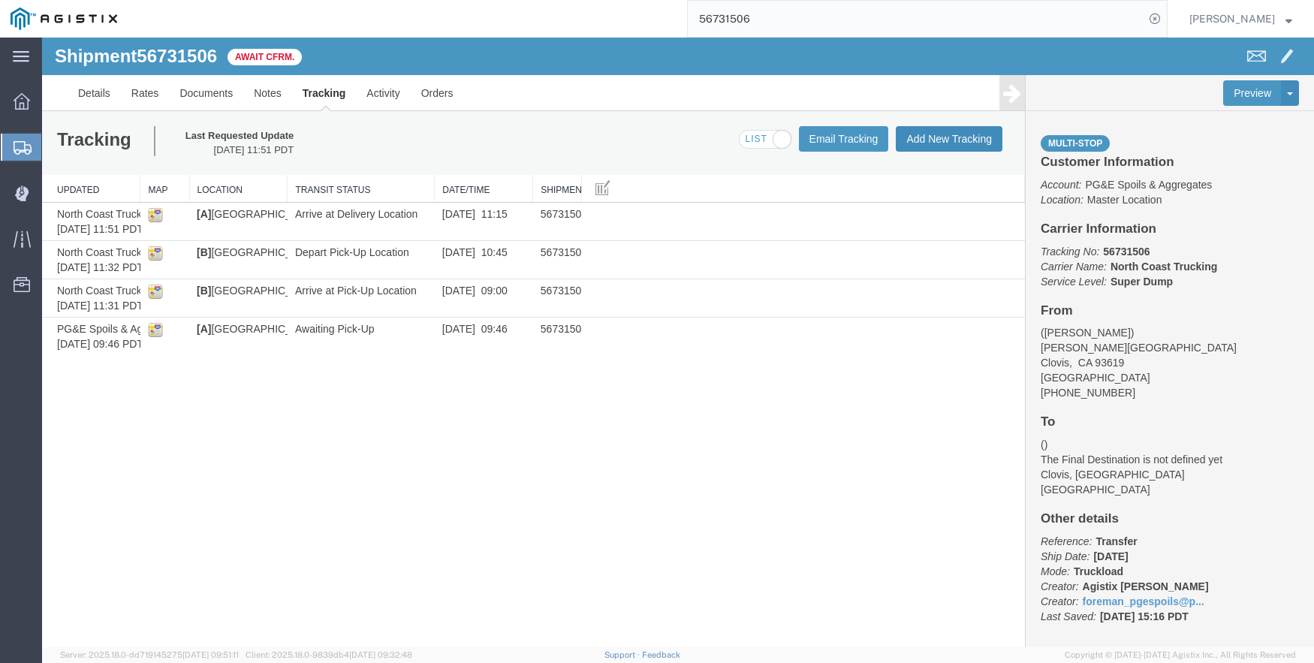
click at [947, 143] on button "Add New Tracking" at bounding box center [949, 139] width 107 height 26
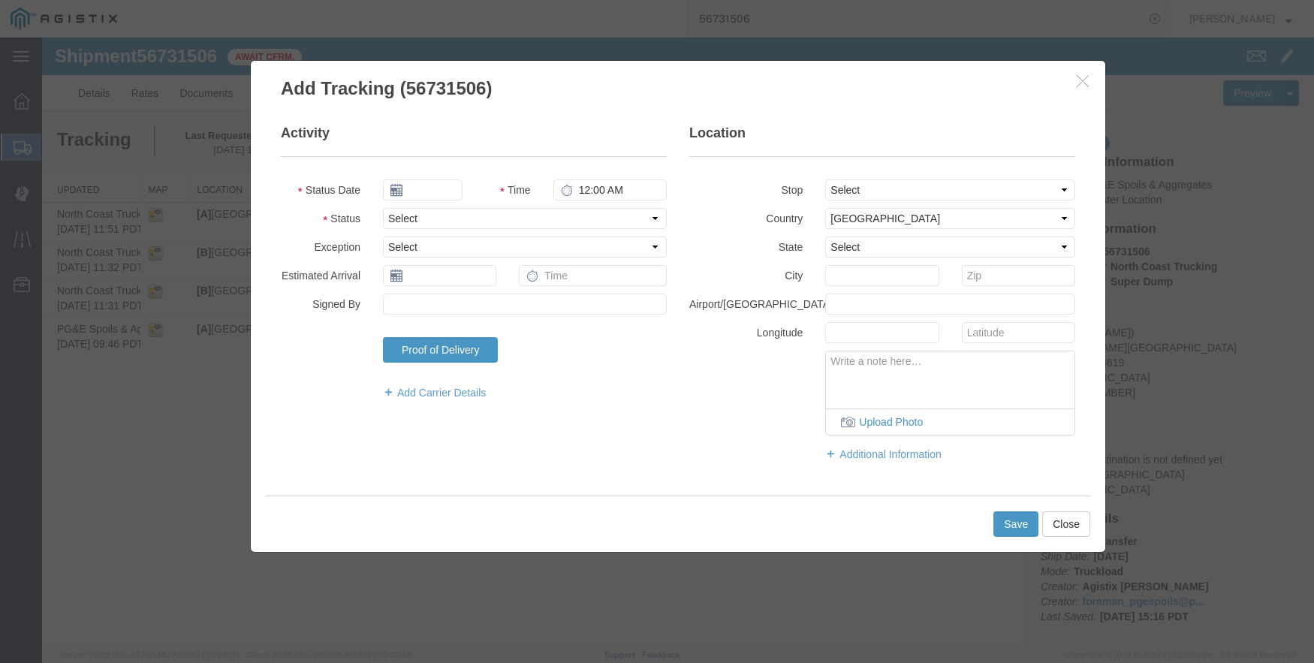
type input "09/12/2025"
type input "2:00 PM"
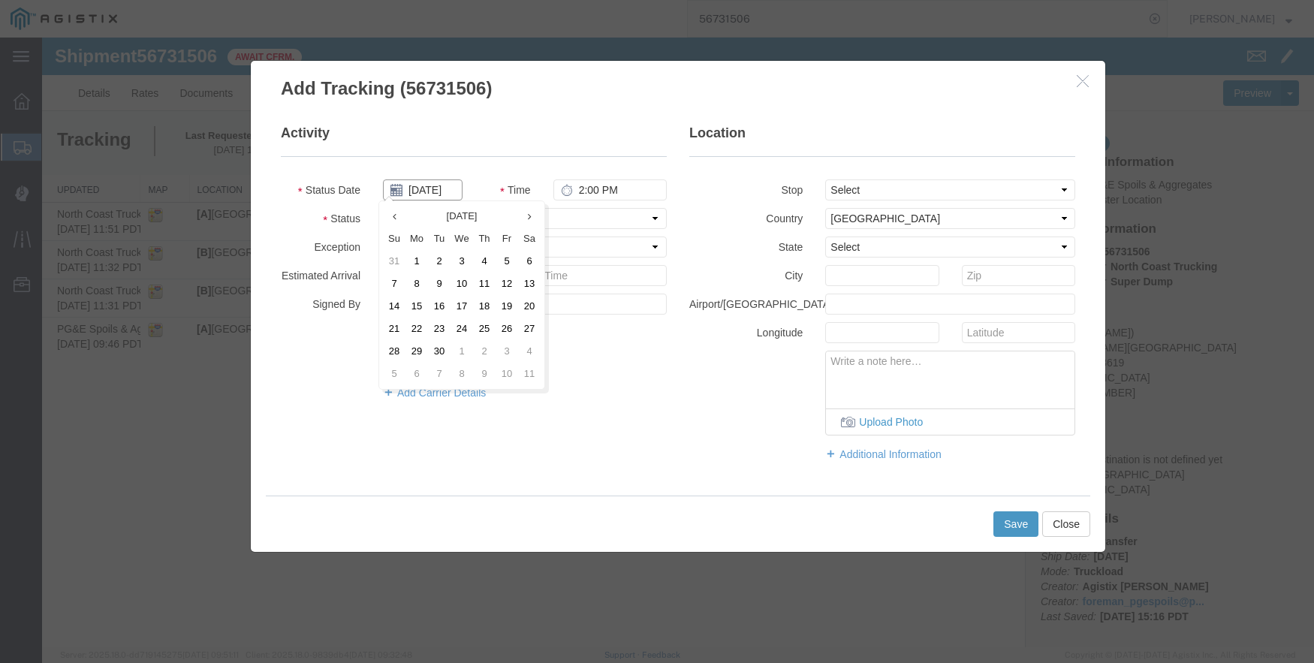
click at [431, 192] on input "09/12/2025" at bounding box center [423, 190] width 80 height 21
click at [439, 285] on td "9" at bounding box center [439, 284] width 23 height 23
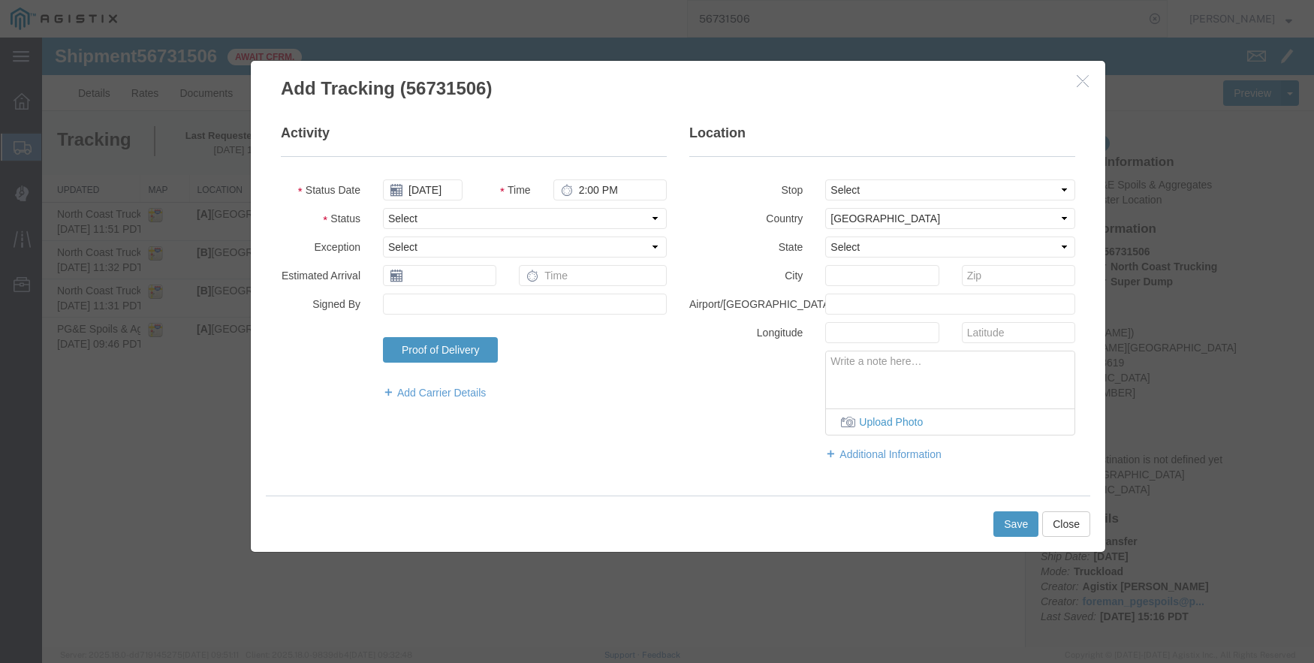
type input "09/09/2025"
click at [584, 186] on input "2:00 PM" at bounding box center [610, 190] width 113 height 21
type input "11:20 AM"
click at [429, 213] on select "Select Arrival Notice Available Arrival Notice Imported Arrive at Delivery Loca…" at bounding box center [525, 218] width 284 height 21
select select "DPTDLVLOC"
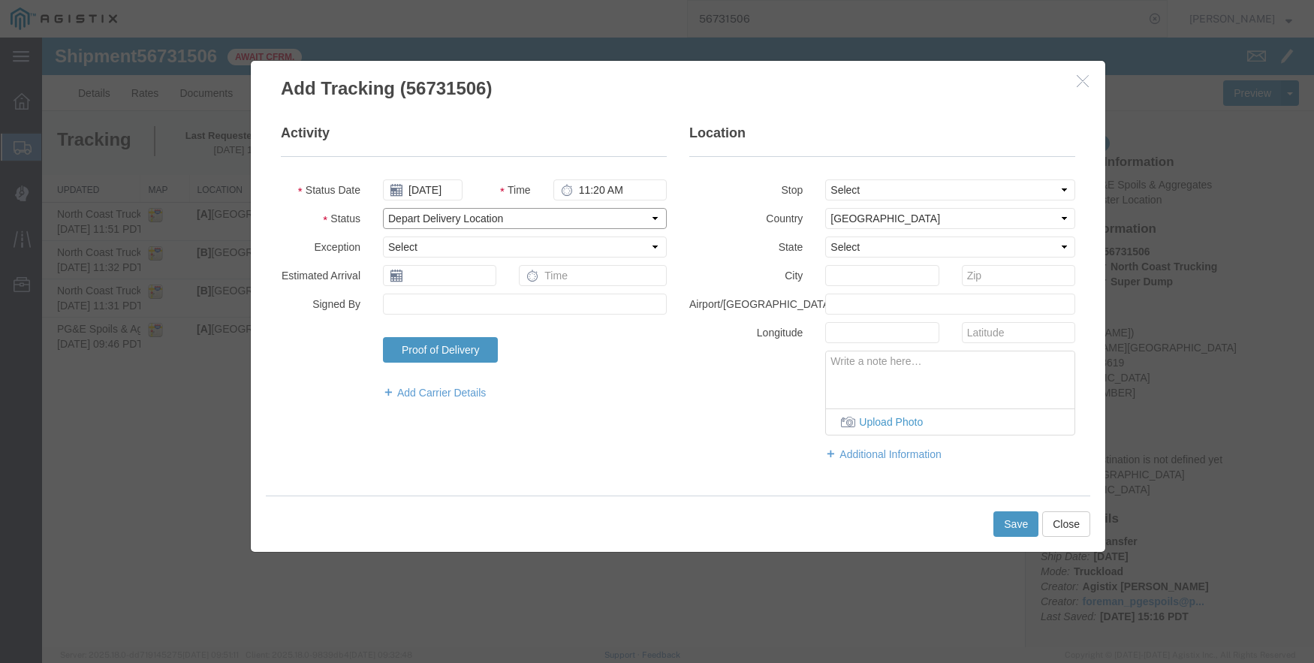
click at [383, 208] on select "Select Arrival Notice Available Arrival Notice Imported Arrive at Delivery Loca…" at bounding box center [525, 218] width 284 height 21
click at [857, 186] on select "Select From: De Wolf Ave & Gettysburg Ave, Clovis, CA, 93619, US Stop 2: 308 W …" at bounding box center [950, 190] width 250 height 21
select select "{"pickupDeliveryInfoId": "122757804","pickupOrDelivery": "D","stopNum": "2","lo…"
click at [825, 180] on select "Select From: De Wolf Ave & Gettysburg Ave, Clovis, CA, 93619, US Stop 2: 308 W …" at bounding box center [950, 190] width 250 height 21
select select "CA"
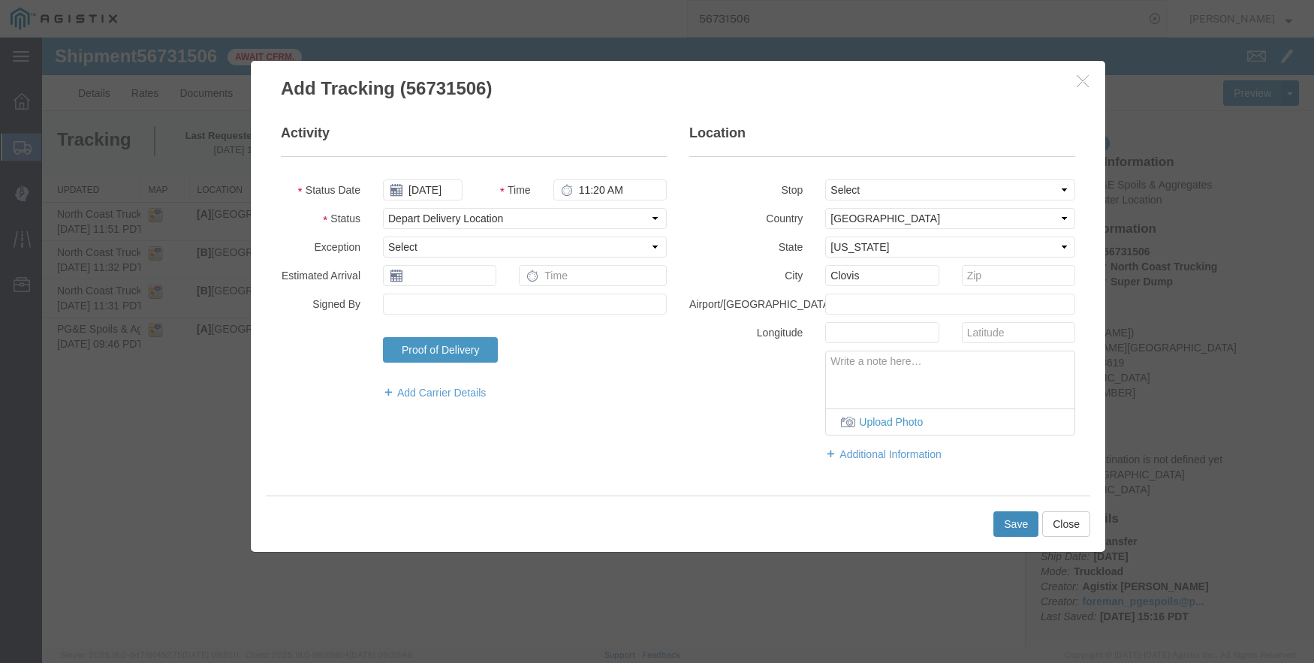
click at [1015, 524] on button "Save" at bounding box center [1016, 524] width 45 height 26
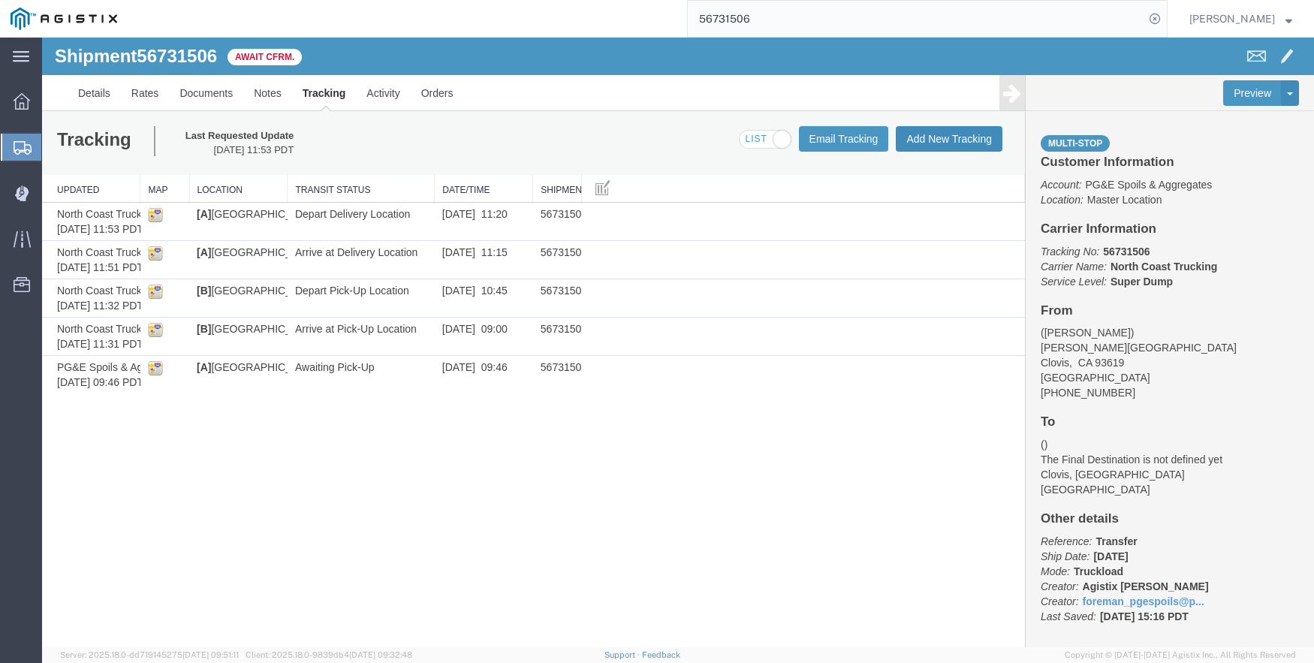
click at [920, 133] on button "Add New Tracking" at bounding box center [949, 139] width 107 height 26
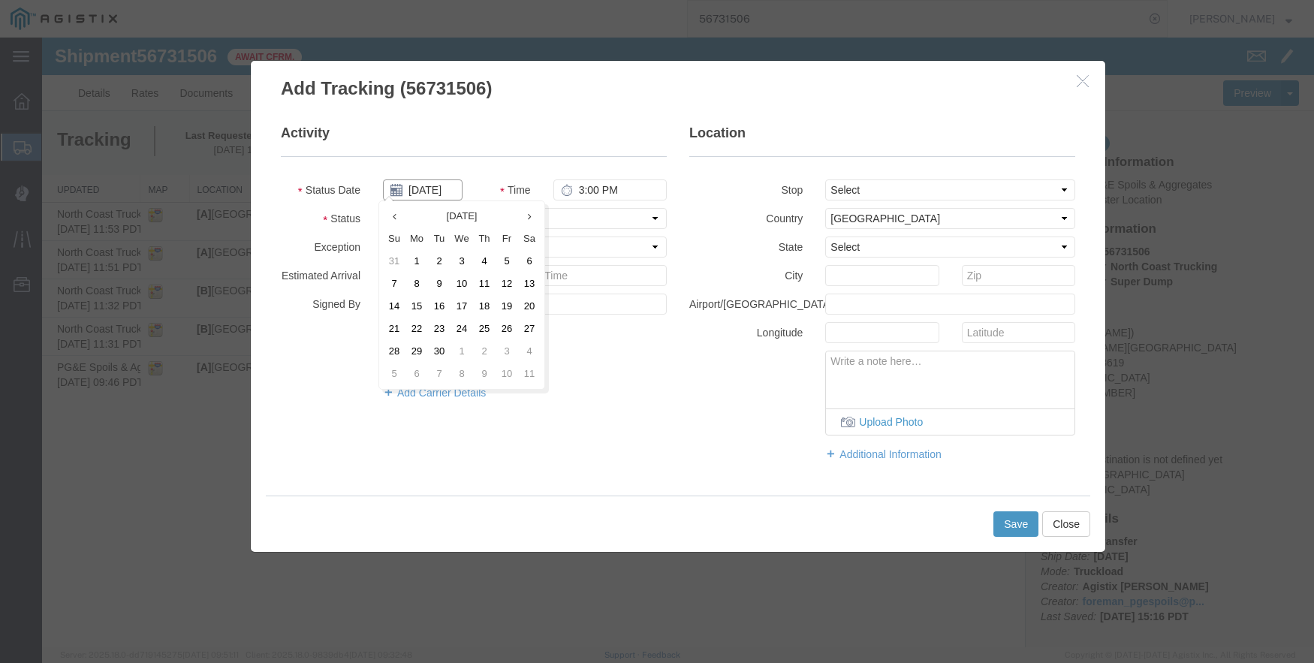
click at [433, 186] on input "09/12/2025" at bounding box center [423, 190] width 80 height 21
click at [428, 188] on input "09/12/2025" at bounding box center [423, 190] width 80 height 21
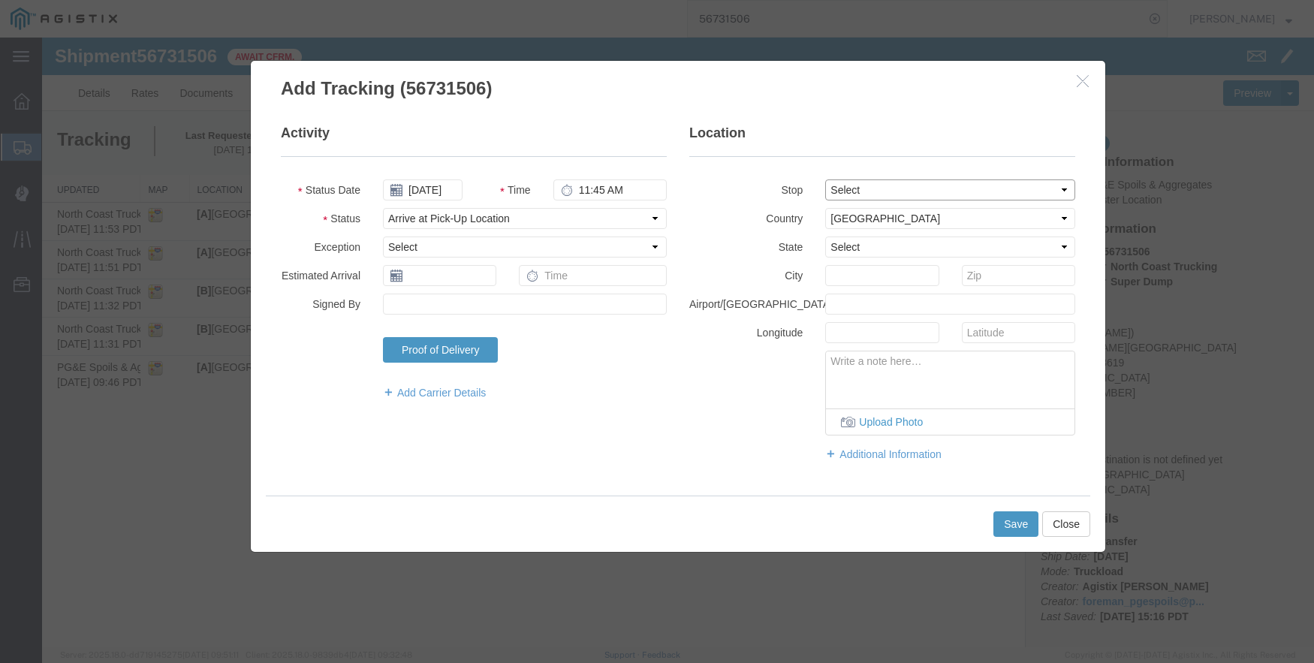
click at [905, 189] on select "Select From: De Wolf Ave & Gettysburg Ave, Clovis, CA, 93619, US Stop 2: 308 W …" at bounding box center [950, 190] width 250 height 21
click at [825, 180] on select "Select From: De Wolf Ave & Gettysburg Ave, Clovis, CA, 93619, US Stop 2: 308 W …" at bounding box center [950, 190] width 250 height 21
click at [1013, 526] on button "Save" at bounding box center [1016, 524] width 45 height 26
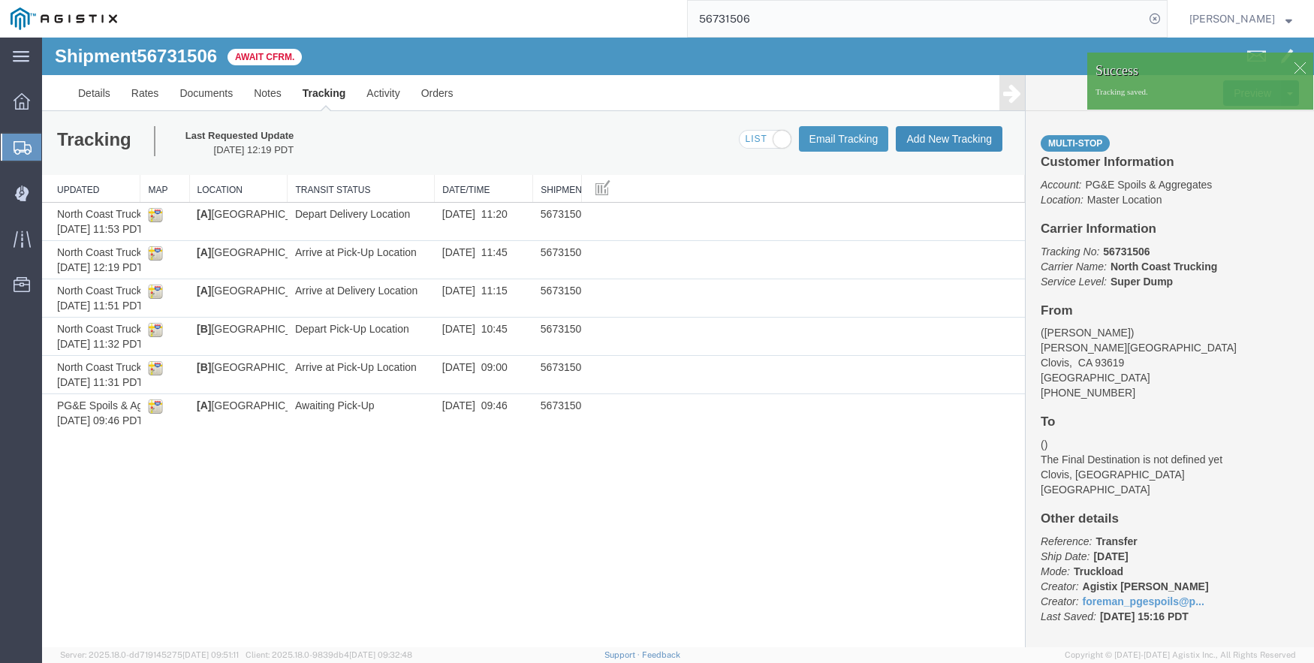
click at [955, 137] on button "Add New Tracking" at bounding box center [949, 139] width 107 height 26
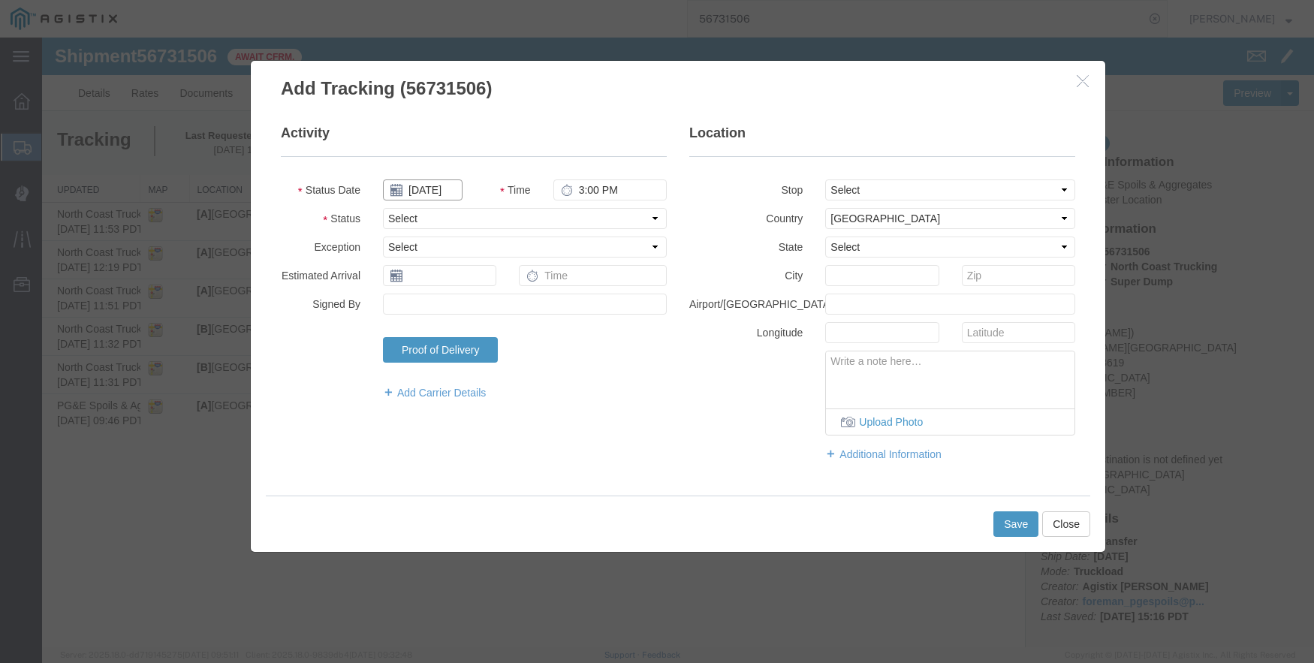
click at [428, 185] on input "09/12/2025" at bounding box center [423, 190] width 80 height 21
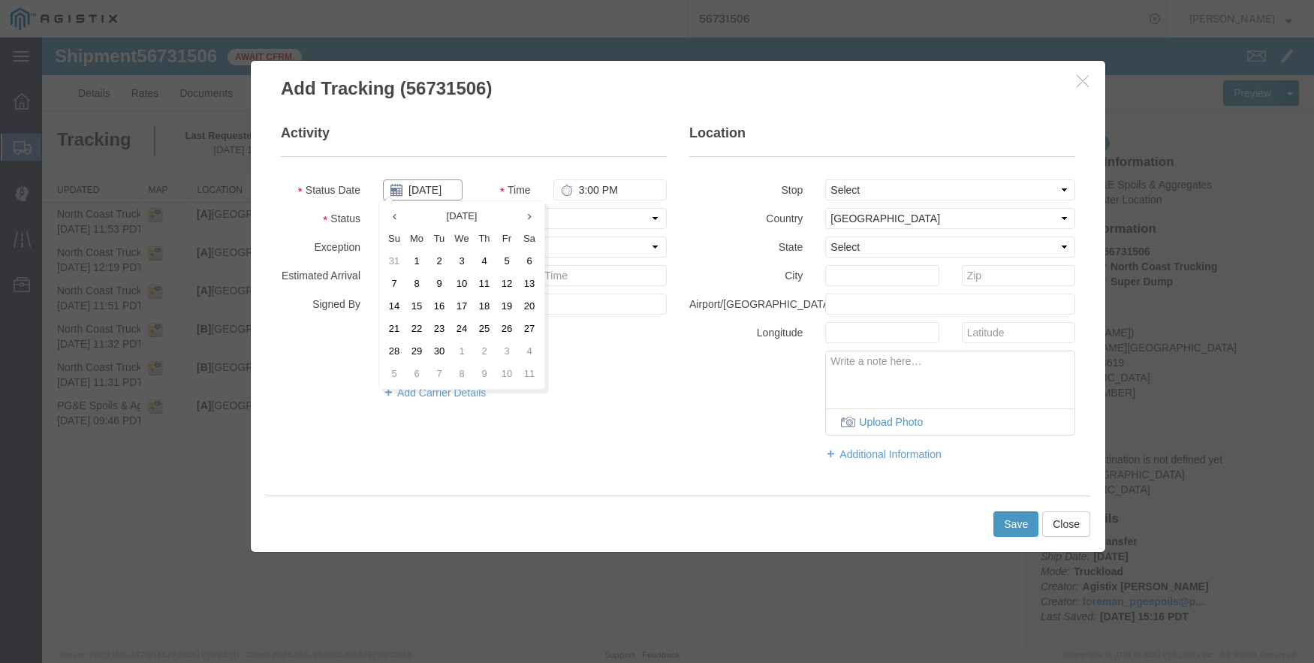
click at [428, 185] on input "09/12/2025" at bounding box center [423, 190] width 80 height 21
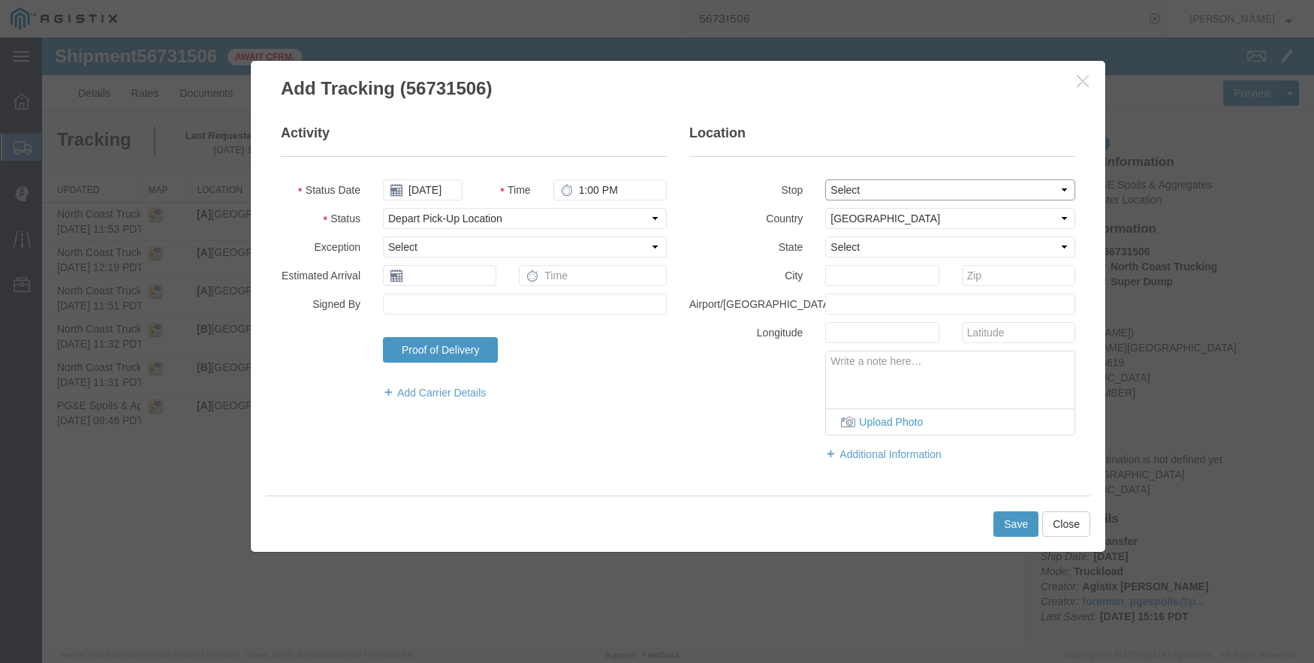
click at [898, 183] on select "Select From: De Wolf Ave & Gettysburg Ave, Clovis, CA, 93619, US Stop 2: 308 W …" at bounding box center [950, 190] width 250 height 21
click at [825, 180] on select "Select From: De Wolf Ave & Gettysburg Ave, Clovis, CA, 93619, US Stop 2: 308 W …" at bounding box center [950, 190] width 250 height 21
click at [1011, 524] on button "Save" at bounding box center [1016, 524] width 45 height 26
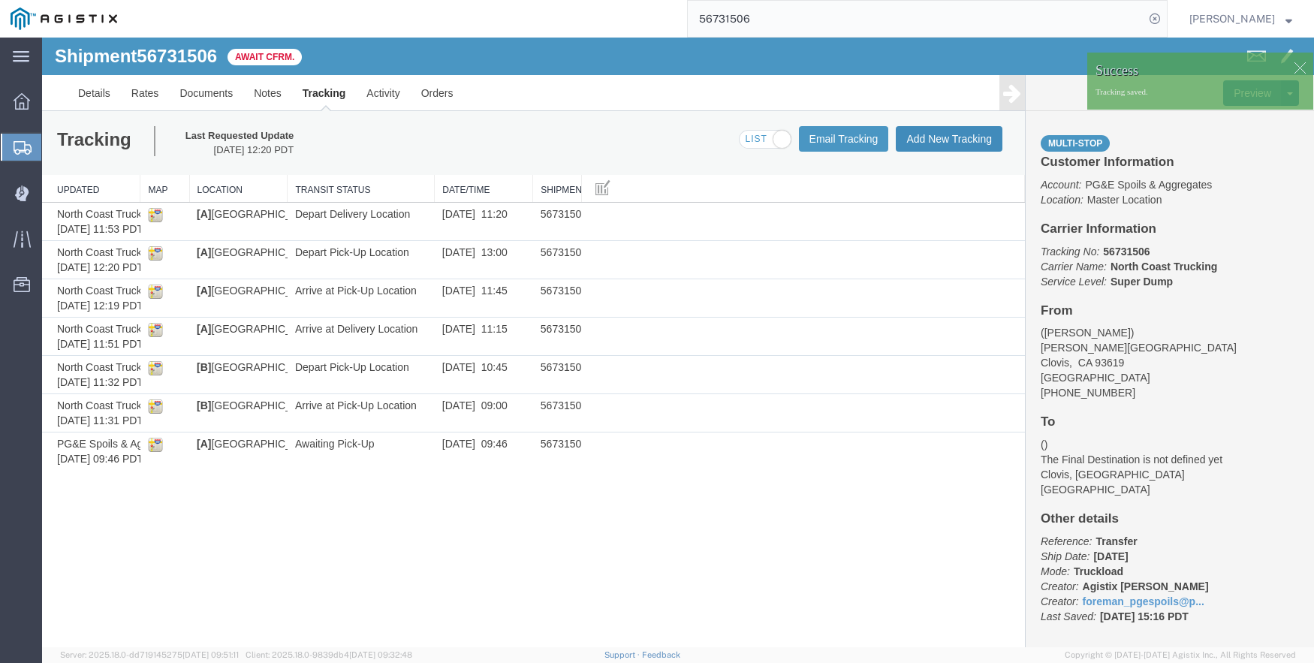
click at [953, 127] on button "Add New Tracking" at bounding box center [949, 139] width 107 height 26
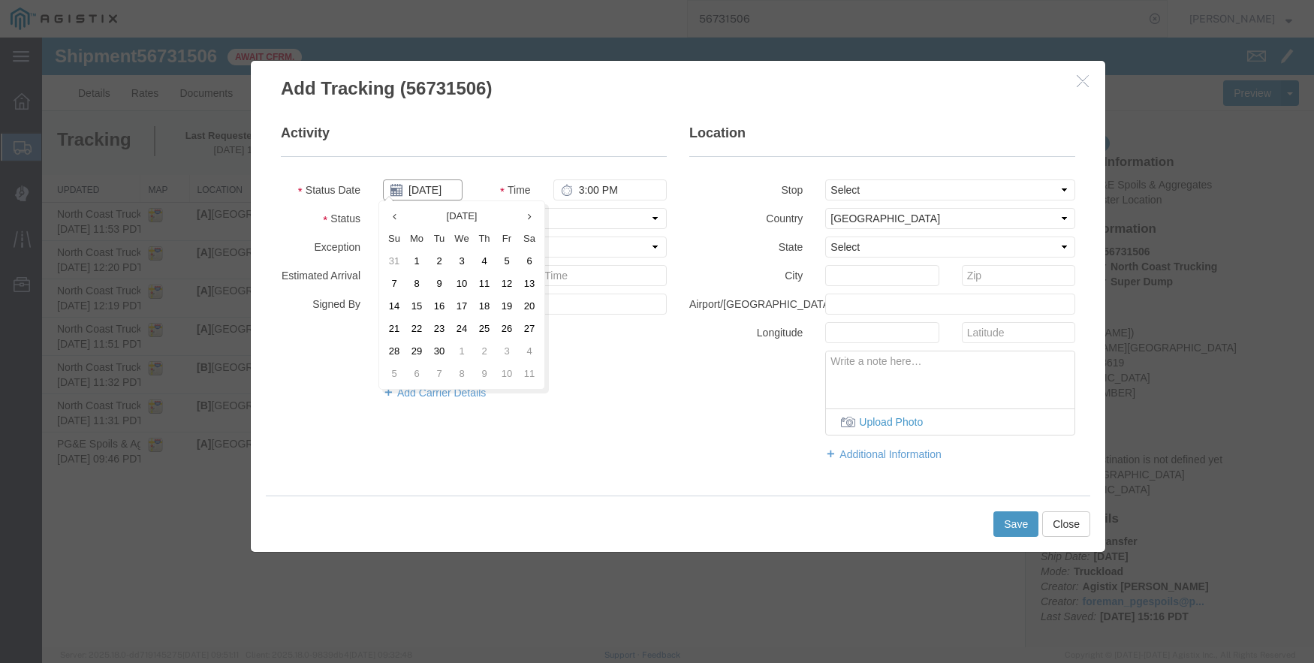
click at [433, 192] on input "09/12/2025" at bounding box center [423, 190] width 80 height 21
click at [514, 255] on td "5" at bounding box center [507, 261] width 23 height 23
click at [425, 187] on input "09/05/2025" at bounding box center [423, 190] width 80 height 21
click at [423, 280] on td "8" at bounding box center [421, 284] width 23 height 23
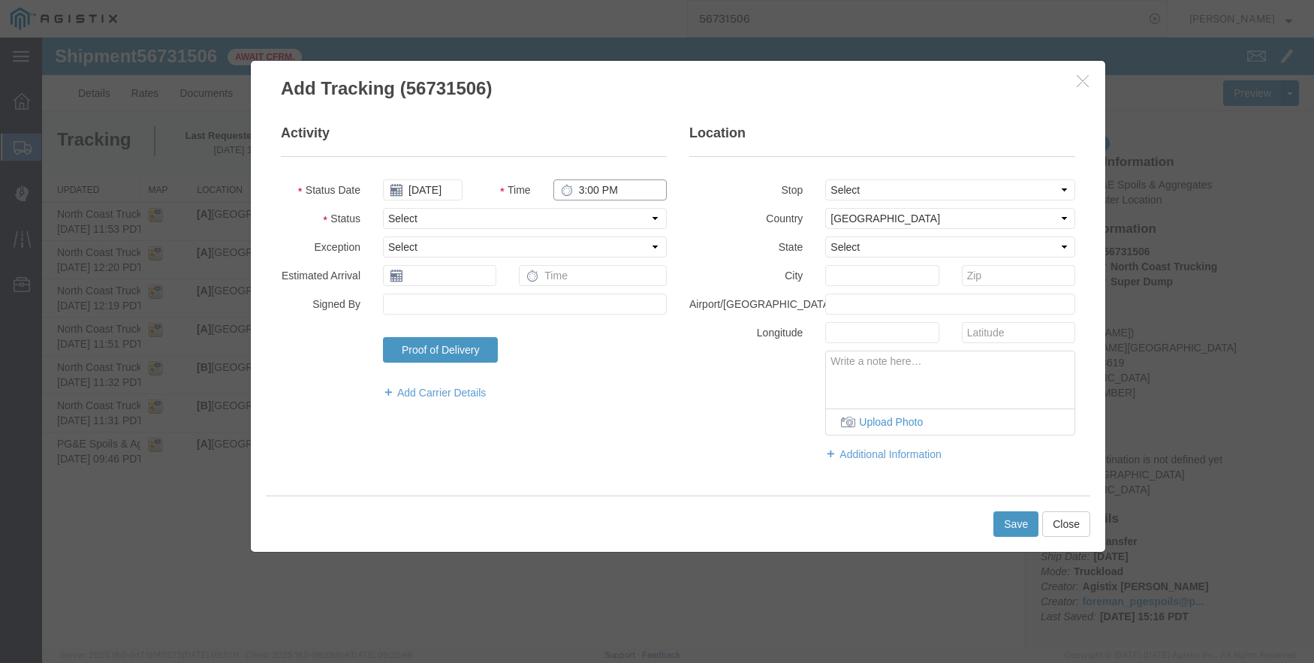
click at [585, 182] on input "3:00 PM" at bounding box center [610, 190] width 113 height 21
click at [934, 183] on select "Select From: De Wolf Ave & Gettysburg Ave, Clovis, CA, 93619, US Stop 2: 308 W …" at bounding box center [950, 190] width 250 height 21
click at [825, 180] on select "Select From: De Wolf Ave & Gettysburg Ave, Clovis, CA, 93619, US Stop 2: 308 W …" at bounding box center [950, 190] width 250 height 21
click at [1009, 526] on button "Save" at bounding box center [1016, 524] width 45 height 26
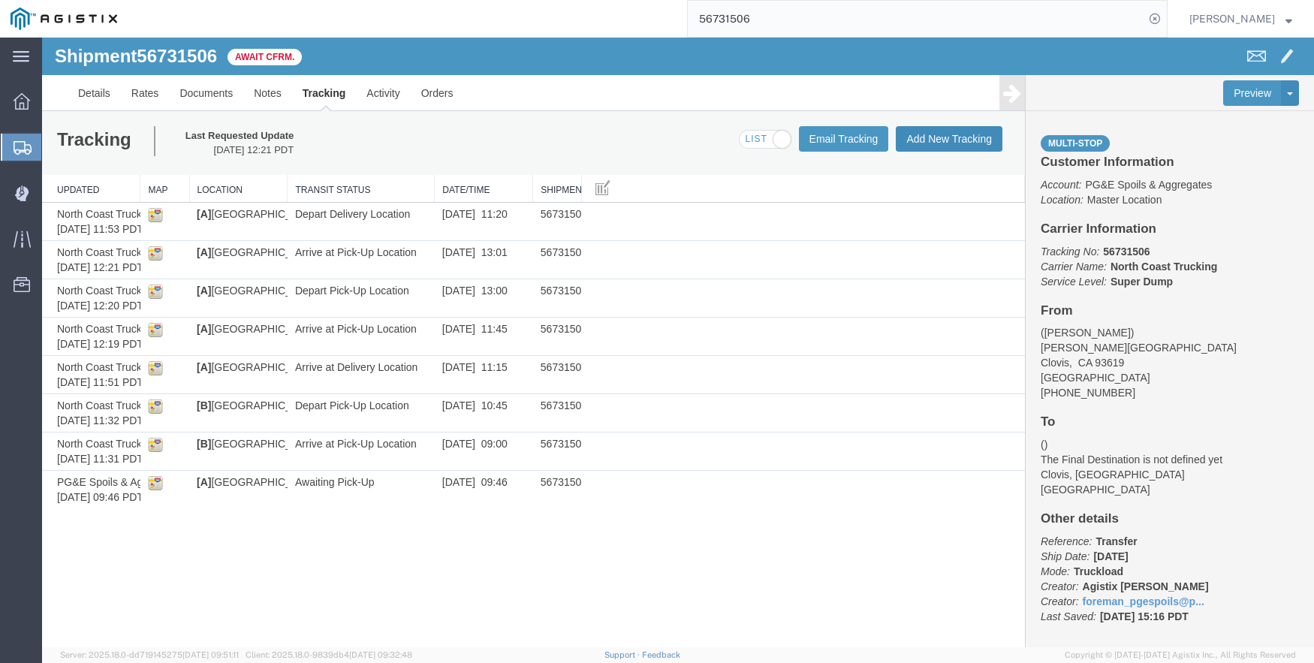
click at [931, 131] on button "Add New Tracking" at bounding box center [949, 139] width 107 height 26
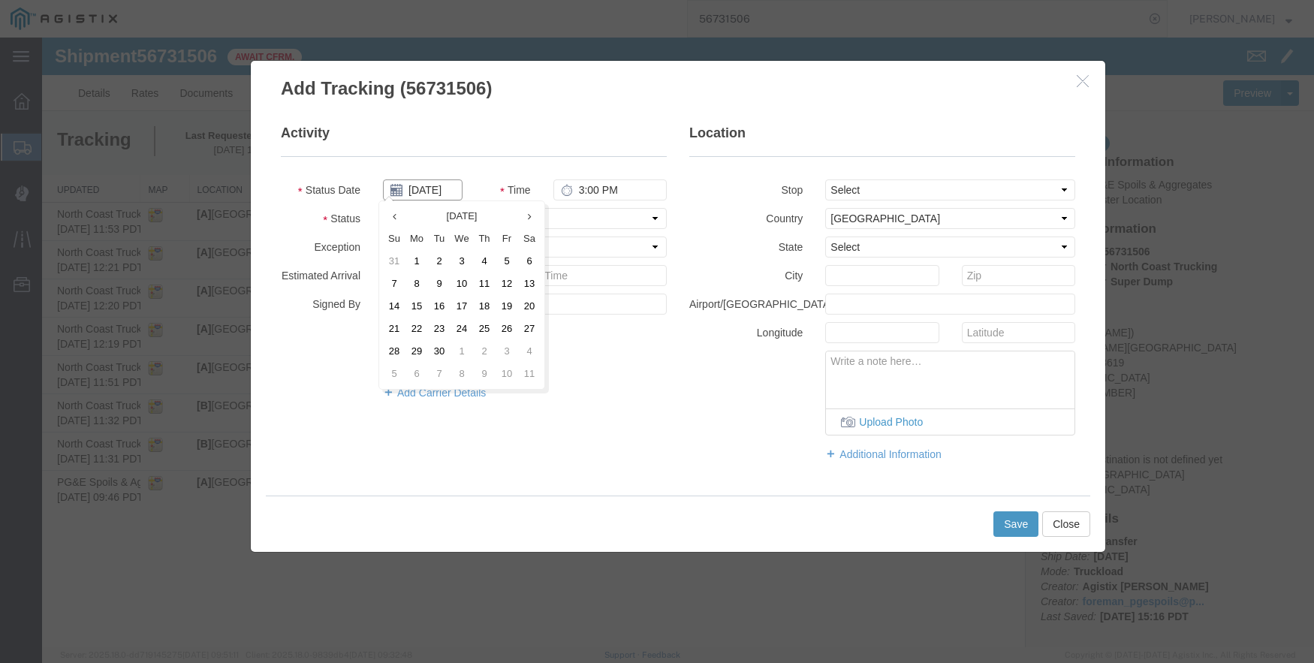
click at [433, 190] on input "09/12/2025" at bounding box center [423, 190] width 80 height 21
click at [428, 191] on input "09/12/2025" at bounding box center [423, 190] width 80 height 21
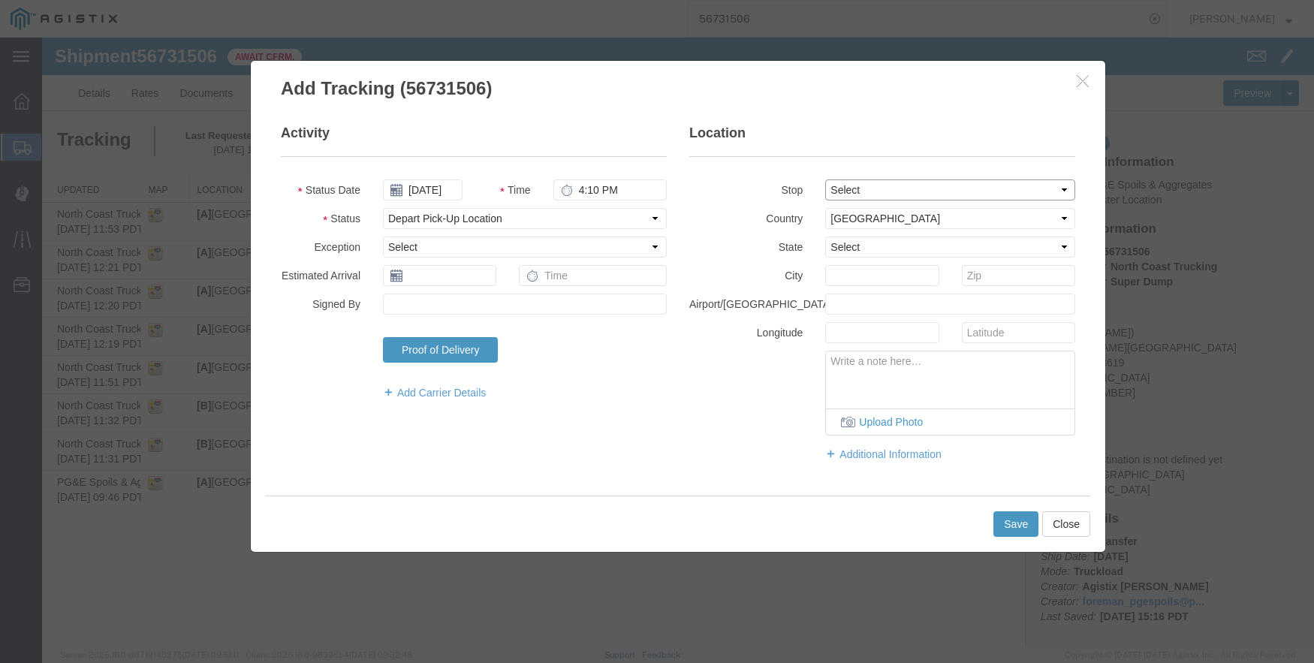
click at [871, 184] on select "Select From: De Wolf Ave & Gettysburg Ave, Clovis, CA, 93619, US Stop 2: 308 W …" at bounding box center [950, 190] width 250 height 21
click at [825, 180] on select "Select From: De Wolf Ave & Gettysburg Ave, Clovis, CA, 93619, US Stop 2: 308 W …" at bounding box center [950, 190] width 250 height 21
click at [1012, 521] on button "Save" at bounding box center [1016, 524] width 45 height 26
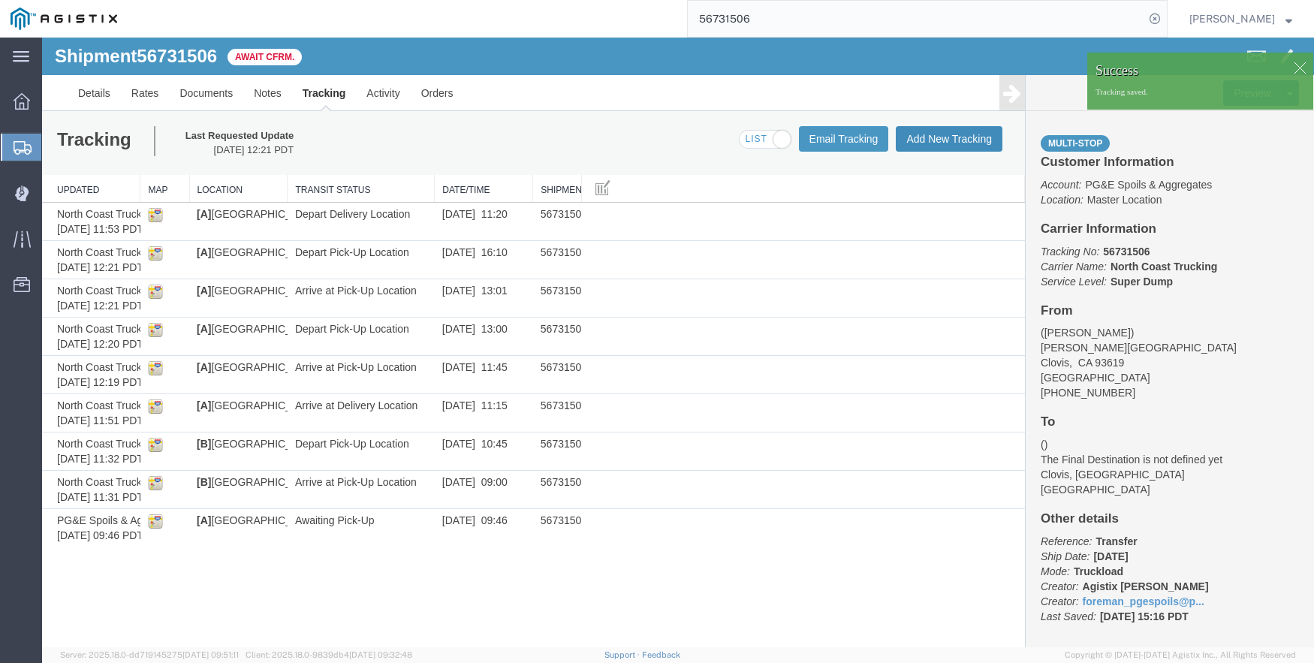
click at [943, 138] on button "Add New Tracking" at bounding box center [949, 139] width 107 height 26
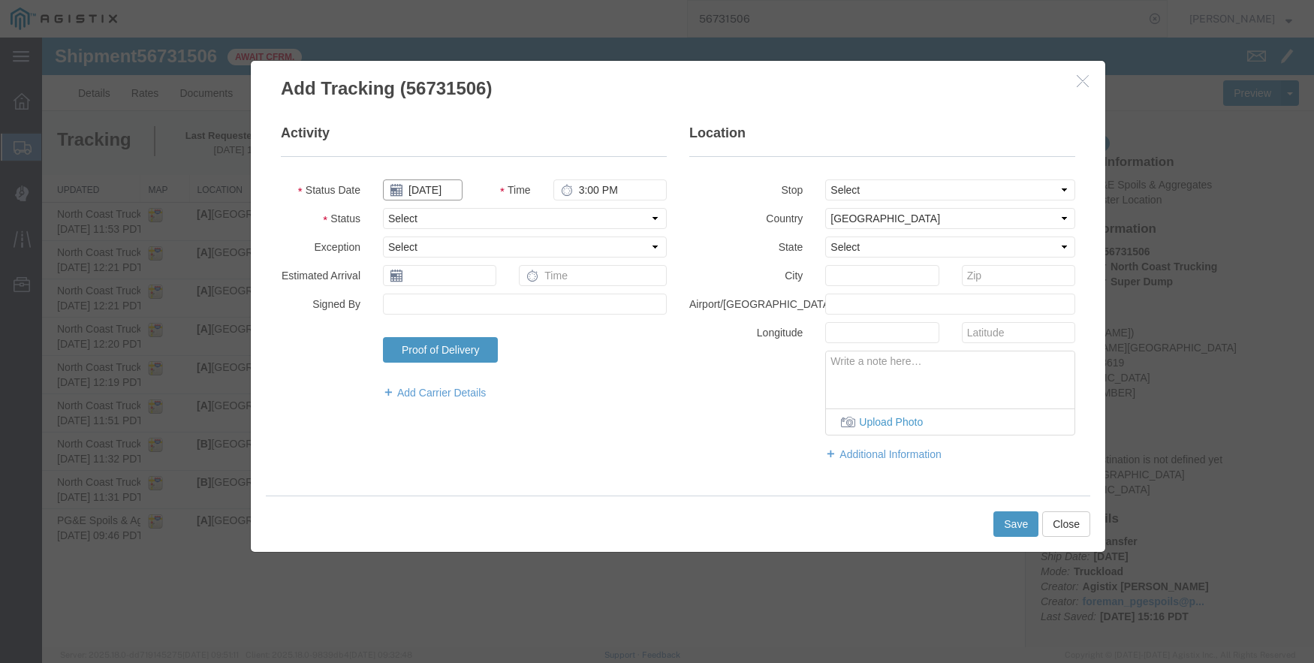
click at [430, 197] on input "09/12/2025" at bounding box center [423, 190] width 80 height 21
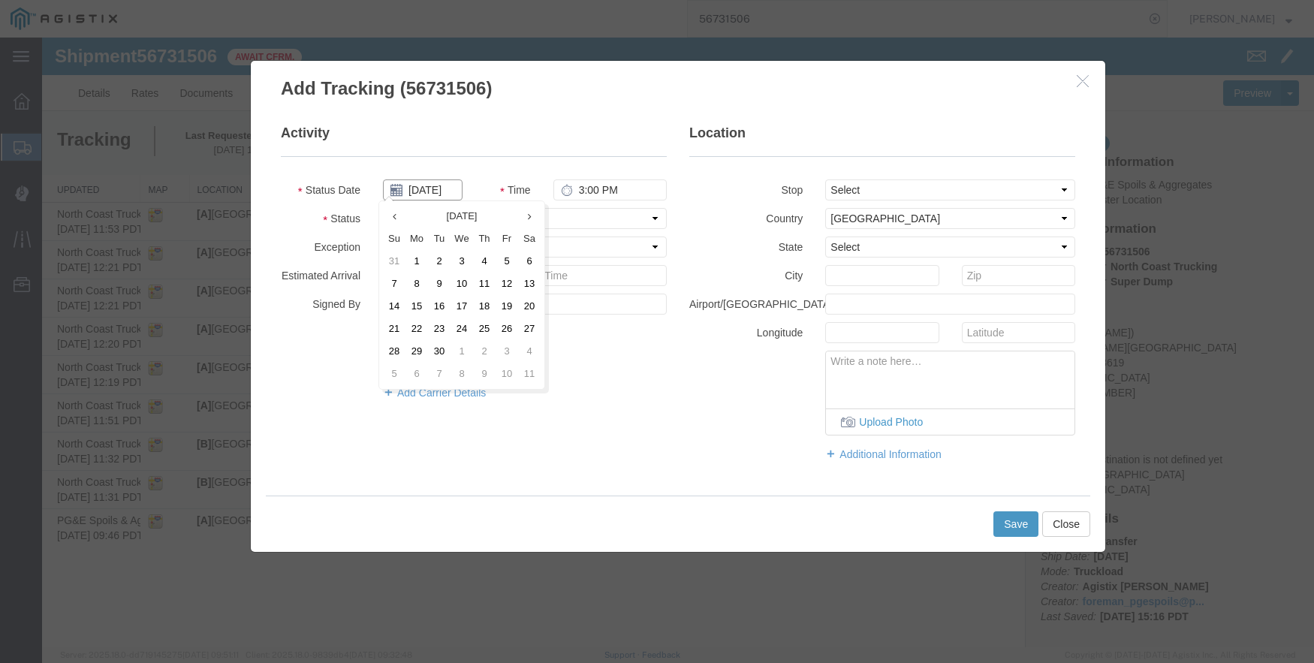
click at [430, 197] on input "09/12/2025" at bounding box center [423, 190] width 80 height 21
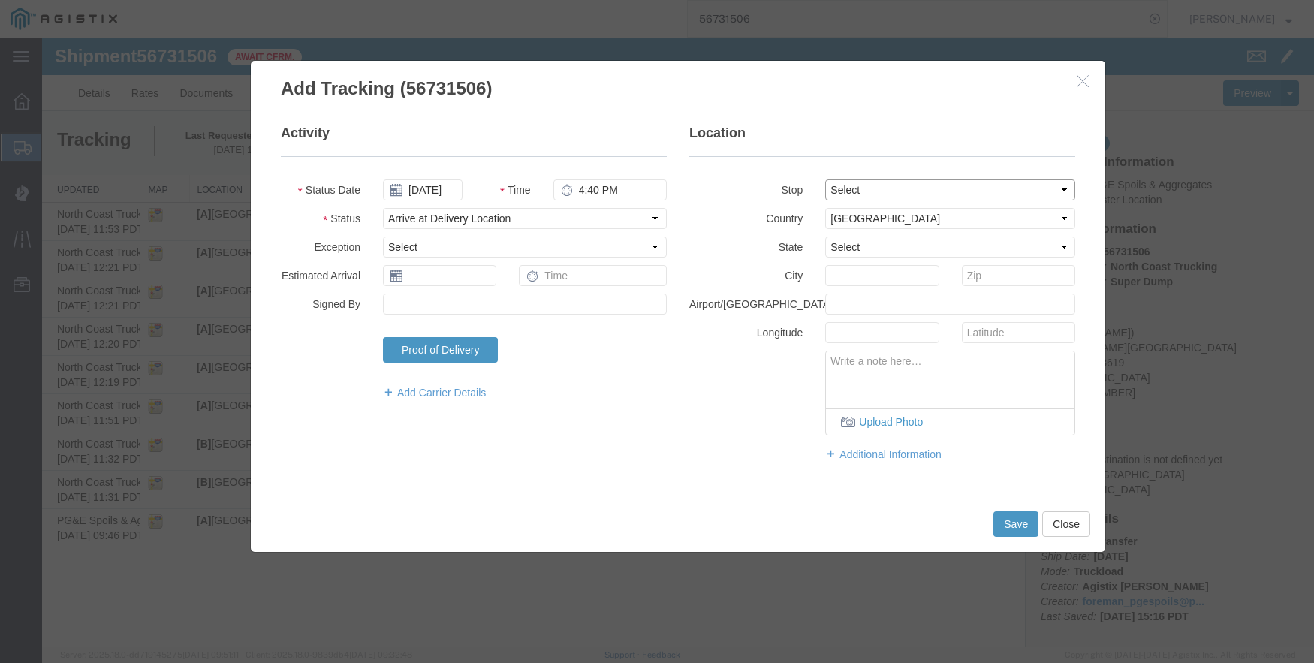
click at [898, 186] on select "Select From: De Wolf Ave & Gettysburg Ave, Clovis, CA, 93619, US Stop 2: 308 W …" at bounding box center [950, 190] width 250 height 21
click at [825, 180] on select "Select From: De Wolf Ave & Gettysburg Ave, Clovis, CA, 93619, US Stop 2: 308 W …" at bounding box center [950, 190] width 250 height 21
click at [1027, 523] on button "Save" at bounding box center [1016, 524] width 45 height 26
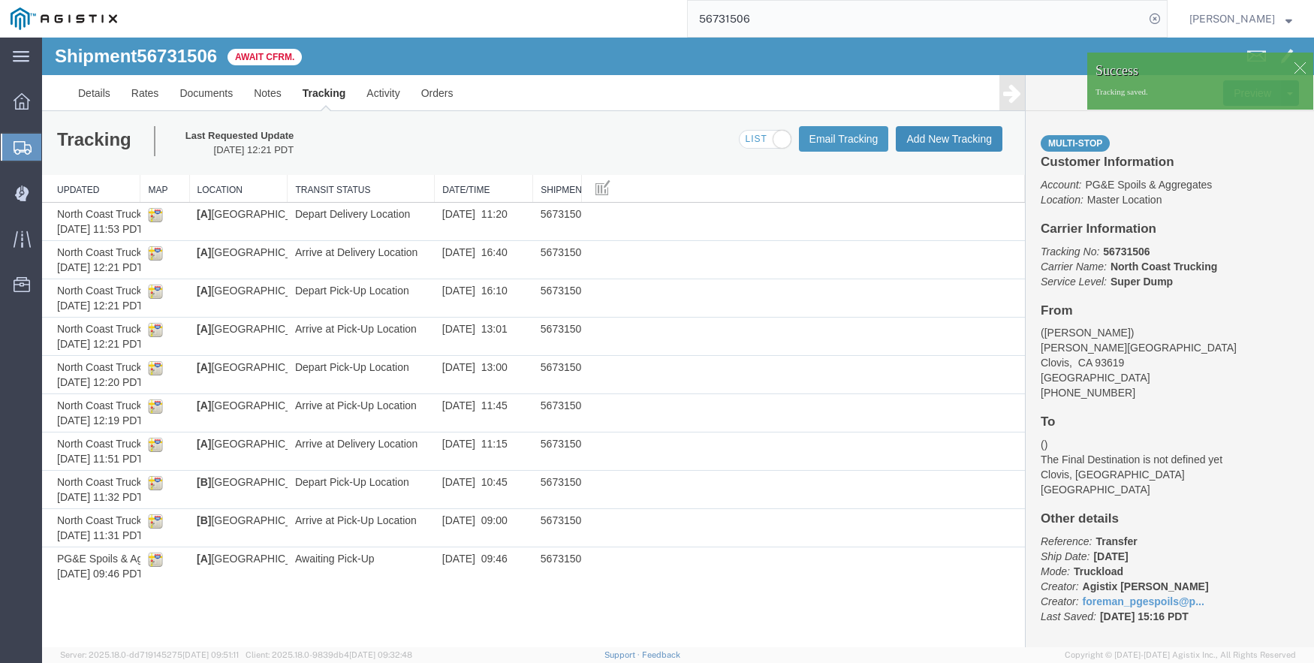
click at [959, 132] on button "Add New Tracking" at bounding box center [949, 139] width 107 height 26
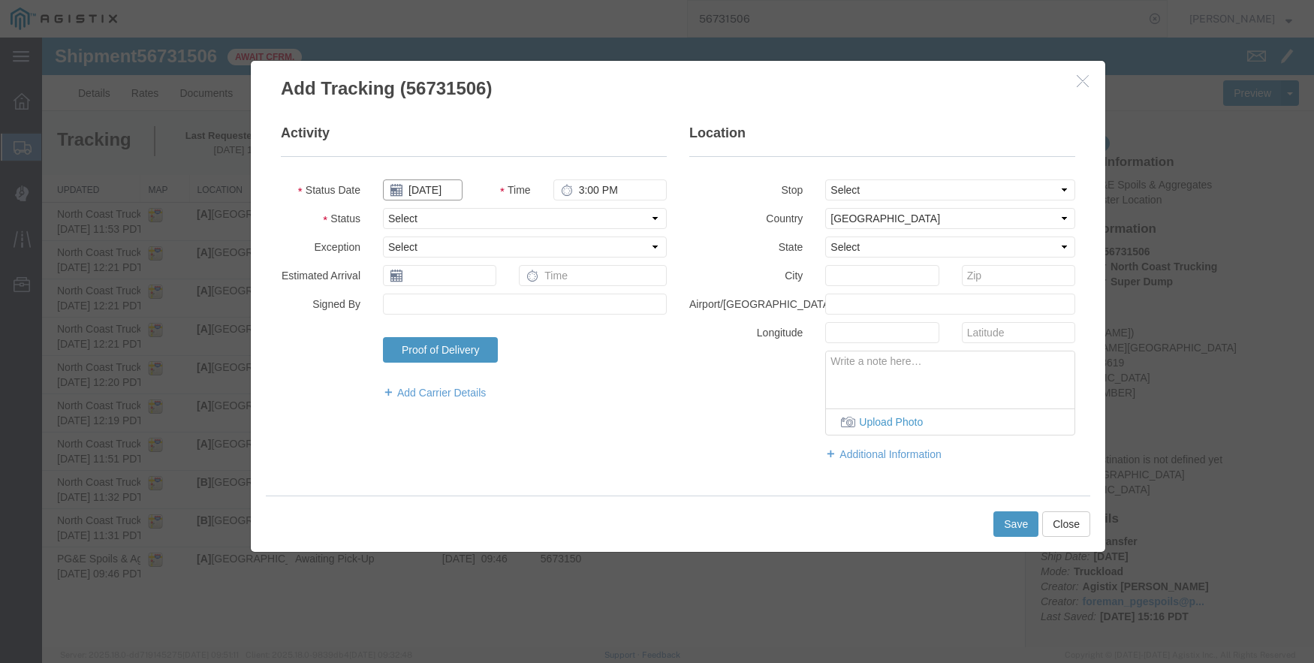
click at [428, 185] on input "09/12/2025" at bounding box center [423, 190] width 80 height 21
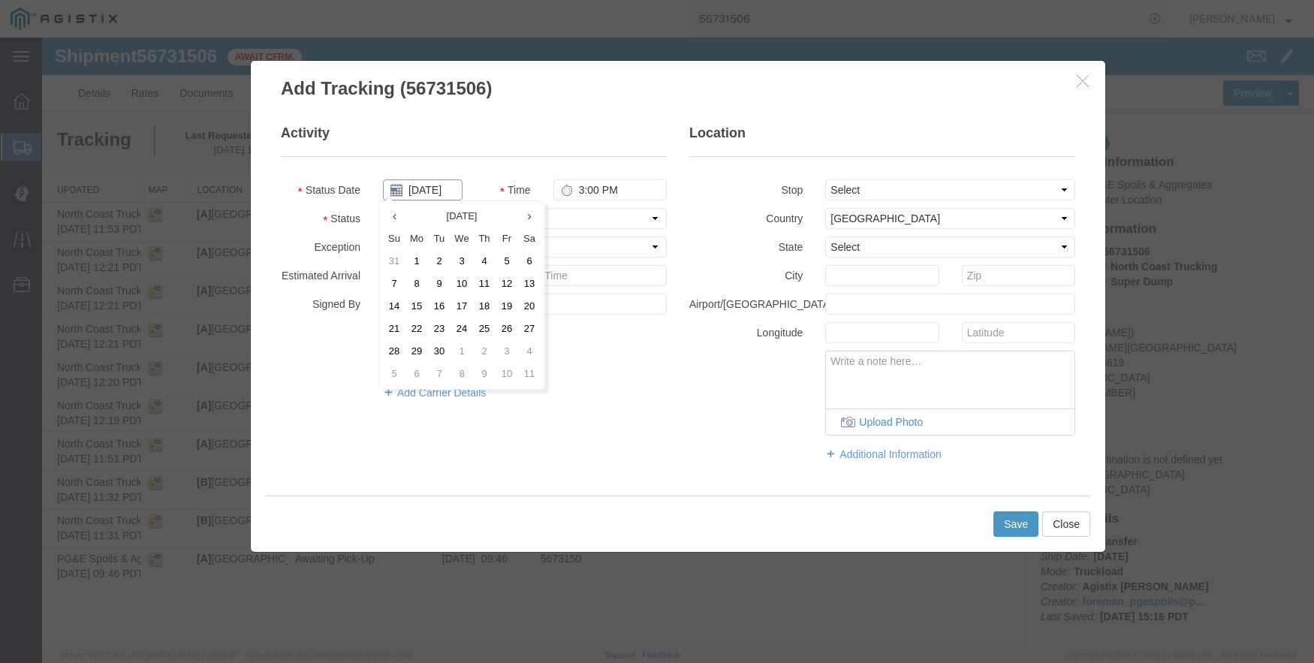
click at [428, 185] on input "09/12/2025" at bounding box center [423, 190] width 80 height 21
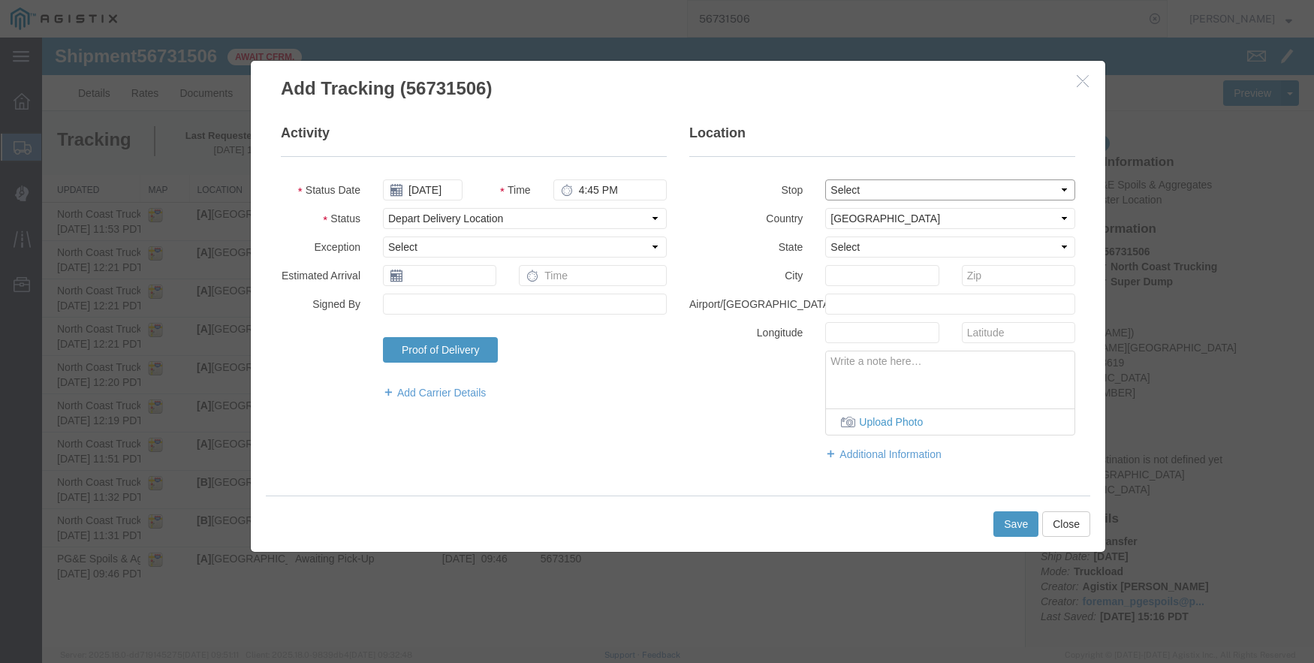
click at [912, 189] on select "Select From: De Wolf Ave & Gettysburg Ave, Clovis, CA, 93619, US Stop 2: 308 W …" at bounding box center [950, 190] width 250 height 21
click at [825, 180] on select "Select From: De Wolf Ave & Gettysburg Ave, Clovis, CA, 93619, US Stop 2: 308 W …" at bounding box center [950, 190] width 250 height 21
click at [1013, 524] on button "Save" at bounding box center [1016, 524] width 45 height 26
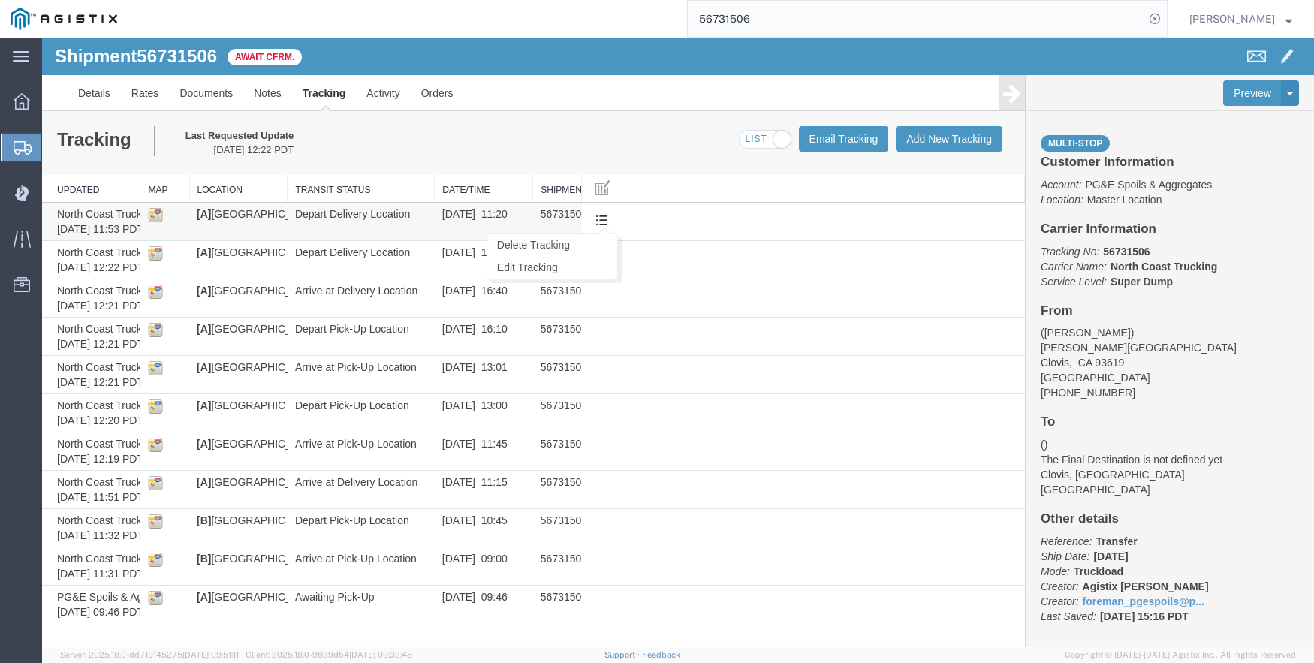
click at [602, 223] on span at bounding box center [602, 219] width 13 height 13
click at [569, 267] on link "Edit Tracking" at bounding box center [552, 267] width 130 height 23
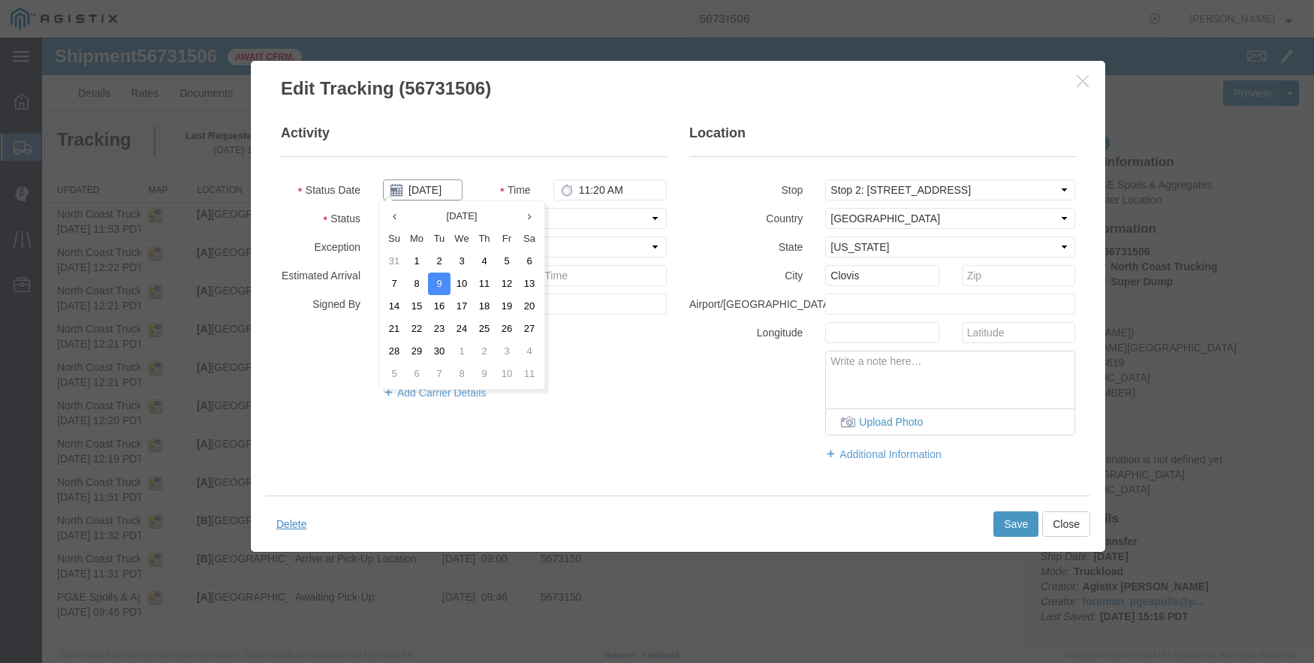
click at [433, 187] on input "09/09/2025" at bounding box center [423, 190] width 80 height 21
click at [412, 276] on td "8" at bounding box center [417, 284] width 23 height 23
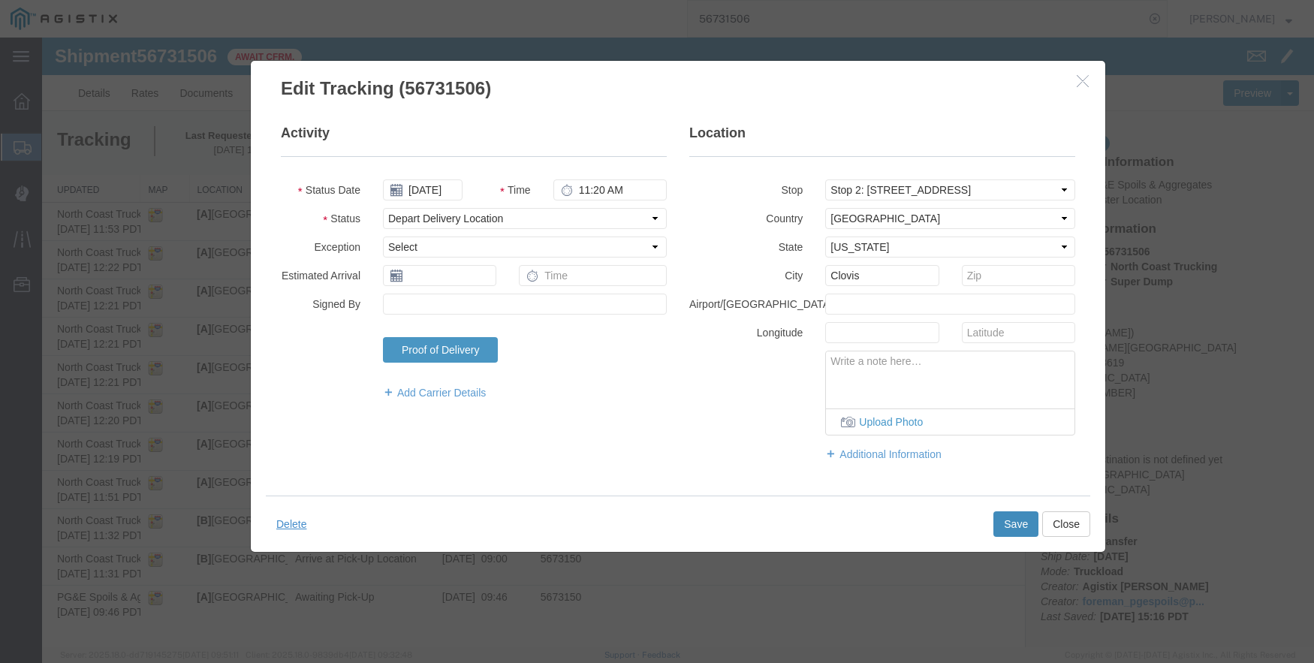
click at [1017, 523] on button "Save" at bounding box center [1016, 524] width 45 height 26
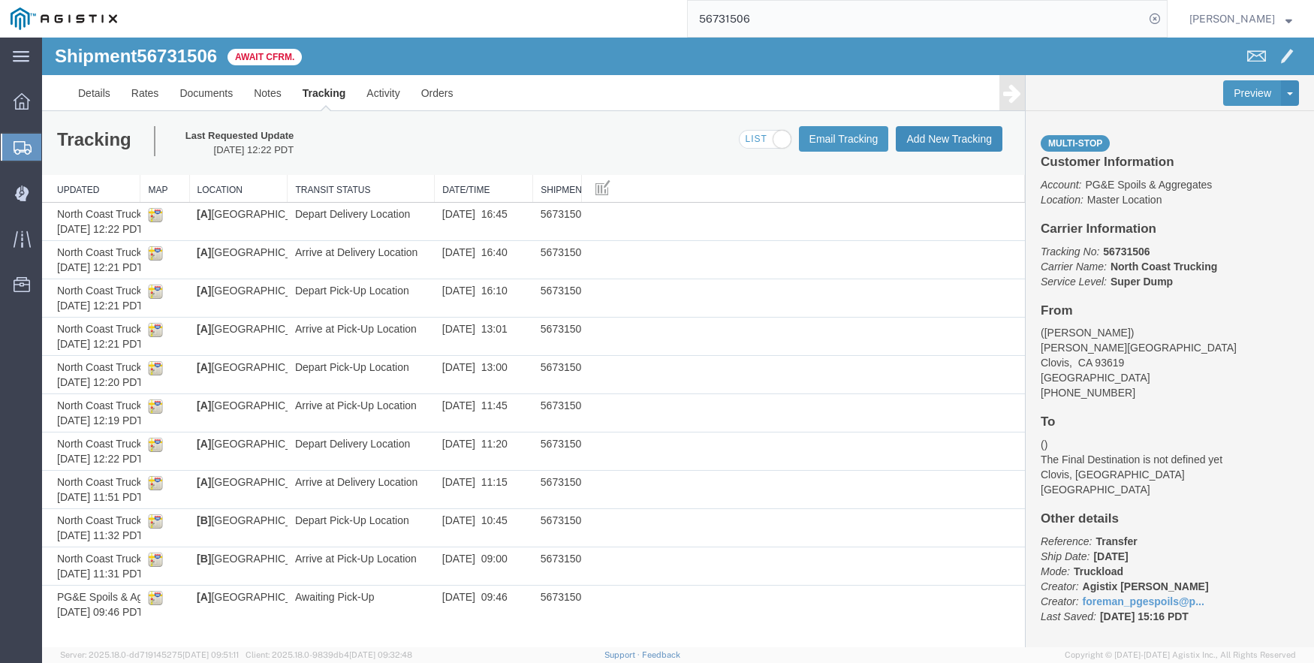
click at [942, 135] on button "Add New Tracking" at bounding box center [949, 139] width 107 height 26
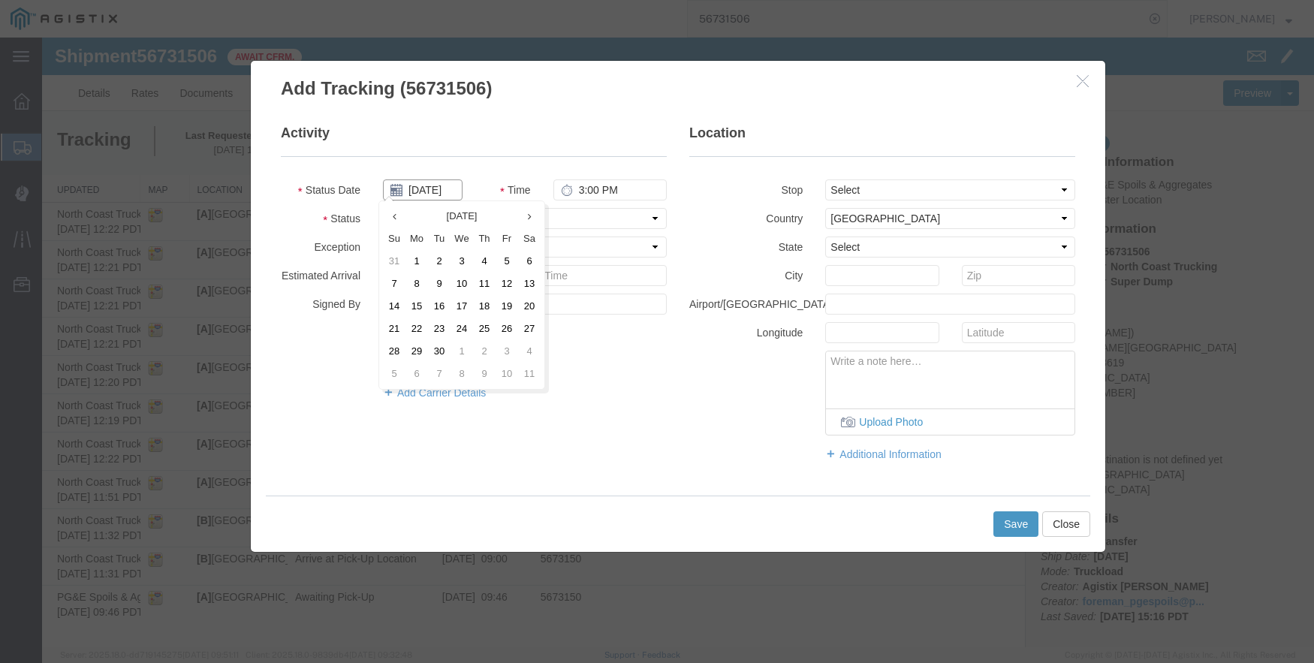
click at [428, 190] on input "09/12/2025" at bounding box center [423, 190] width 80 height 21
click at [419, 277] on td "8" at bounding box center [417, 284] width 23 height 23
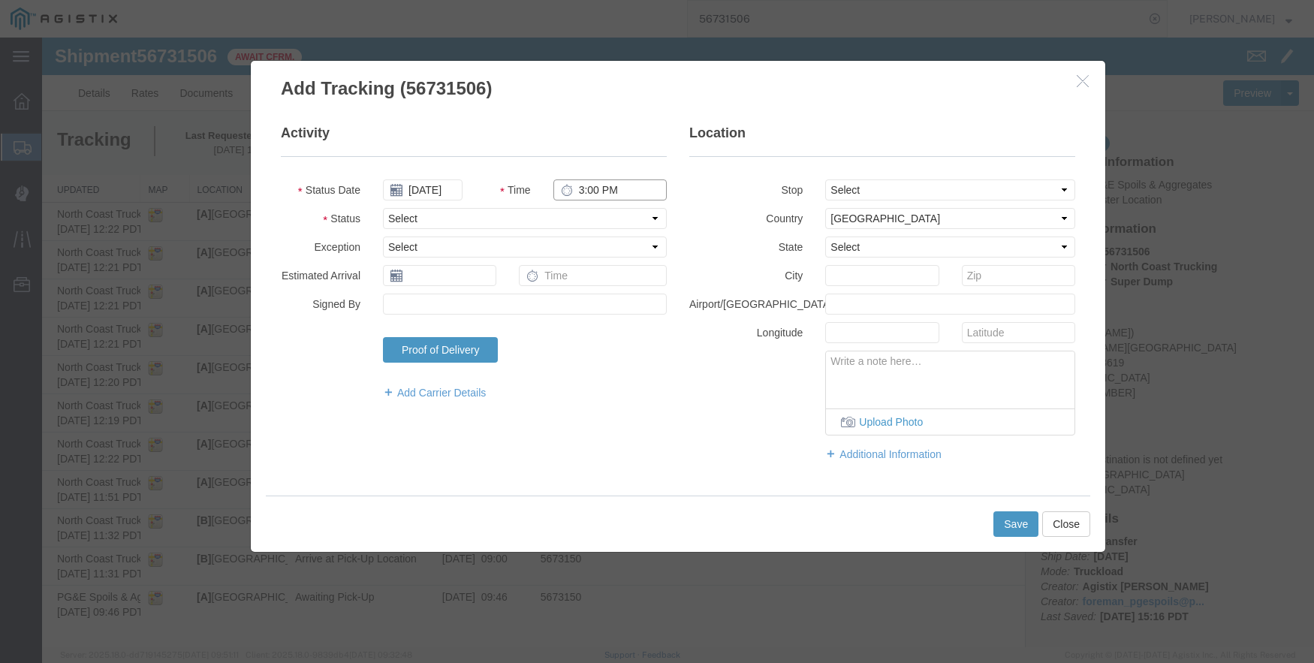
click at [586, 183] on input "3:00 PM" at bounding box center [610, 190] width 113 height 21
click at [883, 188] on select "Select From: De Wolf Ave & Gettysburg Ave, Clovis, CA, 93619, US Stop 2: 308 W …" at bounding box center [950, 190] width 250 height 21
click at [825, 180] on select "Select From: De Wolf Ave & Gettysburg Ave, Clovis, CA, 93619, US Stop 2: 308 W …" at bounding box center [950, 190] width 250 height 21
click at [1012, 523] on button "Save" at bounding box center [1016, 524] width 45 height 26
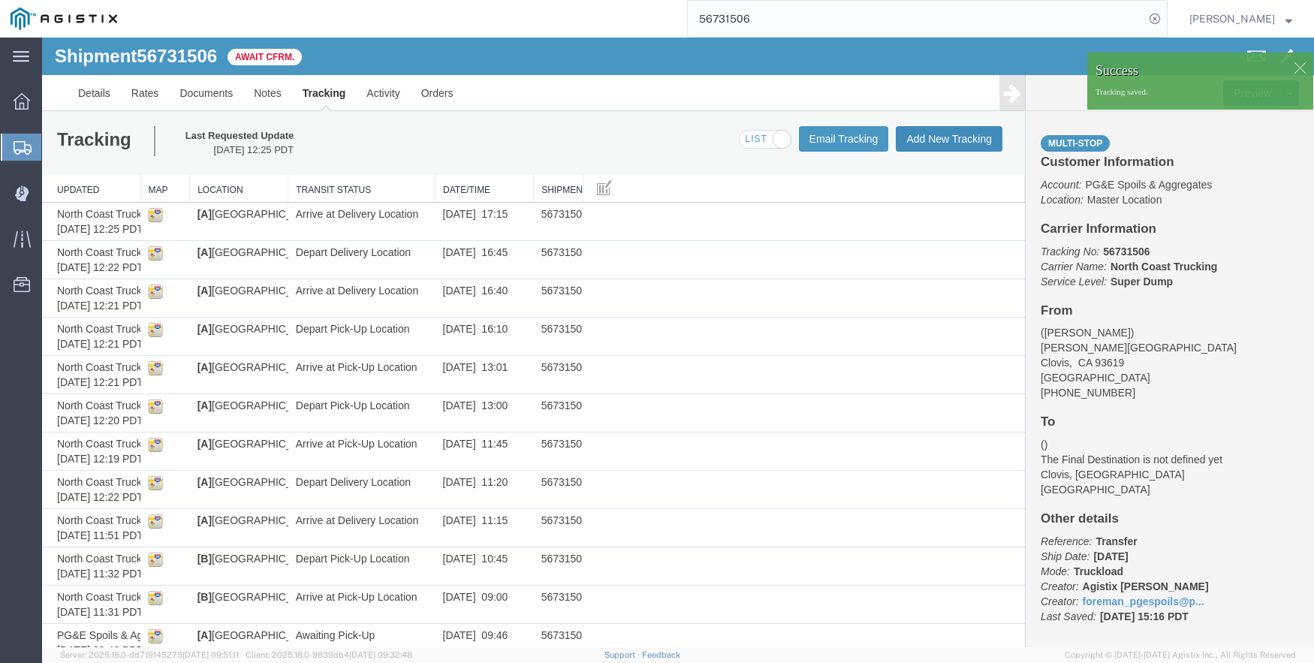
click at [953, 128] on button "Add New Tracking" at bounding box center [949, 139] width 107 height 26
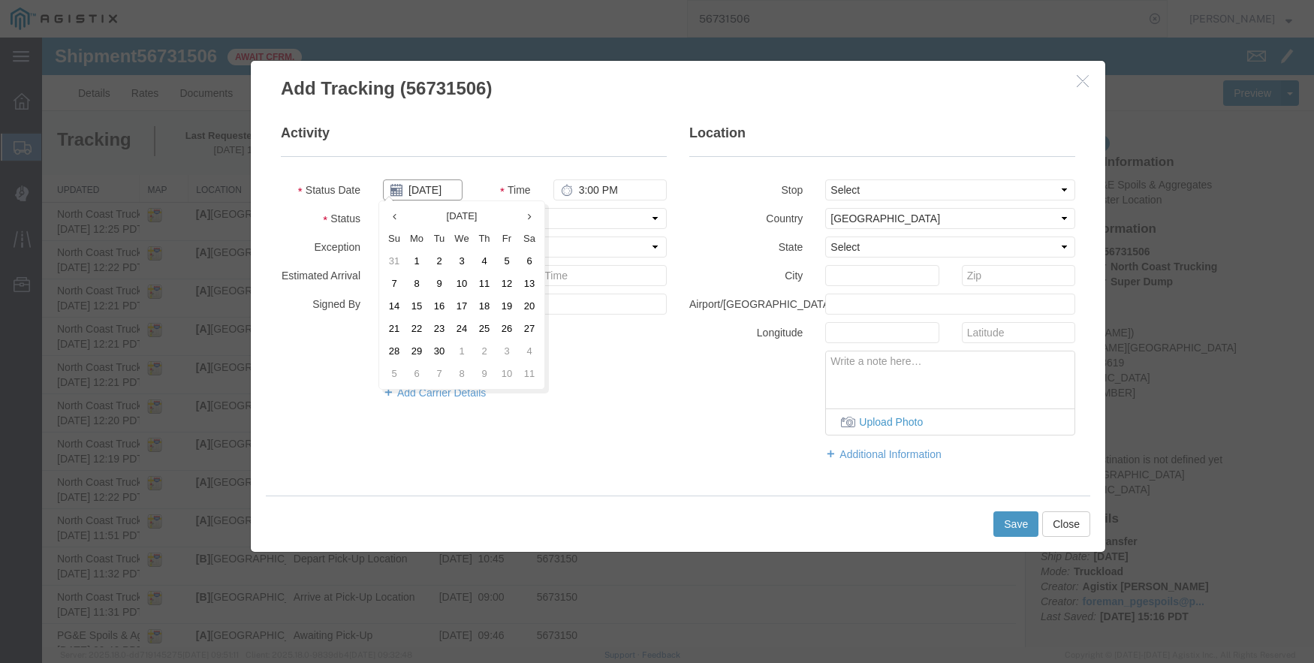
click at [427, 189] on input "09/12/2025" at bounding box center [423, 190] width 80 height 21
click at [411, 285] on td "8" at bounding box center [417, 284] width 23 height 23
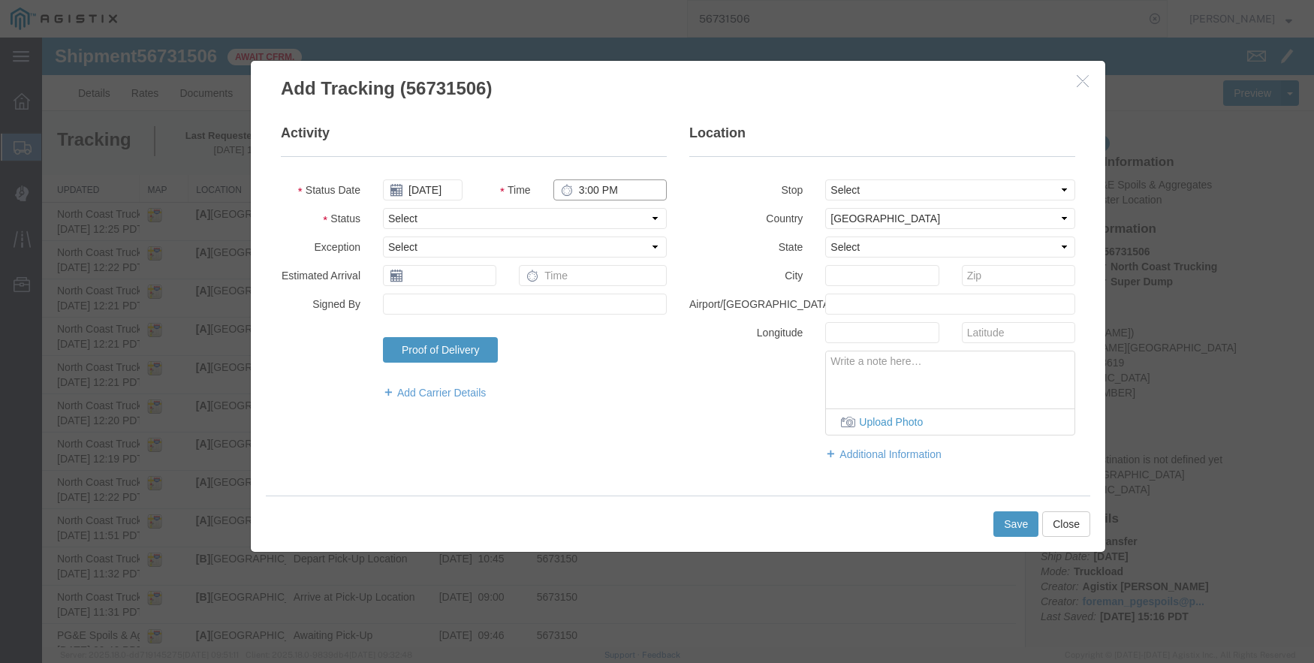
click at [575, 188] on input "3:00 PM" at bounding box center [610, 190] width 113 height 21
click at [925, 186] on select "Select From: De Wolf Ave & Gettysburg Ave, Clovis, CA, 93619, US Stop 2: 308 W …" at bounding box center [950, 190] width 250 height 21
click at [825, 180] on select "Select From: De Wolf Ave & Gettysburg Ave, Clovis, CA, 93619, US Stop 2: 308 W …" at bounding box center [950, 190] width 250 height 21
click at [1009, 524] on button "Save" at bounding box center [1016, 524] width 45 height 26
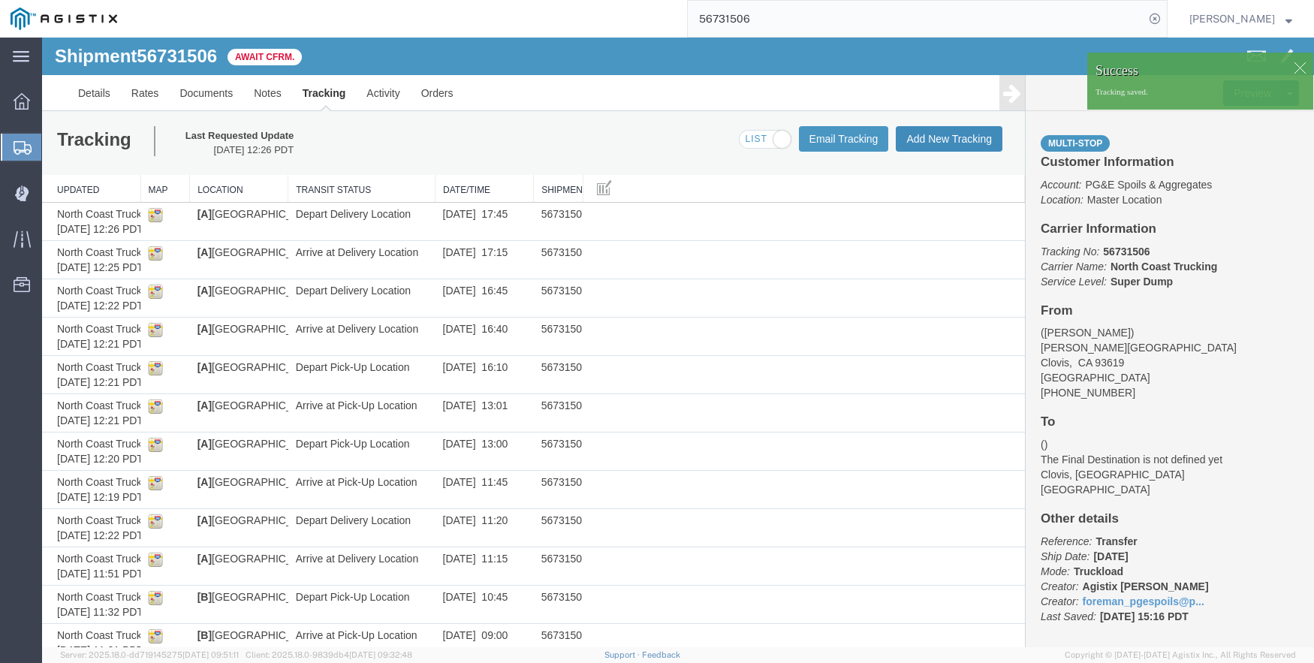
click at [928, 139] on button "Add New Tracking" at bounding box center [949, 139] width 107 height 26
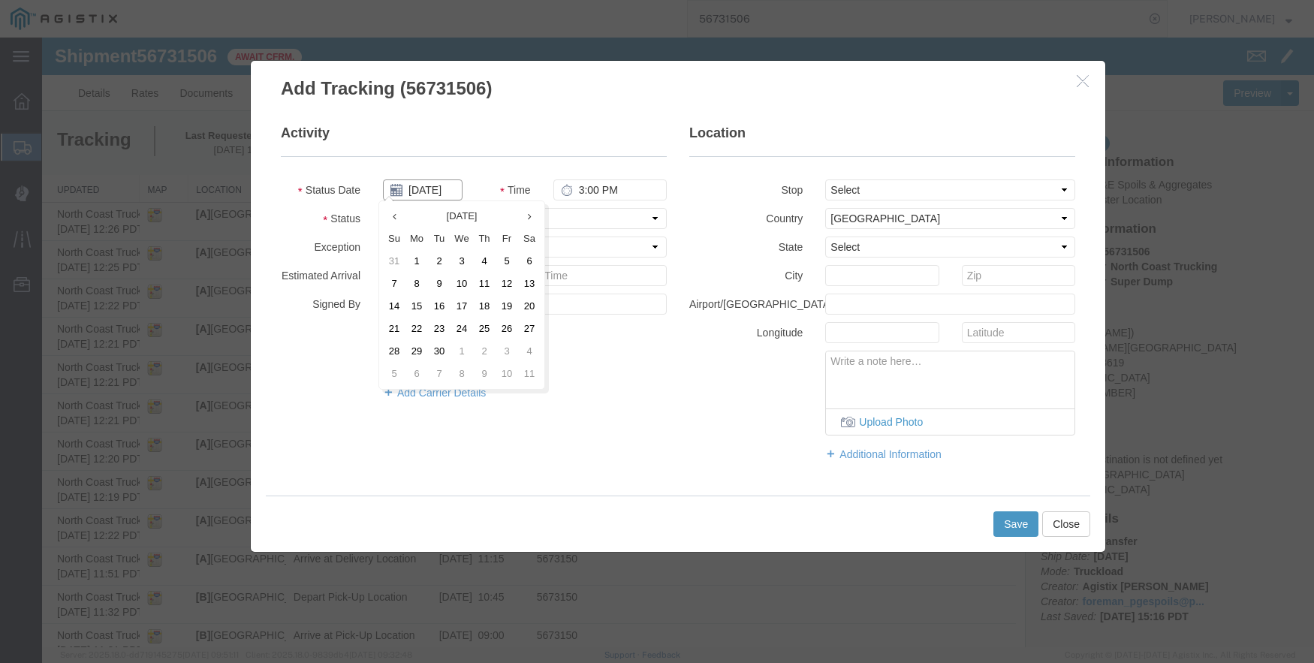
click at [424, 185] on input "09/12/2025" at bounding box center [423, 190] width 80 height 21
click at [422, 287] on td "8" at bounding box center [417, 284] width 23 height 23
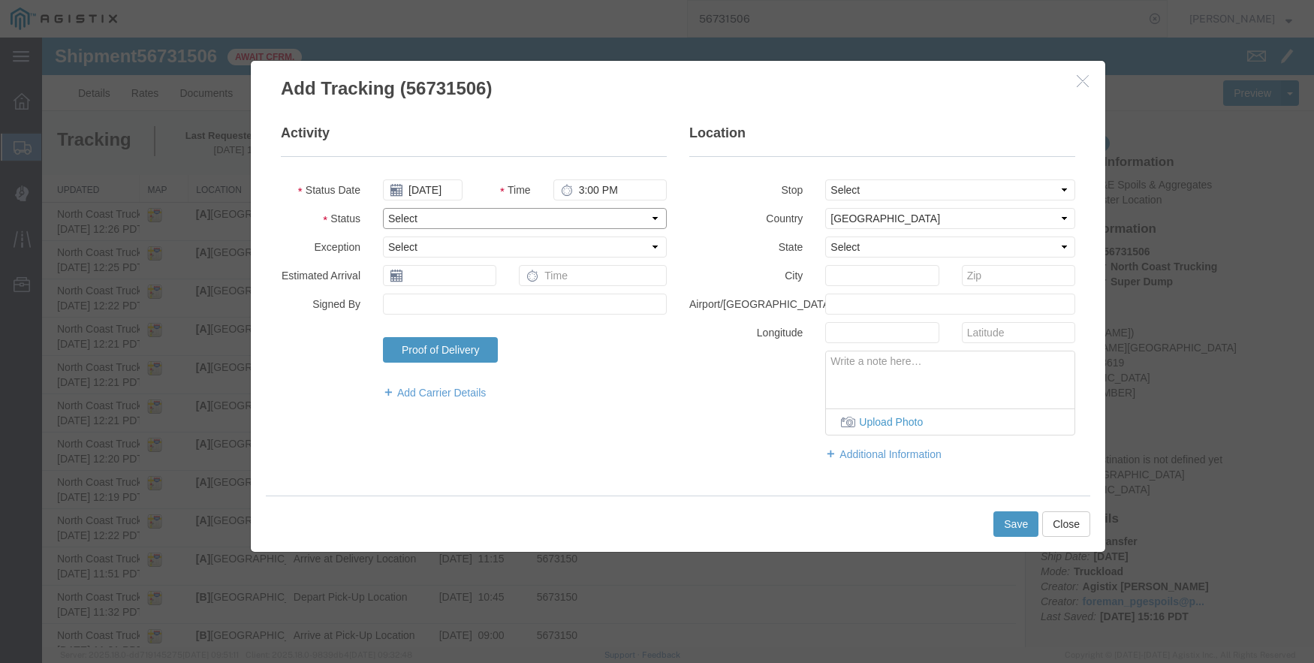
click at [420, 216] on select "Select Arrival Notice Available Arrival Notice Imported Arrive at Delivery Loca…" at bounding box center [525, 218] width 284 height 21
click at [383, 208] on select "Select Arrival Notice Available Arrival Notice Imported Arrive at Delivery Loca…" at bounding box center [525, 218] width 284 height 21
click at [1010, 523] on button "Save" at bounding box center [1016, 524] width 45 height 26
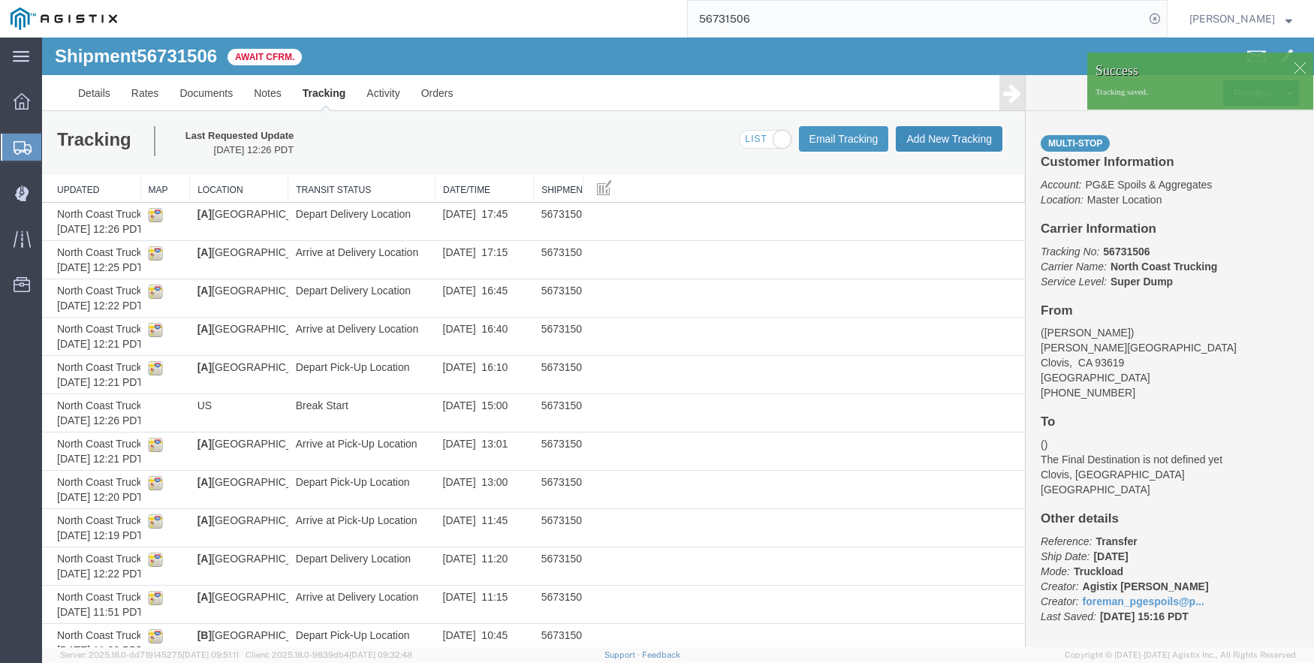
click at [955, 139] on button "Add New Tracking" at bounding box center [949, 139] width 107 height 26
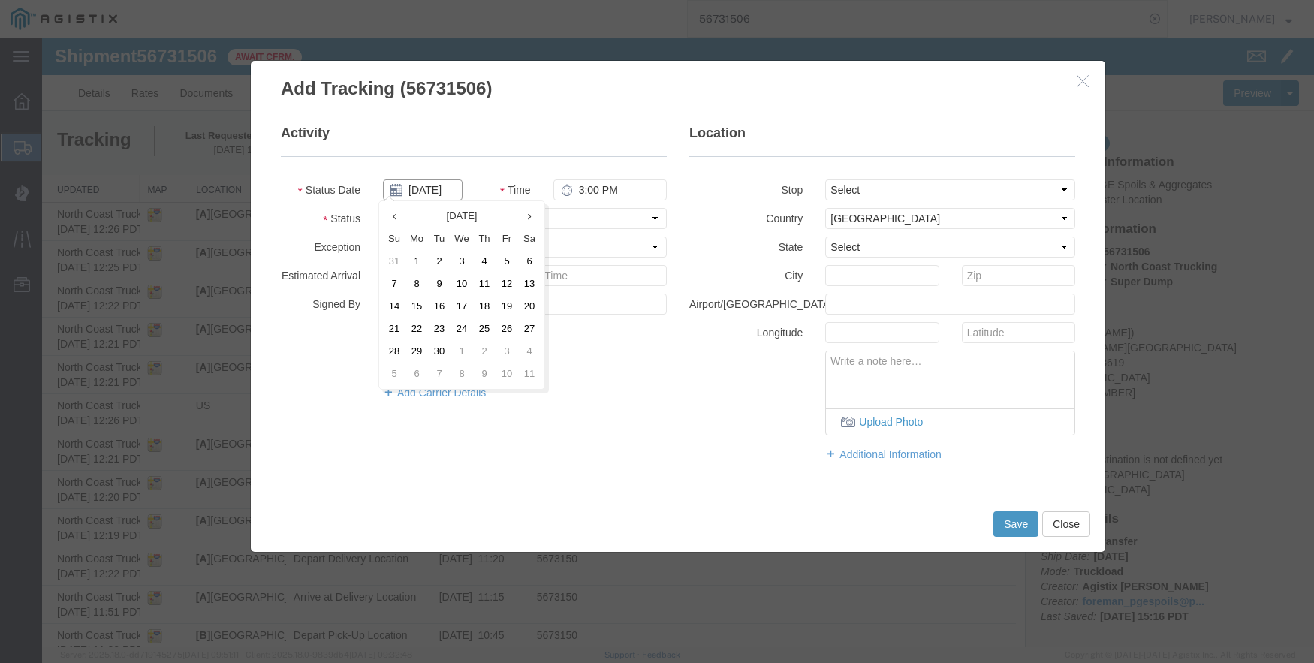
click at [426, 180] on input "09/12/2025" at bounding box center [423, 190] width 80 height 21
click at [410, 283] on td "8" at bounding box center [417, 284] width 23 height 23
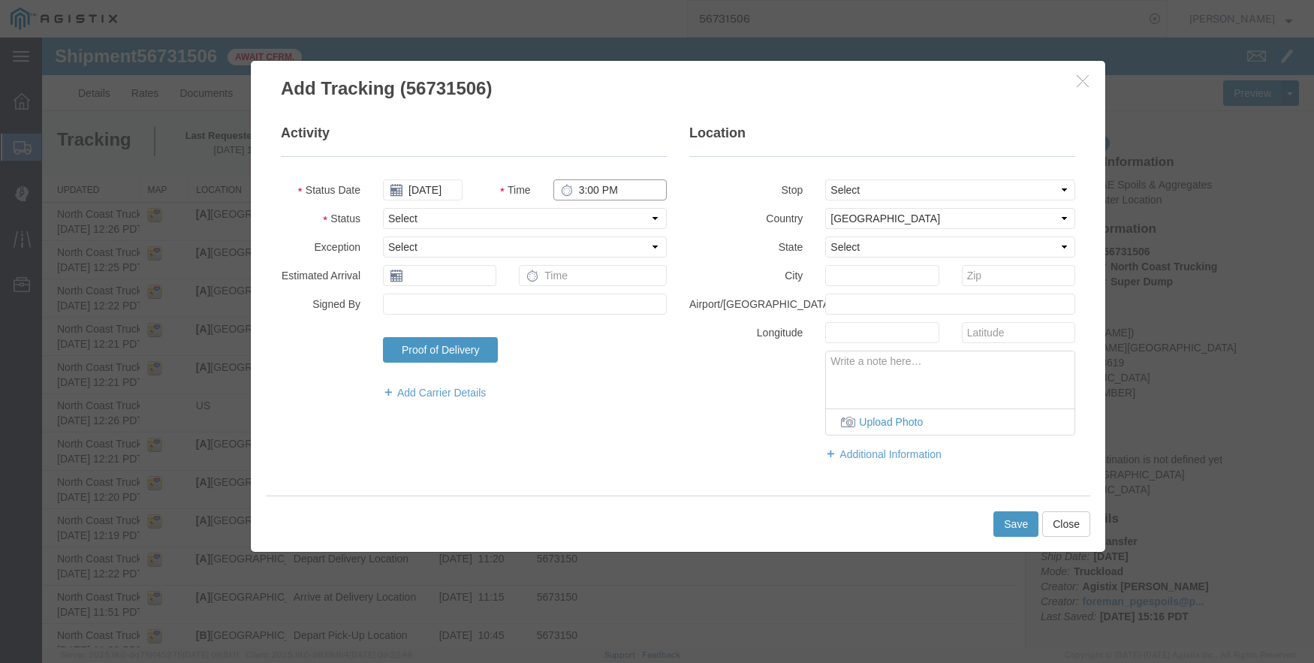
click at [596, 189] on input "3:00 PM" at bounding box center [610, 190] width 113 height 21
click at [994, 514] on button "Save" at bounding box center [1016, 524] width 45 height 26
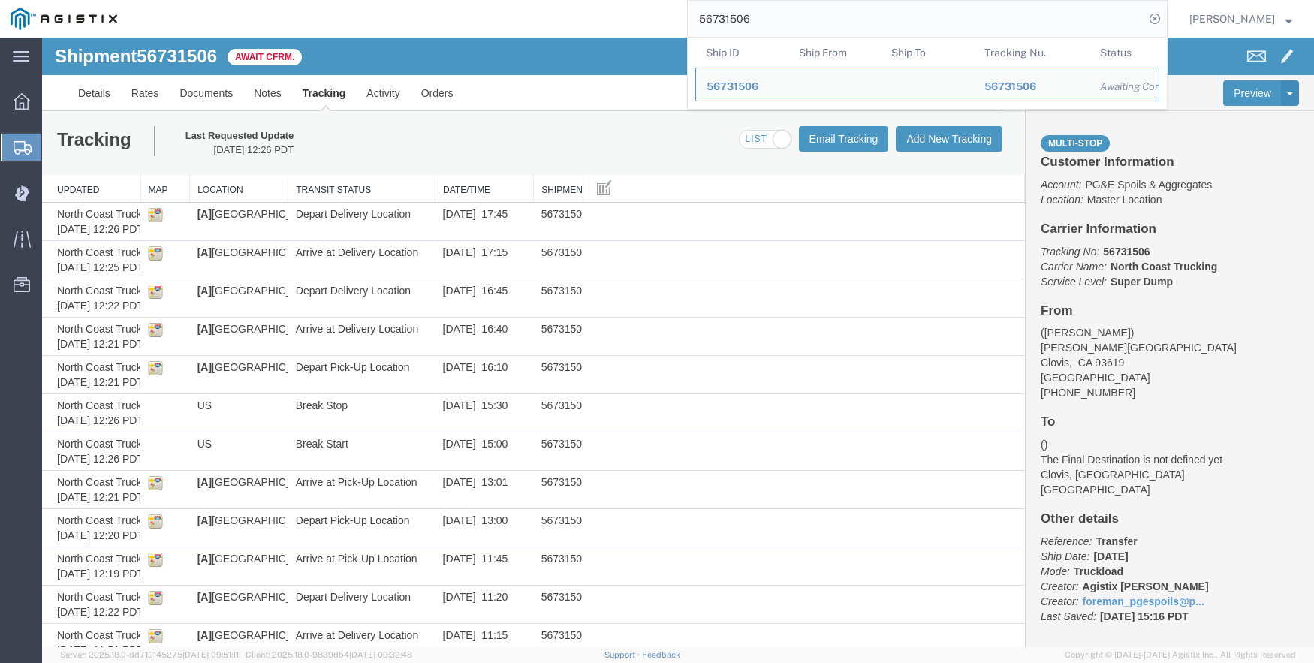
drag, startPoint x: 770, startPoint y: 20, endPoint x: 696, endPoint y: 4, distance: 75.4
click at [696, 4] on div "56731506 Ship ID Ship From Ship To Tracking Nu. Status Ship ID 56731506 Ship Fr…" at bounding box center [648, 19] width 1040 height 38
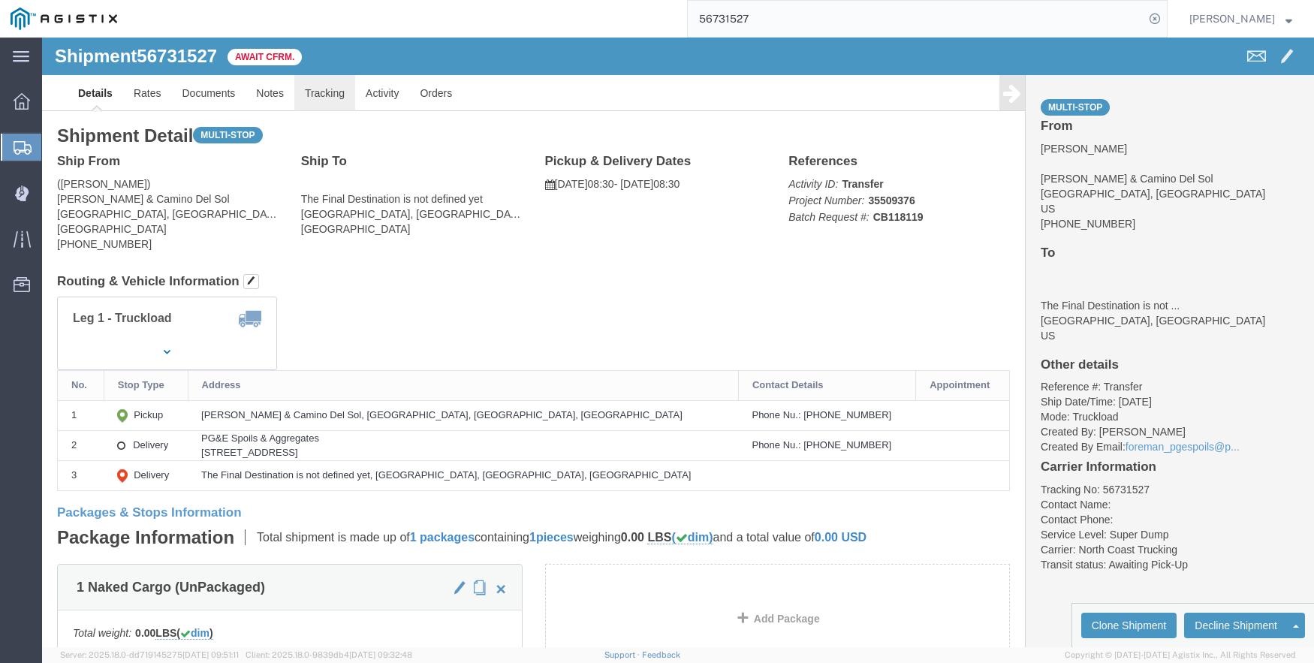
click link "Tracking"
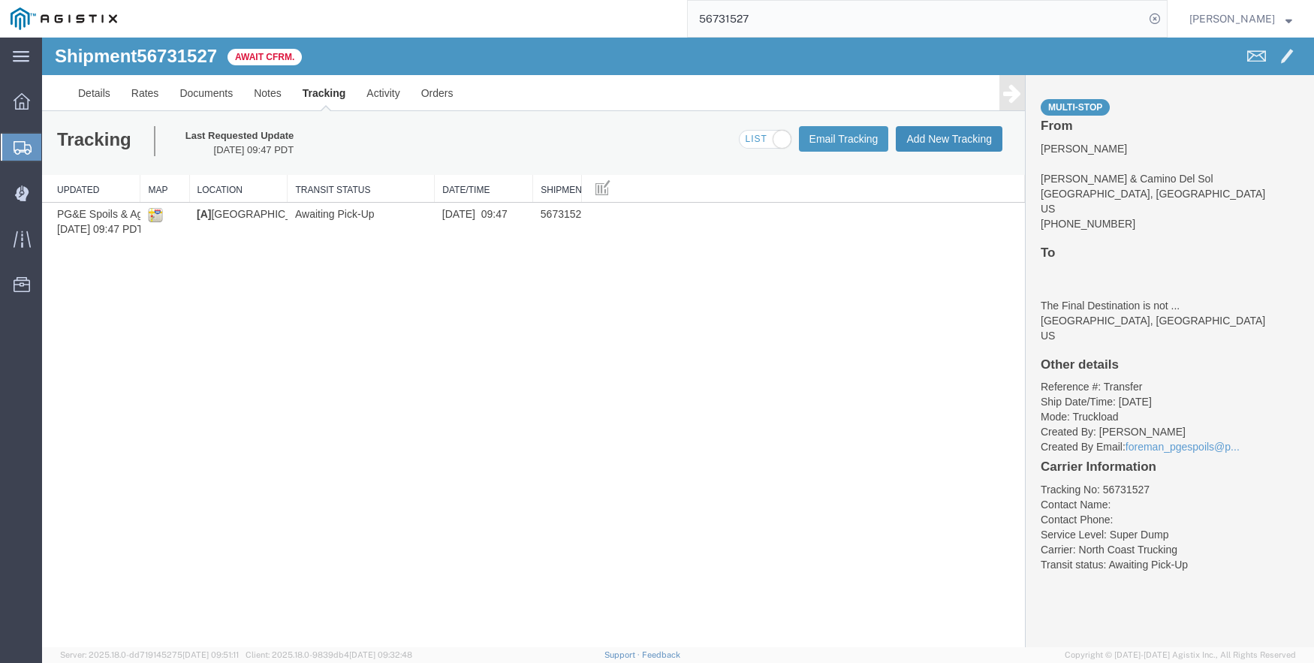
click at [937, 130] on button "Add New Tracking" at bounding box center [949, 139] width 107 height 26
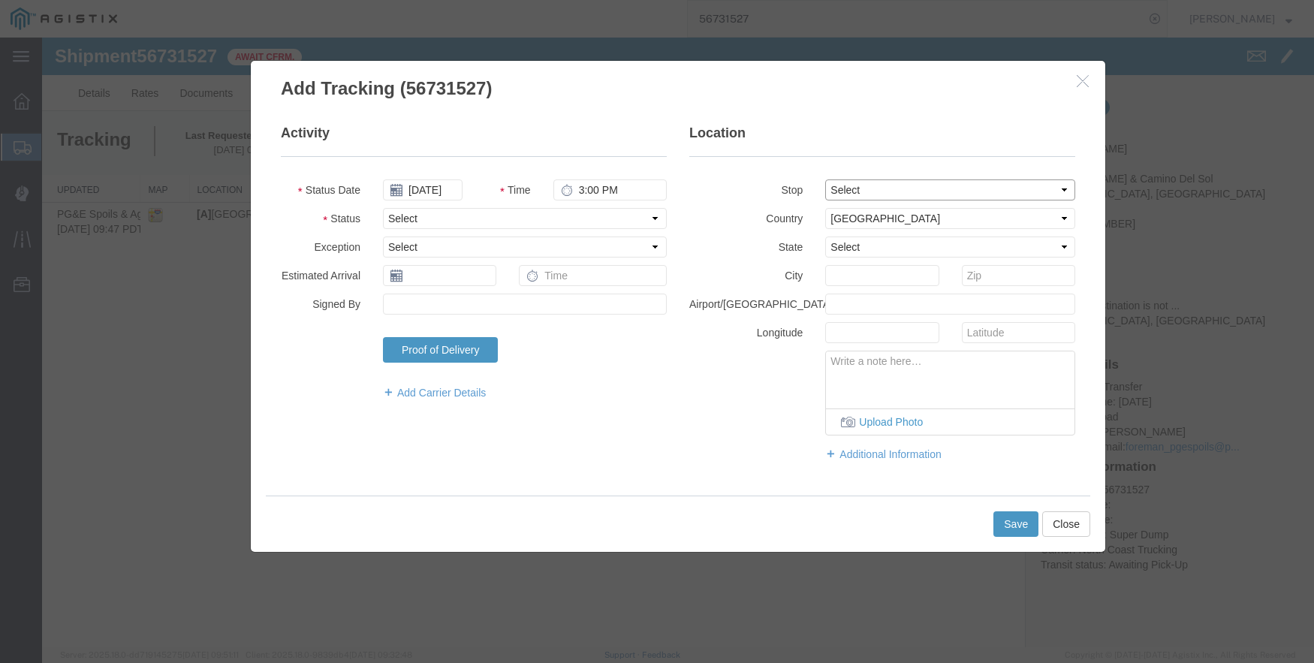
click at [863, 190] on select "Select From: Pacheco & Camino Del Sol, Bakersfield, CA, US Stop 2: 2401 Coffee …" at bounding box center [950, 190] width 250 height 21
click at [825, 180] on select "Select From: Pacheco & Camino Del Sol, Bakersfield, CA, US Stop 2: 2401 Coffee …" at bounding box center [950, 190] width 250 height 21
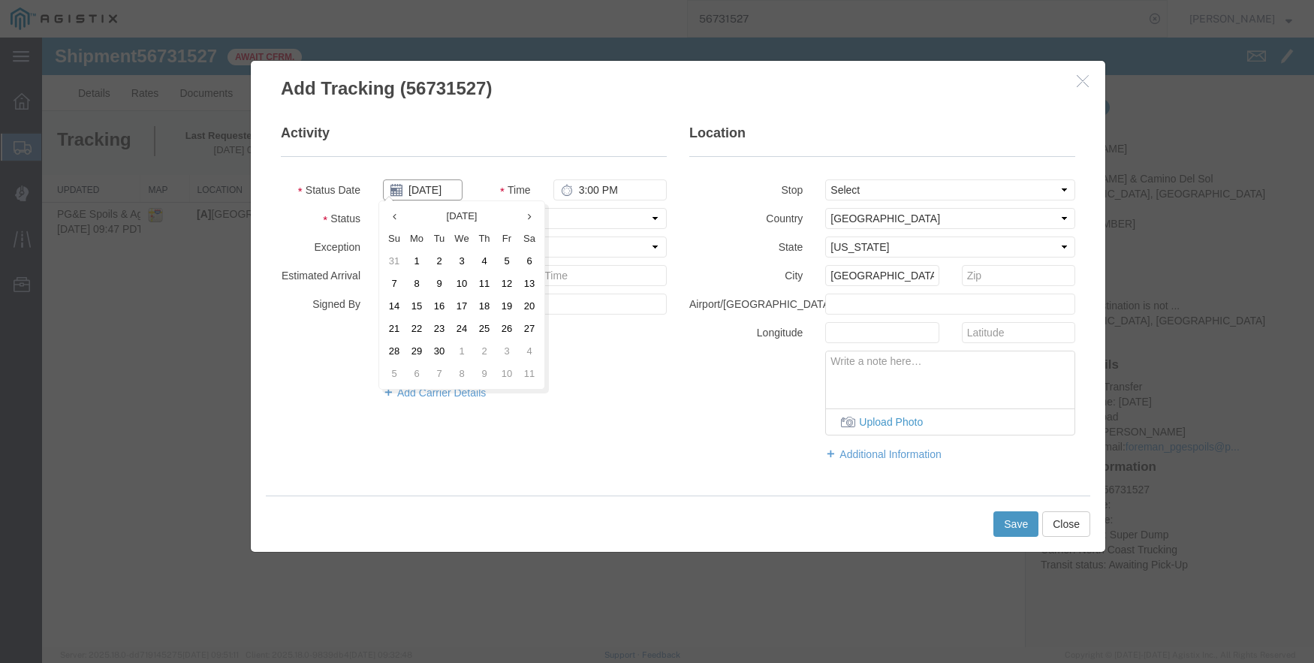
click at [432, 195] on input "09/12/2025" at bounding box center [423, 190] width 80 height 21
click at [415, 281] on td "8" at bounding box center [417, 284] width 23 height 23
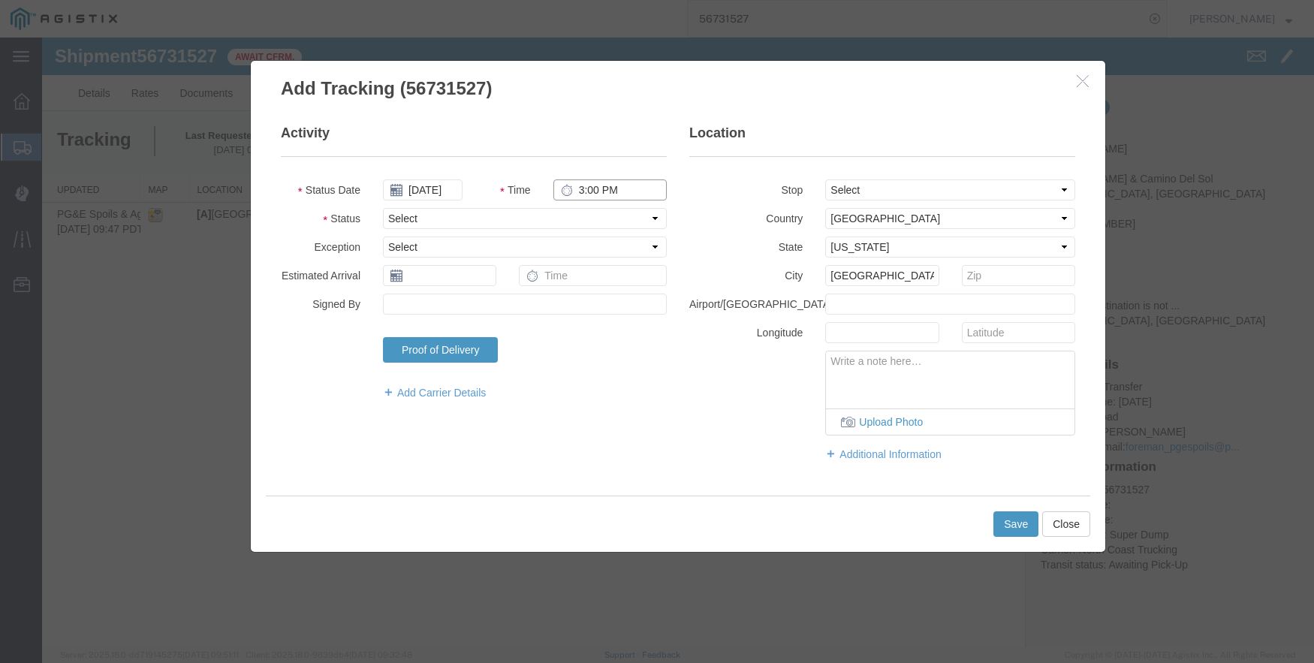
click at [604, 194] on input "3:00 PM" at bounding box center [610, 190] width 113 height 21
click at [867, 192] on select "Select From: Pacheco & Camino Del Sol, Bakersfield, CA, US Stop 2: 2401 Coffee …" at bounding box center [950, 190] width 250 height 21
click at [1016, 526] on button "Save" at bounding box center [1016, 524] width 45 height 26
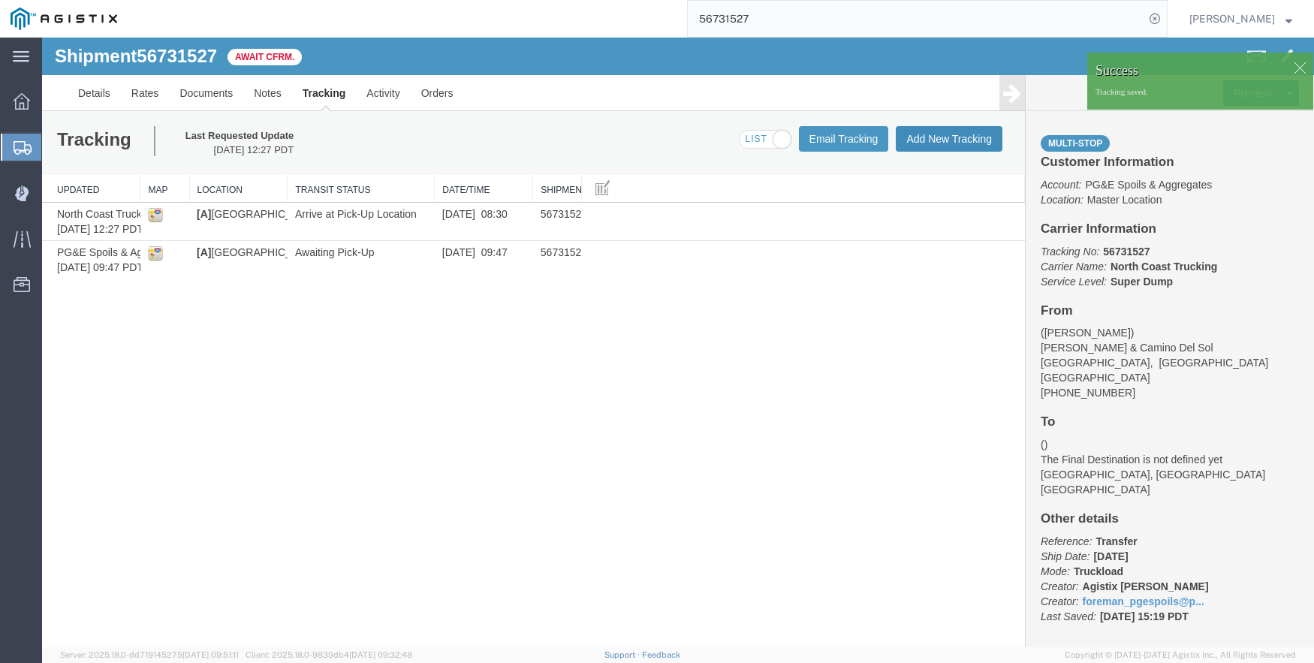
click at [955, 134] on button "Add New Tracking" at bounding box center [949, 139] width 107 height 26
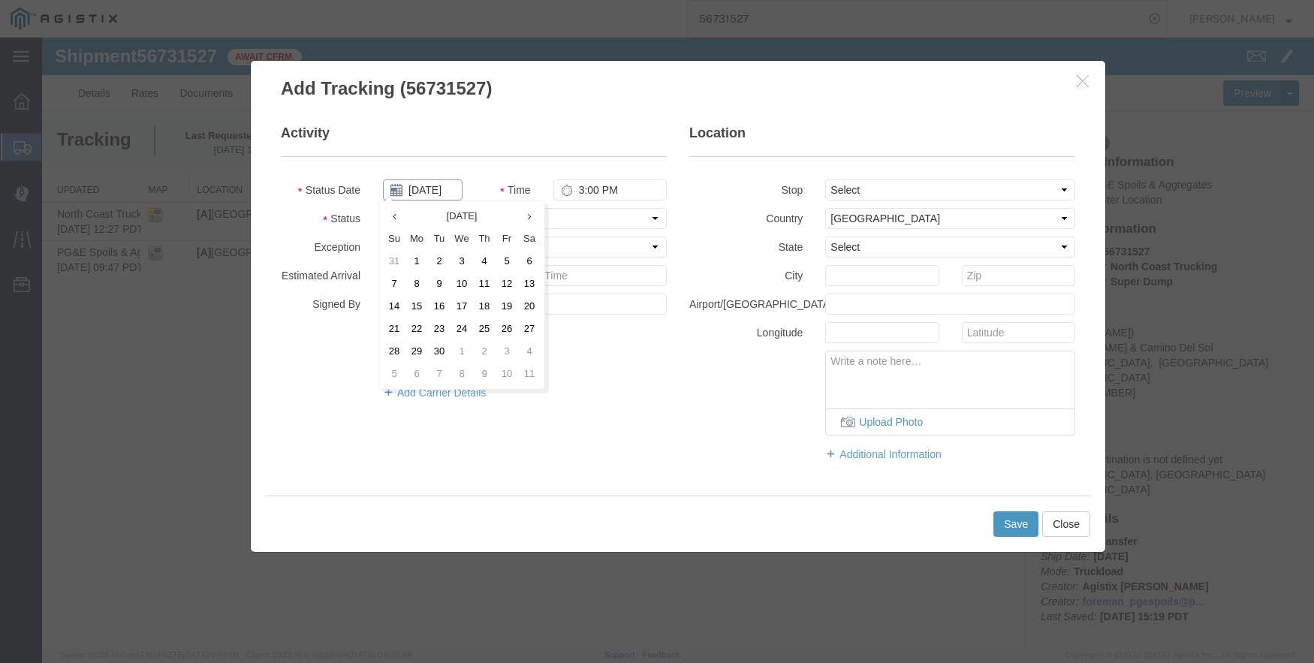
click at [429, 183] on input "09/12/2025" at bounding box center [423, 190] width 80 height 21
click at [418, 286] on td "8" at bounding box center [417, 284] width 23 height 23
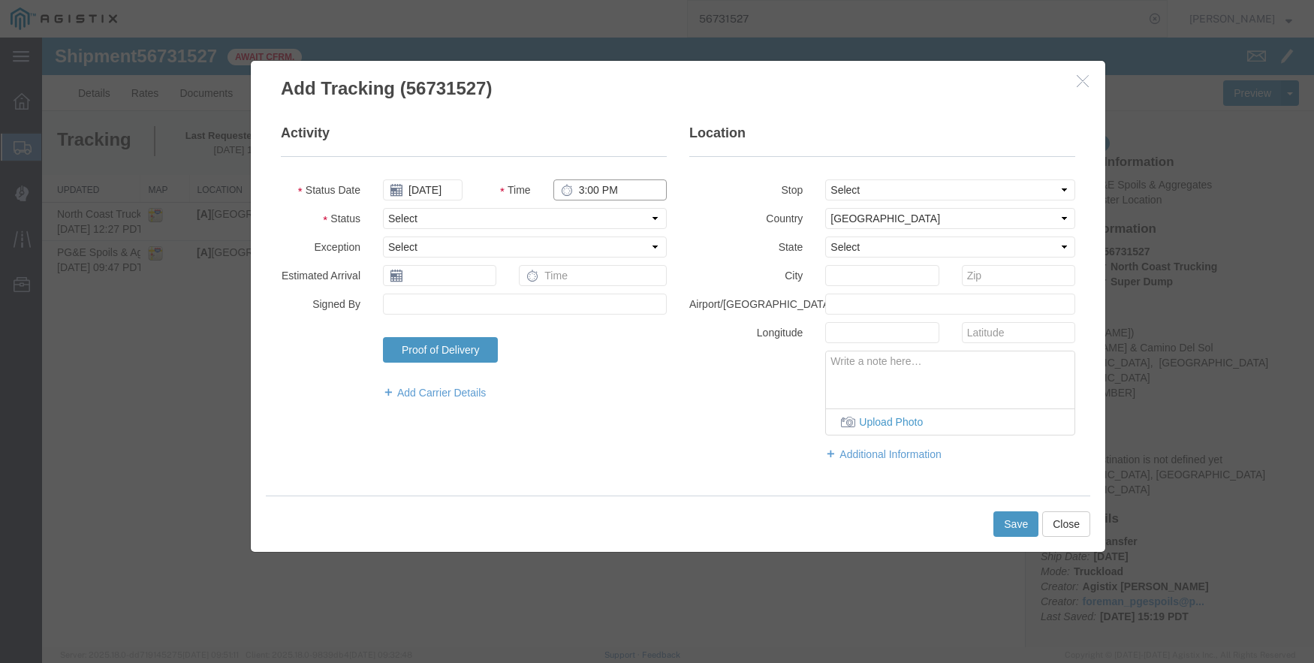
click at [581, 189] on input "3:00 PM" at bounding box center [610, 190] width 113 height 21
click at [923, 192] on select "Select From: Pacheco & Camino Del Sol, Bakersfield, CA, US Stop 2: 2401 Coffee …" at bounding box center [950, 190] width 250 height 21
click at [825, 180] on select "Select From: Pacheco & Camino Del Sol, Bakersfield, CA, US Stop 2: 2401 Coffee …" at bounding box center [950, 190] width 250 height 21
click at [1020, 521] on button "Save" at bounding box center [1016, 524] width 45 height 26
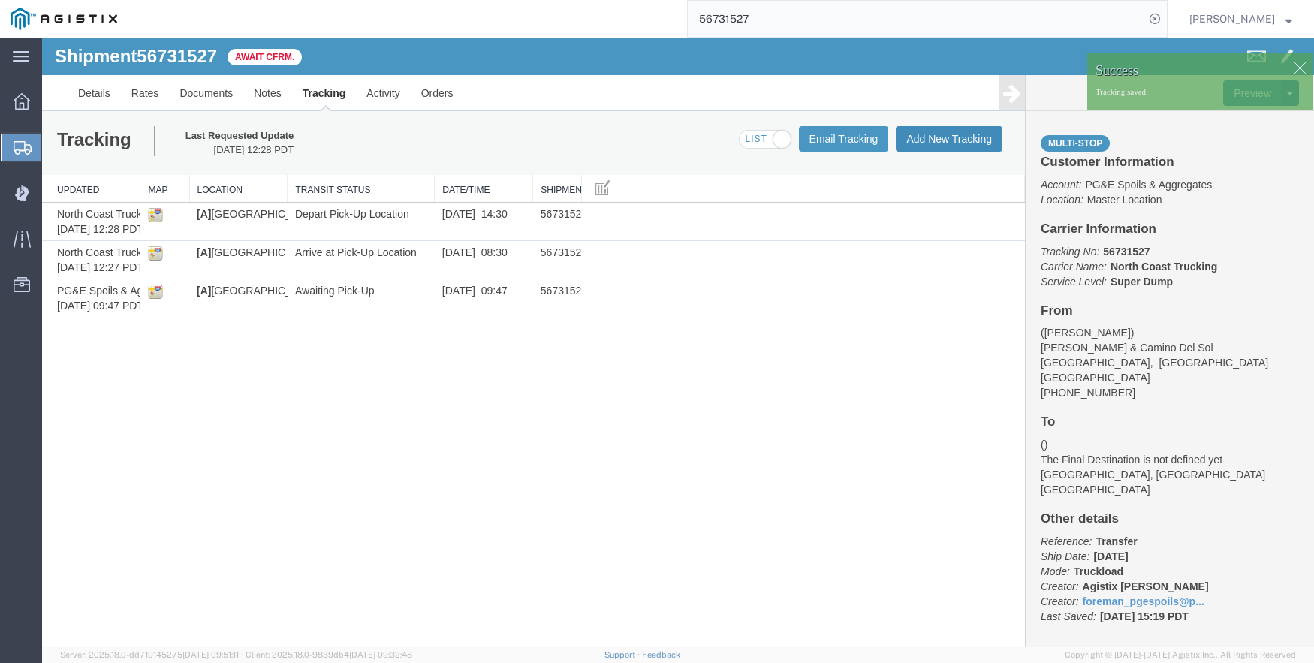
click at [931, 130] on button "Add New Tracking" at bounding box center [949, 139] width 107 height 26
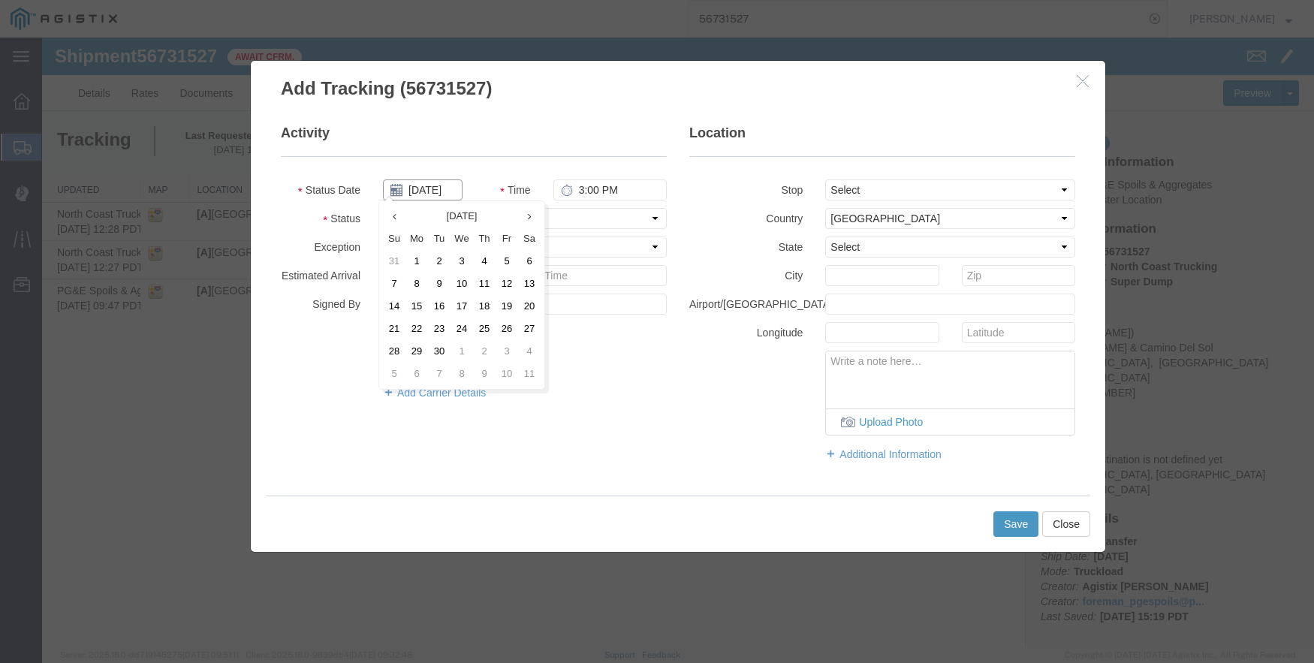
click at [436, 183] on input "09/12/2025" at bounding box center [423, 190] width 80 height 21
click at [432, 185] on input "09/12/2025" at bounding box center [423, 190] width 80 height 21
click at [418, 279] on td "8" at bounding box center [417, 284] width 23 height 23
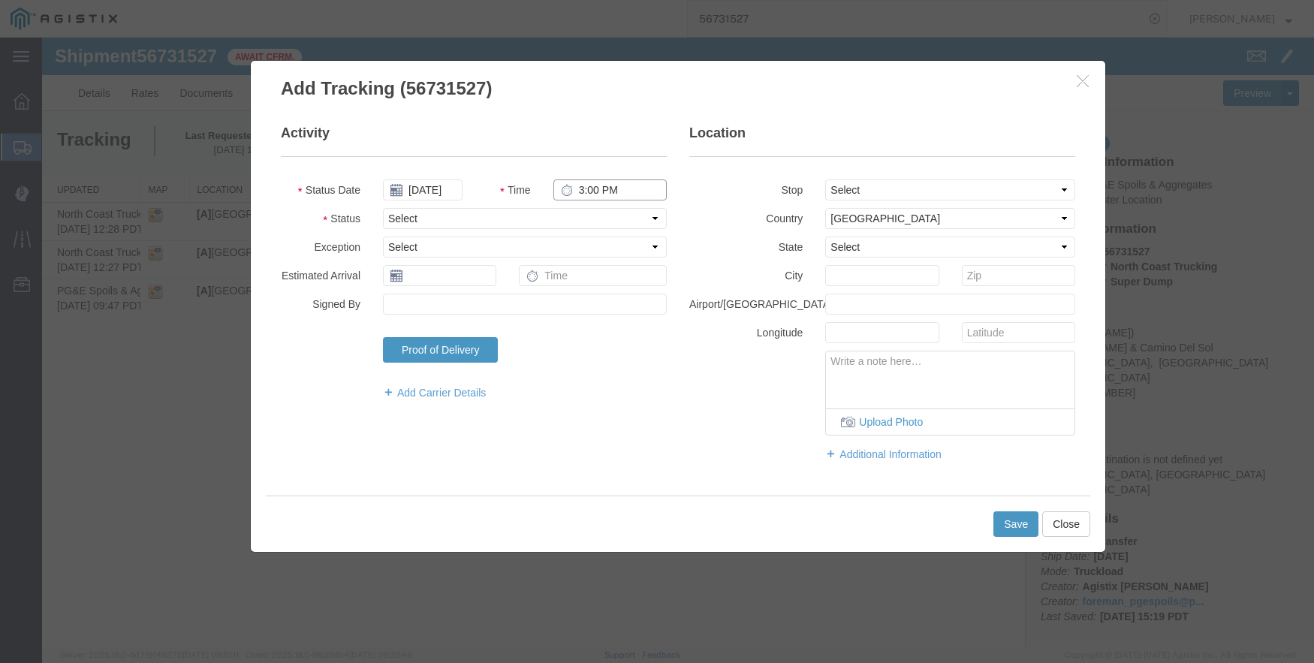
click at [582, 197] on input "3:00 PM" at bounding box center [610, 190] width 113 height 21
click at [934, 183] on select "Select From: Pacheco & Camino Del Sol, Bakersfield, CA, US Stop 2: 2401 Coffee …" at bounding box center [950, 190] width 250 height 21
click at [825, 180] on select "Select From: Pacheco & Camino Del Sol, Bakersfield, CA, US Stop 2: 2401 Coffee …" at bounding box center [950, 190] width 250 height 21
click at [1017, 522] on button "Save" at bounding box center [1016, 524] width 45 height 26
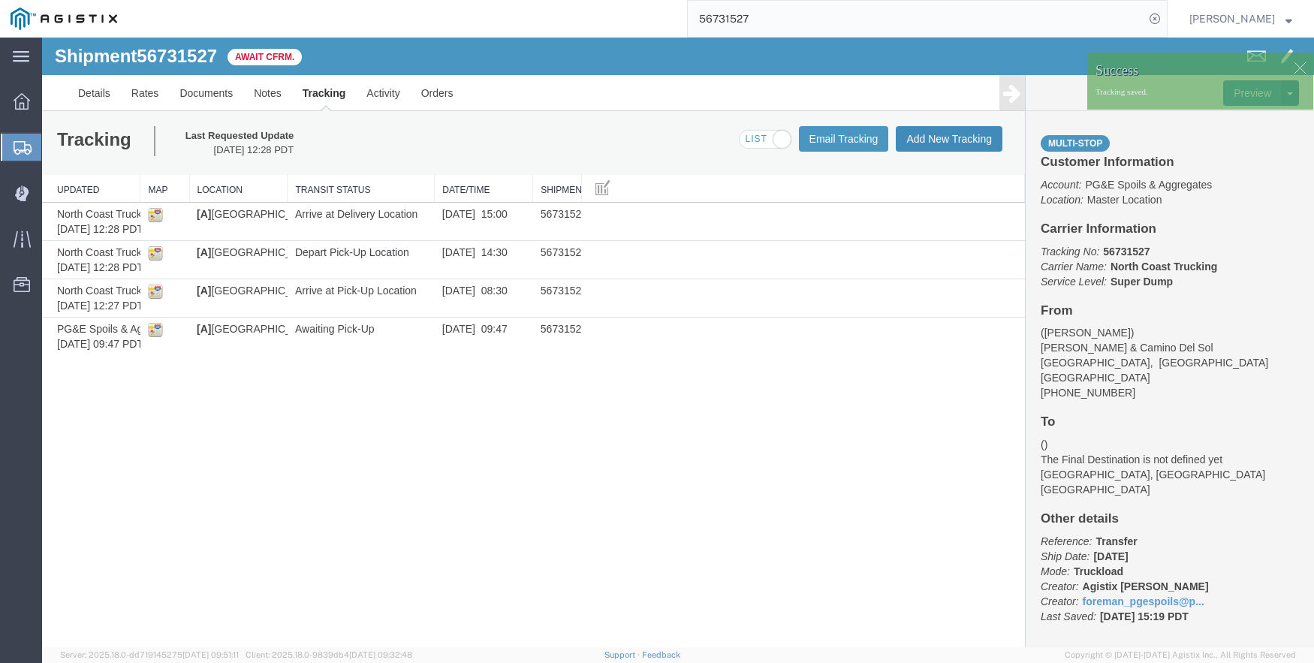
click at [931, 130] on button "Add New Tracking" at bounding box center [949, 139] width 107 height 26
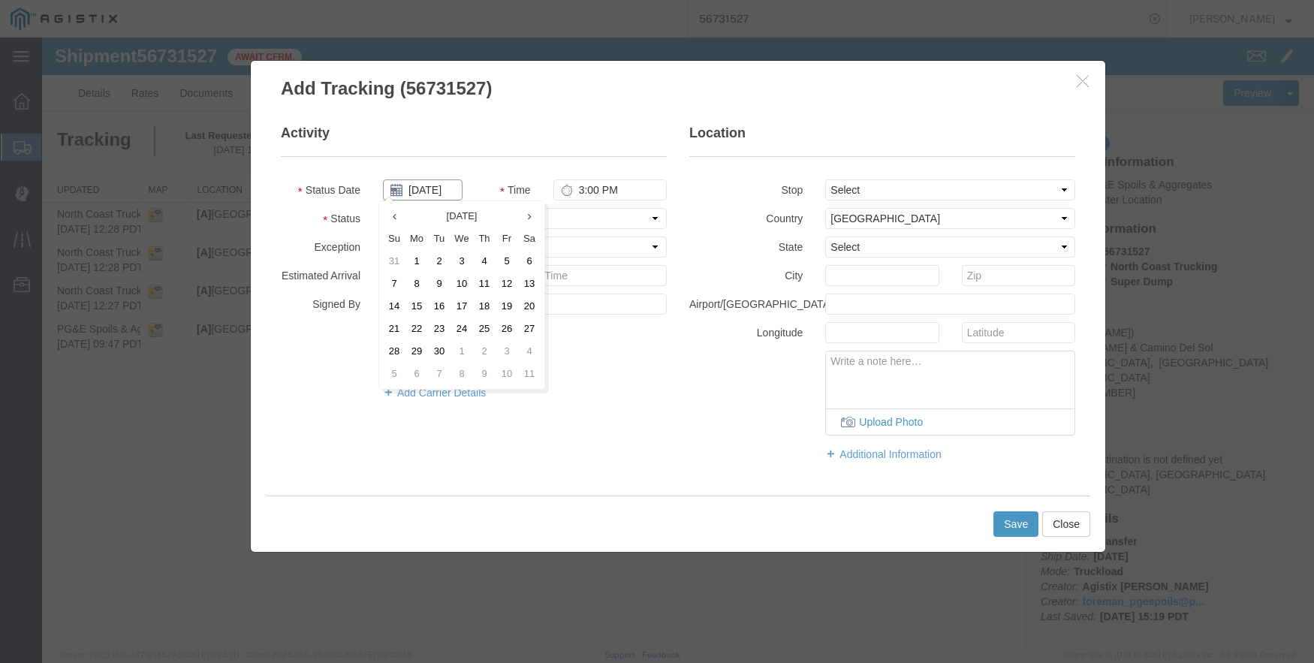
click at [430, 189] on input "09/12/2025" at bounding box center [423, 190] width 80 height 21
click at [420, 288] on td "8" at bounding box center [417, 284] width 23 height 23
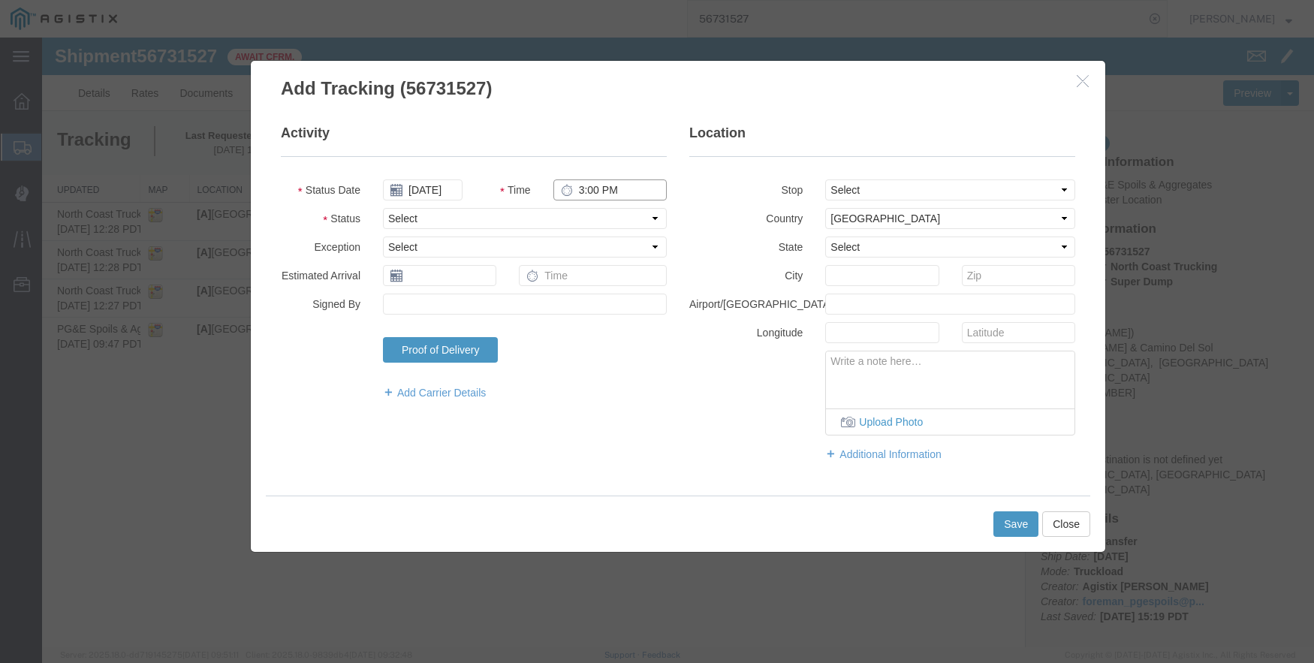
click at [599, 195] on input "3:00 PM" at bounding box center [610, 190] width 113 height 21
click at [929, 189] on select "Select From: Pacheco & Camino Del Sol, Bakersfield, CA, US Stop 2: 2401 Coffee …" at bounding box center [950, 190] width 250 height 21
click at [825, 180] on select "Select From: Pacheco & Camino Del Sol, Bakersfield, CA, US Stop 2: 2401 Coffee …" at bounding box center [950, 190] width 250 height 21
click at [1019, 522] on button "Save" at bounding box center [1016, 524] width 45 height 26
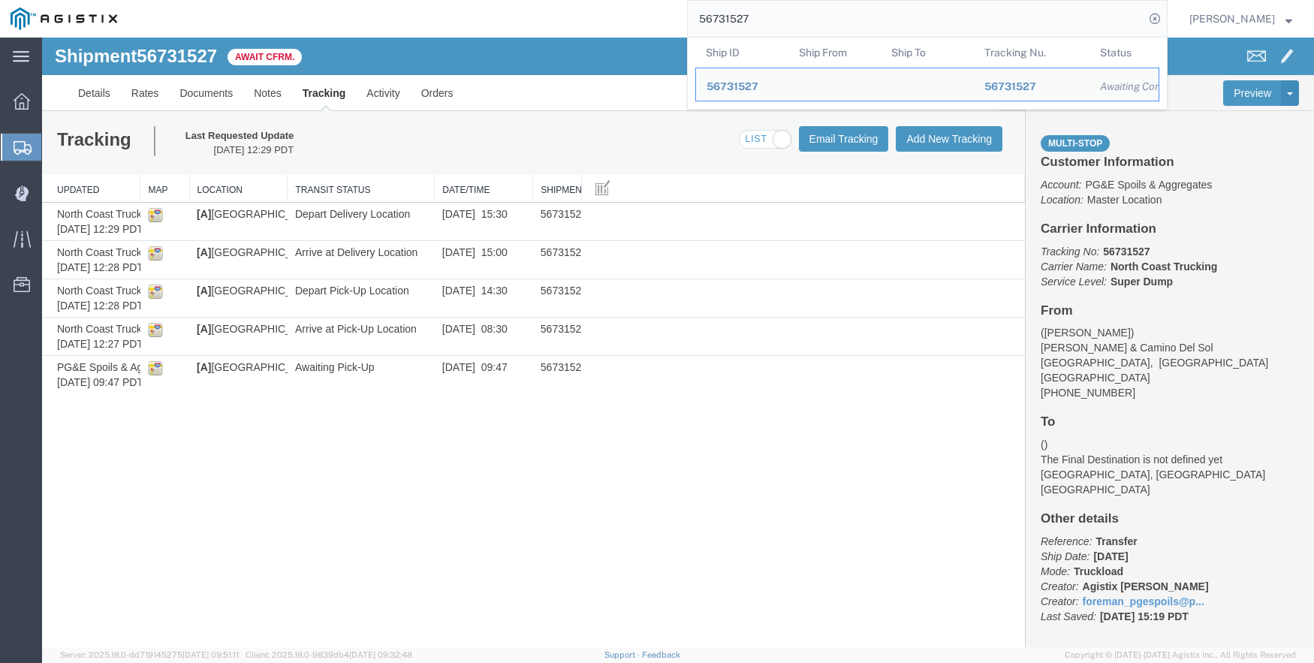
drag, startPoint x: 810, startPoint y: 20, endPoint x: 700, endPoint y: 11, distance: 110.1
click at [700, 11] on div "56731527 Ship ID Ship From Ship To Tracking Nu. Status Ship ID 56731527 Ship Fr…" at bounding box center [648, 19] width 1040 height 38
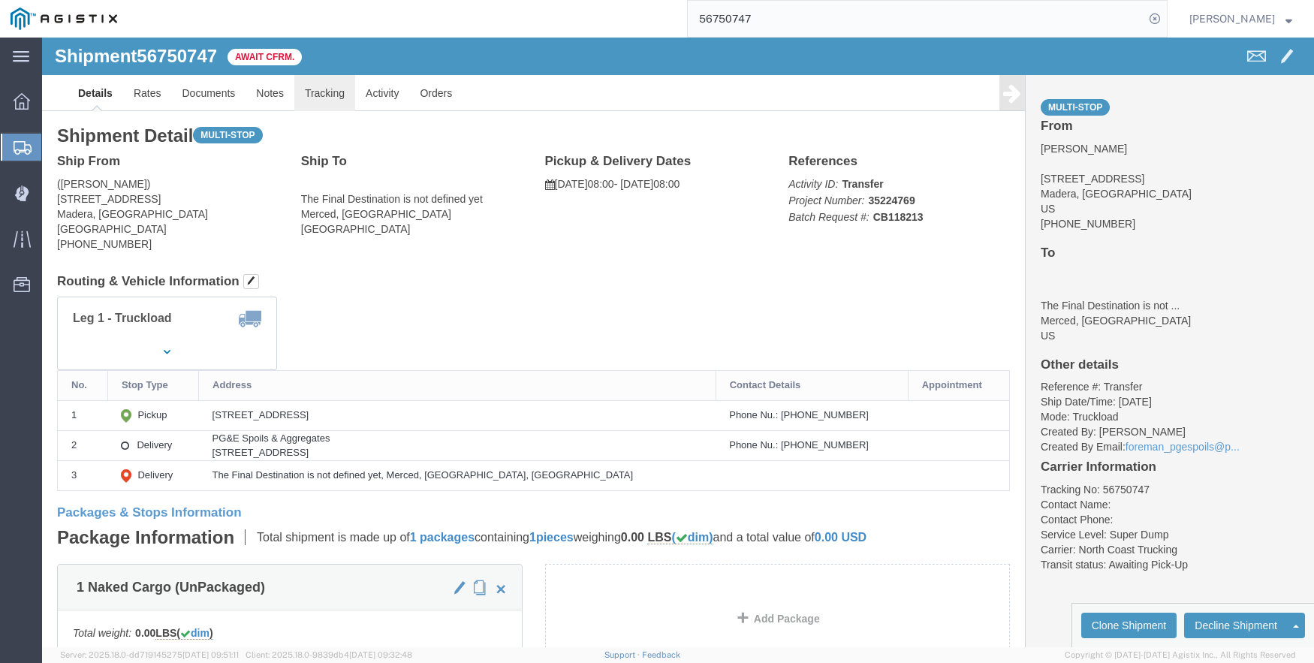
click link "Tracking"
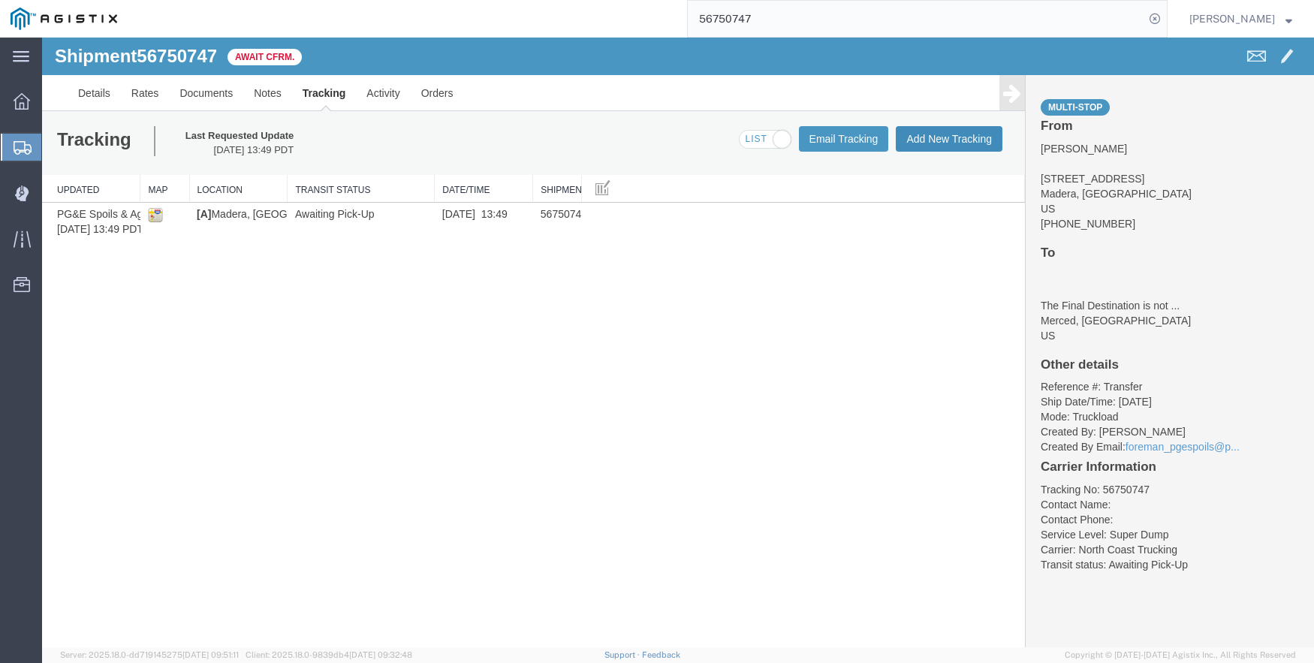
click at [955, 137] on button "Add New Tracking" at bounding box center [949, 139] width 107 height 26
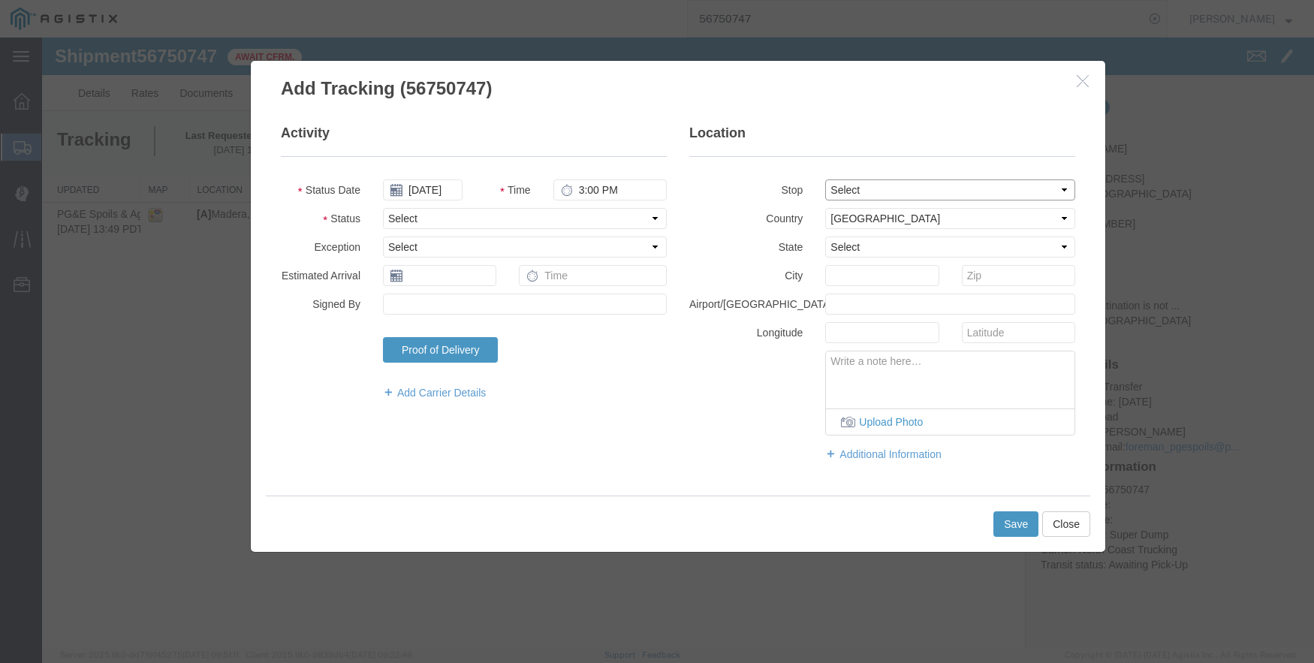
click at [860, 191] on select "Select From: 499 Sunrise Ave, Madera, CA, US Stop 2: 4165 E Childs Ave, Merced,…" at bounding box center [950, 190] width 250 height 21
click at [825, 180] on select "Select From: 499 Sunrise Ave, Madera, CA, US Stop 2: 4165 E Childs Ave, Merced,…" at bounding box center [950, 190] width 250 height 21
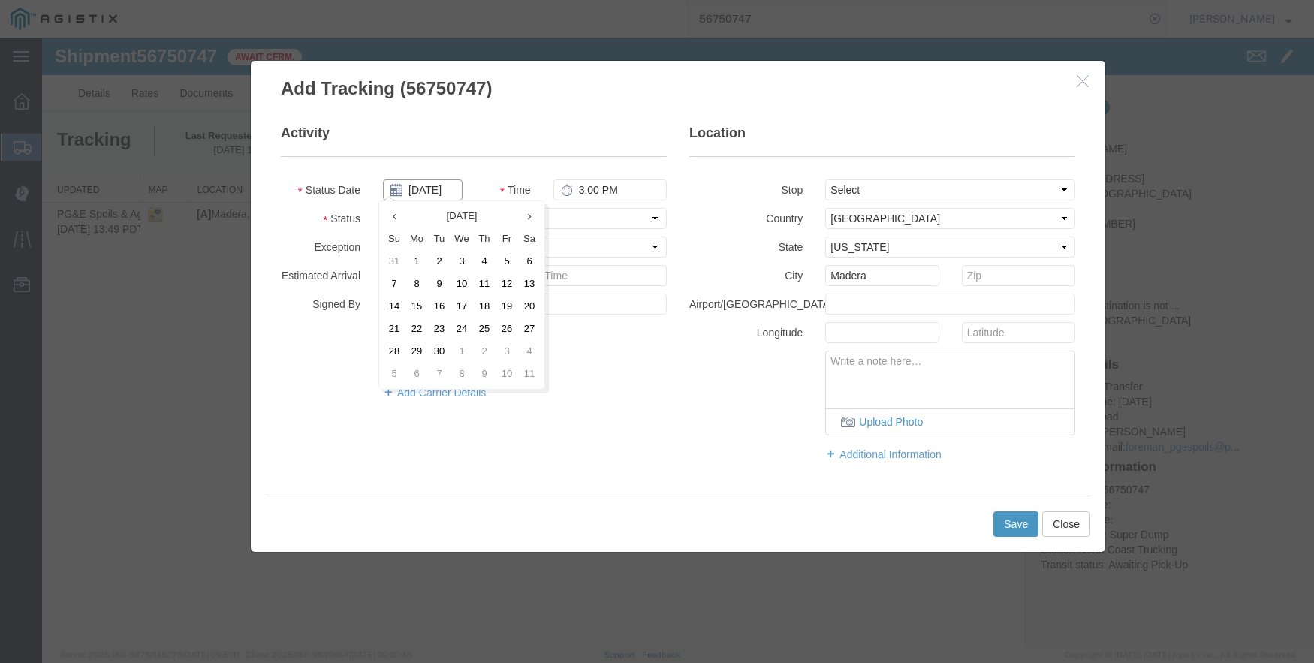
click at [435, 186] on input "09/12/2025" at bounding box center [423, 190] width 80 height 21
click at [433, 281] on td "9" at bounding box center [439, 284] width 23 height 23
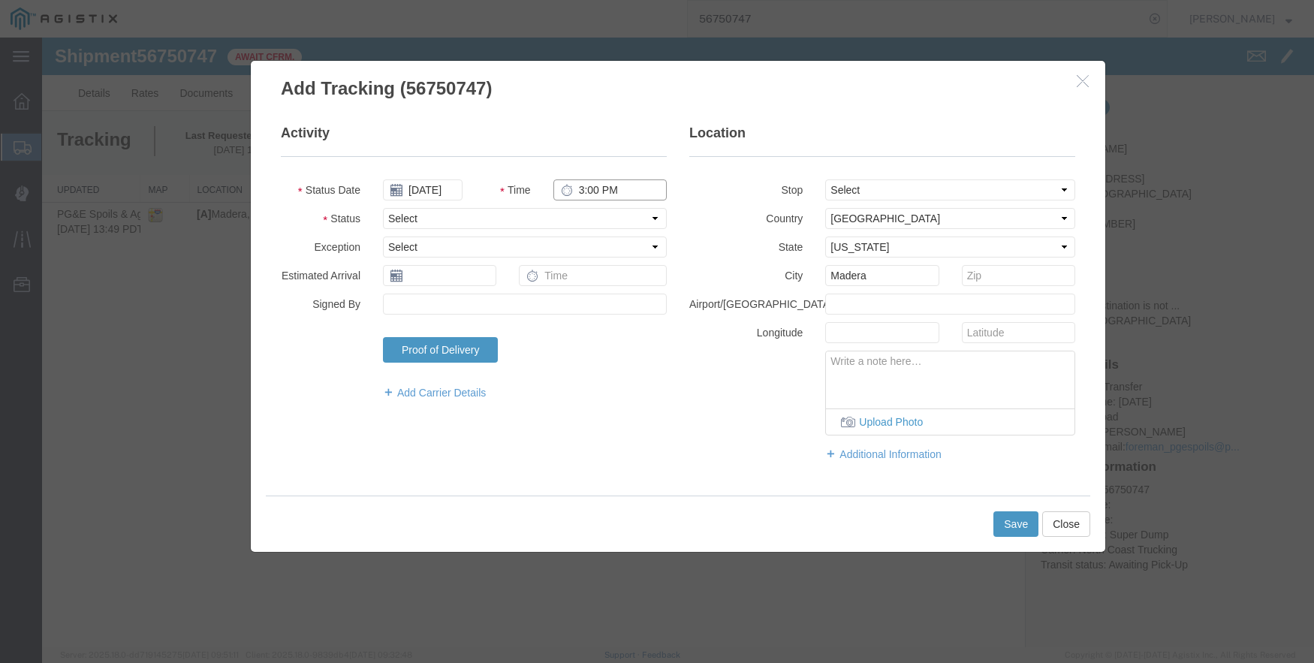
click at [586, 186] on input "3:00 PM" at bounding box center [610, 190] width 113 height 21
click at [1010, 519] on button "Save" at bounding box center [1016, 524] width 45 height 26
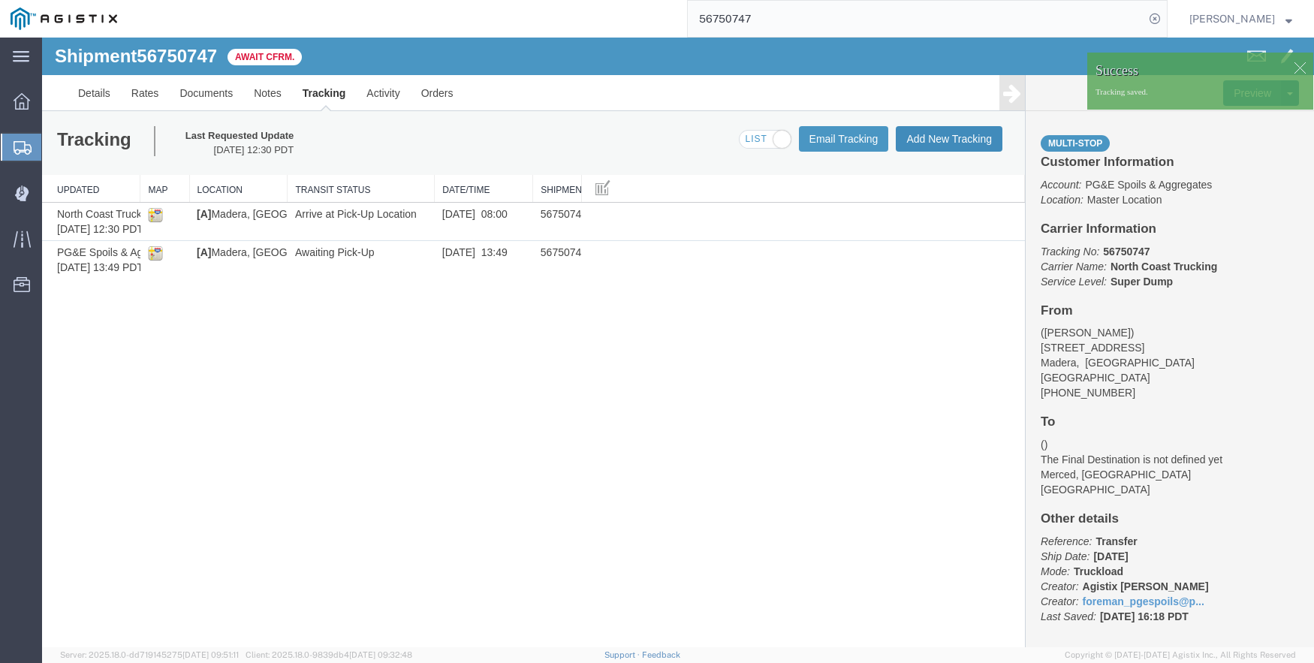
click at [959, 143] on button "Add New Tracking" at bounding box center [949, 139] width 107 height 26
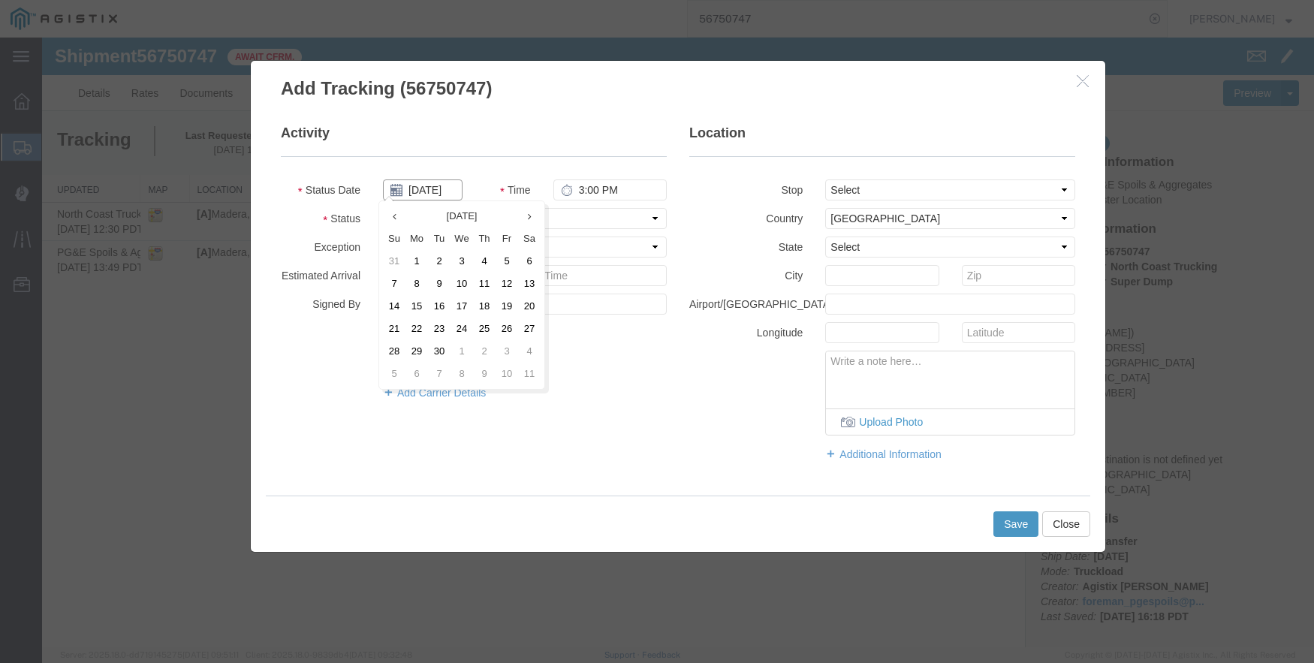
click at [434, 183] on input "09/12/2025" at bounding box center [423, 190] width 80 height 21
click at [439, 283] on td "9" at bounding box center [439, 284] width 23 height 23
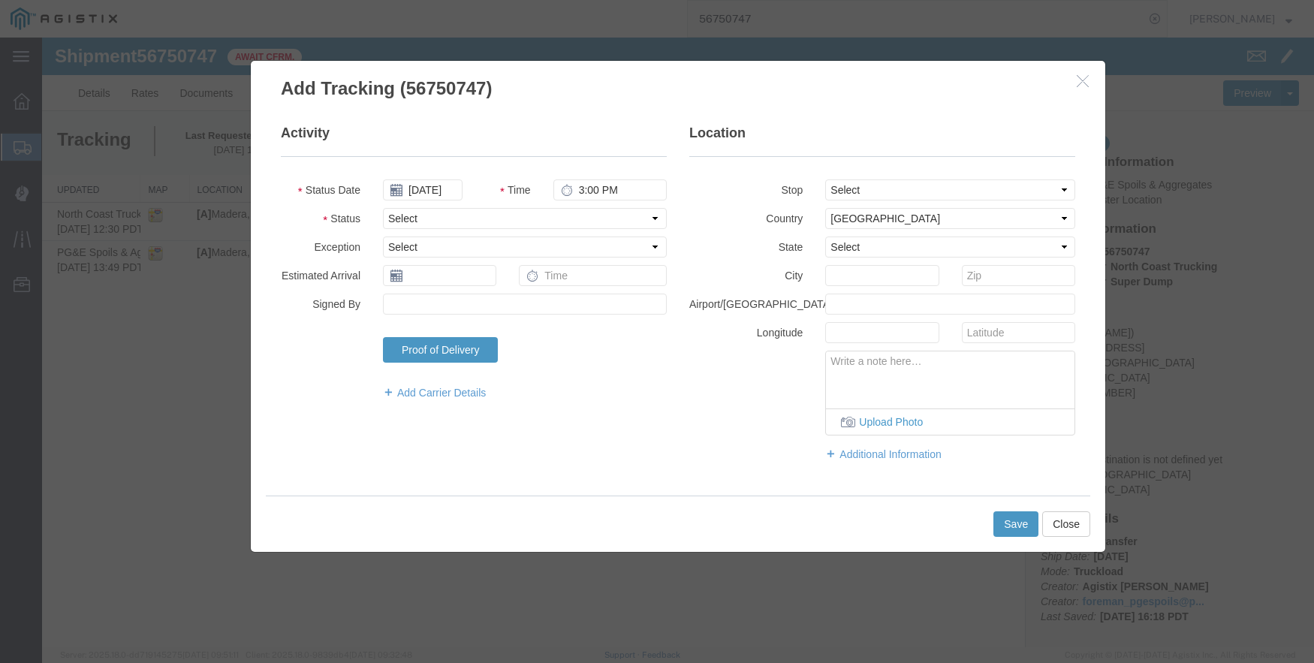
click at [580, 177] on fieldset "Activity Status Date 09/09/2025 Time 3:00 PM Status Select Arrival Notice Avail…" at bounding box center [474, 269] width 386 height 291
click at [577, 186] on input "3:00 PM" at bounding box center [610, 190] width 113 height 21
click at [987, 188] on select "Select From: 499 Sunrise Ave, Madera, CA, US Stop 2: 4165 E Childs Ave, Merced,…" at bounding box center [950, 190] width 250 height 21
click at [825, 180] on select "Select From: 499 Sunrise Ave, Madera, CA, US Stop 2: 4165 E Childs Ave, Merced,…" at bounding box center [950, 190] width 250 height 21
click at [1016, 527] on button "Save" at bounding box center [1016, 524] width 45 height 26
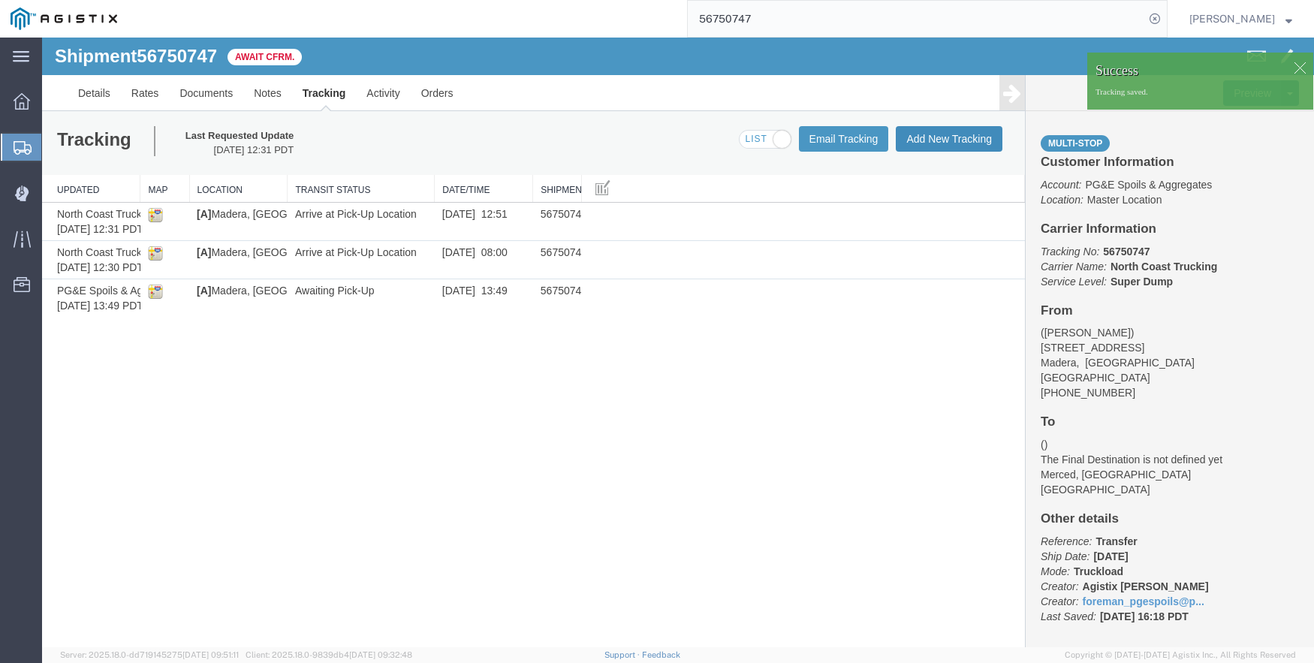
click at [952, 141] on button "Add New Tracking" at bounding box center [949, 139] width 107 height 26
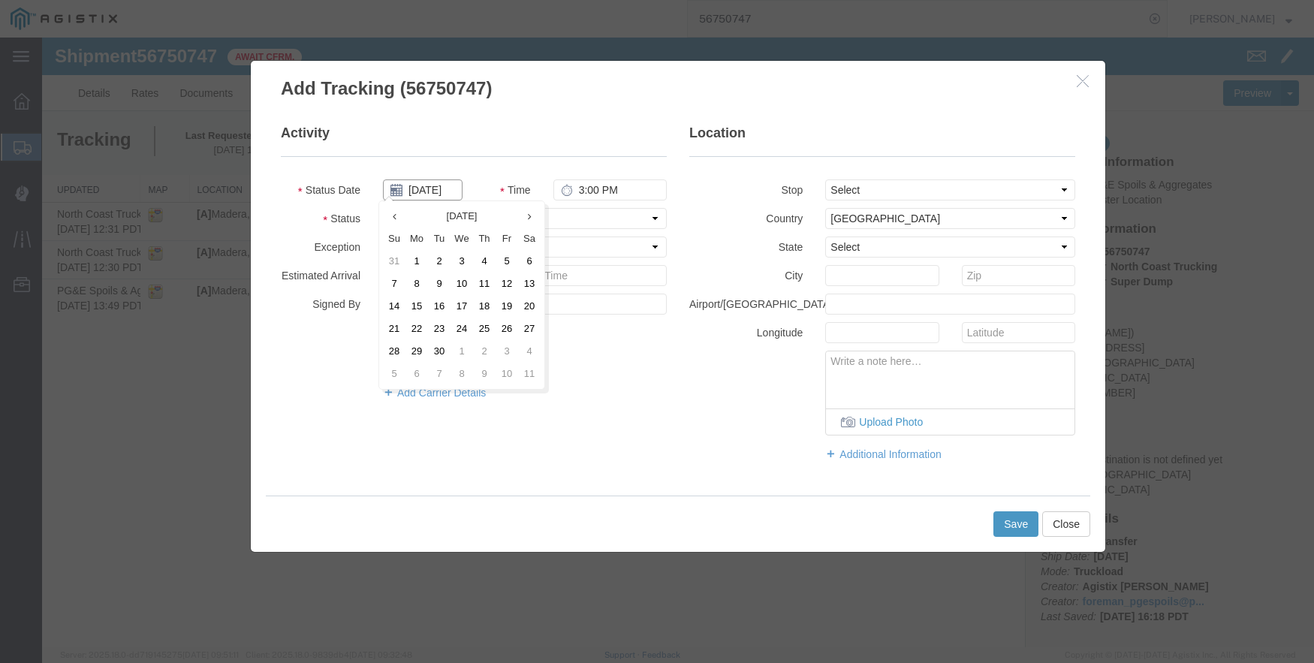
click at [429, 189] on input "09/12/2025" at bounding box center [423, 190] width 80 height 21
click at [438, 279] on td "9" at bounding box center [439, 284] width 23 height 23
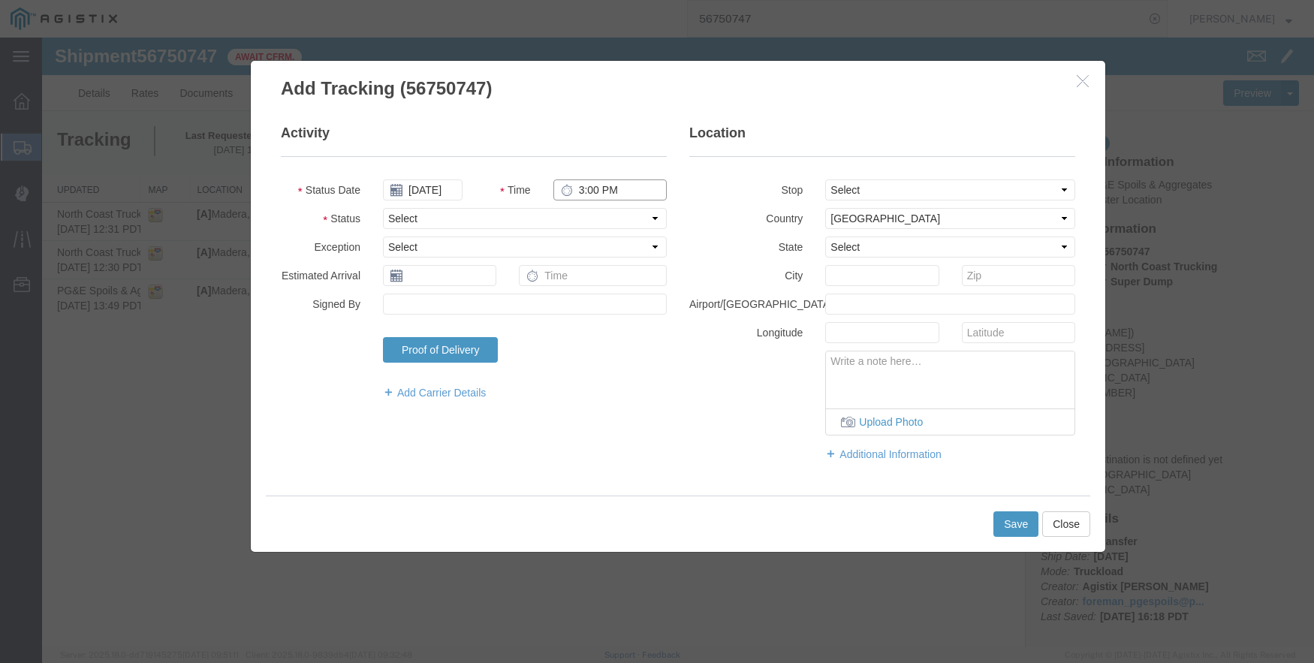
click at [579, 188] on input "3:00 PM" at bounding box center [610, 190] width 113 height 21
click at [851, 184] on select "Select From: 499 Sunrise Ave, Madera, CA, US Stop 2: 4165 E Childs Ave, Merced,…" at bounding box center [950, 190] width 250 height 21
click at [825, 180] on select "Select From: 499 Sunrise Ave, Madera, CA, US Stop 2: 4165 E Childs Ave, Merced,…" at bounding box center [950, 190] width 250 height 21
click at [1011, 523] on button "Save" at bounding box center [1016, 524] width 45 height 26
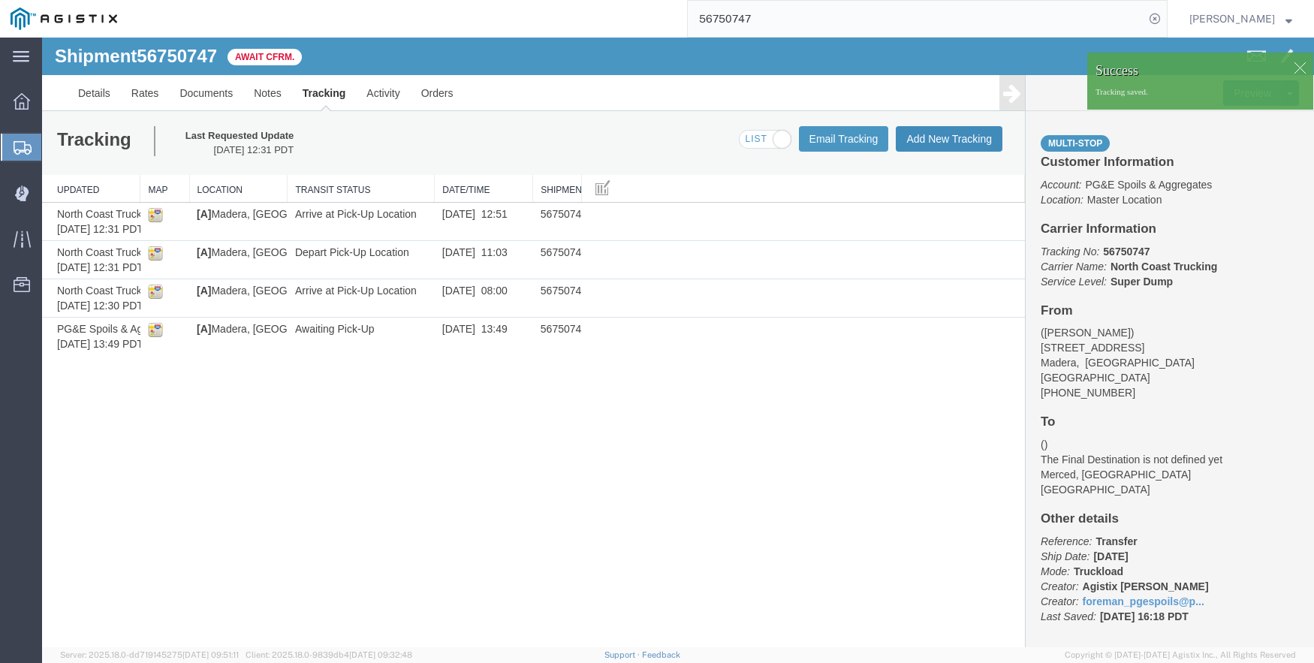
click at [952, 136] on button "Add New Tracking" at bounding box center [949, 139] width 107 height 26
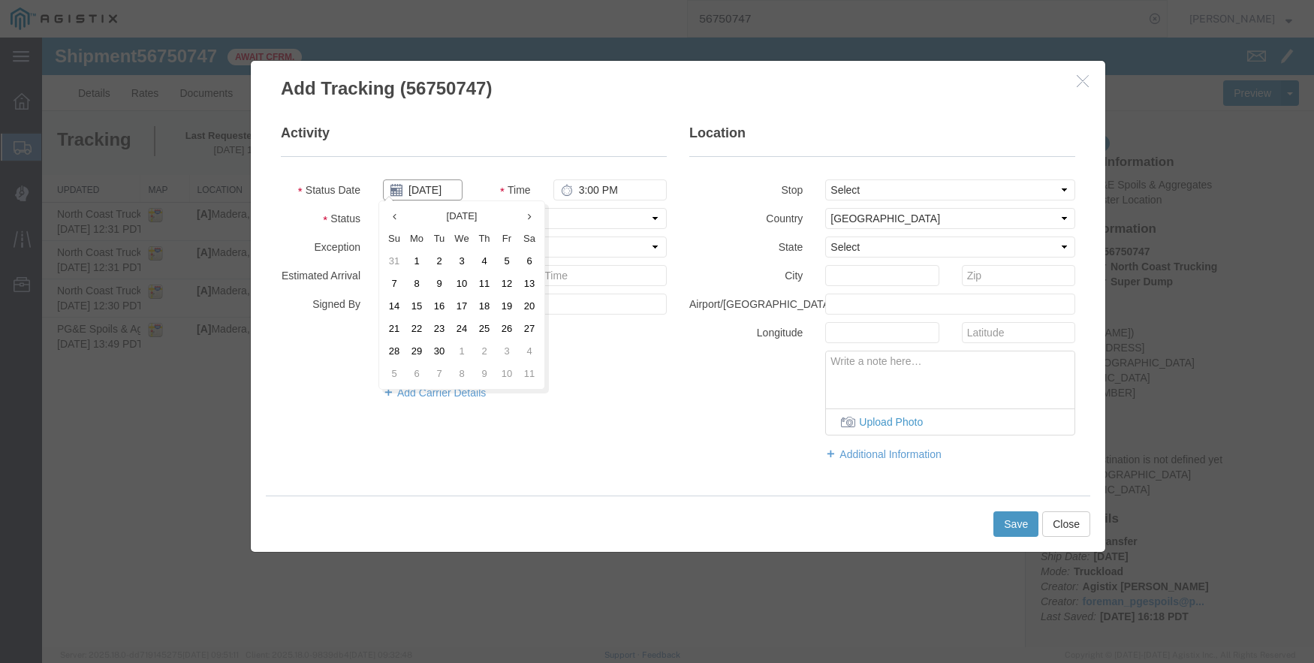
click at [430, 194] on input "09/12/2025" at bounding box center [423, 190] width 80 height 21
click at [436, 279] on td "9" at bounding box center [439, 284] width 23 height 23
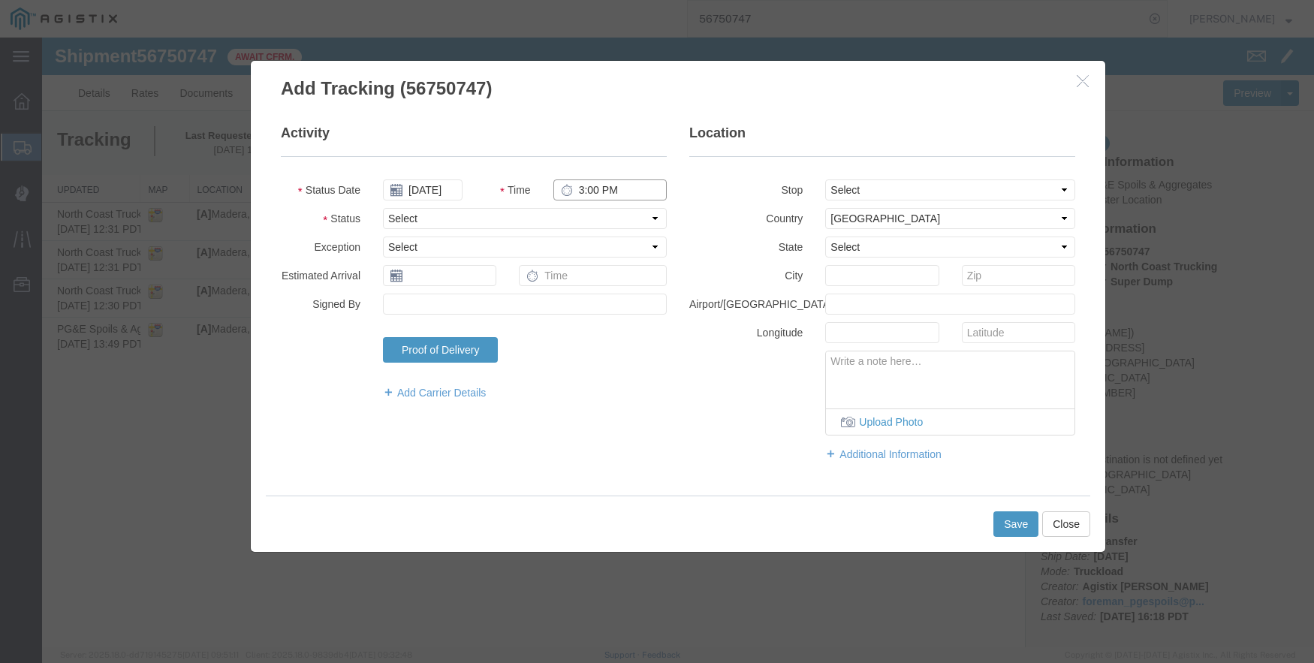
drag, startPoint x: 592, startPoint y: 183, endPoint x: 585, endPoint y: 188, distance: 8.1
click at [585, 188] on input "3:00 PM" at bounding box center [610, 190] width 113 height 21
click at [847, 190] on select "Select From: 499 Sunrise Ave, Madera, CA, US Stop 2: 4165 E Childs Ave, Merced,…" at bounding box center [950, 190] width 250 height 21
click at [825, 180] on select "Select From: 499 Sunrise Ave, Madera, CA, US Stop 2: 4165 E Childs Ave, Merced,…" at bounding box center [950, 190] width 250 height 21
click at [1011, 515] on button "Save" at bounding box center [1016, 524] width 45 height 26
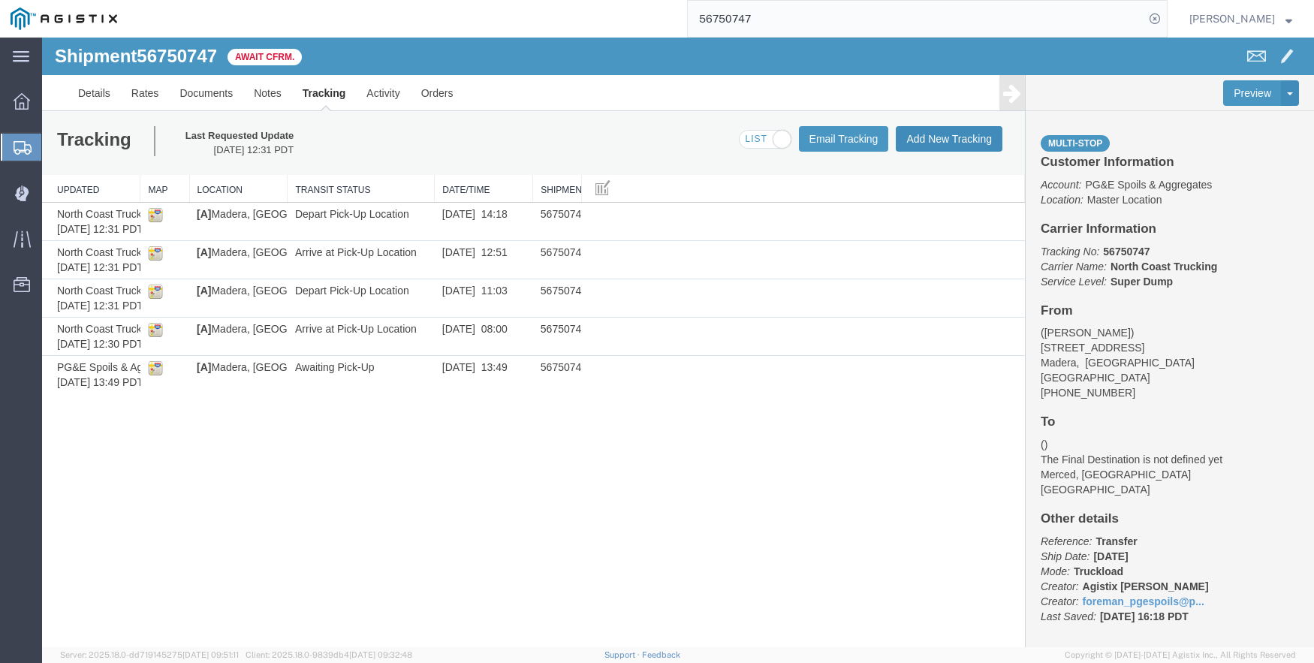
click at [934, 140] on button "Add New Tracking" at bounding box center [949, 139] width 107 height 26
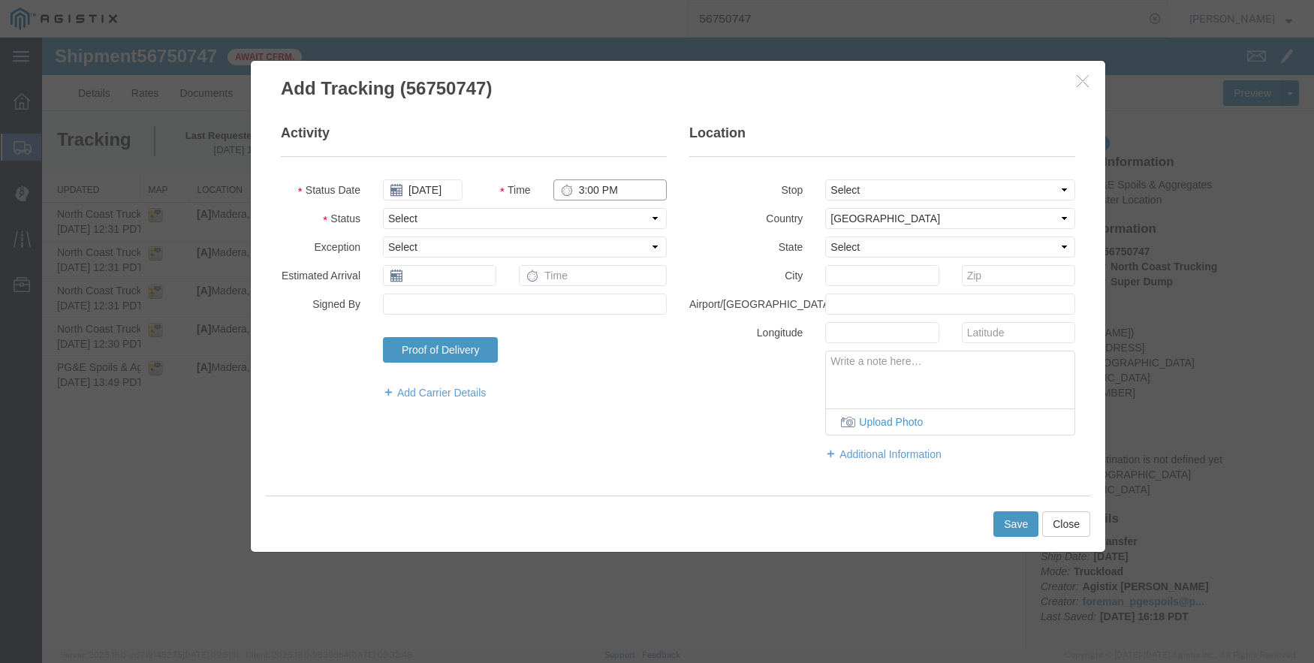
click at [578, 189] on input "3:00 PM" at bounding box center [610, 190] width 113 height 21
click at [433, 180] on input "09/12/2025" at bounding box center [423, 190] width 80 height 21
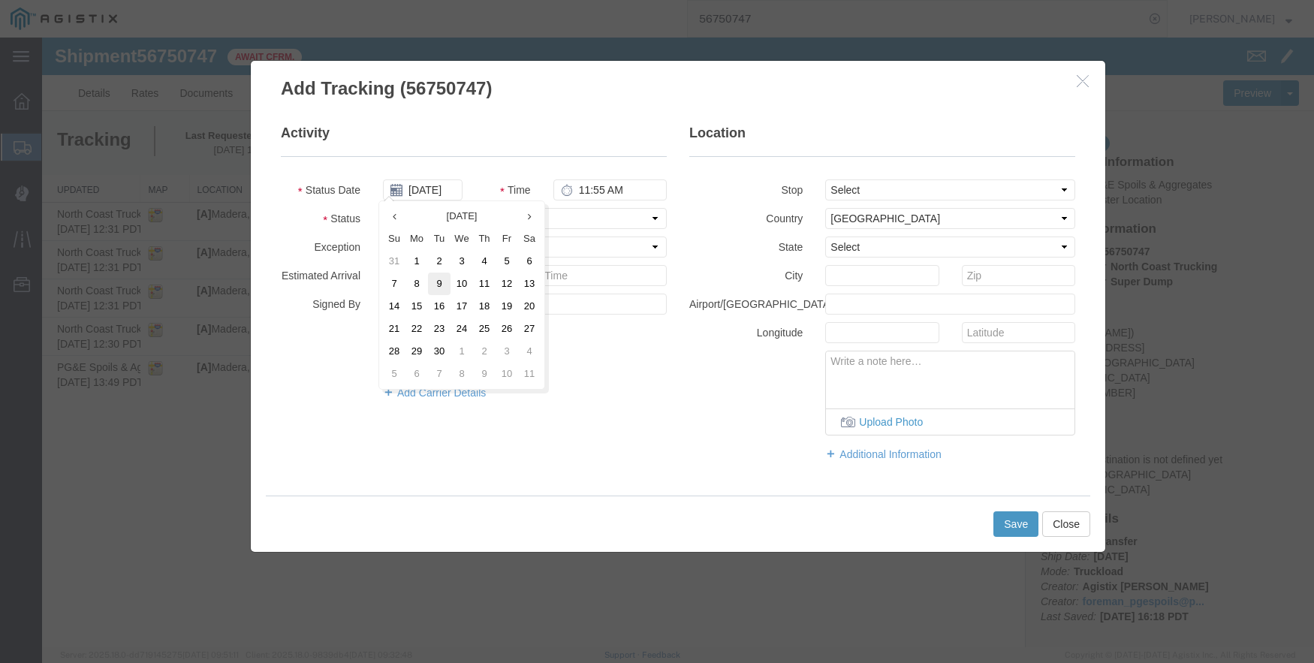
click at [439, 277] on td "9" at bounding box center [439, 284] width 23 height 23
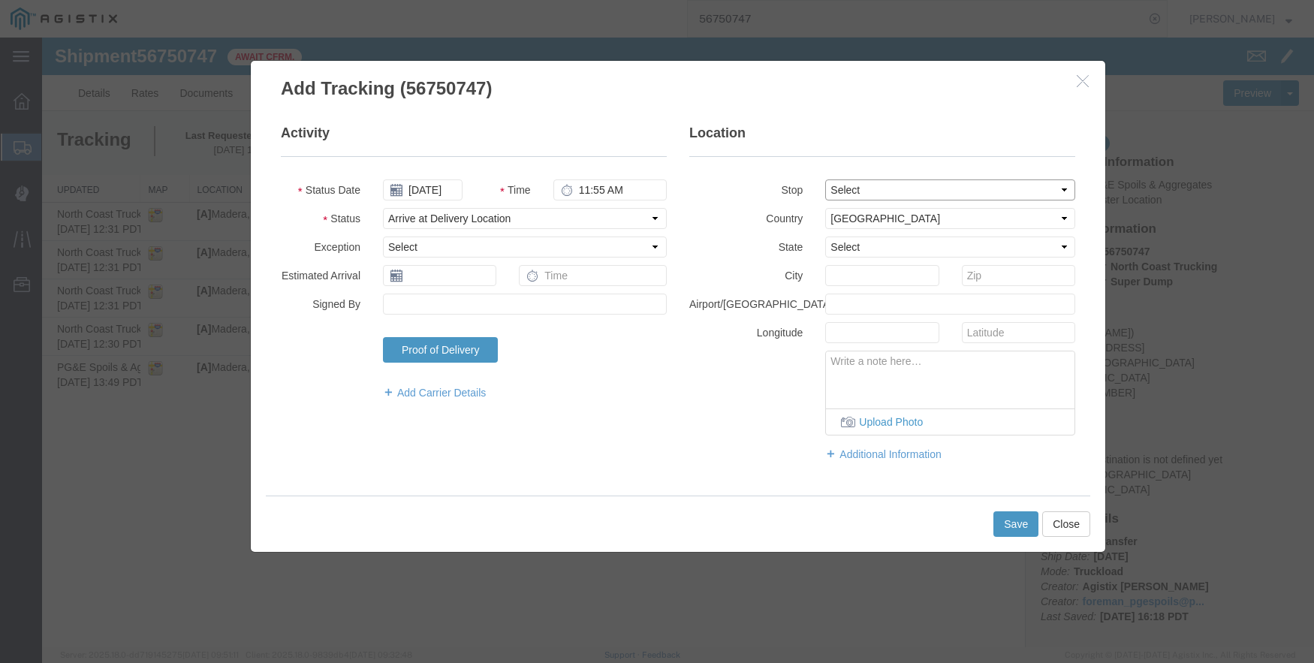
click at [843, 186] on select "Select From: 499 Sunrise Ave, Madera, CA, US Stop 2: 4165 E Childs Ave, Merced,…" at bounding box center [950, 190] width 250 height 21
click at [825, 180] on select "Select From: 499 Sunrise Ave, Madera, CA, US Stop 2: 4165 E Childs Ave, Merced,…" at bounding box center [950, 190] width 250 height 21
click at [1023, 517] on button "Save" at bounding box center [1016, 524] width 45 height 26
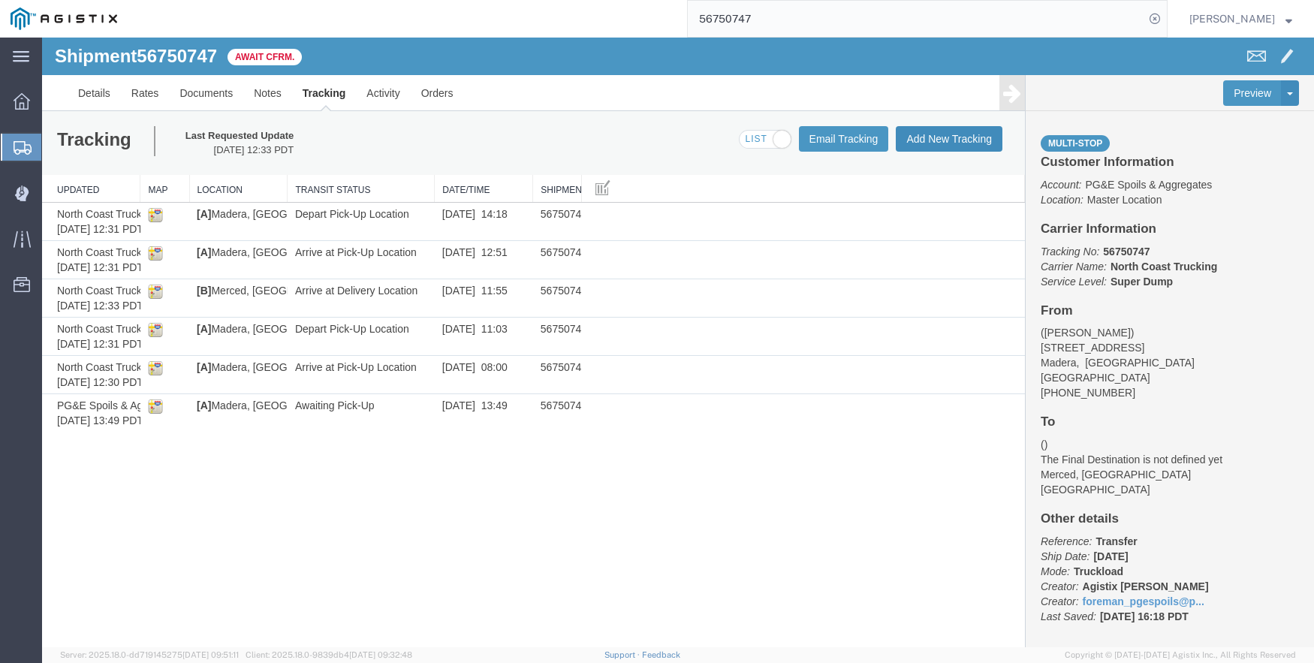
click at [936, 128] on button "Add New Tracking" at bounding box center [949, 139] width 107 height 26
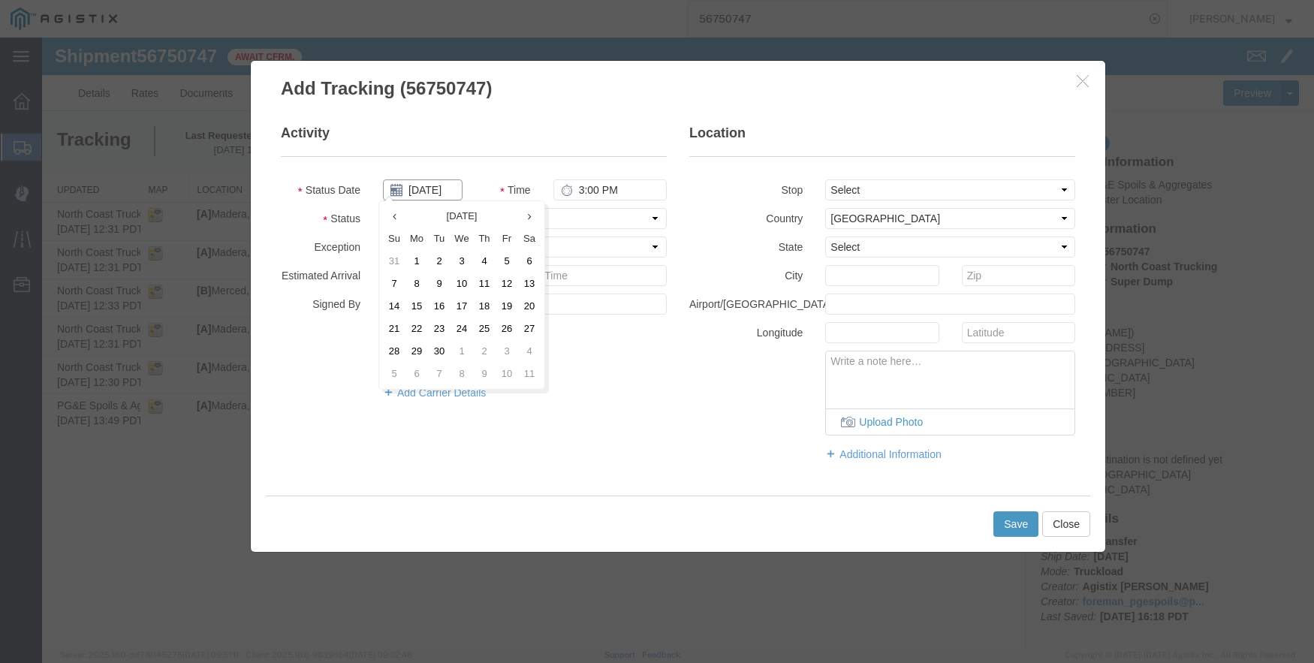
click at [433, 193] on input "09/12/2025" at bounding box center [423, 190] width 80 height 21
click at [435, 273] on td "9" at bounding box center [439, 284] width 23 height 23
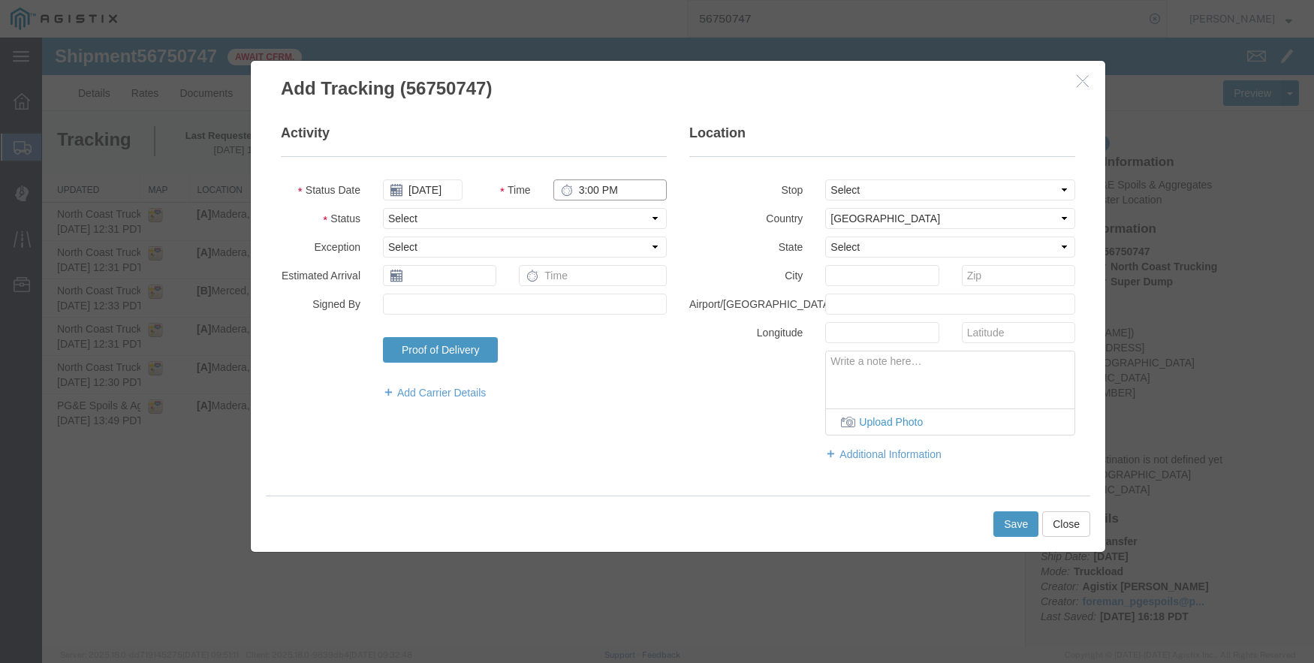
click at [586, 188] on input "3:00 PM" at bounding box center [610, 190] width 113 height 21
click at [873, 187] on select "Select From: 499 Sunrise Ave, Madera, CA, US Stop 2: 4165 E Childs Ave, Merced,…" at bounding box center [950, 190] width 250 height 21
click at [825, 180] on select "Select From: 499 Sunrise Ave, Madera, CA, US Stop 2: 4165 E Childs Ave, Merced,…" at bounding box center [950, 190] width 250 height 21
drag, startPoint x: 1012, startPoint y: 524, endPoint x: 1012, endPoint y: 502, distance: 22.5
click at [1012, 515] on button "Save" at bounding box center [1016, 524] width 45 height 26
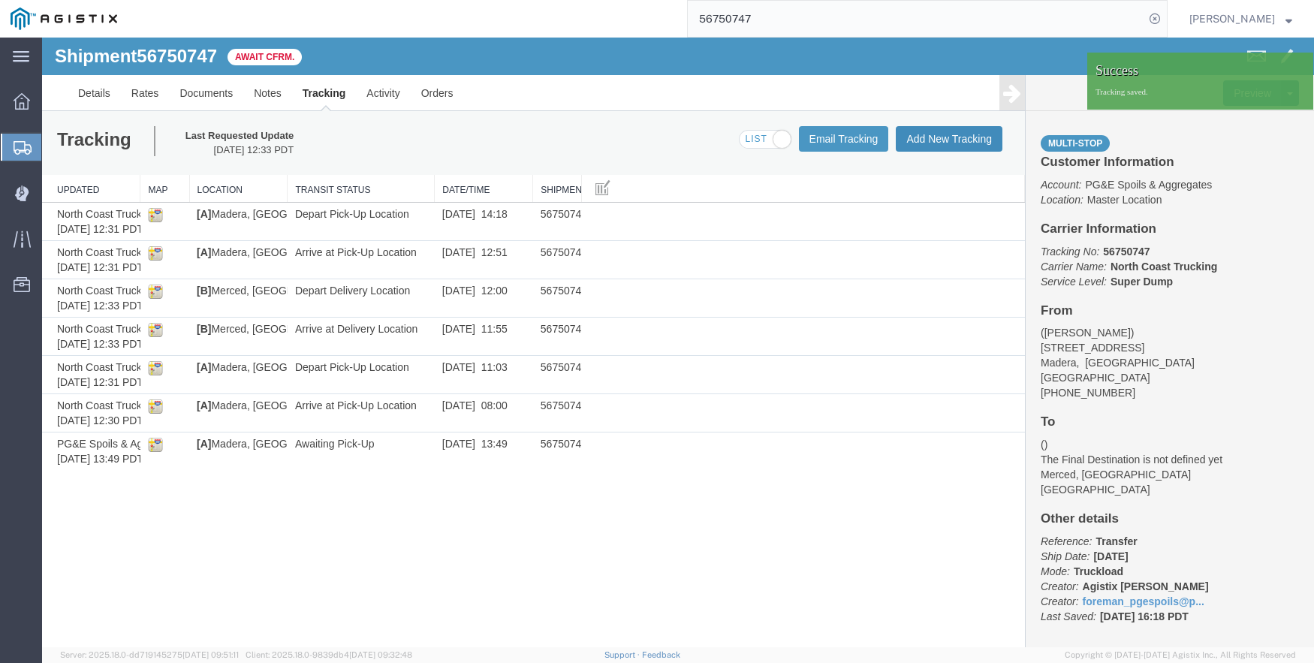
click at [943, 136] on button "Add New Tracking" at bounding box center [949, 139] width 107 height 26
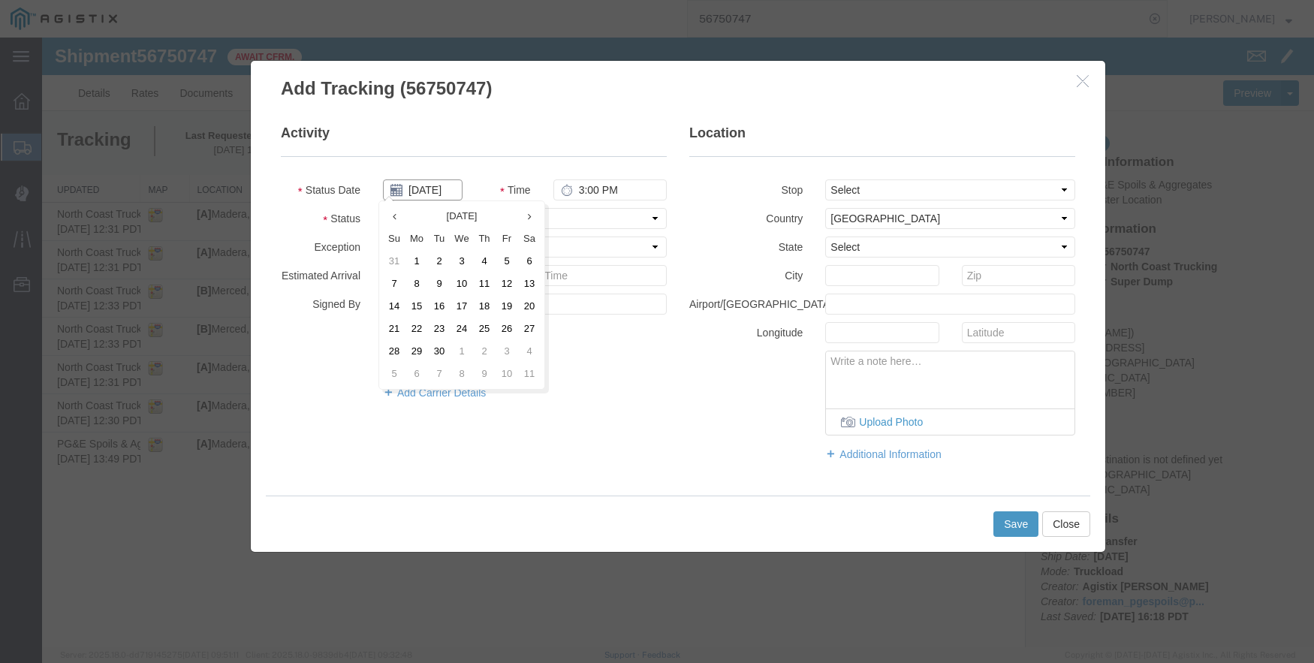
click at [427, 198] on input "09/12/2025" at bounding box center [423, 190] width 80 height 21
click at [437, 276] on td "9" at bounding box center [439, 284] width 23 height 23
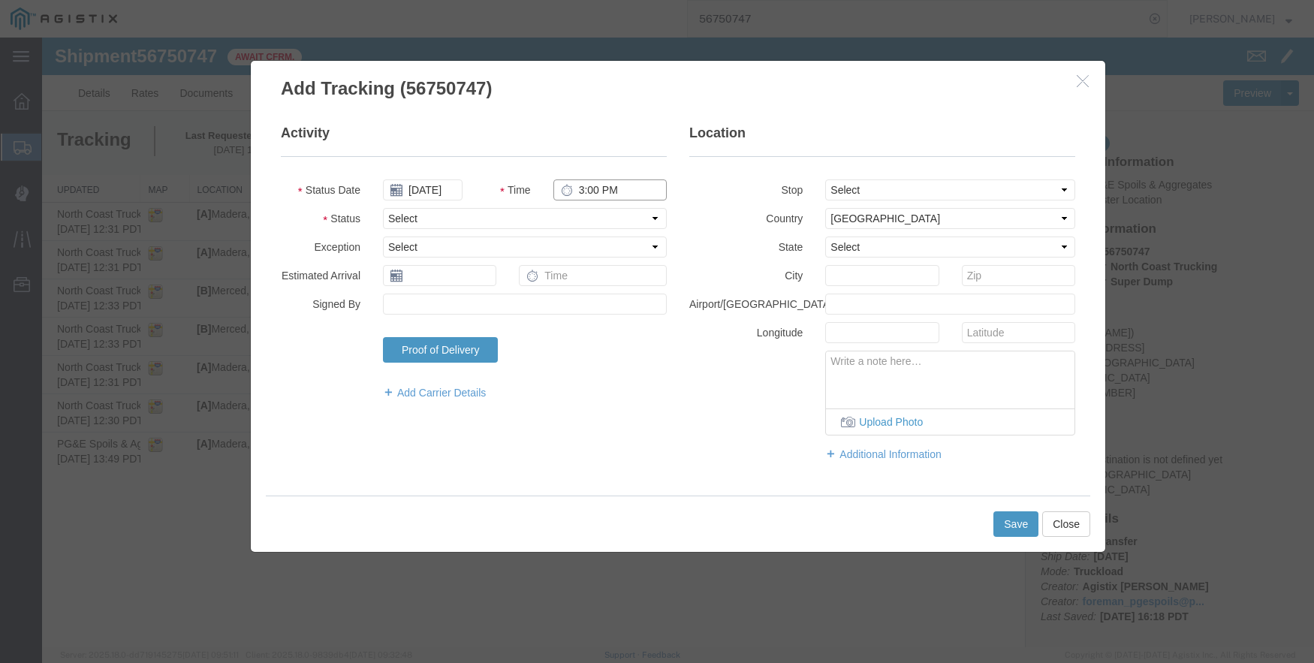
click at [579, 194] on input "3:00 PM" at bounding box center [610, 190] width 113 height 21
click at [872, 188] on select "Select From: 499 Sunrise Ave, Madera, CA, US Stop 2: 4165 E Childs Ave, Merced,…" at bounding box center [950, 190] width 250 height 21
click at [825, 180] on select "Select From: 499 Sunrise Ave, Madera, CA, US Stop 2: 4165 E Childs Ave, Merced,…" at bounding box center [950, 190] width 250 height 21
click at [1012, 516] on button "Save" at bounding box center [1016, 524] width 45 height 26
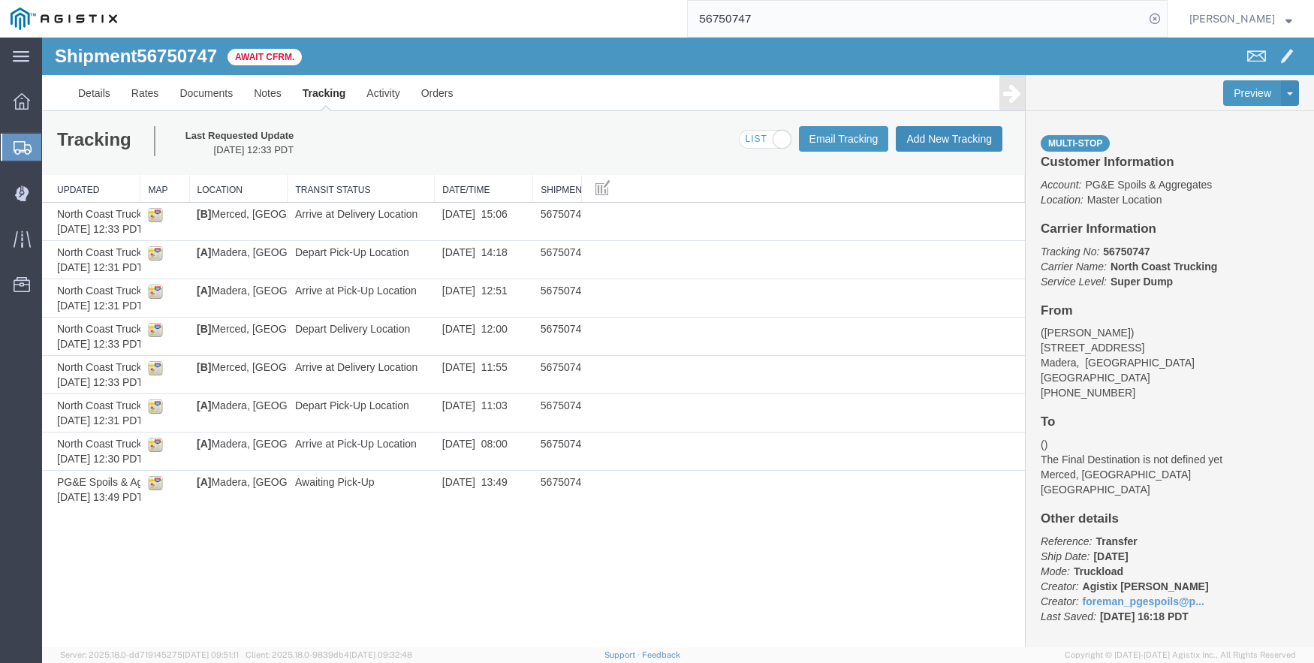
click at [954, 138] on button "Add New Tracking" at bounding box center [949, 139] width 107 height 26
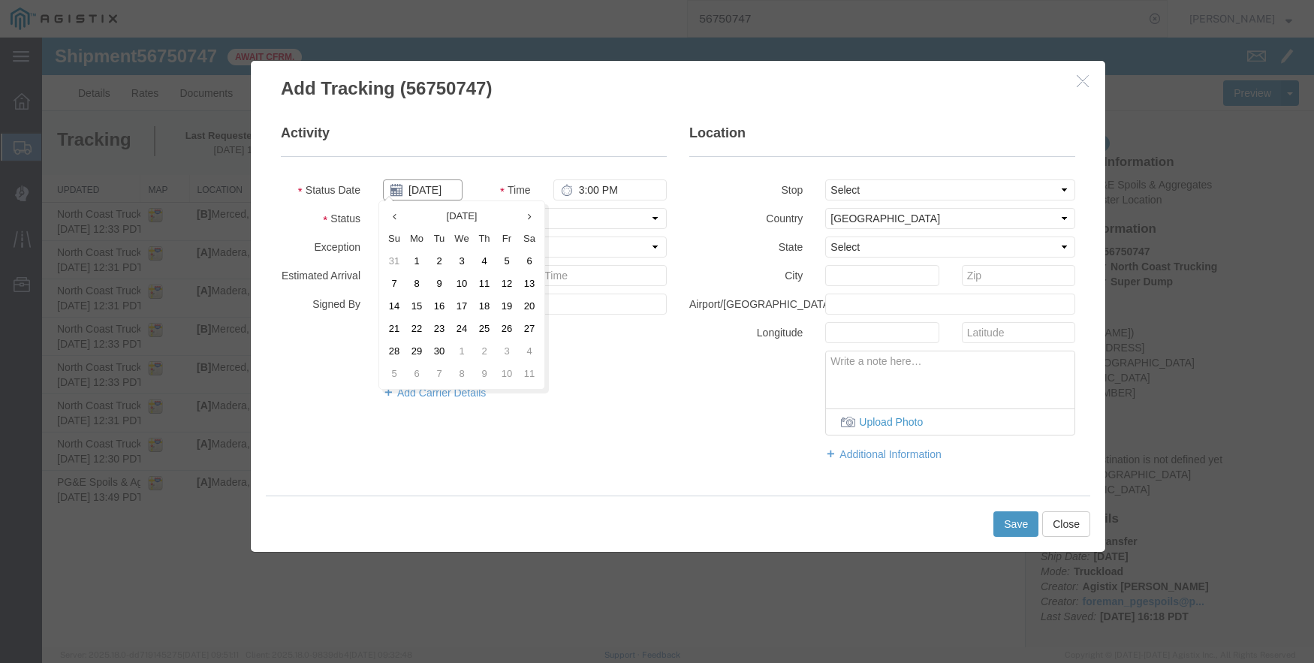
click at [433, 195] on input "09/12/2025" at bounding box center [423, 190] width 80 height 21
click at [440, 285] on td "9" at bounding box center [439, 284] width 23 height 23
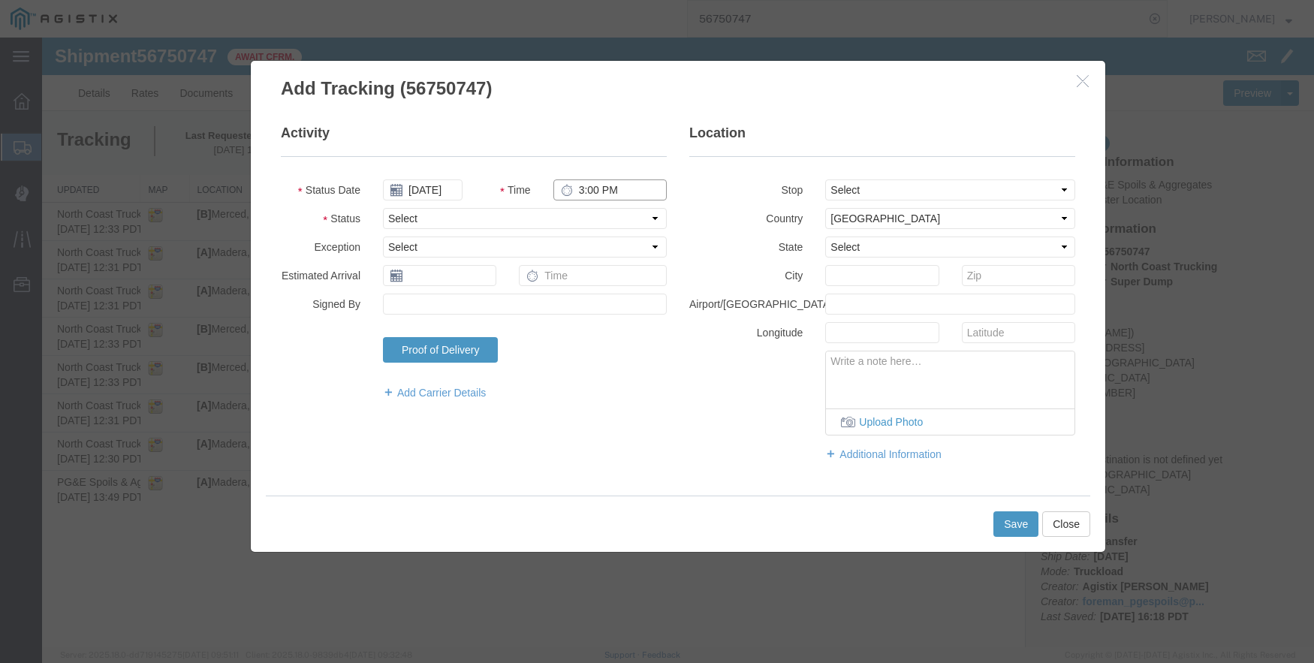
click at [575, 188] on input "3:00 PM" at bounding box center [610, 190] width 113 height 21
click at [884, 189] on select "Select From: 499 Sunrise Ave, Madera, CA, US Stop 2: 4165 E Childs Ave, Merced,…" at bounding box center [950, 190] width 250 height 21
click at [825, 180] on select "Select From: 499 Sunrise Ave, Madera, CA, US Stop 2: 4165 E Childs Ave, Merced,…" at bounding box center [950, 190] width 250 height 21
click at [1012, 527] on button "Save" at bounding box center [1016, 524] width 45 height 26
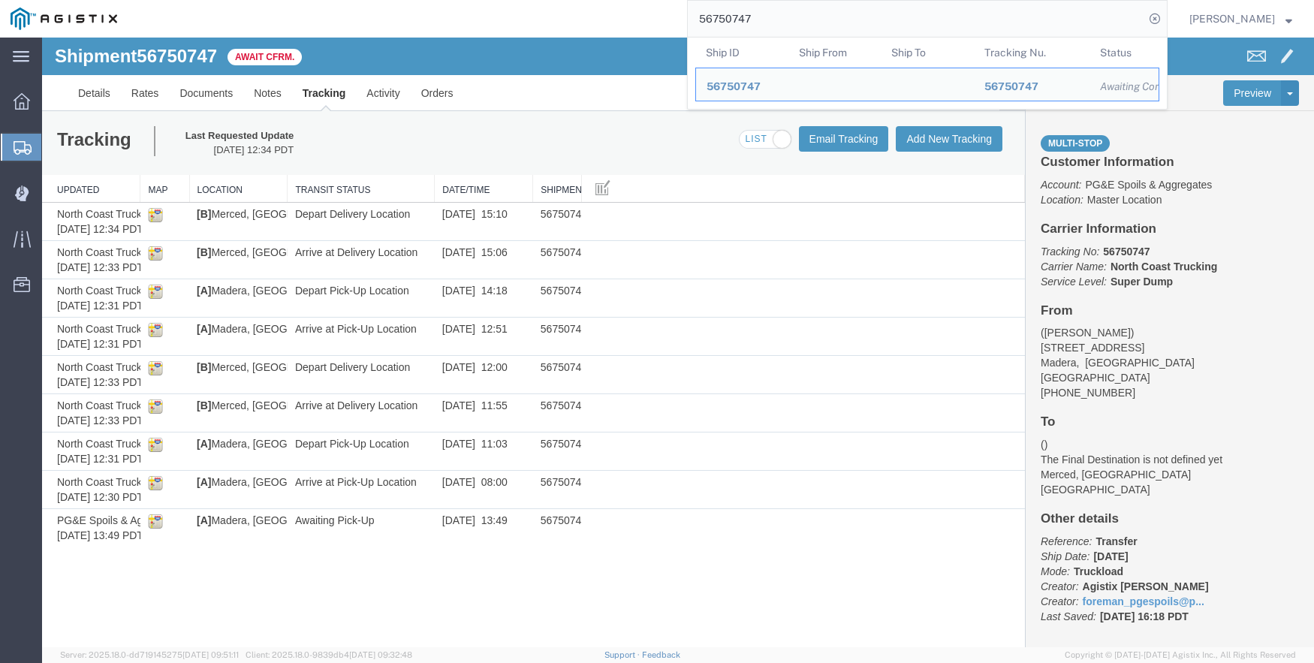
drag, startPoint x: 792, startPoint y: 13, endPoint x: 585, endPoint y: 12, distance: 207.3
click at [585, 12] on div "56750747 Ship ID Ship From Ship To Tracking Nu. Status Ship ID 56750747 Ship Fr…" at bounding box center [648, 19] width 1040 height 38
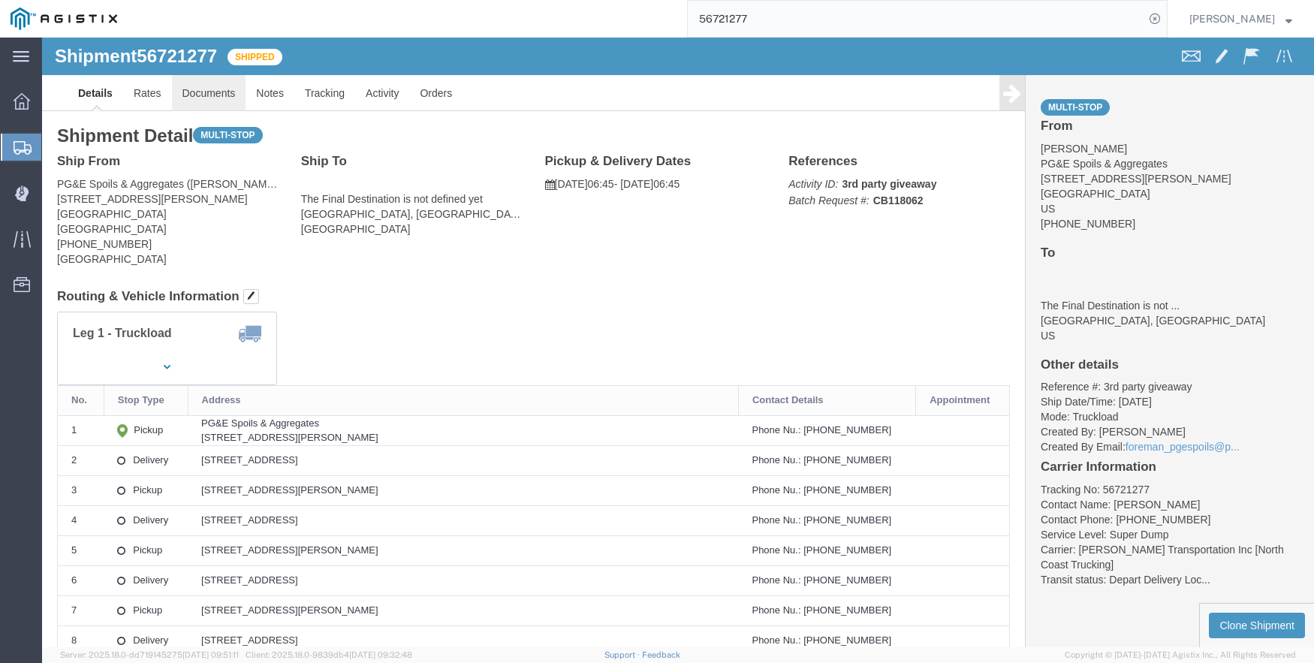
click link "Documents"
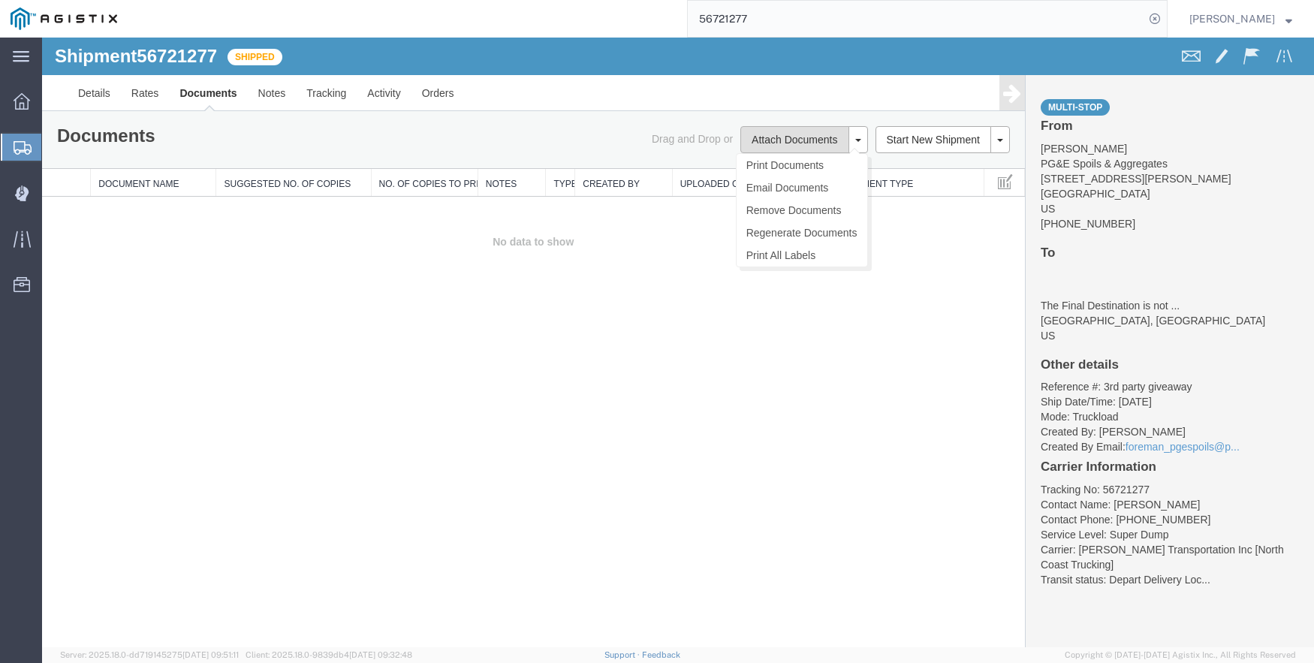
click at [814, 134] on button "Attach Documents" at bounding box center [795, 139] width 108 height 27
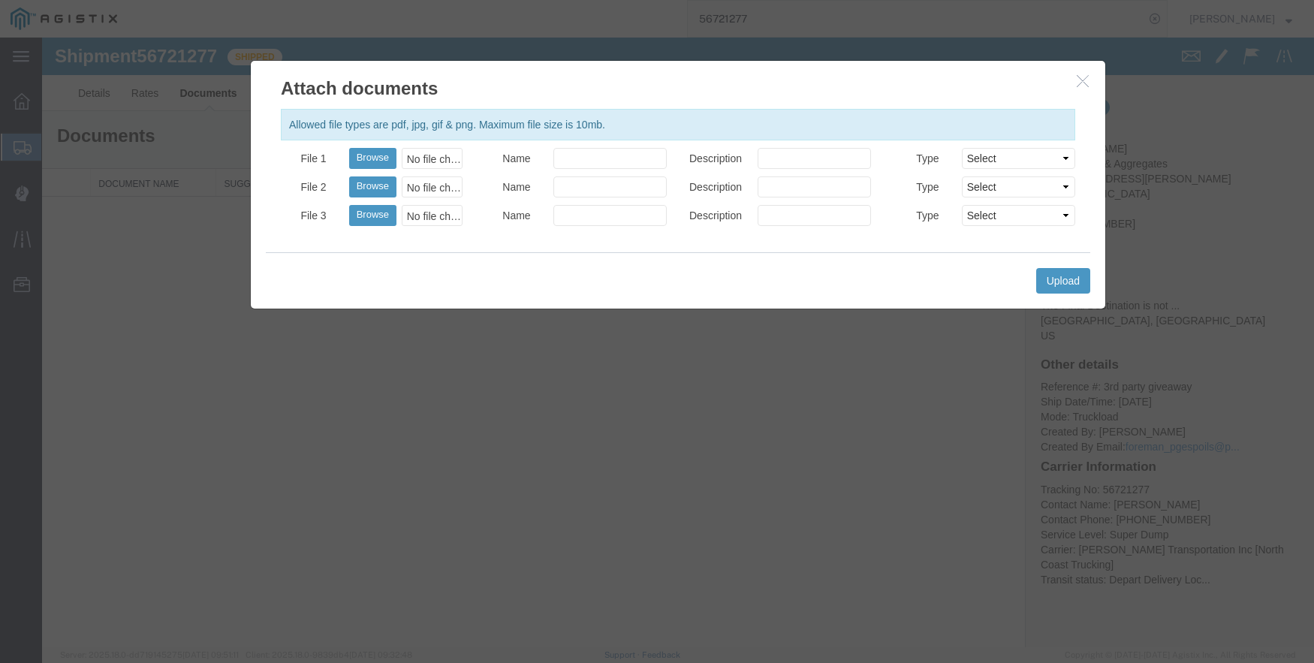
click at [424, 148] on div "No file chosen" at bounding box center [432, 158] width 61 height 21
click at [1067, 155] on select "Select AWB Label Bill of Lading/Air Waybill Certificate of Origin (English) Cla…" at bounding box center [1018, 158] width 113 height 21
click at [427, 155] on div "No file chosen" at bounding box center [432, 158] width 61 height 21
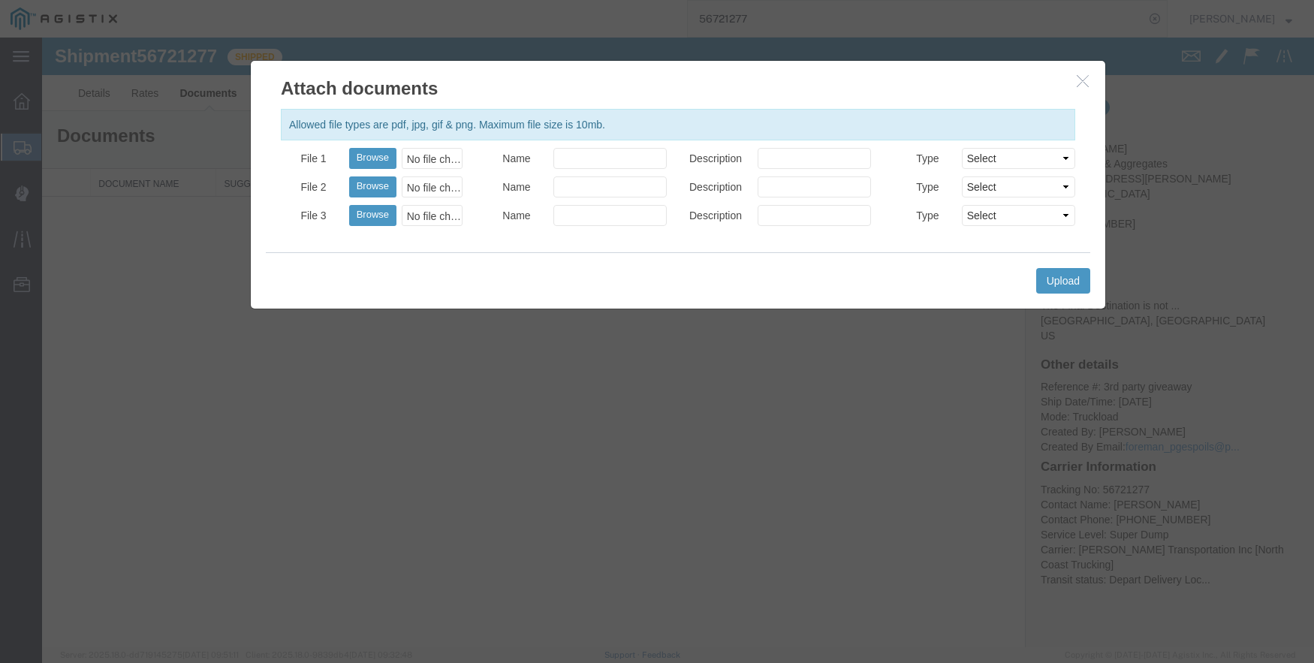
drag, startPoint x: 448, startPoint y: 161, endPoint x: 172, endPoint y: 366, distance: 344.1
click at [210, 419] on div at bounding box center [678, 343] width 1272 height 610
click at [376, 156] on button "Browse" at bounding box center [372, 158] width 47 height 21
click at [1082, 75] on icon "button" at bounding box center [1083, 80] width 12 height 13
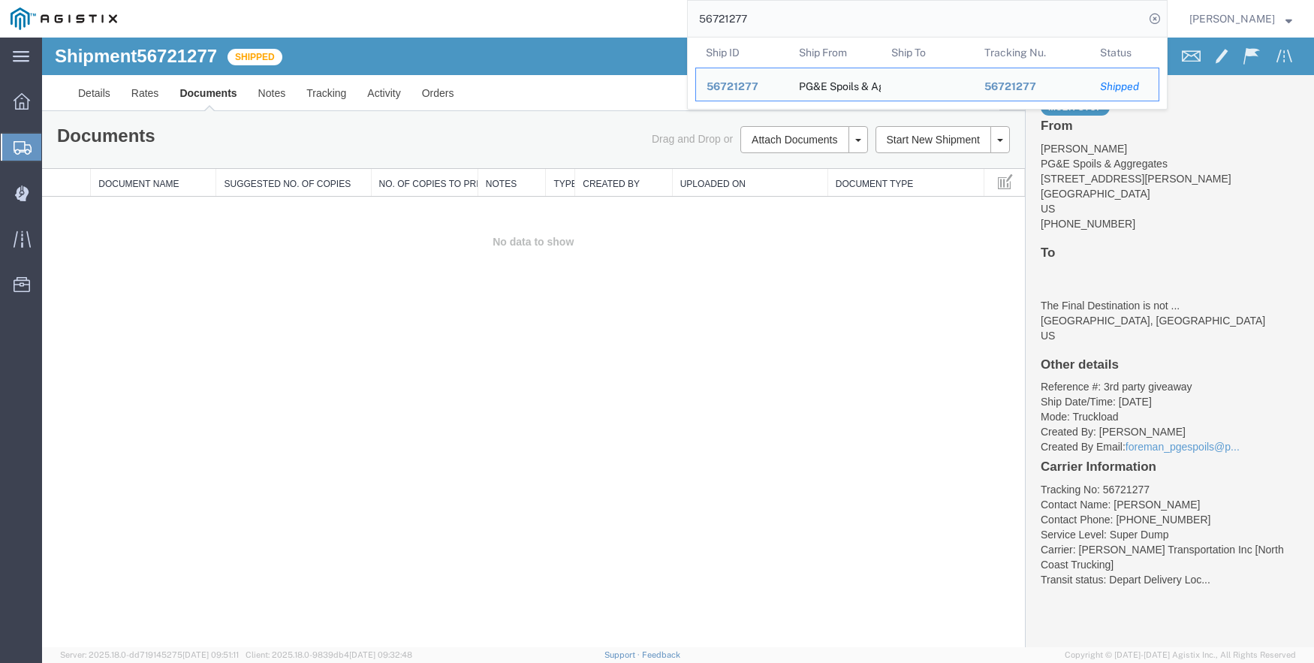
drag, startPoint x: 813, startPoint y: 56, endPoint x: 682, endPoint y: 38, distance: 132.7
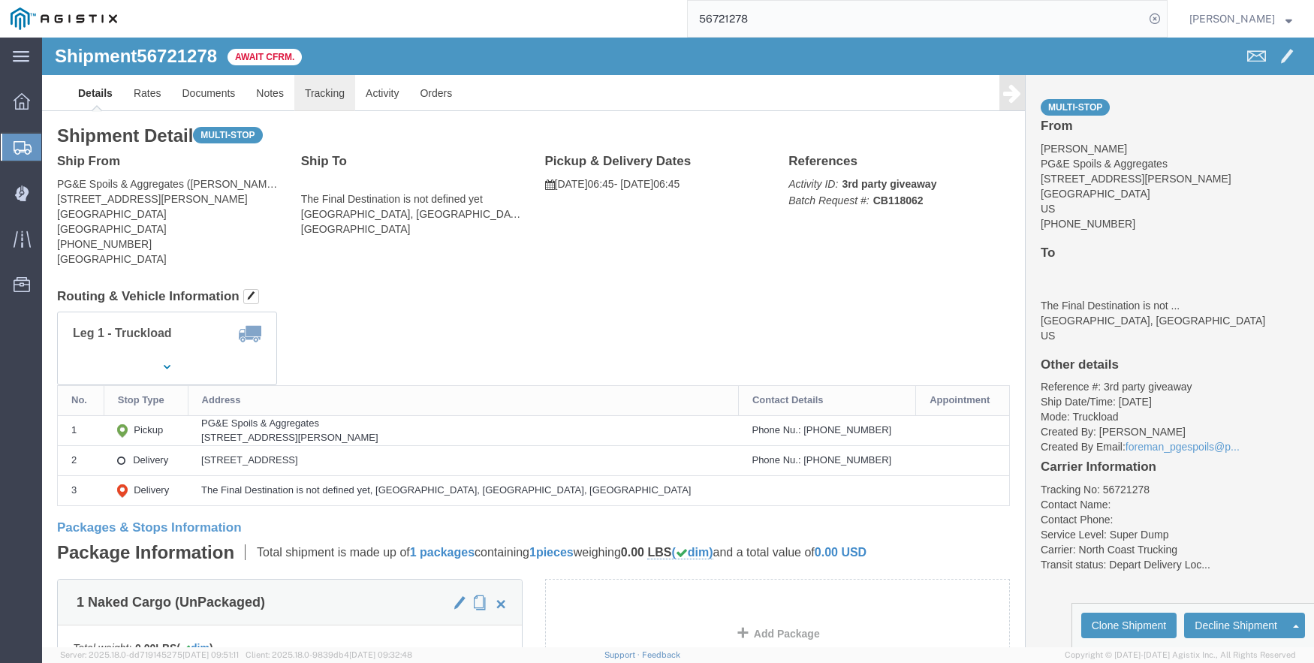
click link "Tracking"
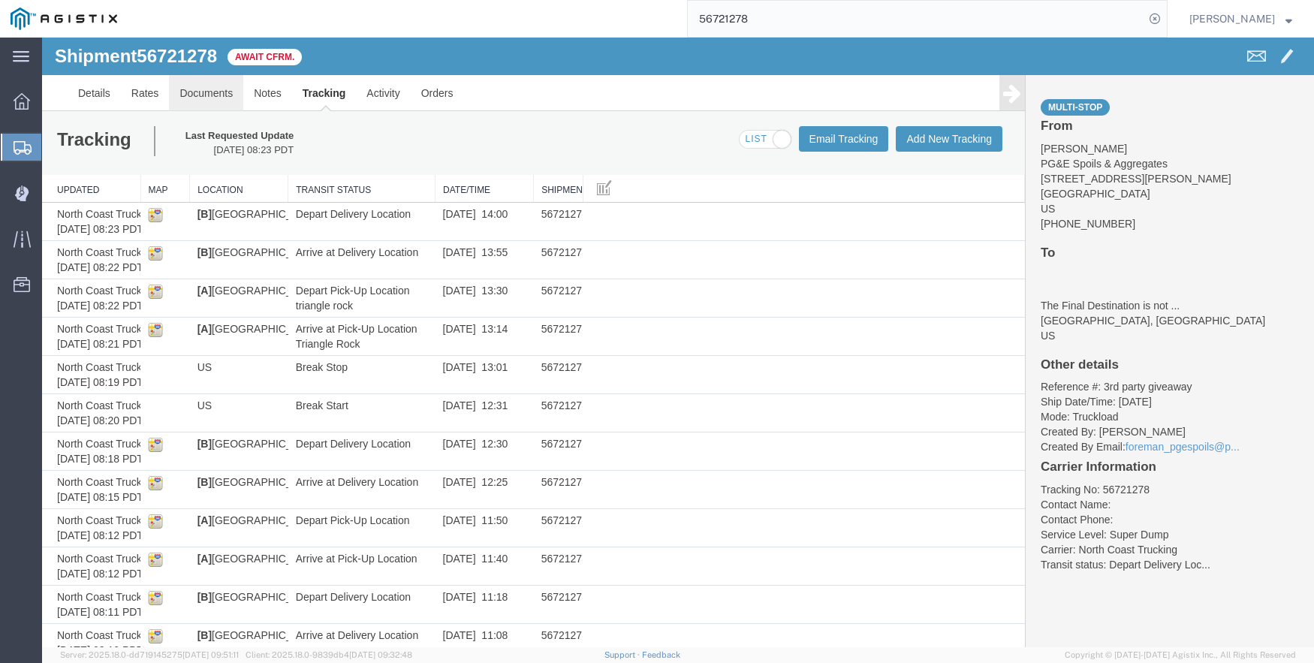
click at [195, 92] on link "Documents" at bounding box center [206, 93] width 74 height 36
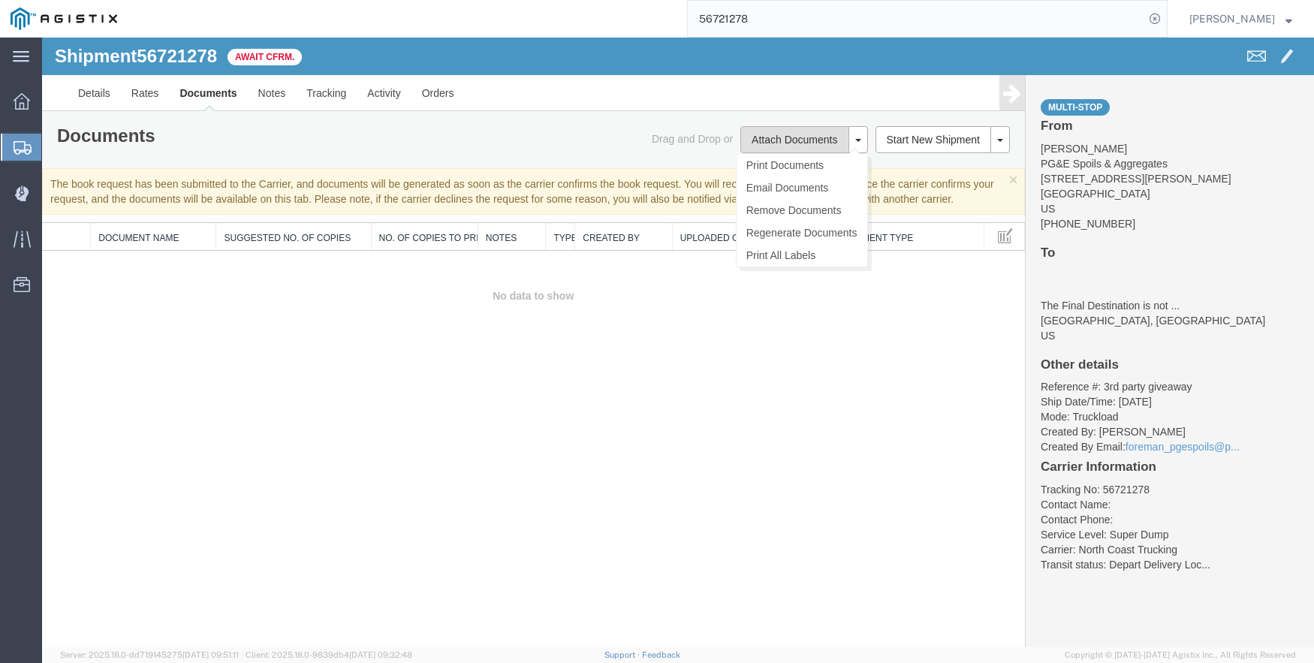
click at [779, 131] on button "Attach Documents" at bounding box center [795, 139] width 108 height 27
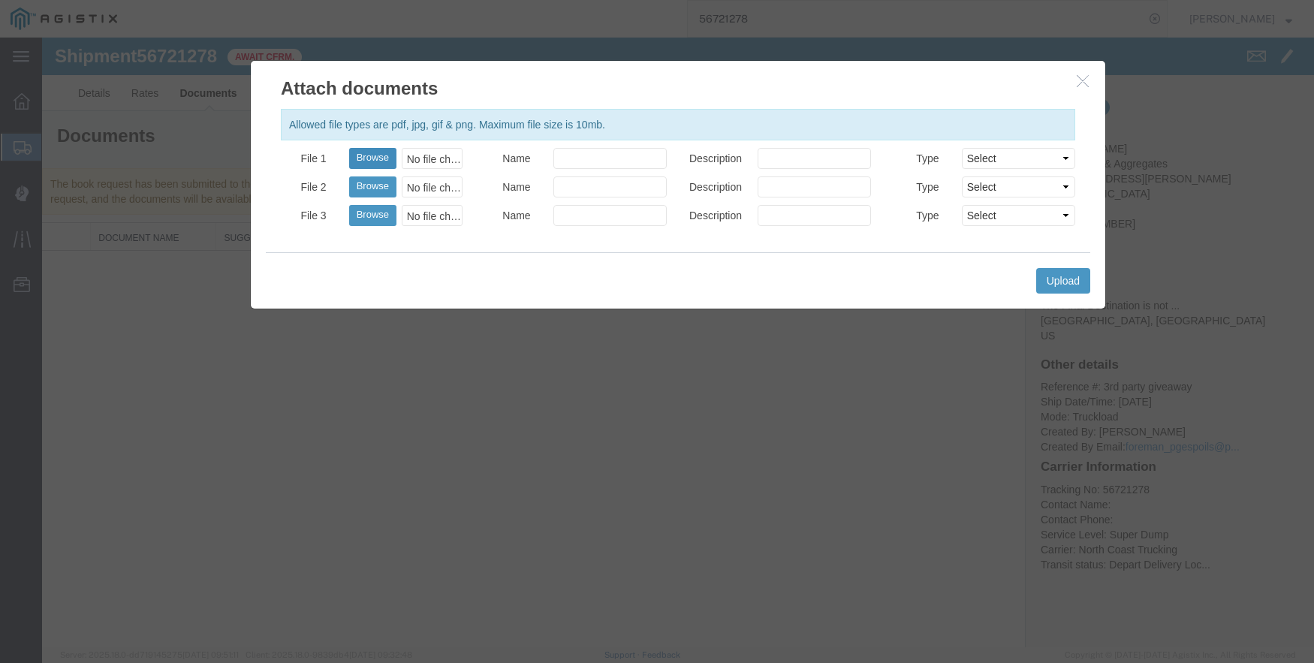
click at [356, 152] on button "Browse" at bounding box center [372, 158] width 47 height 21
click at [1080, 73] on button "button" at bounding box center [1085, 81] width 19 height 19
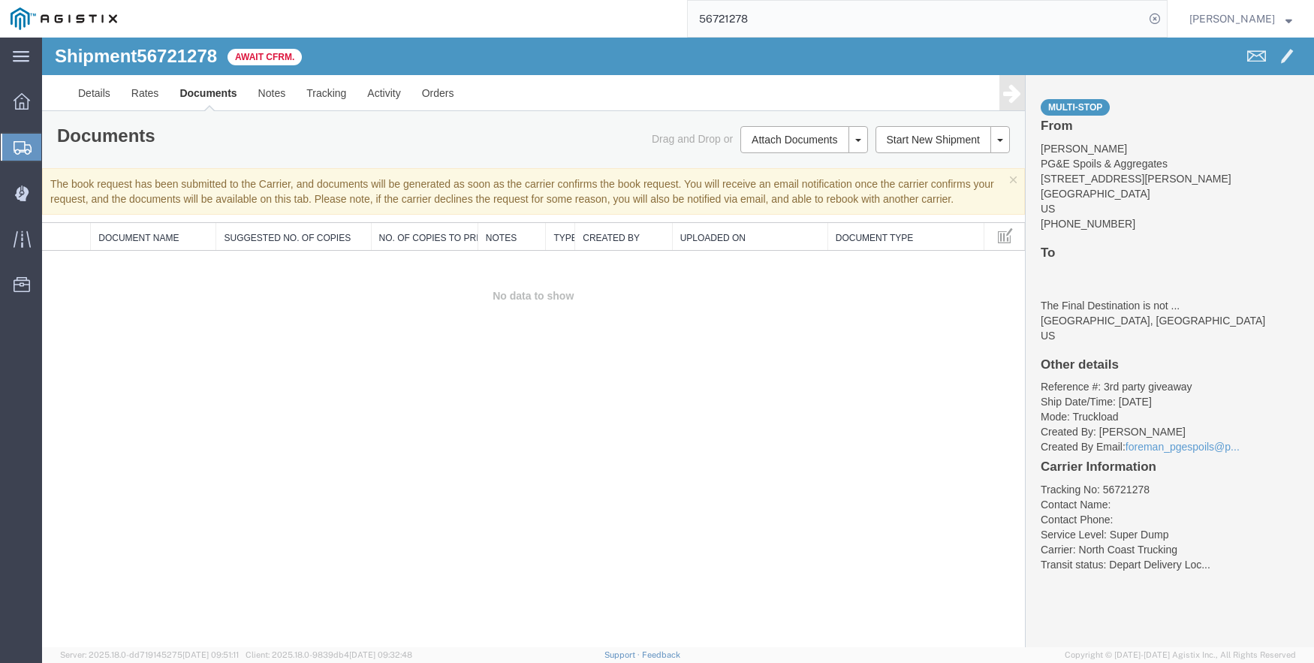
click at [204, 87] on link "Documents" at bounding box center [208, 93] width 78 height 36
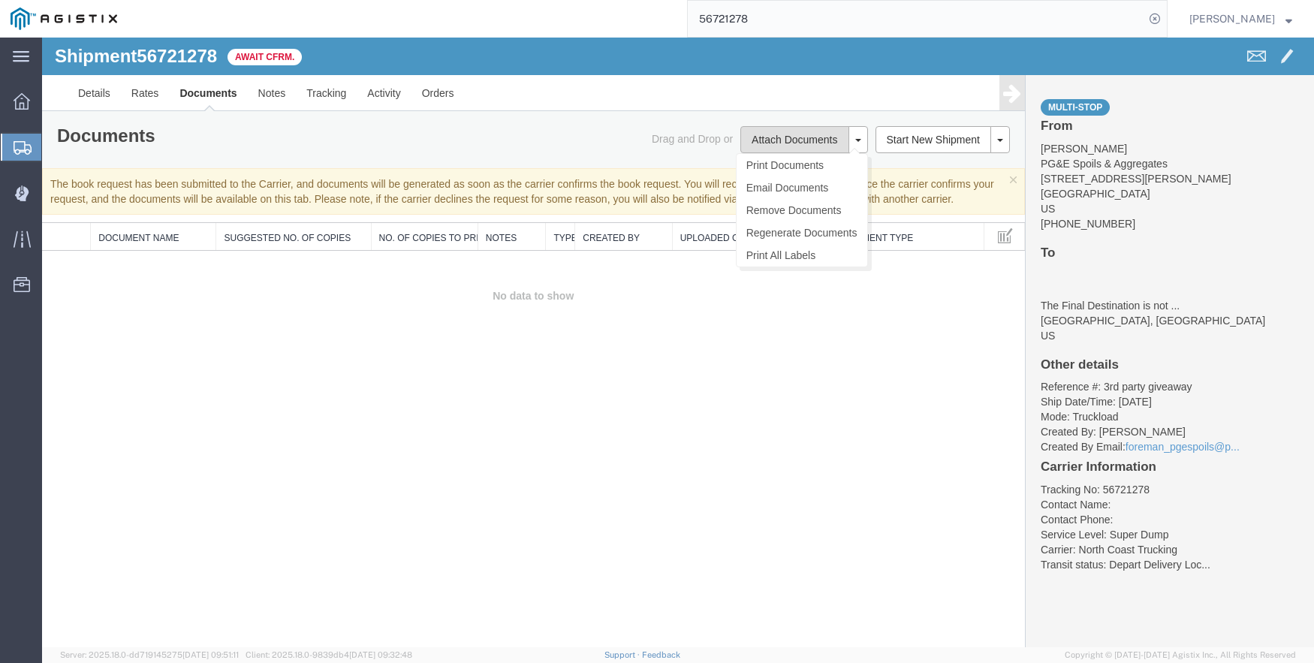
click at [792, 132] on button "Attach Documents" at bounding box center [795, 139] width 108 height 27
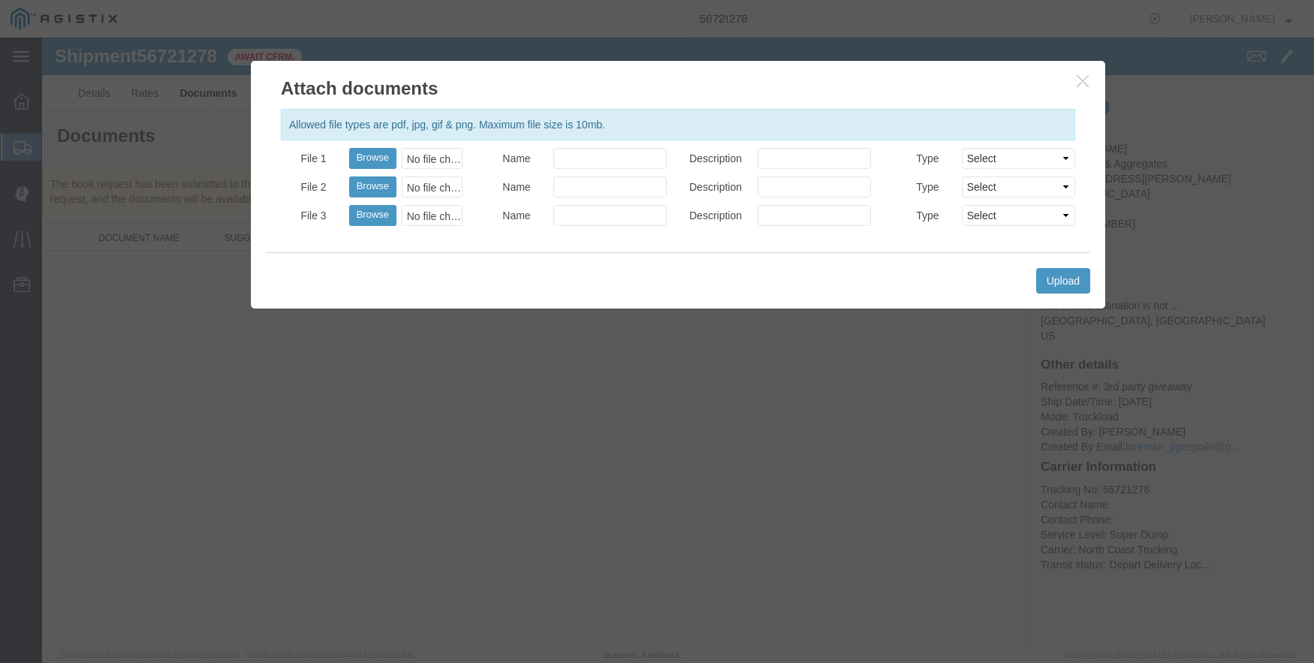
click at [428, 149] on div "No file chosen" at bounding box center [432, 158] width 61 height 21
click at [1049, 276] on button "Upload" at bounding box center [1063, 281] width 54 height 26
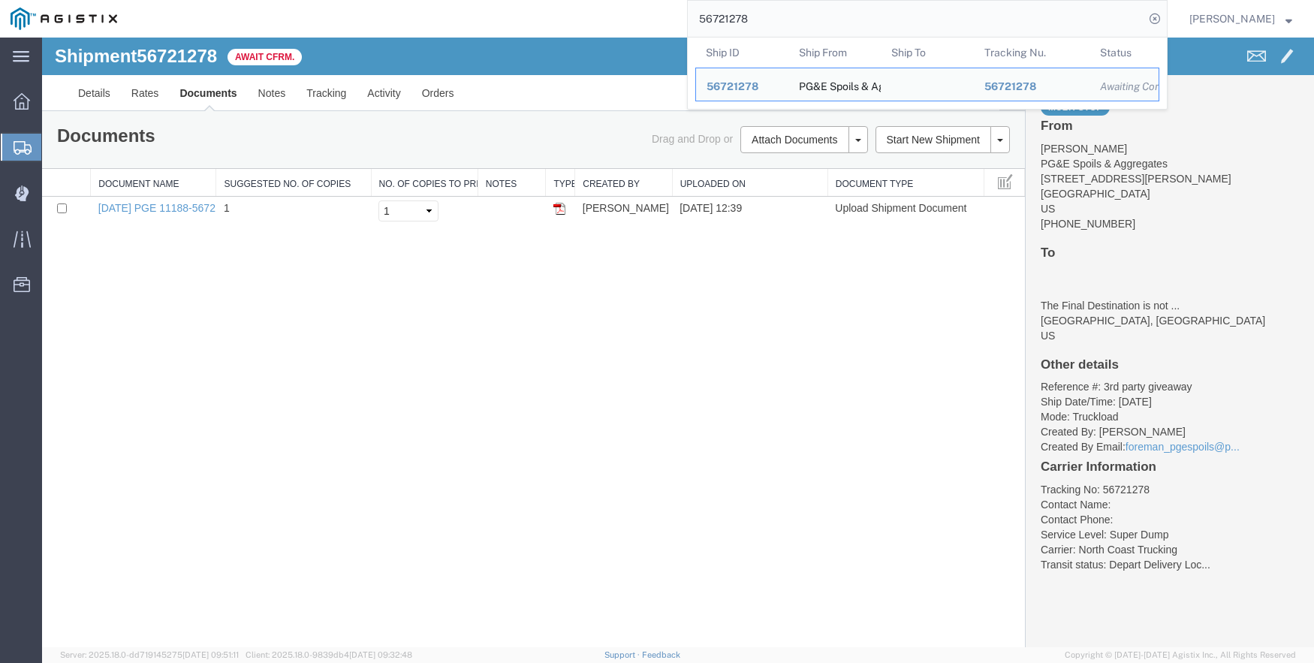
drag, startPoint x: 795, startPoint y: 17, endPoint x: 556, endPoint y: 22, distance: 239.6
click at [556, 22] on div "56721278 Ship ID Ship From Ship To Tracking Nu. Status Ship ID 56721278 Ship Fr…" at bounding box center [648, 19] width 1040 height 38
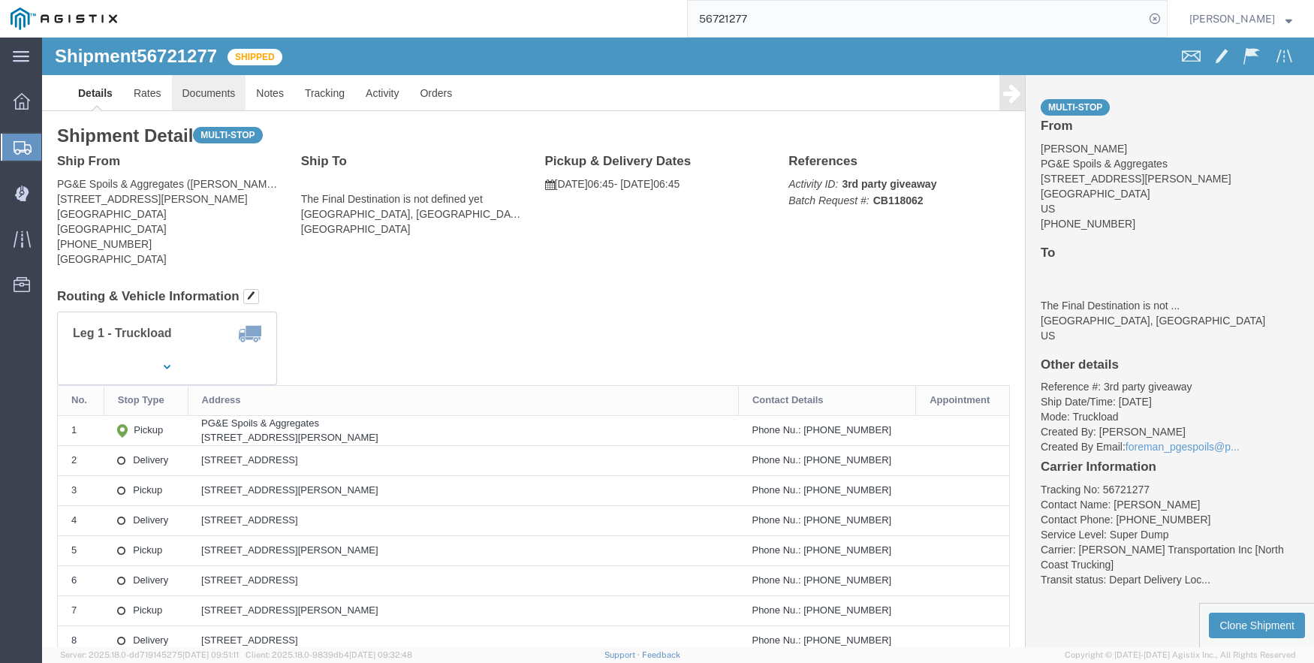
click link "Documents"
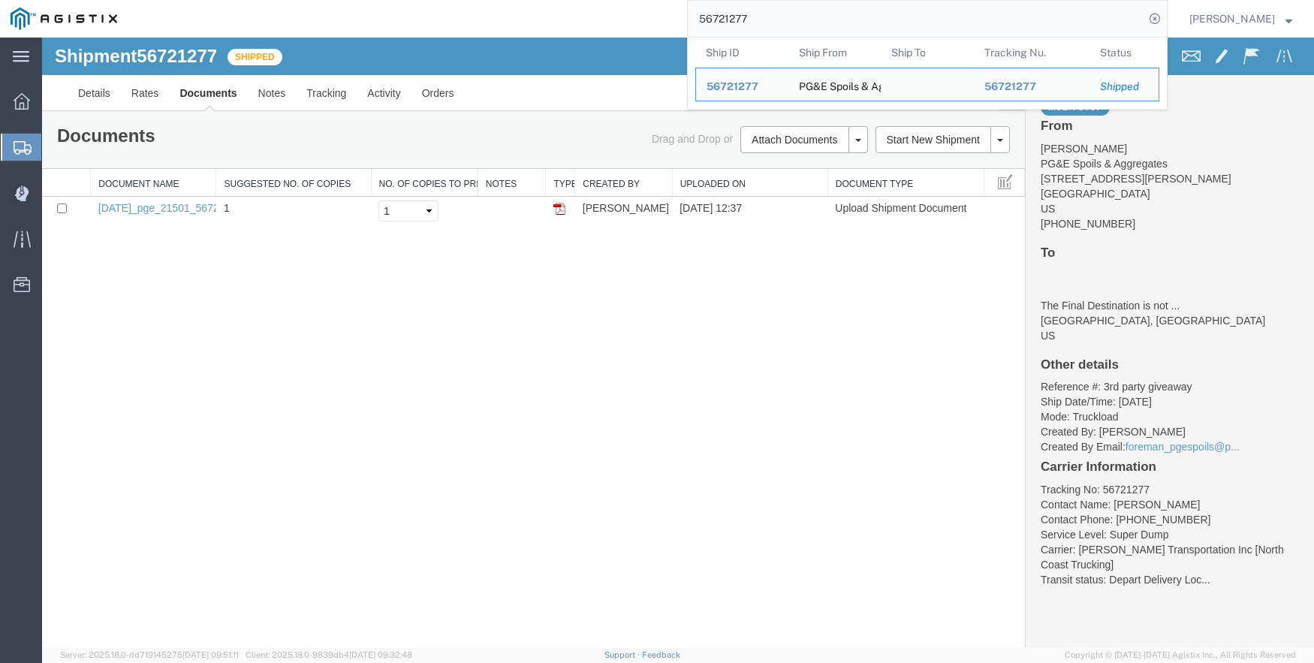
drag, startPoint x: 822, startPoint y: 19, endPoint x: 25, endPoint y: 196, distance: 816.3
click at [645, 17] on div "56721277 Ship ID Ship From Ship To Tracking Nu. Status Ship ID 56721277 Ship Fr…" at bounding box center [648, 19] width 1040 height 38
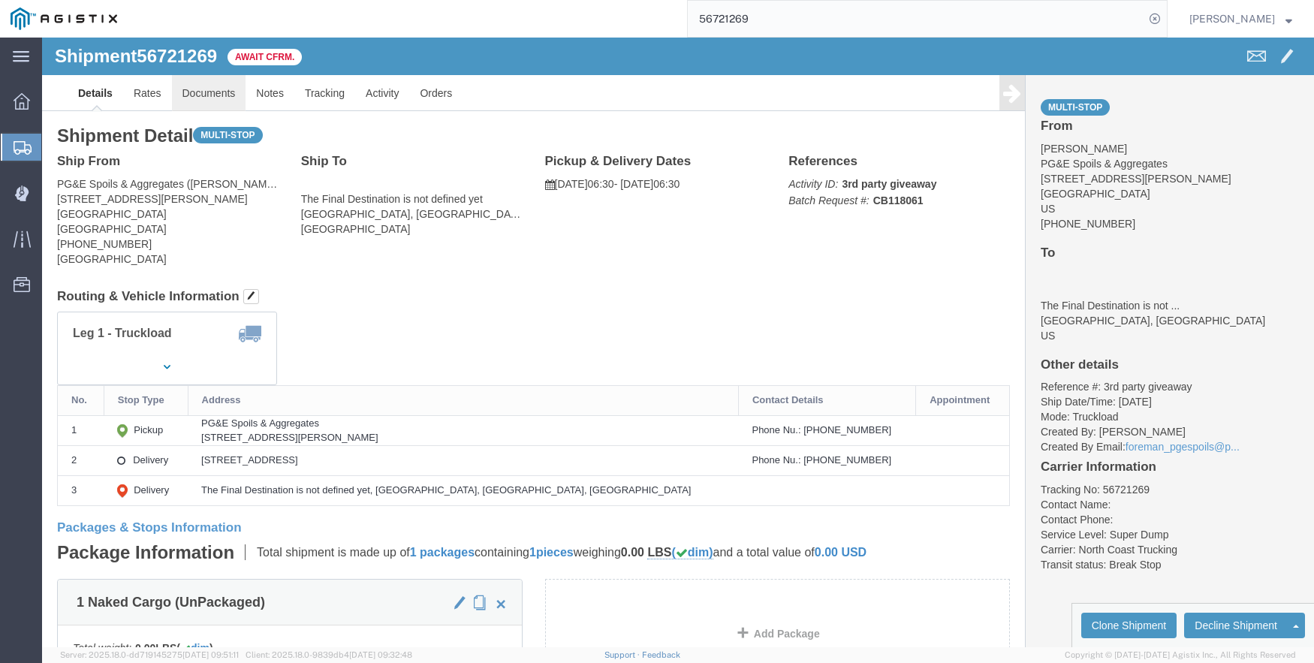
click link "Documents"
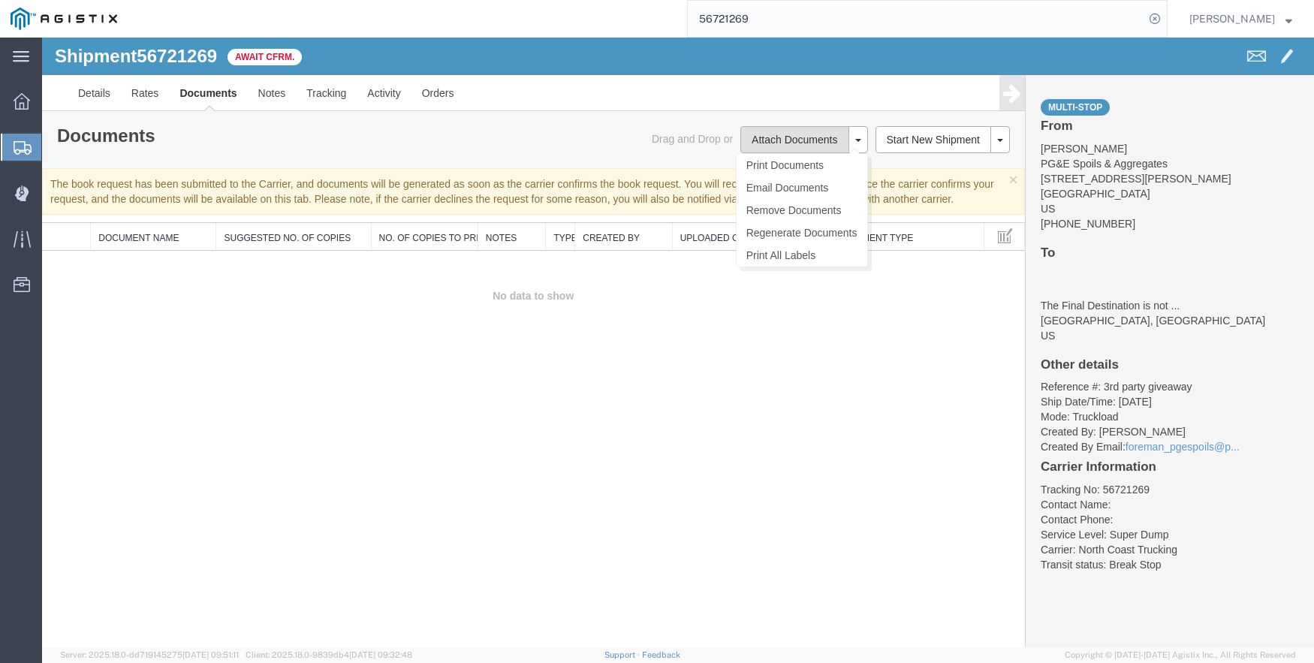
click at [793, 133] on button "Attach Documents" at bounding box center [795, 139] width 108 height 27
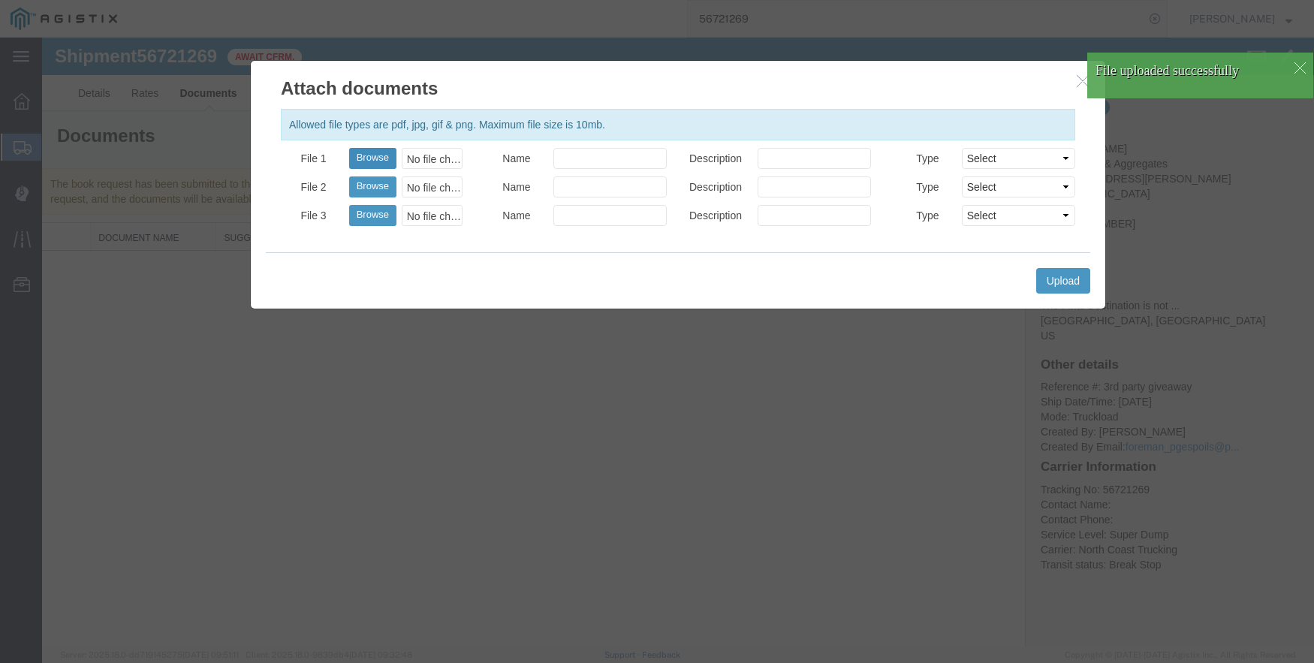
click at [383, 156] on button "Browse" at bounding box center [372, 158] width 47 height 21
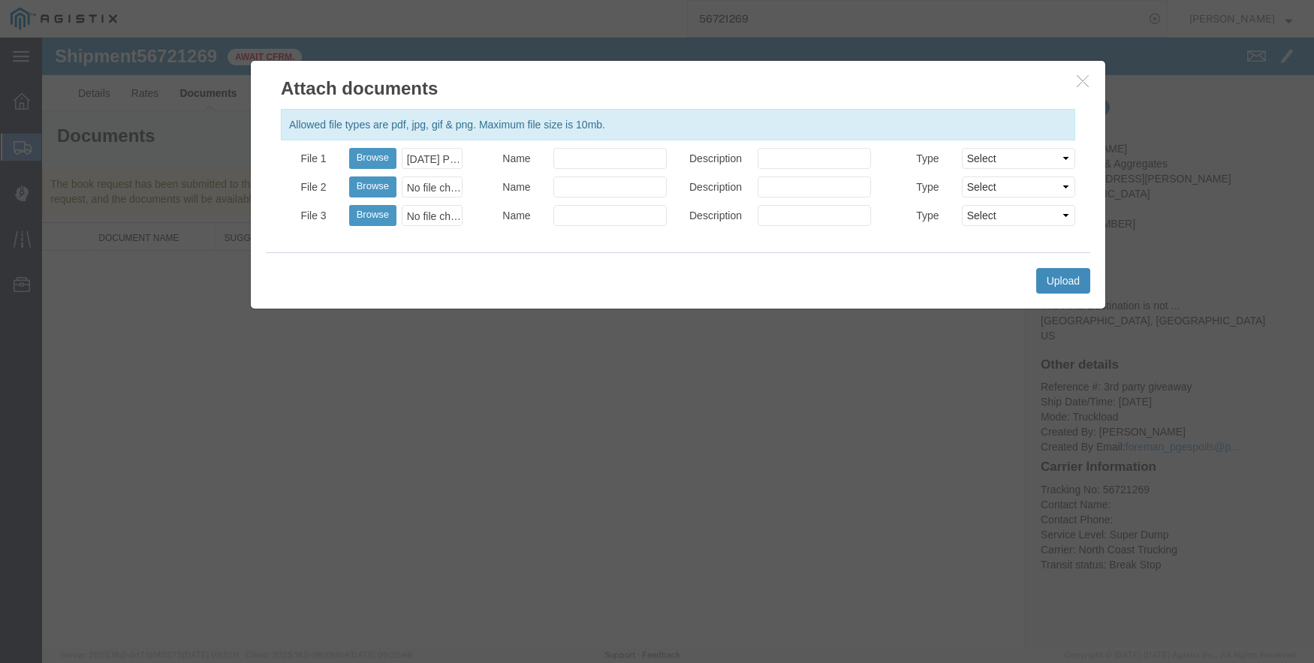
click at [1076, 274] on button "Upload" at bounding box center [1063, 281] width 54 height 26
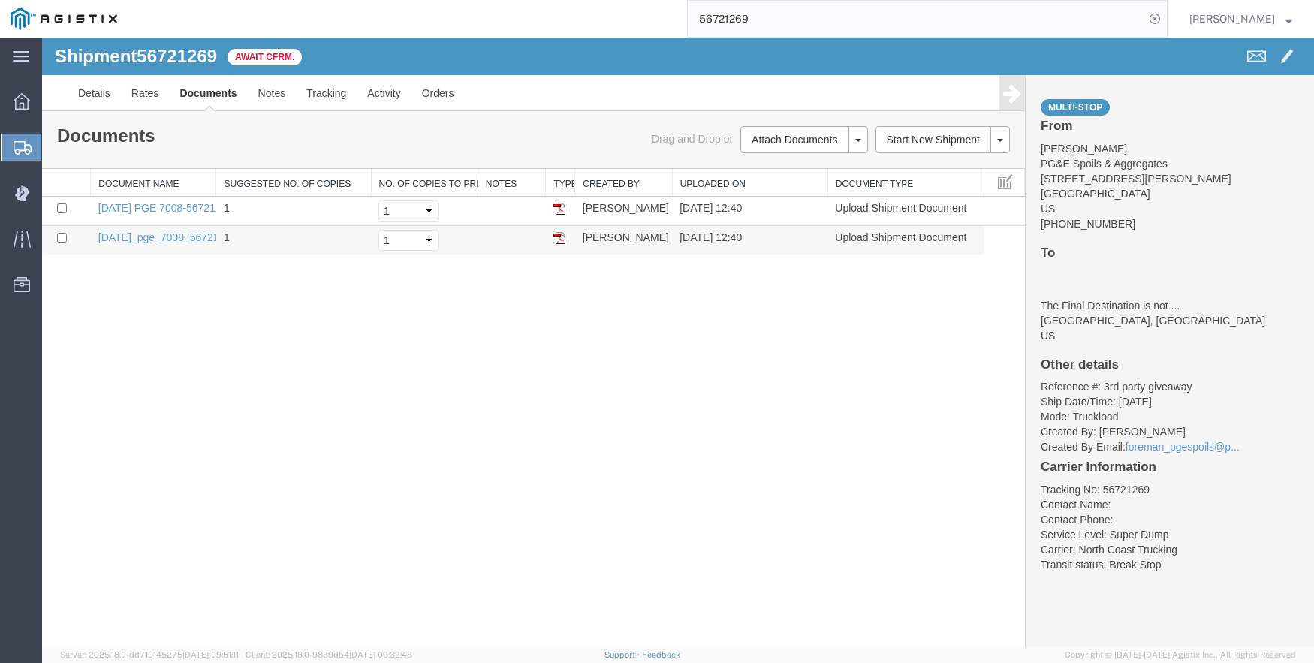
click at [56, 234] on td at bounding box center [66, 240] width 49 height 29
click at [62, 236] on input "checkbox" at bounding box center [62, 238] width 10 height 10
drag, startPoint x: 62, startPoint y: 236, endPoint x: 451, endPoint y: 327, distance: 399.5
click at [451, 327] on div "Shipment 56721269 2 of 2 Await Cfrm. Details Rates Documents Notes Tracking Act…" at bounding box center [678, 343] width 1272 height 610
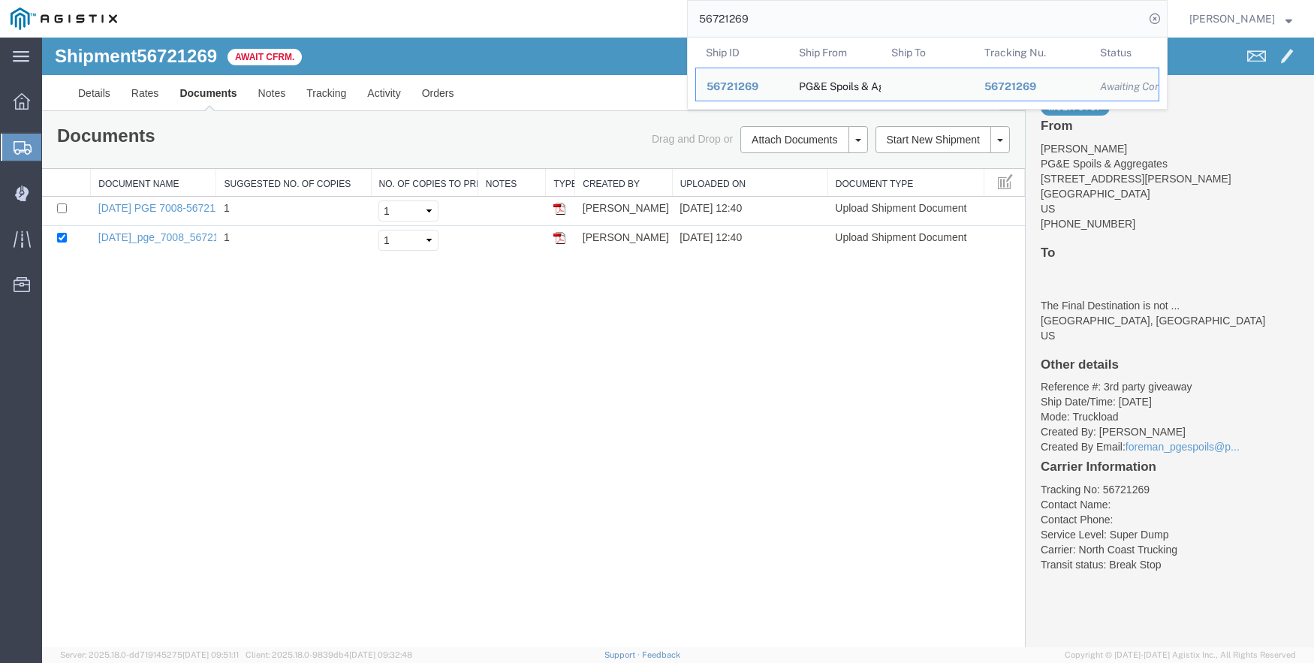
drag, startPoint x: 798, startPoint y: 19, endPoint x: 704, endPoint y: 18, distance: 93.9
click at [704, 18] on input "56721269" at bounding box center [916, 19] width 457 height 36
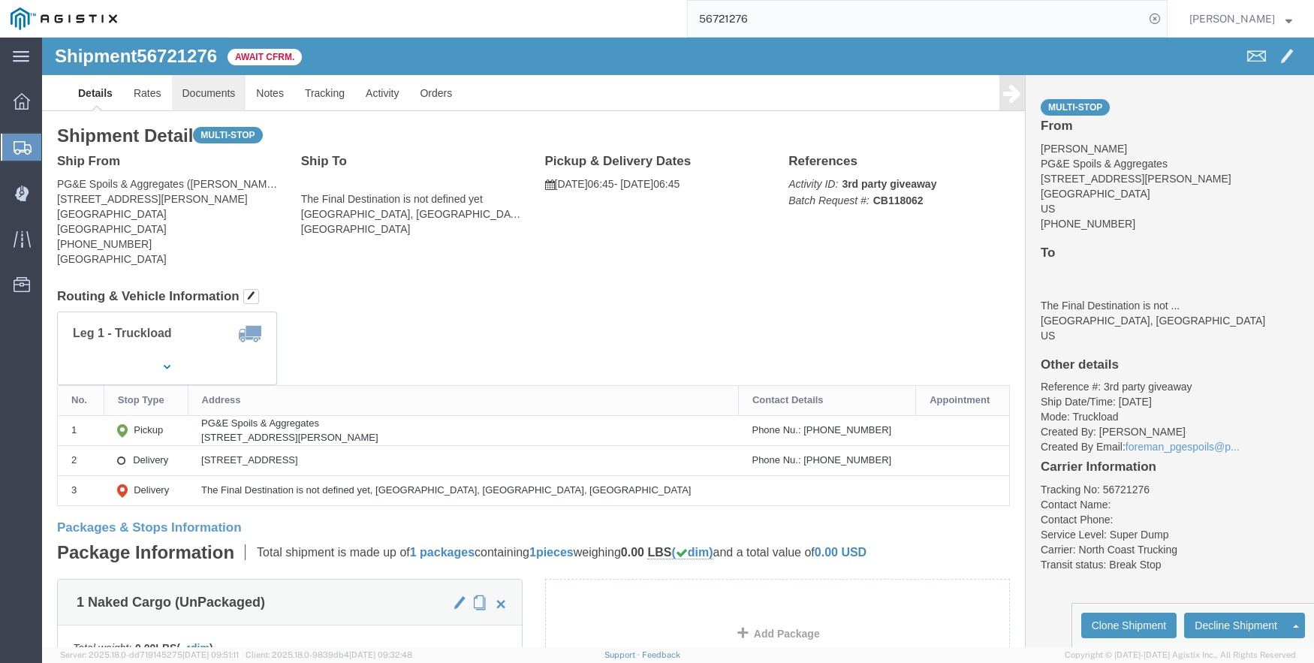
click link "Documents"
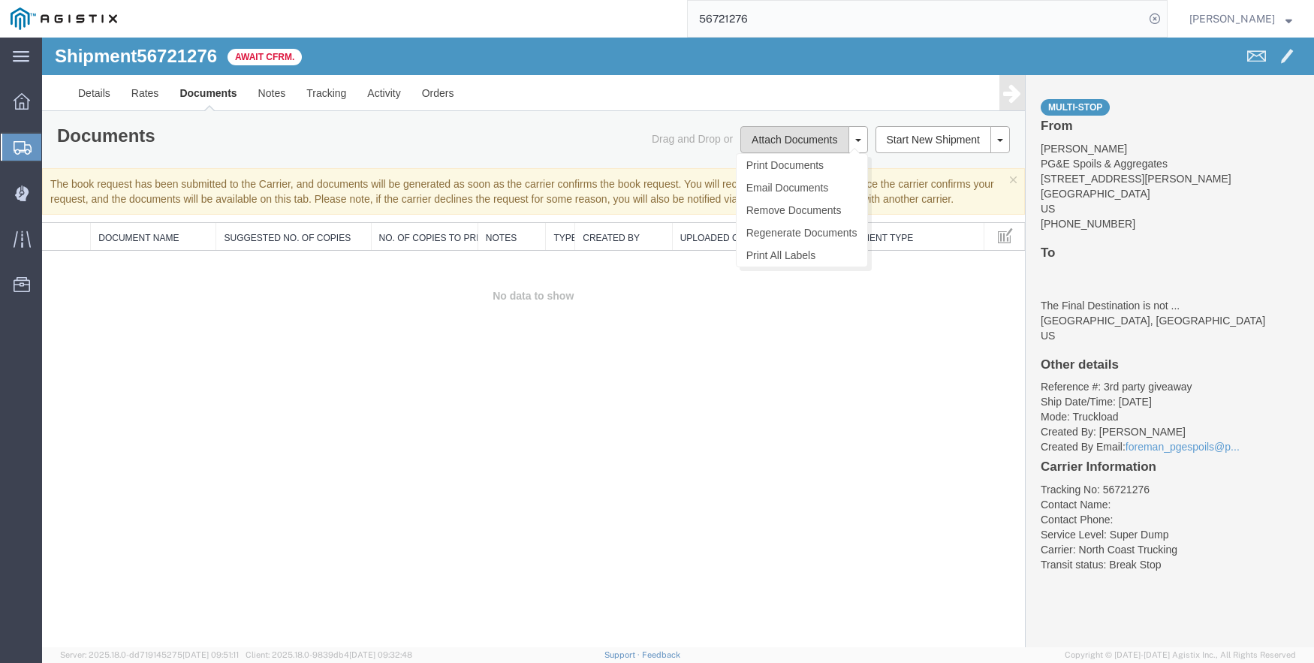
click at [778, 130] on button "Attach Documents" at bounding box center [795, 139] width 108 height 27
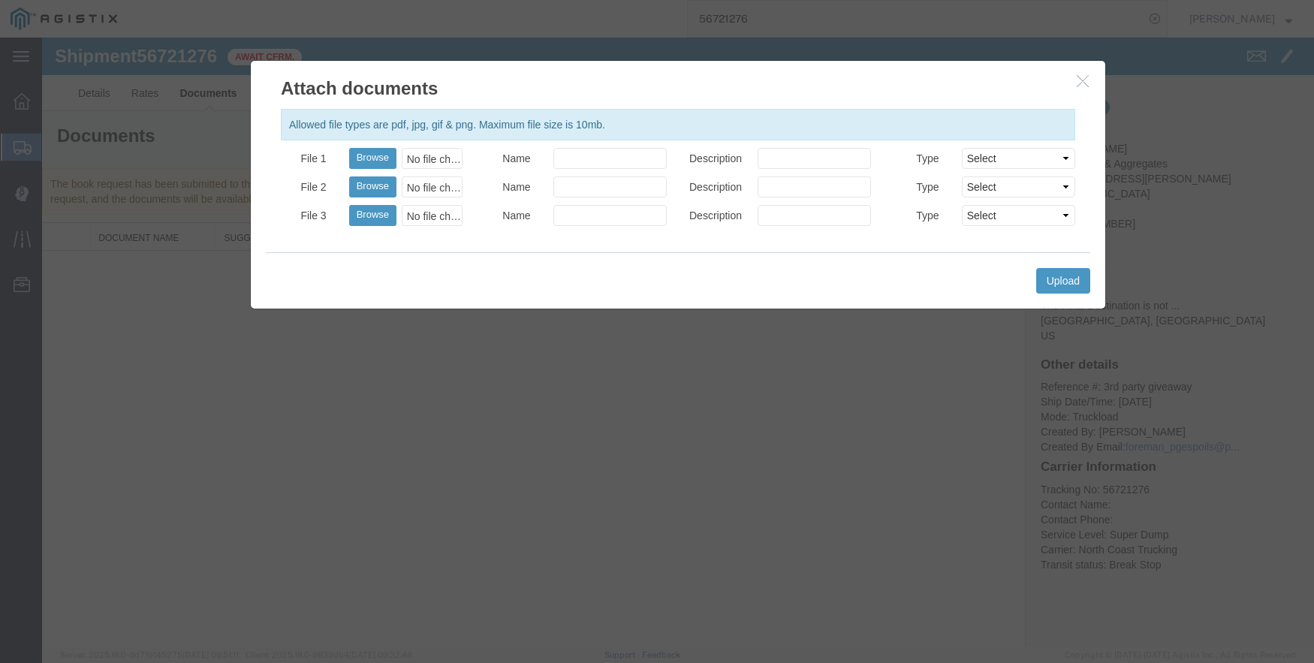
click at [387, 155] on div at bounding box center [678, 343] width 1272 height 610
click at [382, 155] on div at bounding box center [678, 343] width 1272 height 610
click at [376, 151] on div at bounding box center [678, 343] width 1272 height 610
click at [379, 156] on div at bounding box center [678, 343] width 1272 height 610
click at [1085, 80] on div at bounding box center [678, 343] width 1272 height 610
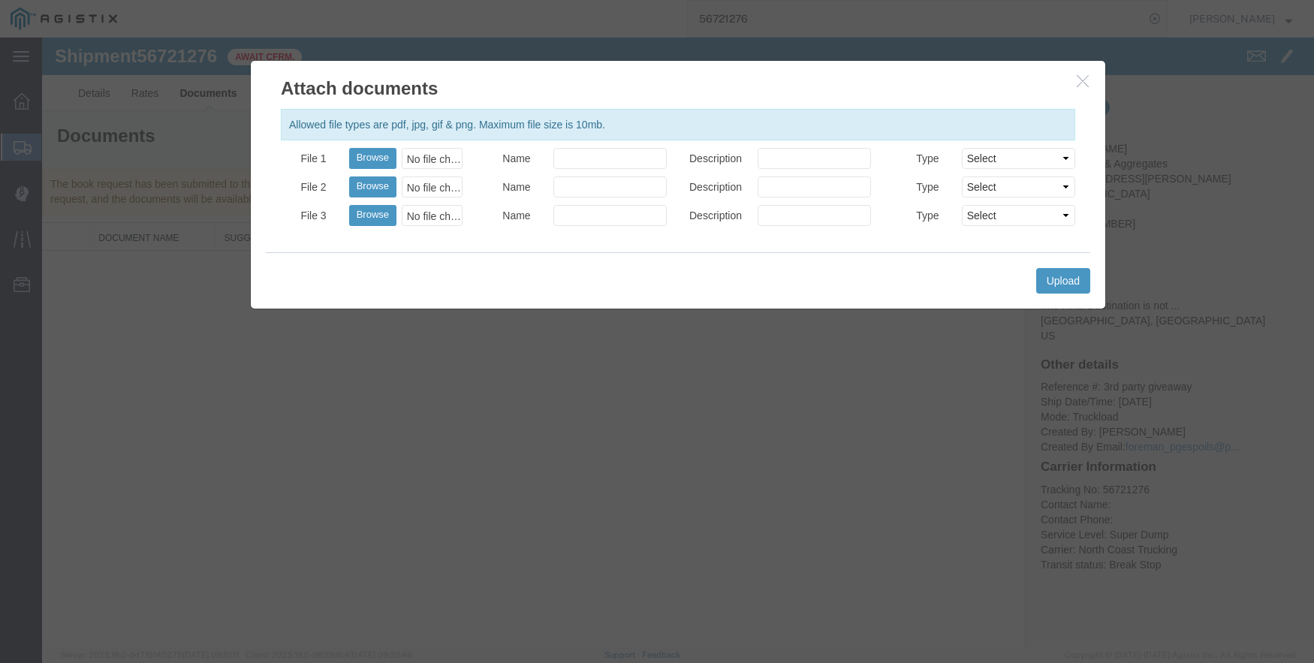
click at [616, 533] on div at bounding box center [678, 343] width 1272 height 610
click at [379, 156] on div at bounding box center [678, 343] width 1272 height 610
click at [1079, 78] on div at bounding box center [678, 343] width 1272 height 610
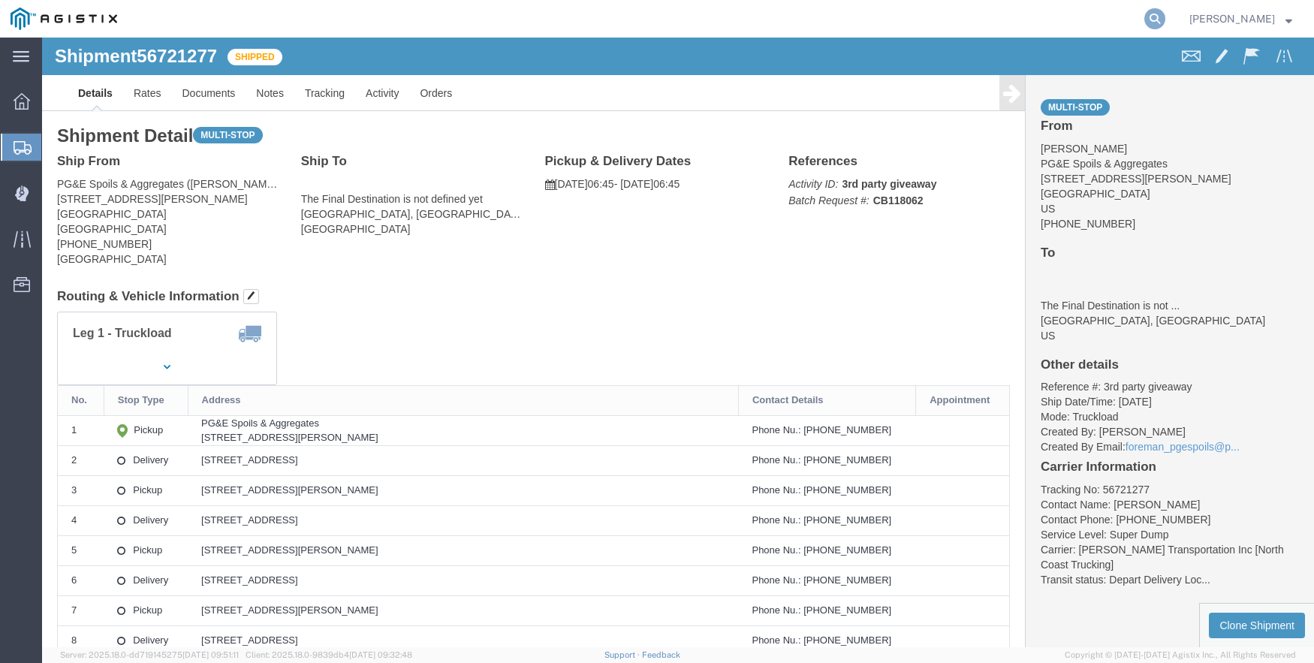
click at [1166, 9] on icon at bounding box center [1155, 18] width 21 height 21
type input "56721276"
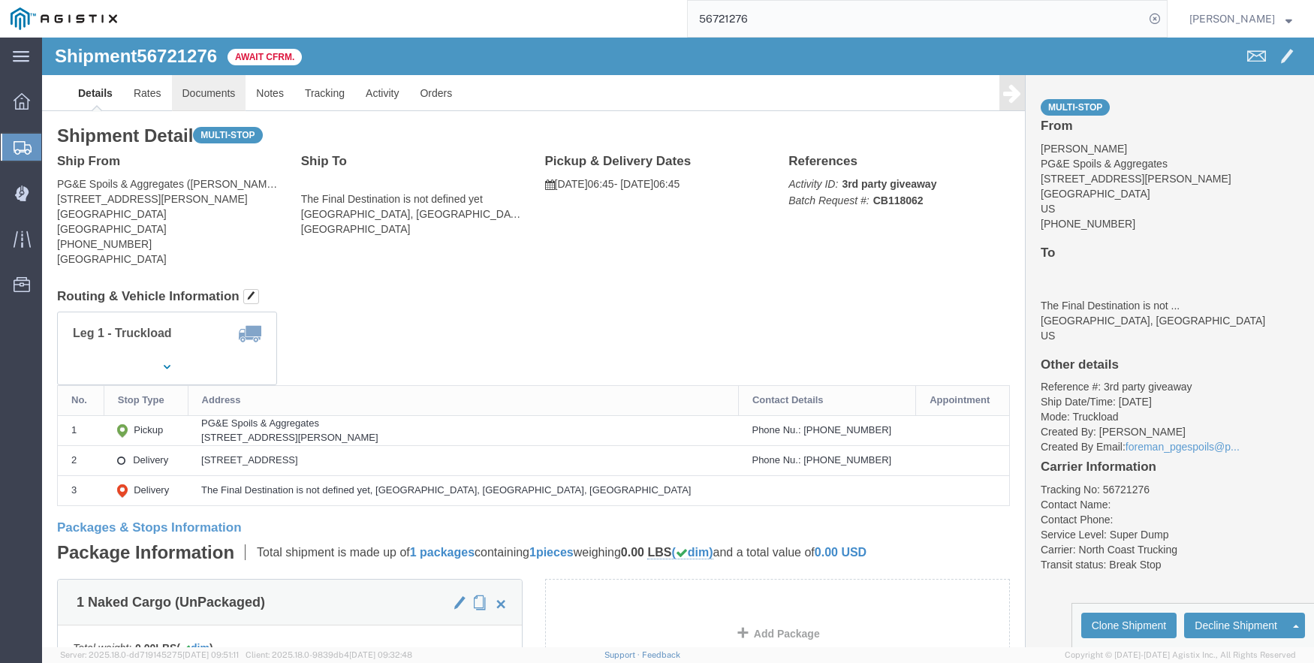
click link "Documents"
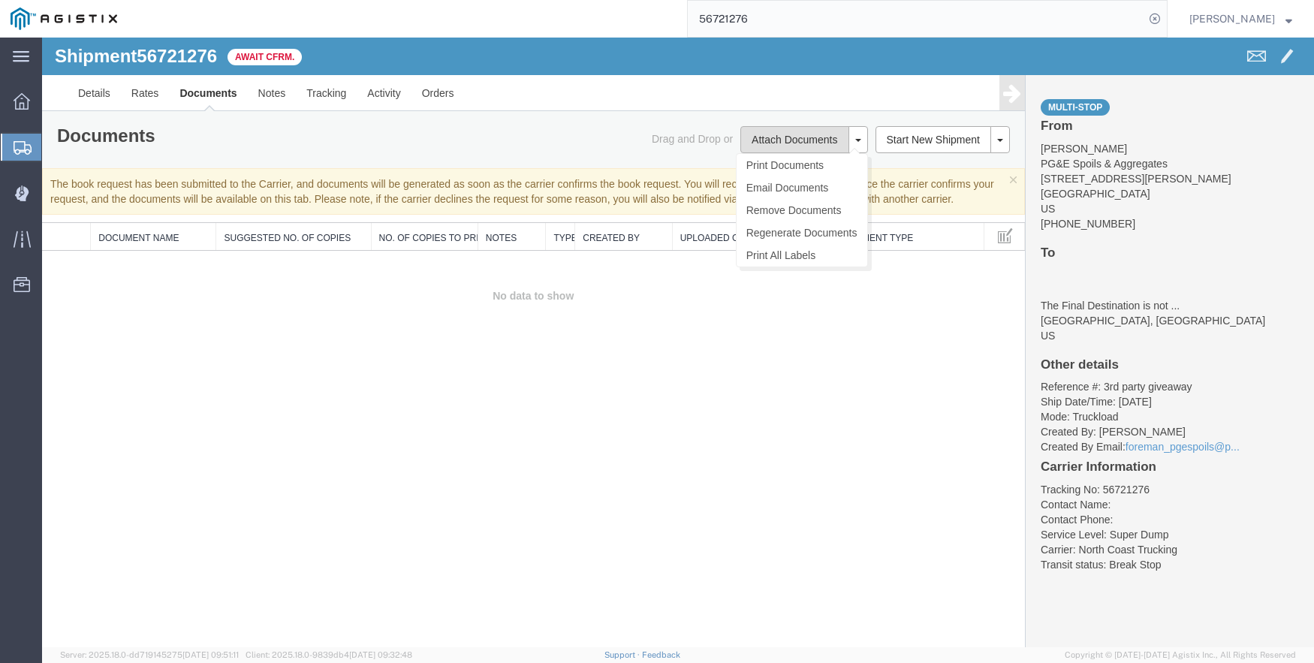
click at [798, 134] on button "Attach Documents" at bounding box center [795, 139] width 108 height 27
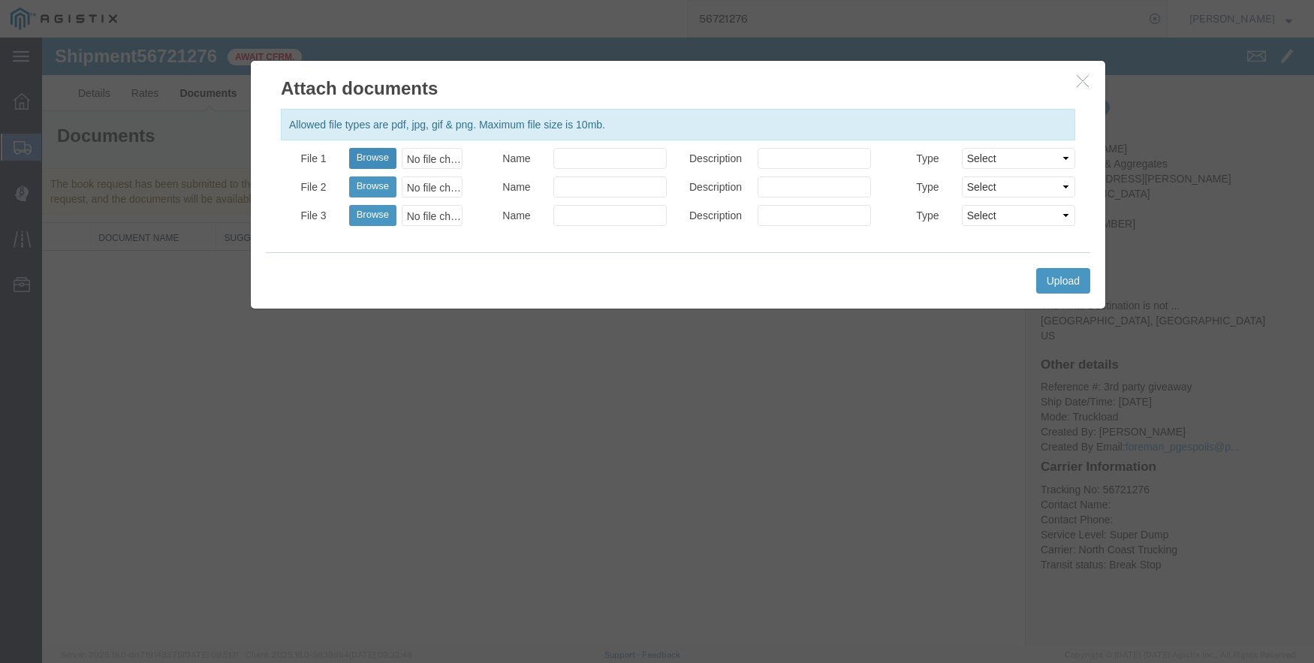
click at [373, 152] on button "Browse" at bounding box center [372, 158] width 47 height 21
type input "C:\fakepath\09.05.25 PGE 2622-56721276 Ajeezy.pdf"
click at [1056, 280] on button "Upload" at bounding box center [1063, 281] width 54 height 26
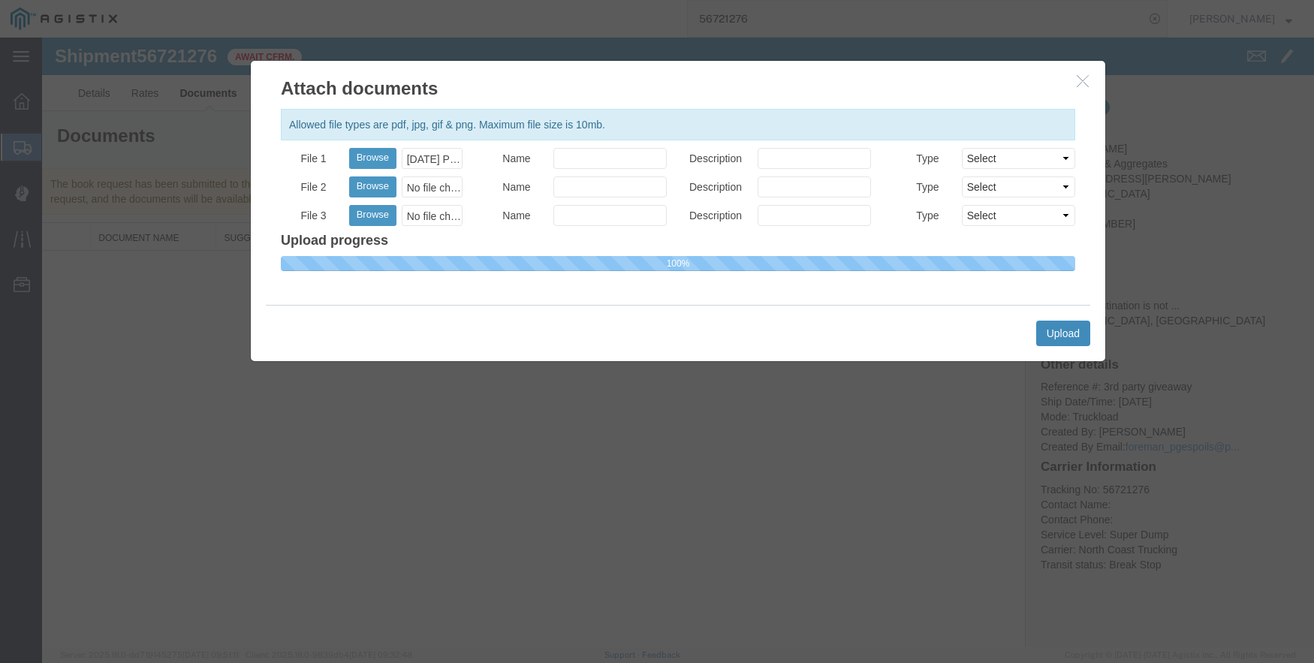
select select
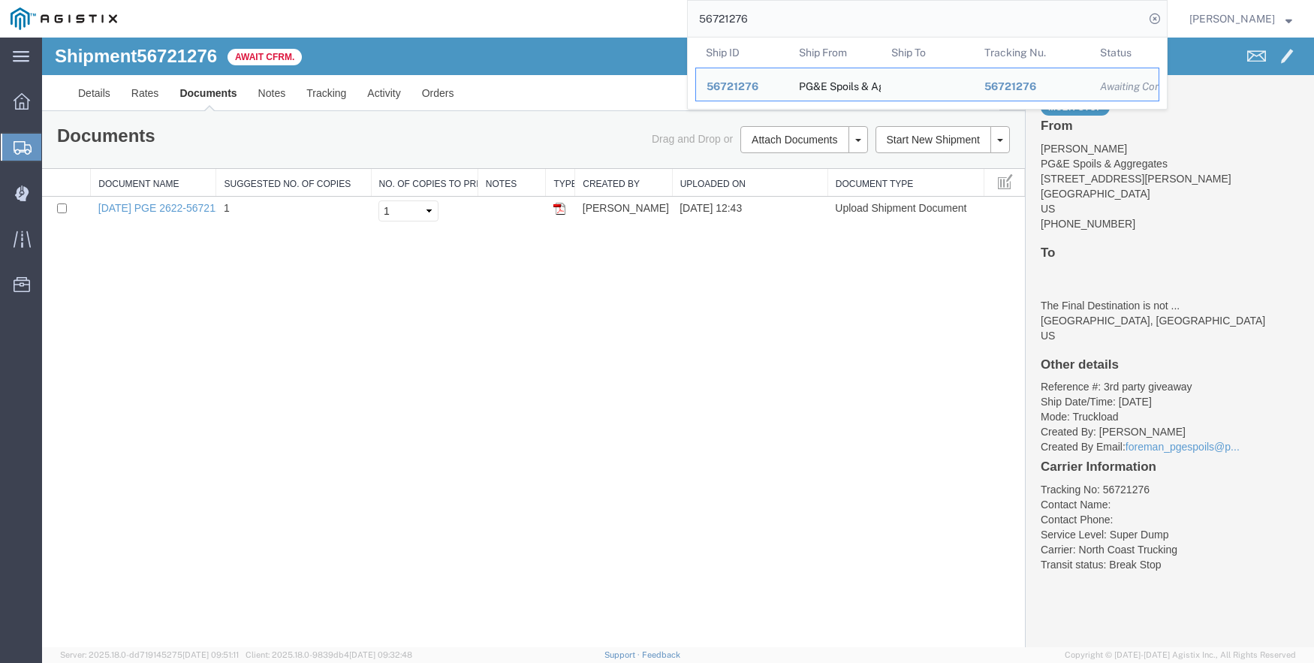
drag, startPoint x: 821, startPoint y: 9, endPoint x: 401, endPoint y: 34, distance: 420.6
click at [634, 17] on div "56721276 Ship ID Ship From Ship To Tracking Nu. Status Ship ID 56721276 Ship Fr…" at bounding box center [648, 19] width 1040 height 38
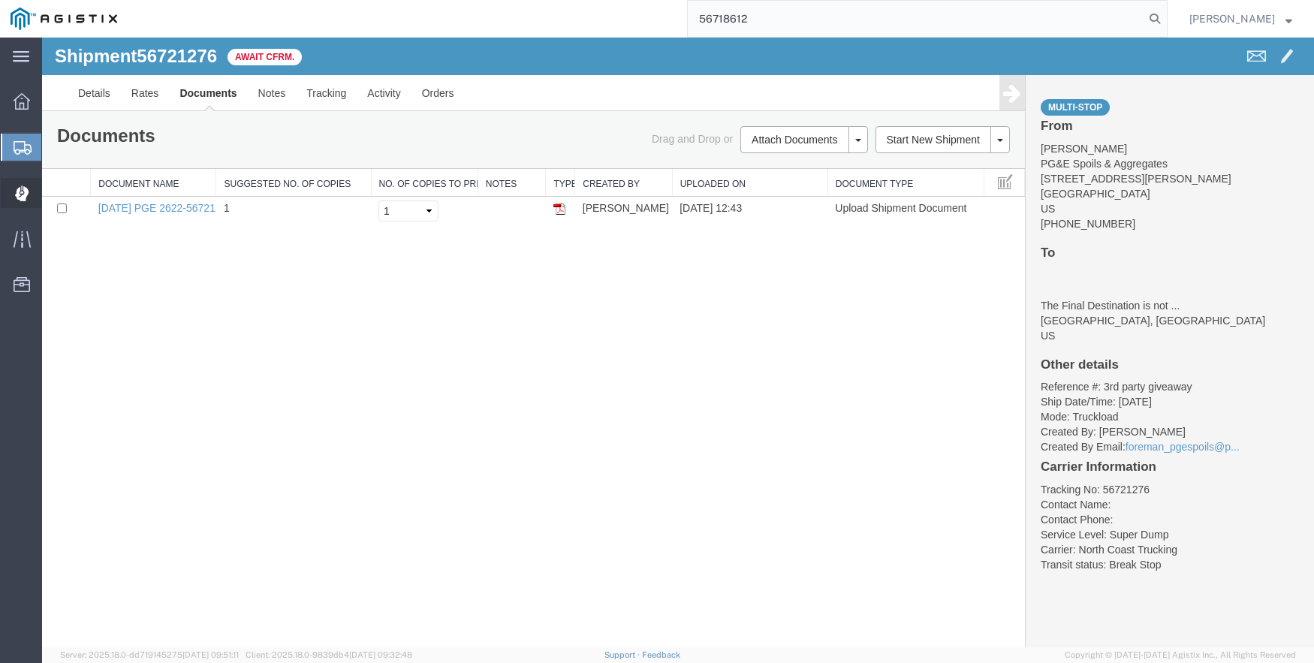
type input "56718612"
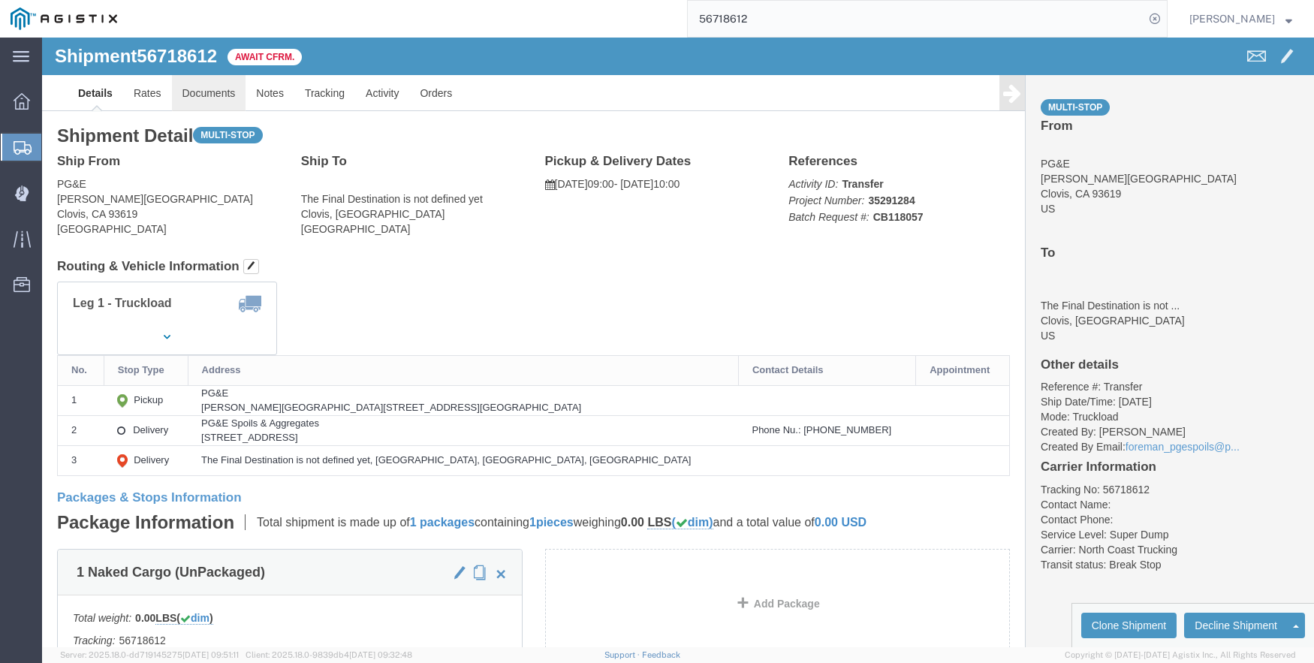
click link "Documents"
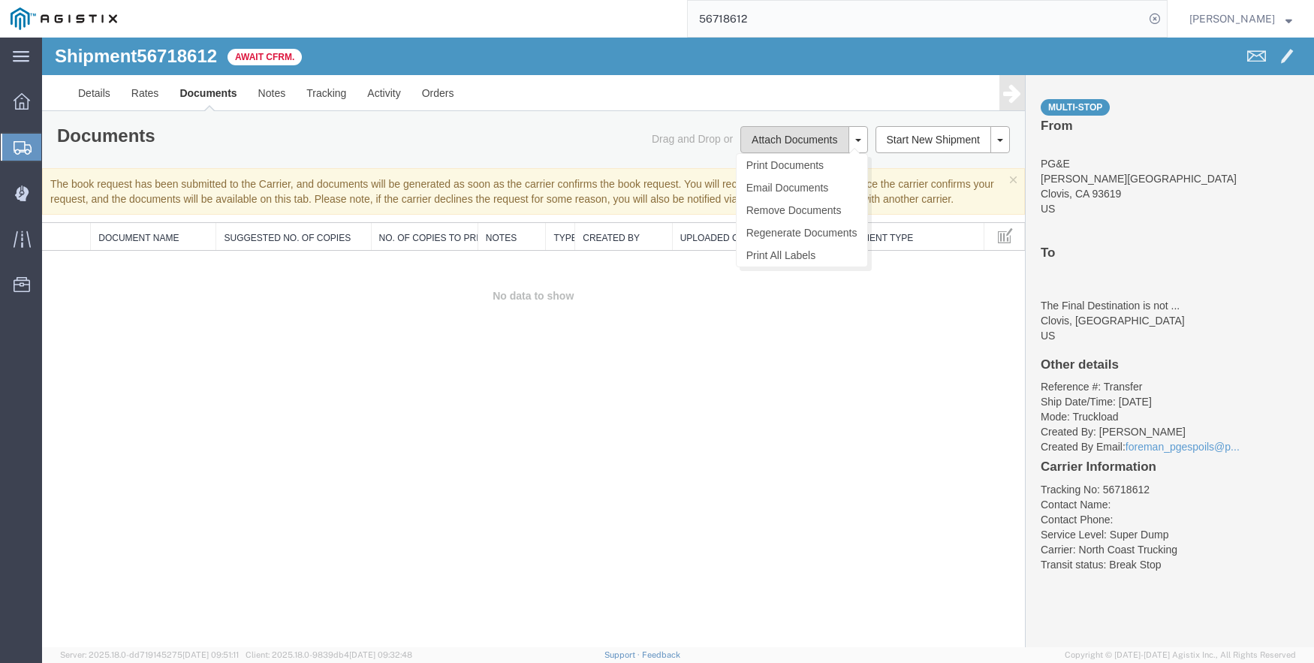
click at [764, 142] on button "Attach Documents" at bounding box center [795, 139] width 108 height 27
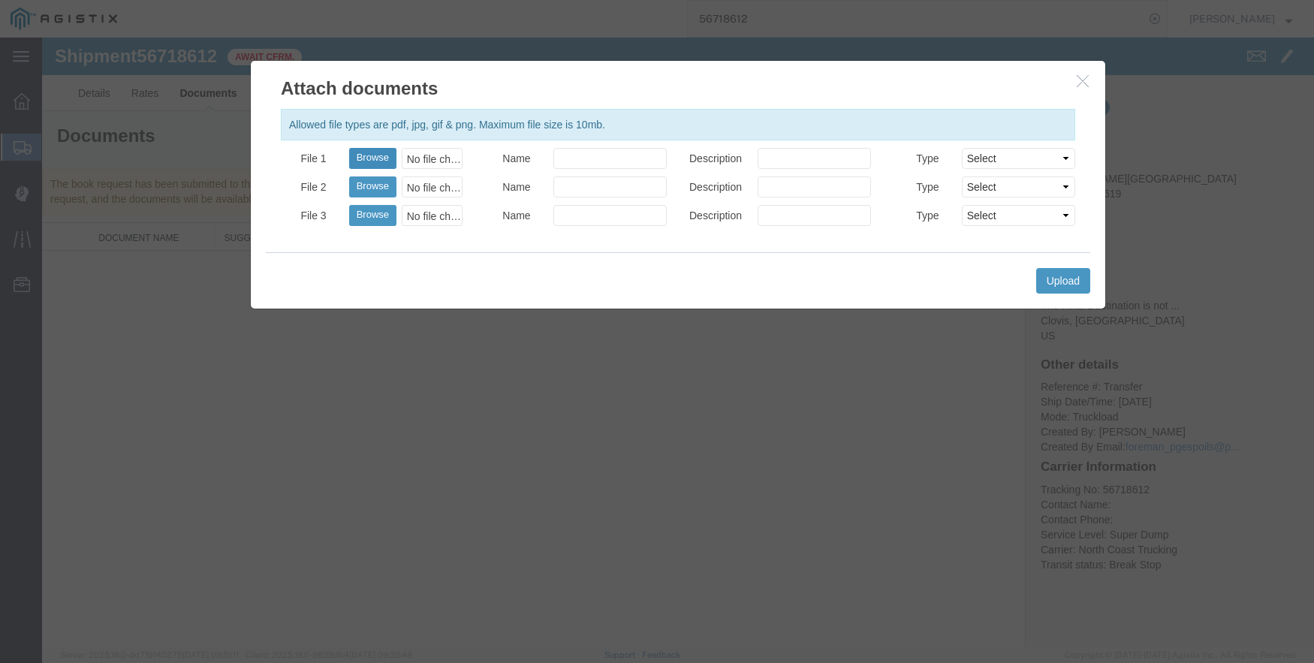
click at [383, 151] on button "Browse" at bounding box center [372, 158] width 47 height 21
type input "C:\fakepath\09.05.25 PGE 00199-56718612 TC.pdf"
click at [1057, 284] on button "Upload" at bounding box center [1063, 281] width 54 height 26
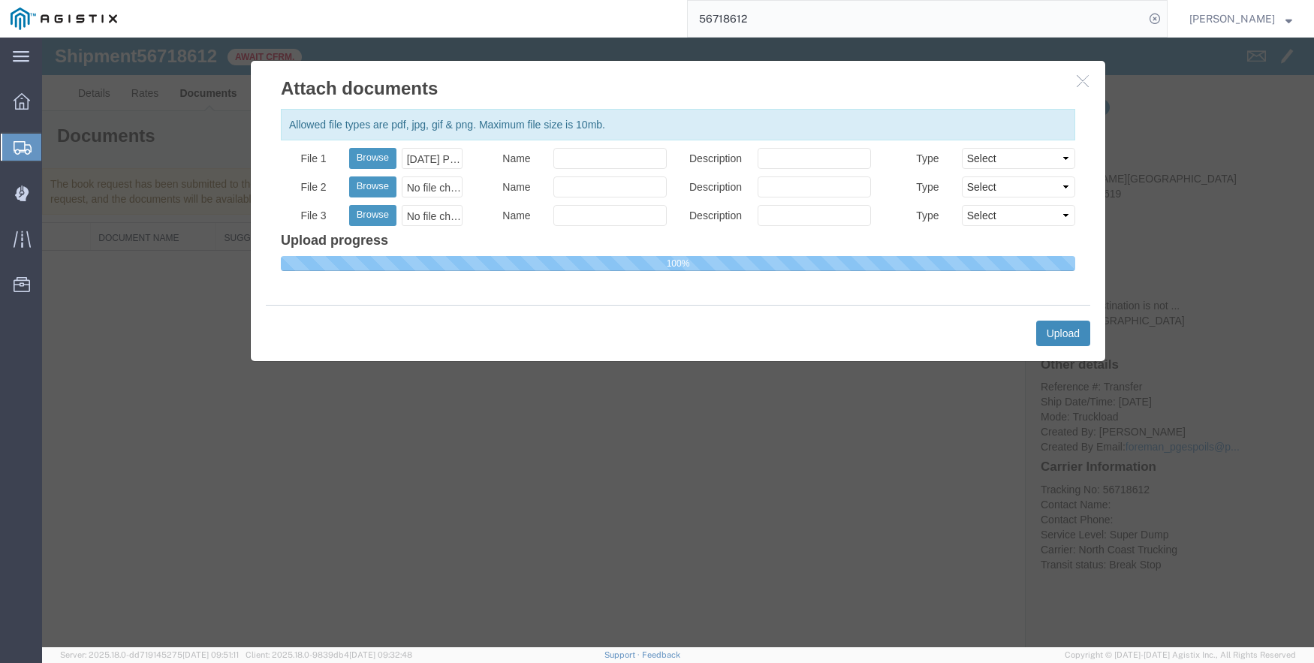
select select
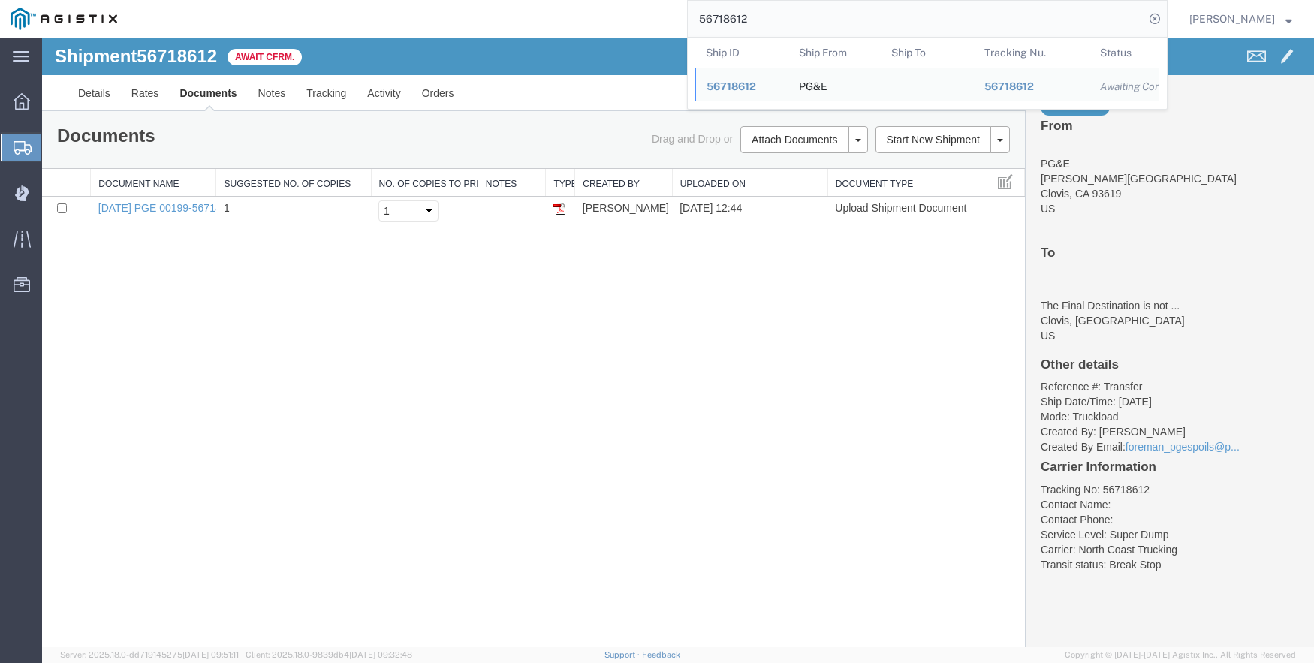
drag, startPoint x: 823, startPoint y: 15, endPoint x: 701, endPoint y: 22, distance: 122.6
click at [701, 22] on div "56718612 Ship ID Ship From Ship To Tracking Nu. Status Ship ID 56718612 Ship Fr…" at bounding box center [648, 19] width 1040 height 38
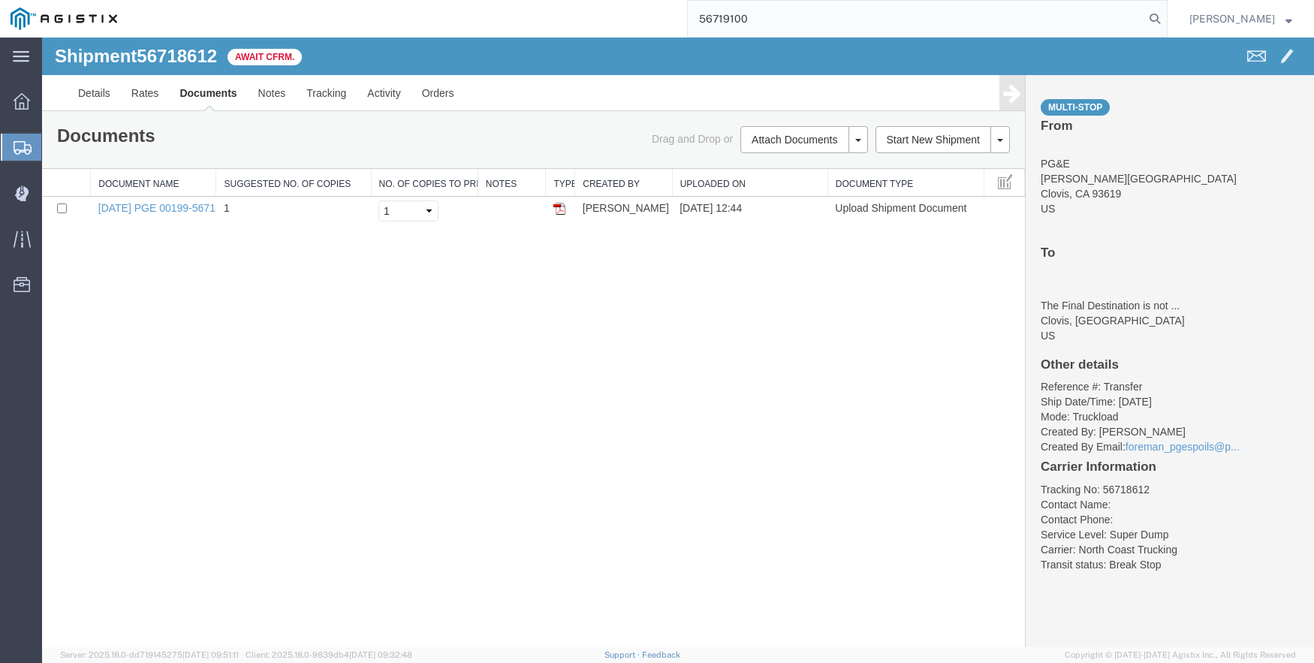
type input "56719100"
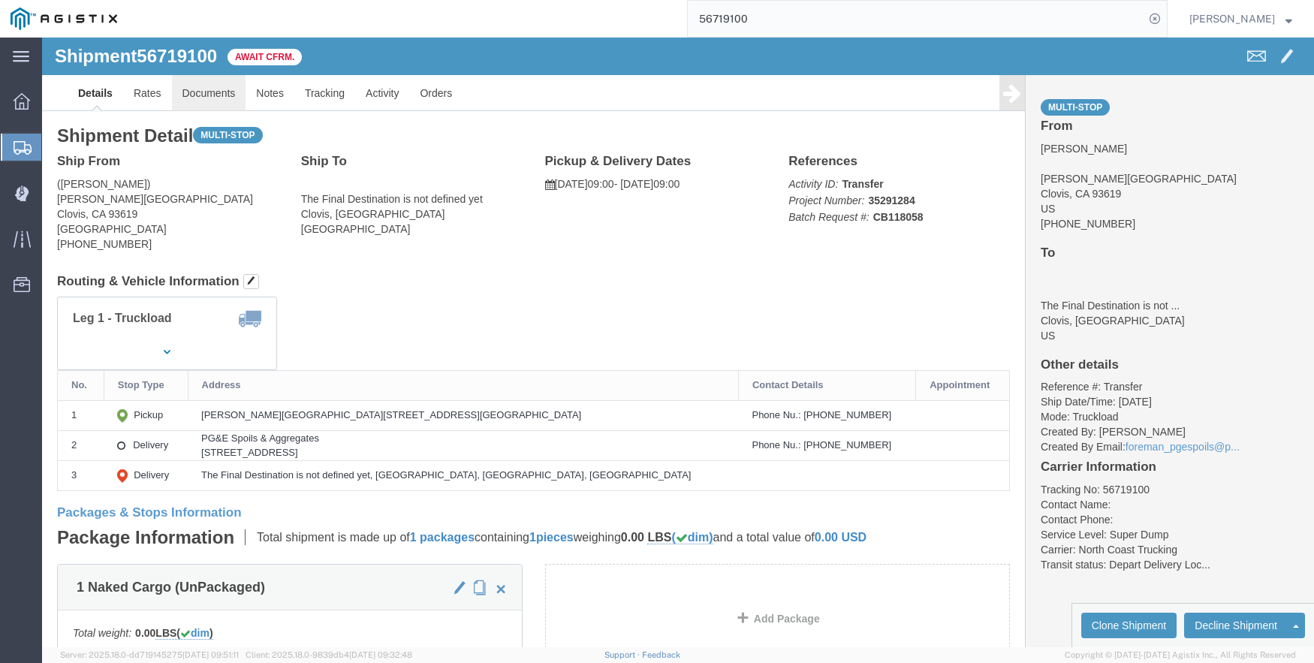
click link "Documents"
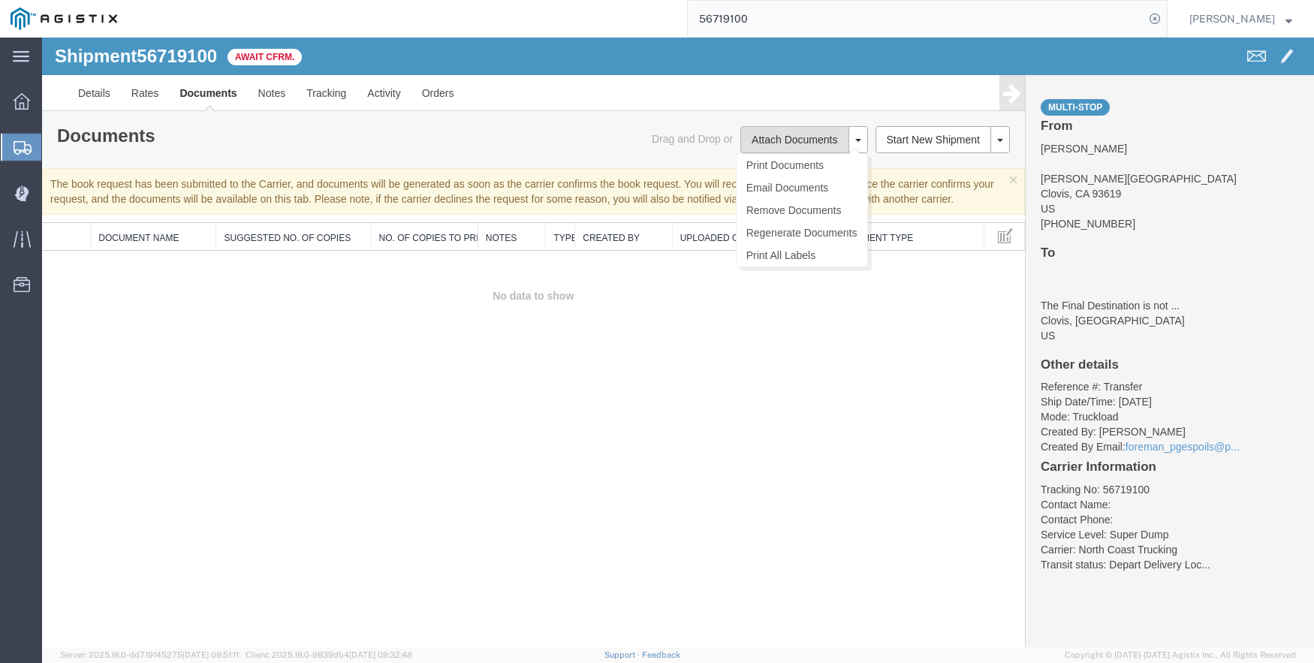
click at [795, 140] on button "Attach Documents" at bounding box center [795, 139] width 108 height 27
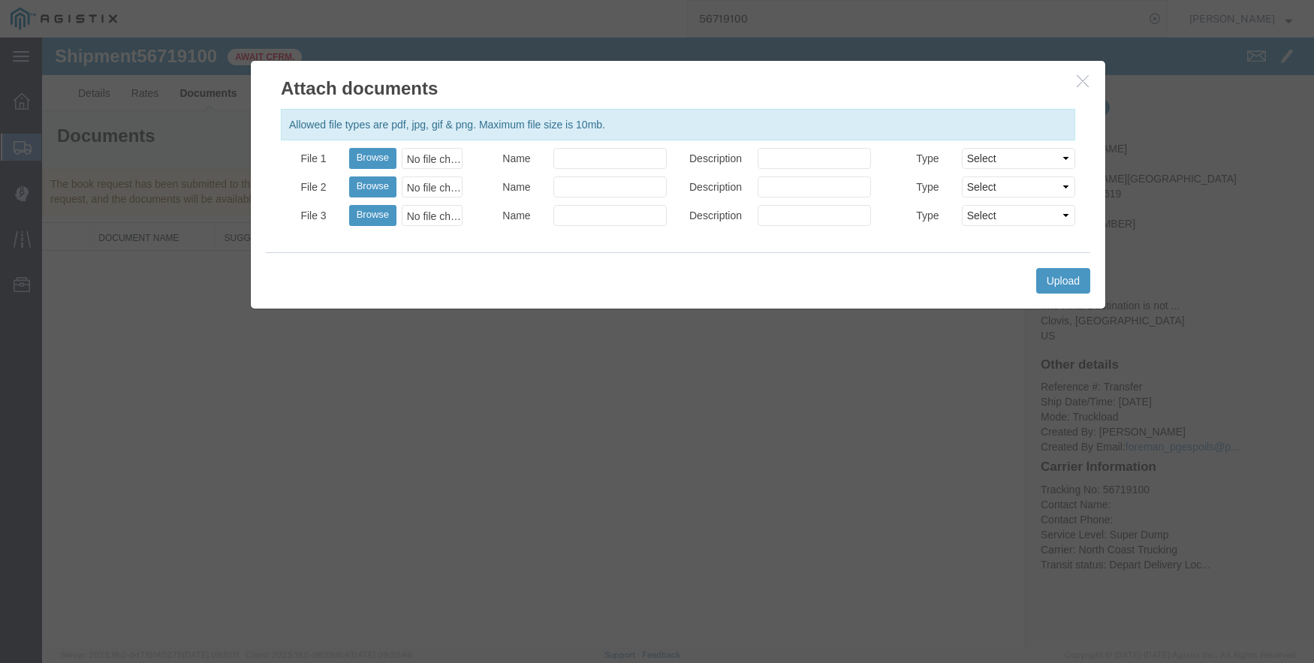
click at [357, 147] on div "Allowed file types are pdf, jpg, gif & png. Maximum file size is 10mb. File 1 B…" at bounding box center [678, 176] width 855 height 151
click at [367, 152] on button "Browse" at bounding box center [372, 158] width 47 height 21
type input "C:\fakepath\09.05.25 PGE 3258010-56719100 James Coast.pdf"
click at [1052, 274] on button "Upload" at bounding box center [1063, 281] width 54 height 26
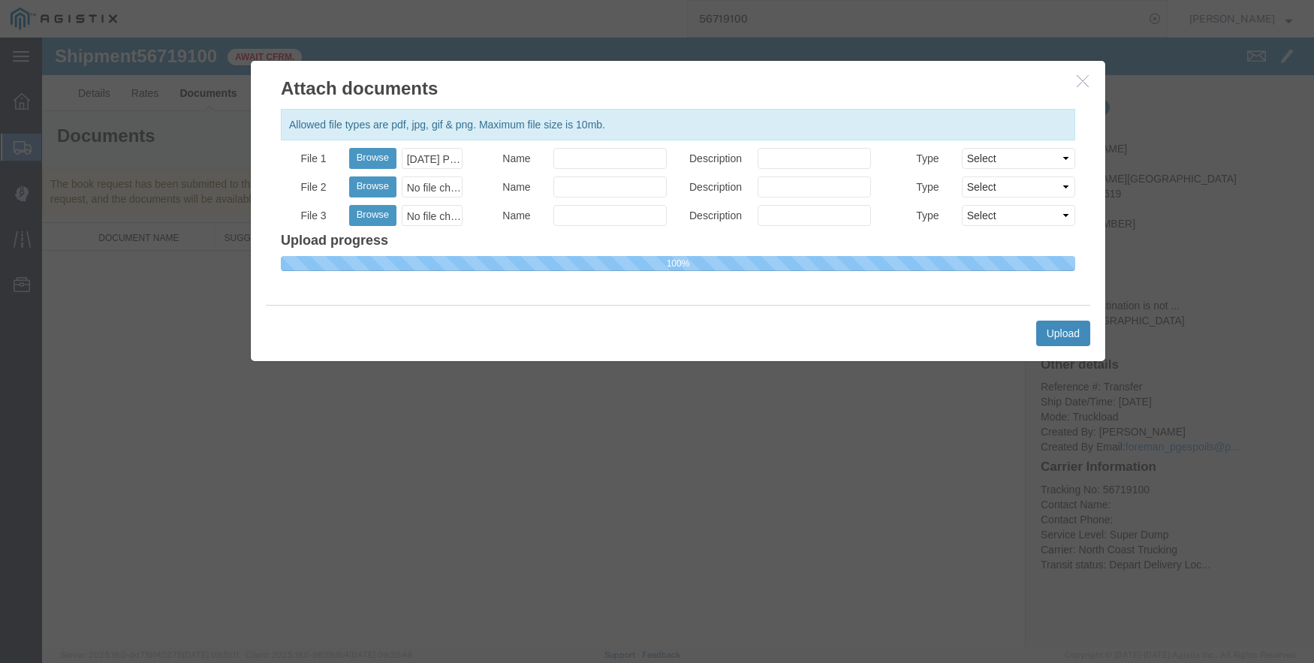
select select
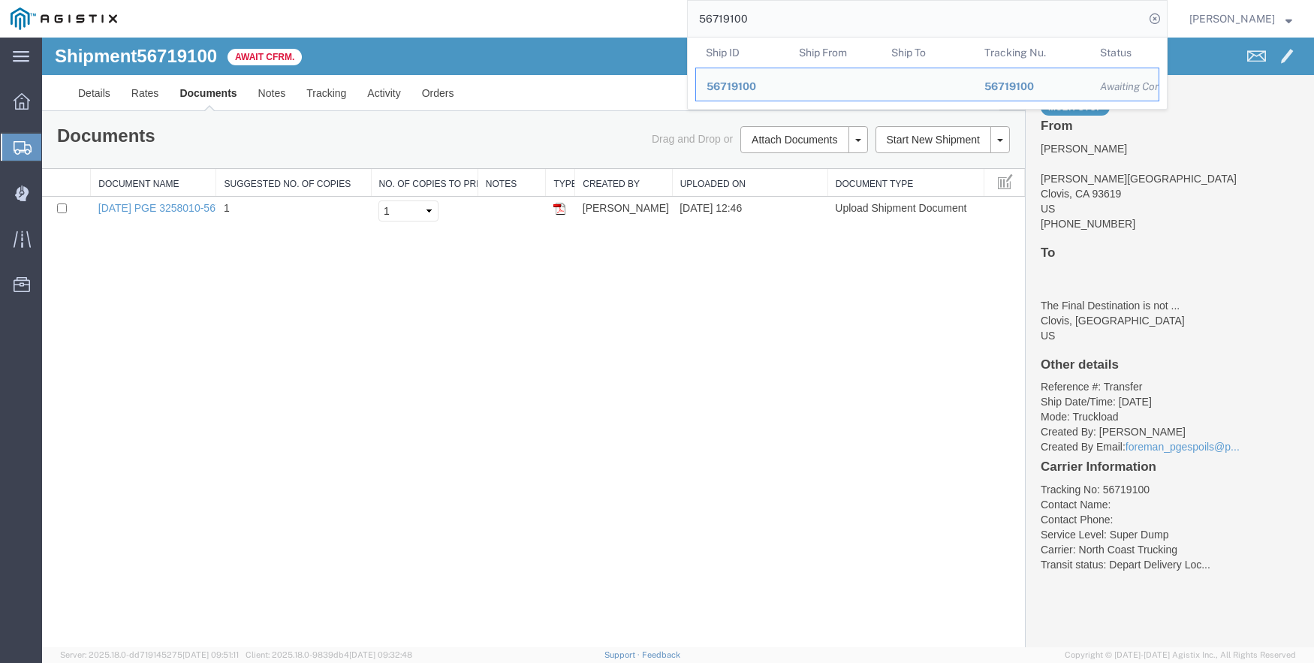
drag, startPoint x: 793, startPoint y: 17, endPoint x: 683, endPoint y: 17, distance: 109.7
click at [683, 17] on div "56719100 Ship ID Ship From Ship To Tracking Nu. Status Ship ID 56719100 Ship Fr…" at bounding box center [648, 19] width 1040 height 38
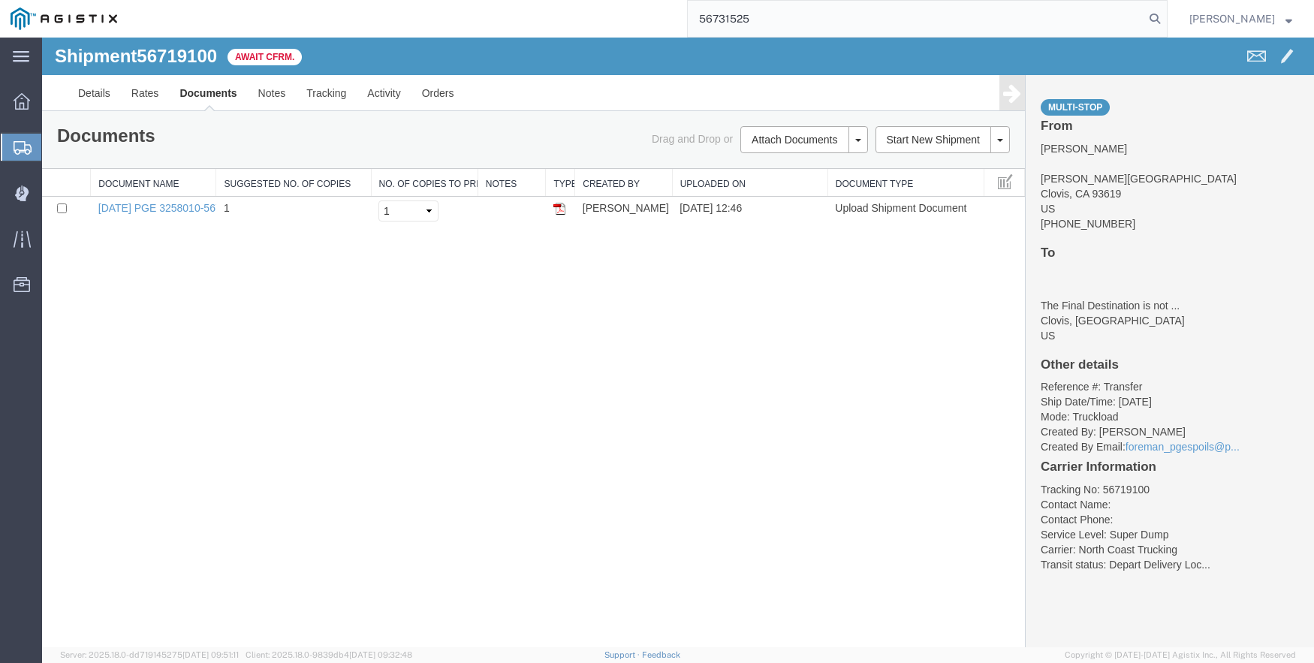
type input "56731525"
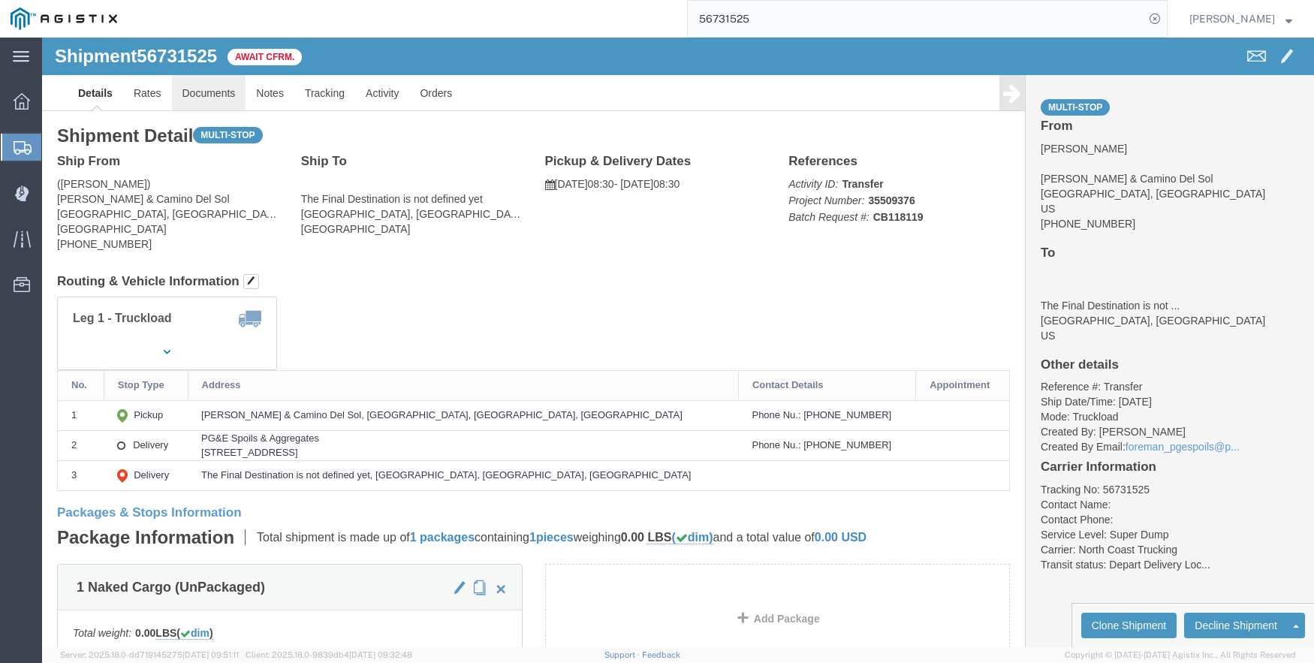
click link "Documents"
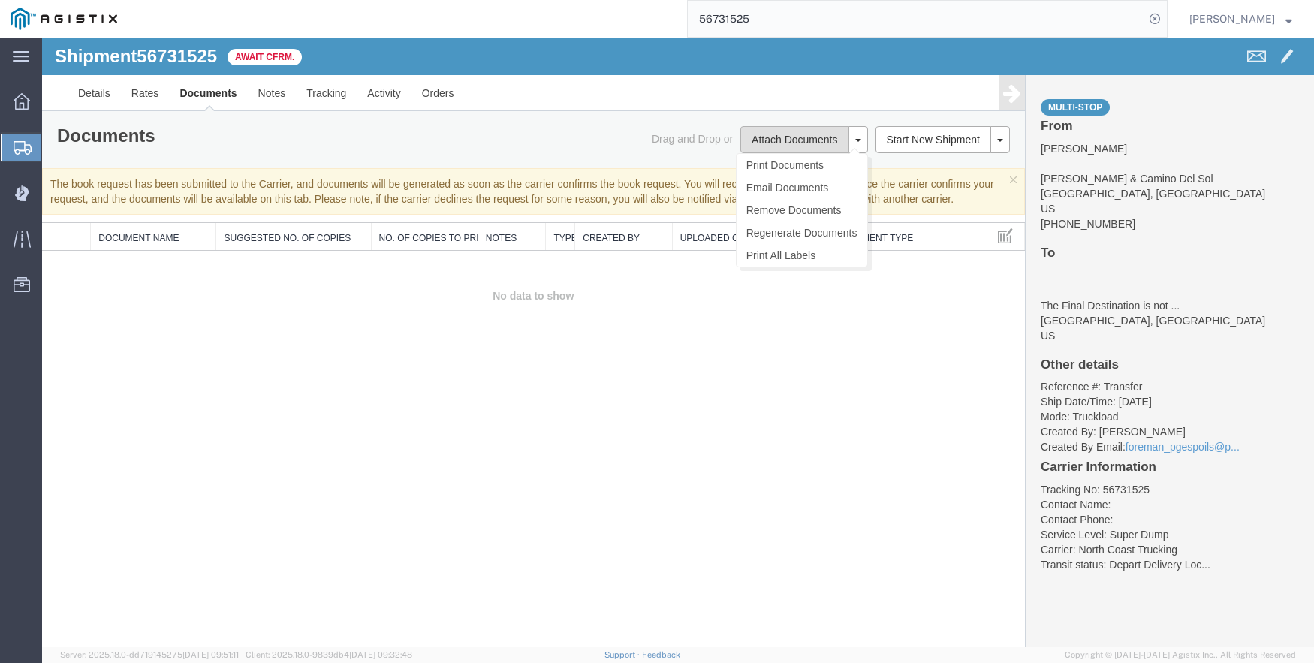
click at [787, 131] on button "Attach Documents" at bounding box center [795, 139] width 108 height 27
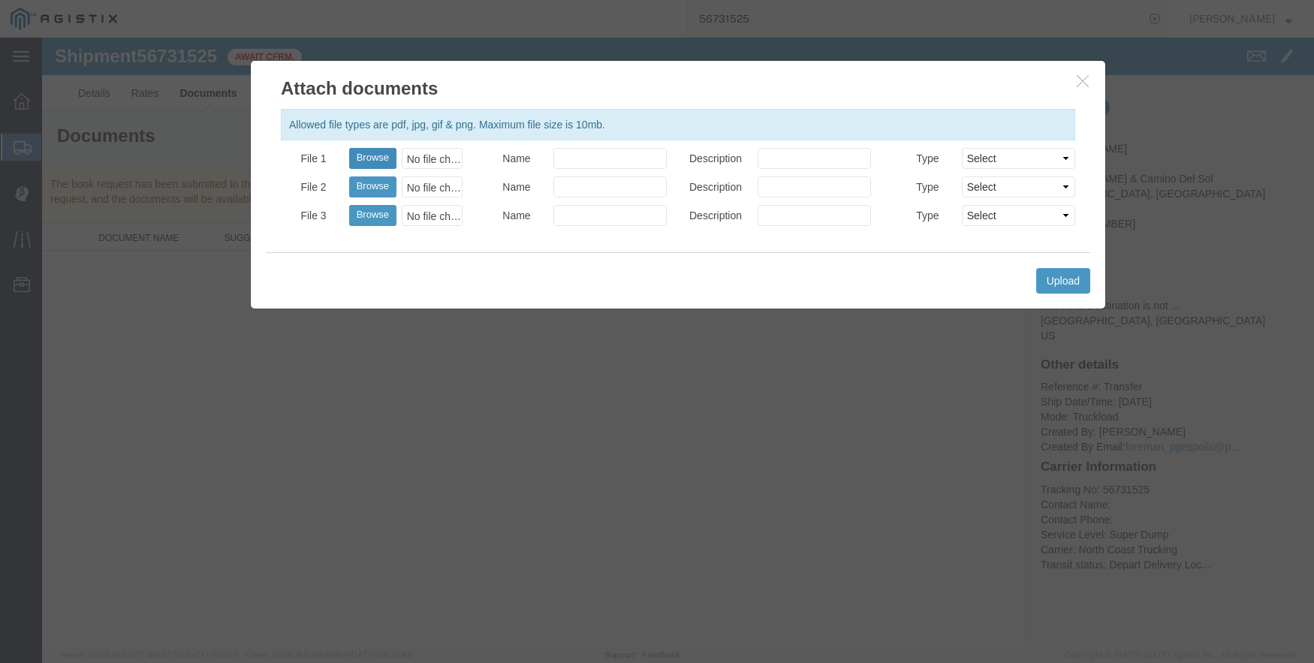
click at [368, 154] on button "Browse" at bounding box center [372, 158] width 47 height 21
click at [367, 150] on button "Browse" at bounding box center [372, 158] width 47 height 21
type input "C:\fakepath\09.08.25 PGE 2894483-56731525 JVSA.pdf"
click at [1064, 272] on button "Upload" at bounding box center [1063, 281] width 54 height 26
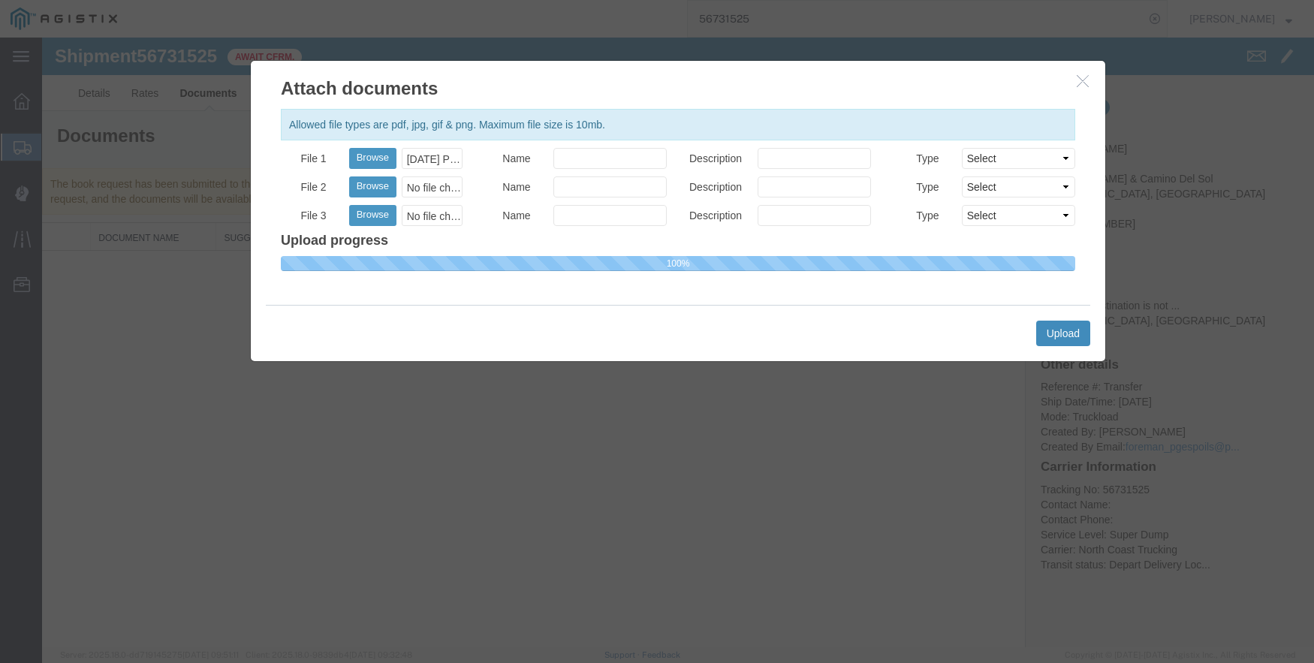
select select
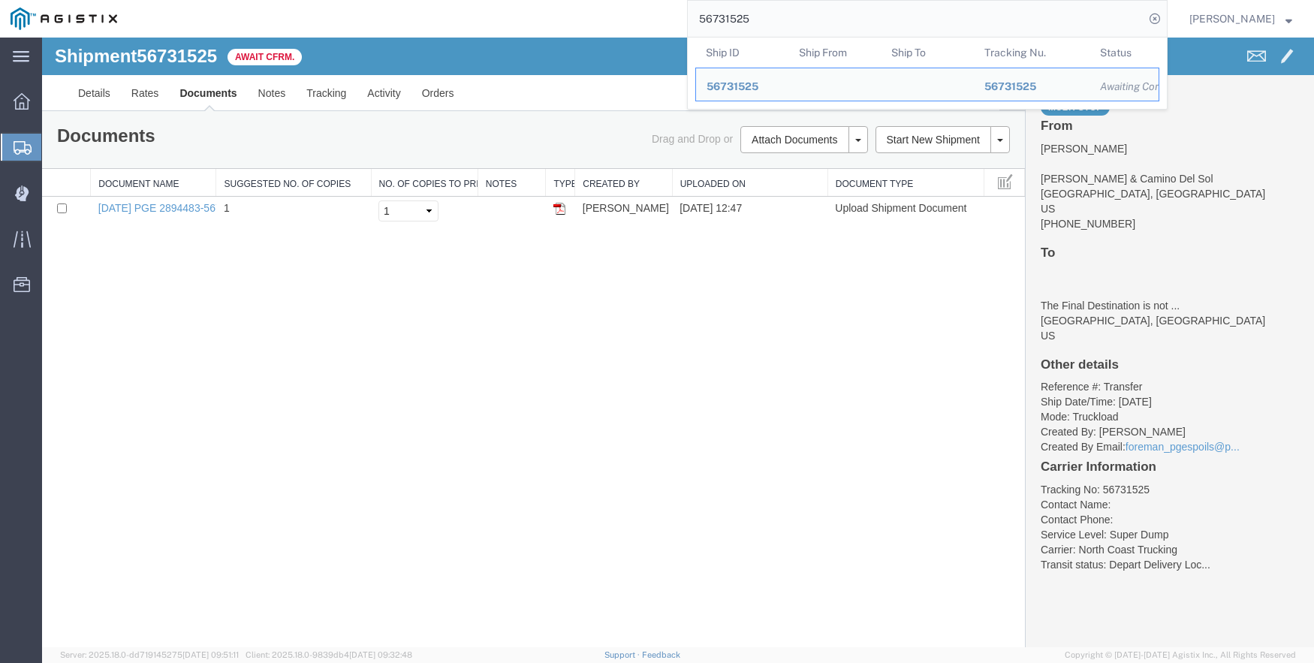
drag, startPoint x: 818, startPoint y: 11, endPoint x: 685, endPoint y: 2, distance: 133.2
click at [685, 2] on div "56731525 Ship ID Ship From Ship To Tracking Nu. Status Ship ID 56731525 Ship Fr…" at bounding box center [648, 19] width 1040 height 38
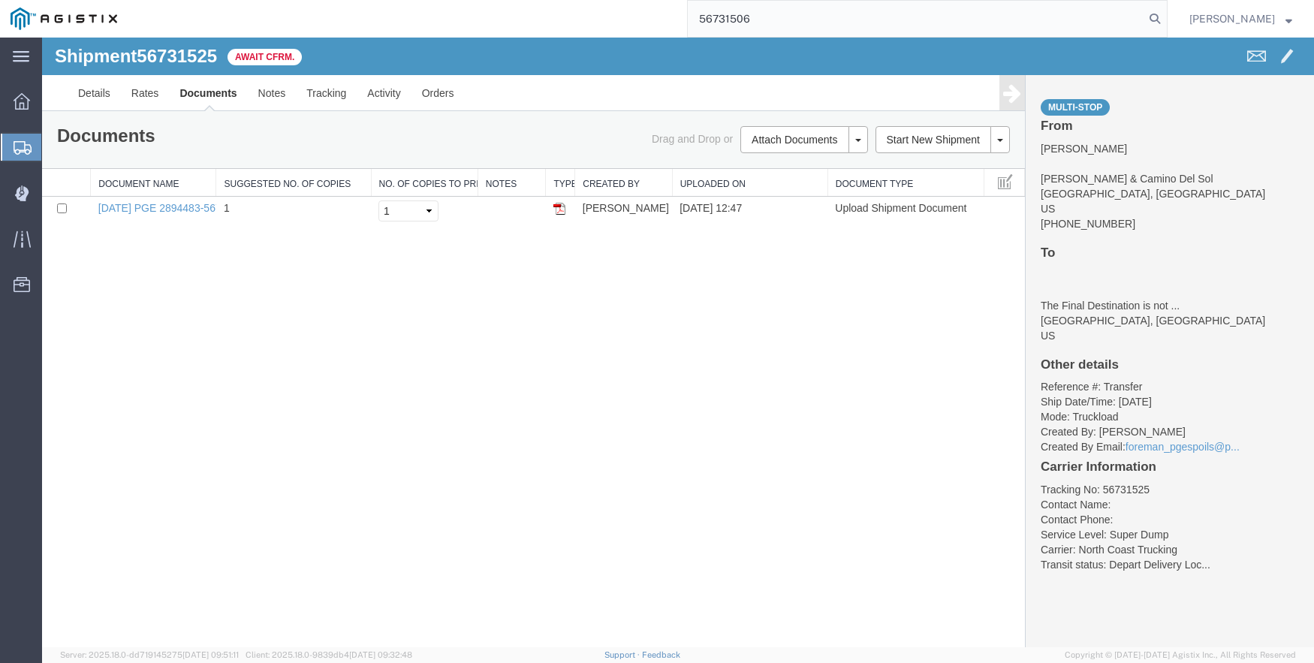
type input "56731506"
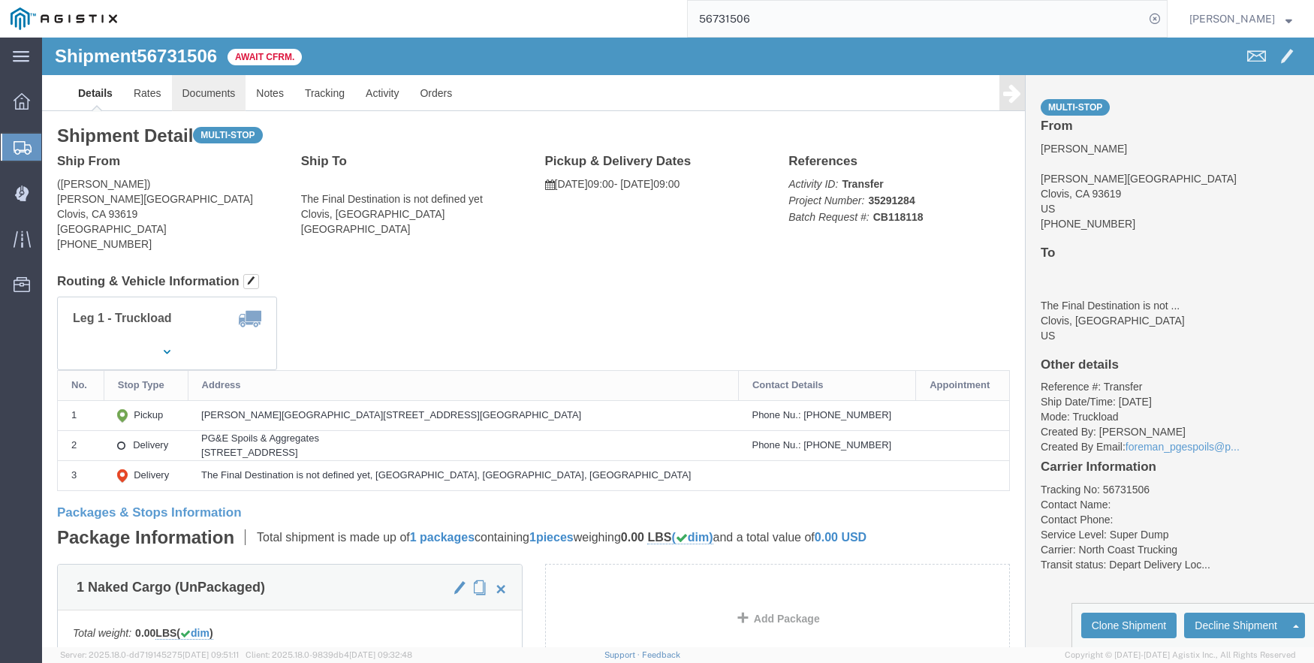
click link "Documents"
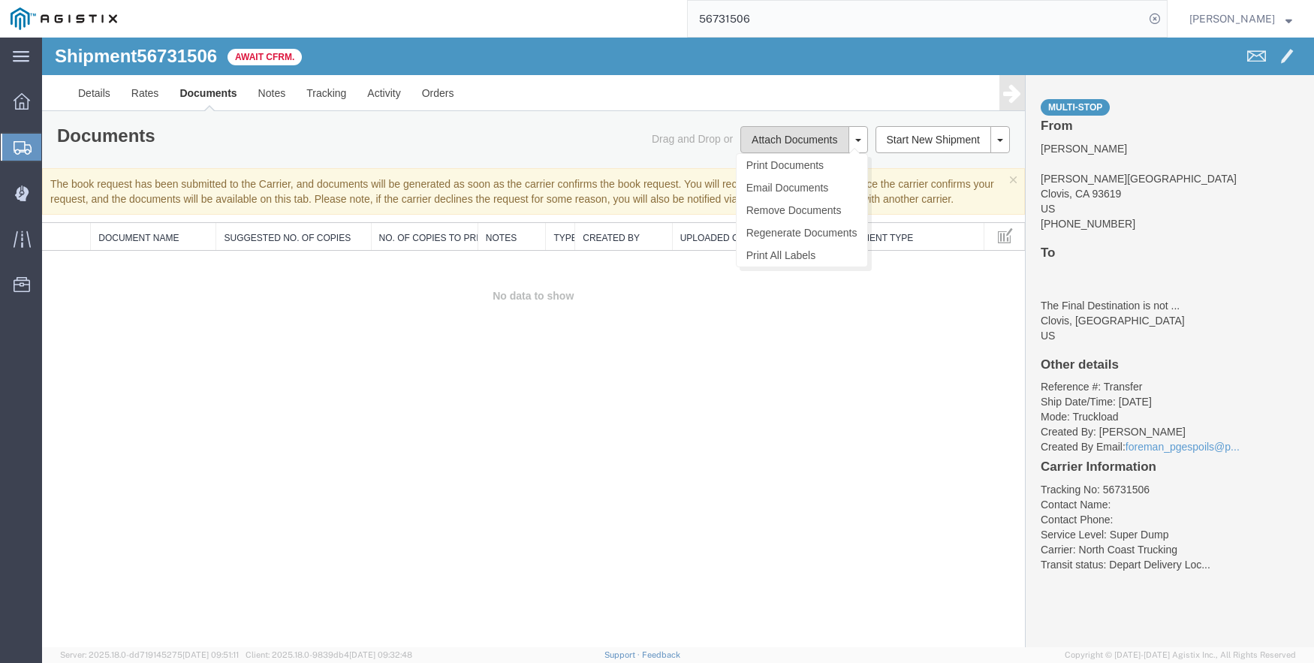
click at [776, 141] on button "Attach Documents" at bounding box center [795, 139] width 108 height 27
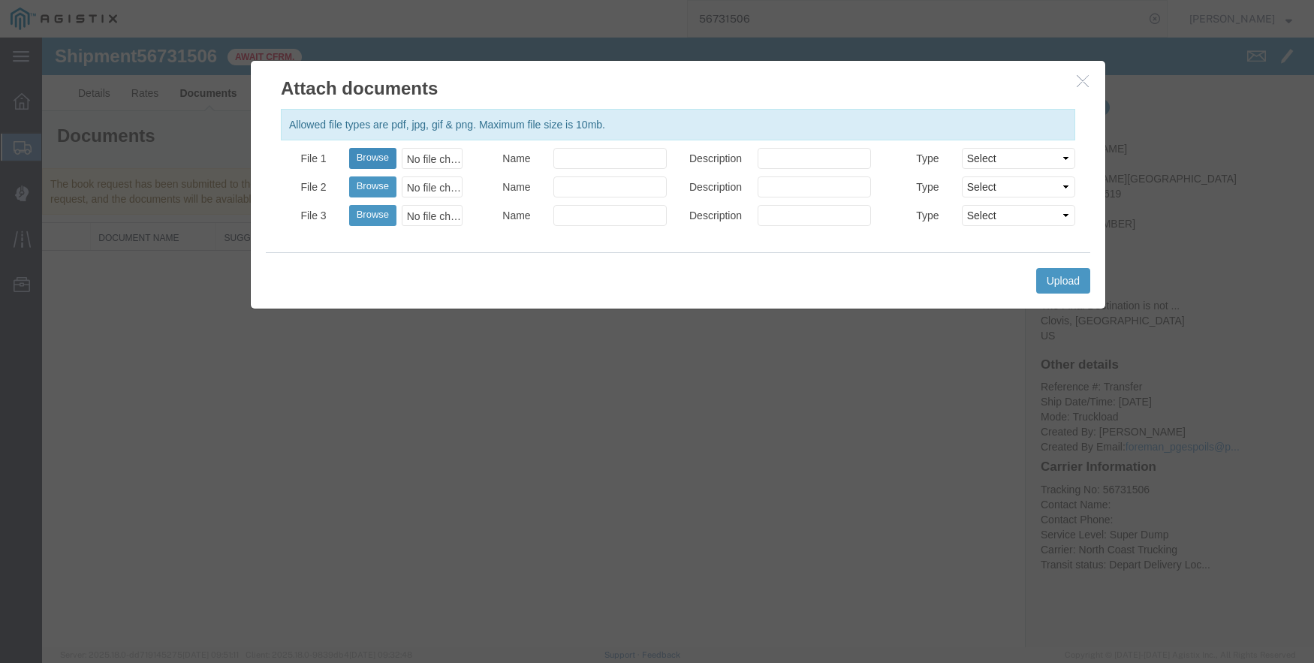
click at [370, 150] on button "Browse" at bounding box center [372, 158] width 47 height 21
type input "C:\fakepath\09.08.25 PGE 00200-56731506 TC.pdf"
click at [1062, 275] on button "Upload" at bounding box center [1063, 281] width 54 height 26
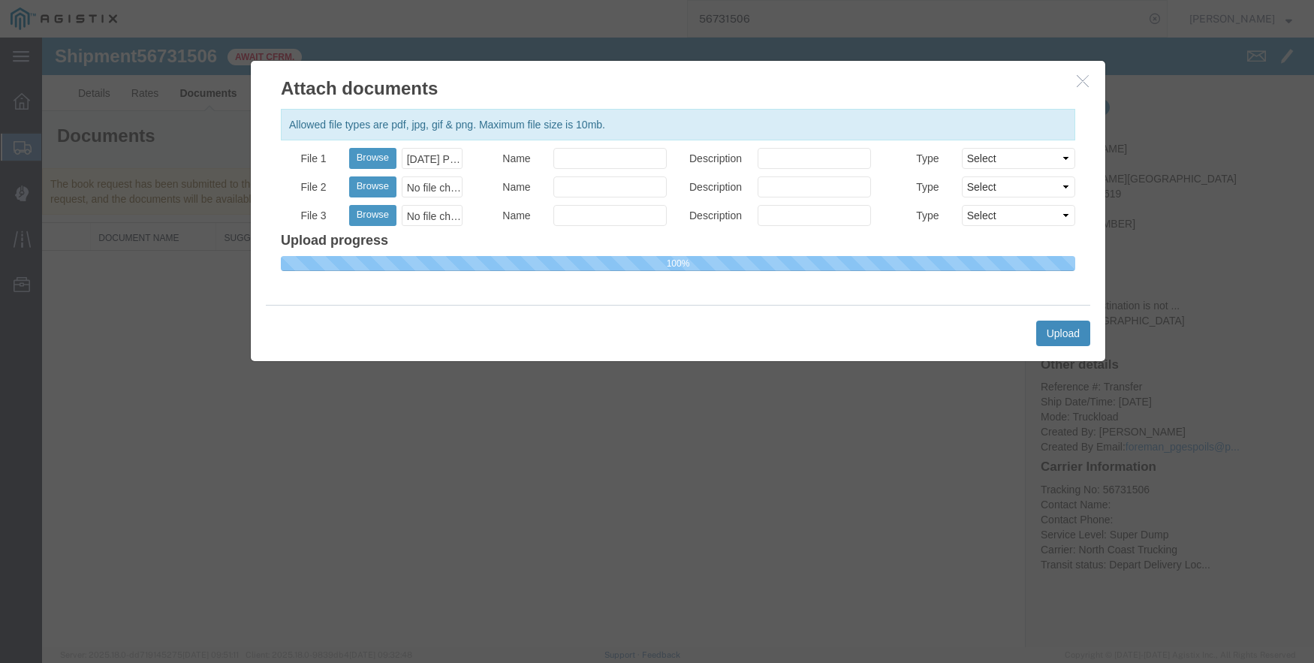
select select
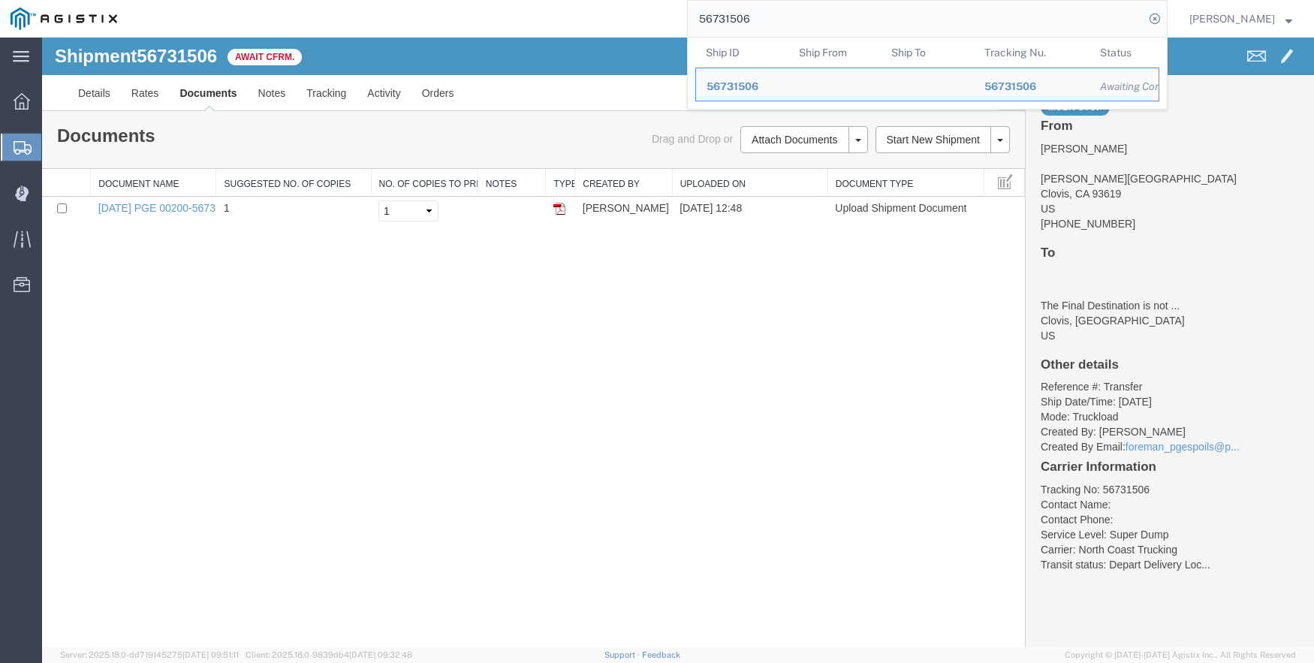
drag, startPoint x: 776, startPoint y: 20, endPoint x: 681, endPoint y: 8, distance: 95.4
click at [681, 8] on div "56731506 Ship ID Ship From Ship To Tracking Nu. Status Ship ID 56731506 Ship Fr…" at bounding box center [648, 19] width 1040 height 38
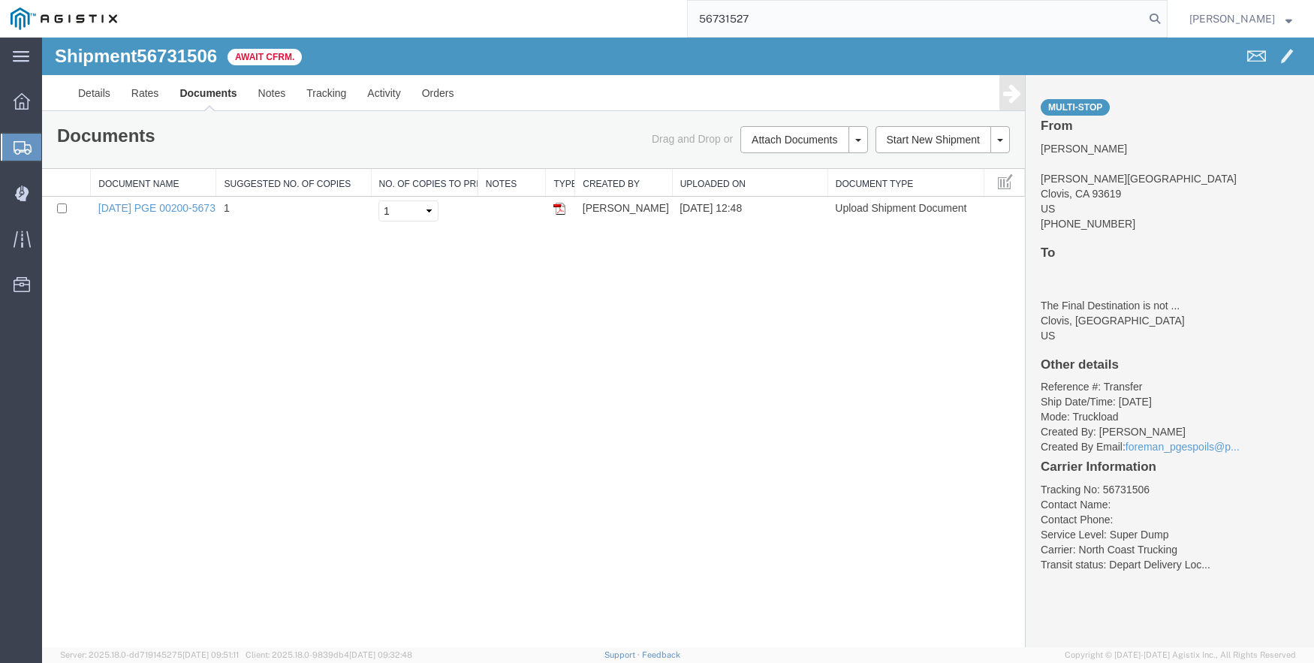
type input "56731527"
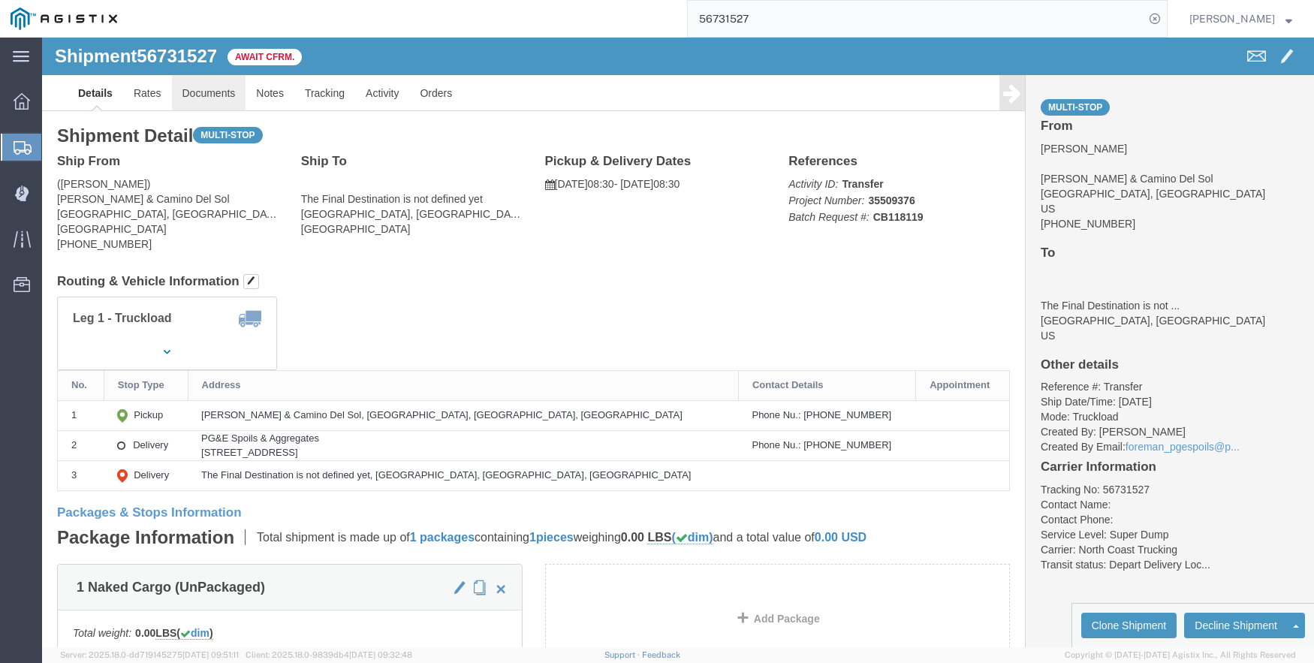
click link "Documents"
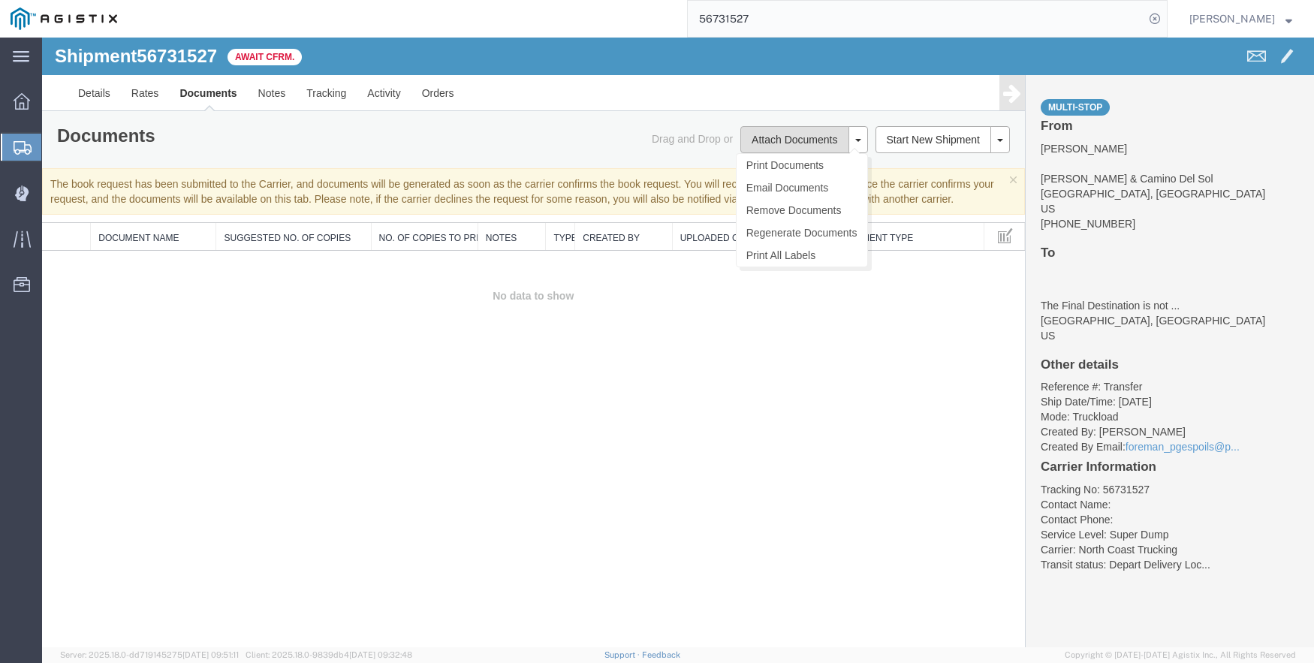
click at [798, 142] on button "Attach Documents" at bounding box center [795, 139] width 108 height 27
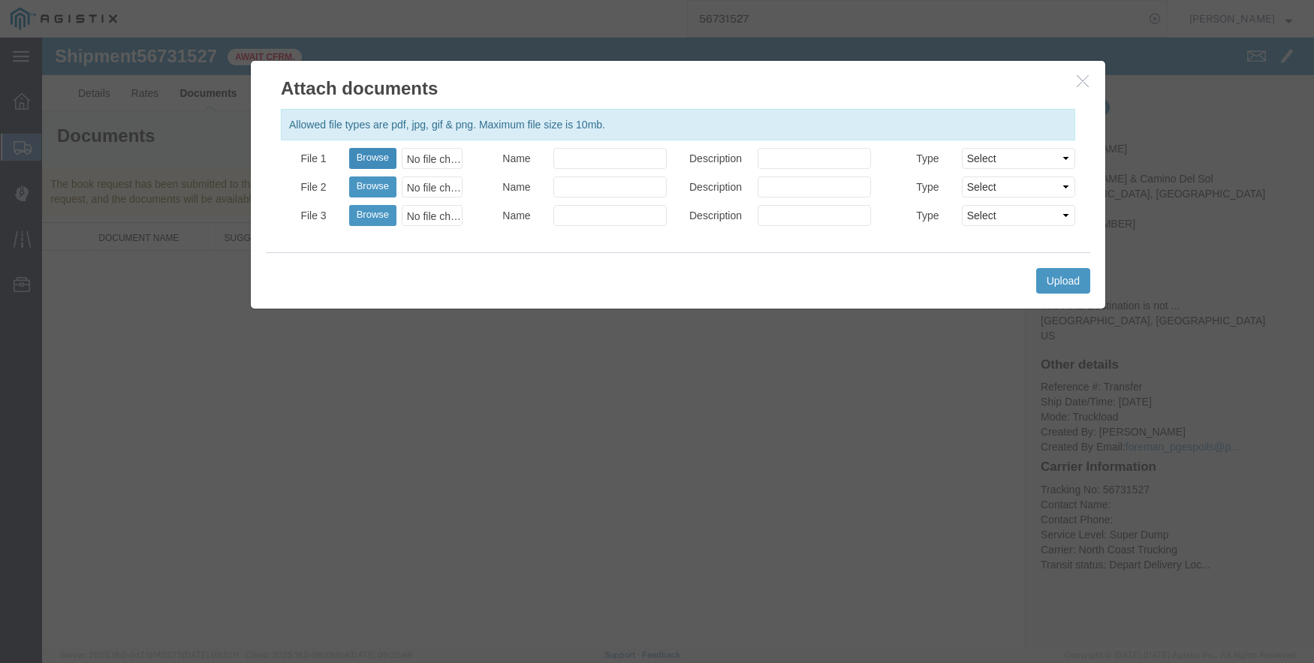
click at [358, 150] on button "Browse" at bounding box center [372, 158] width 47 height 21
type input "C:\fakepath\09.08.25 PGE 9431582-56731527 Chepe.pdf"
click at [1089, 279] on button "Upload" at bounding box center [1063, 281] width 54 height 26
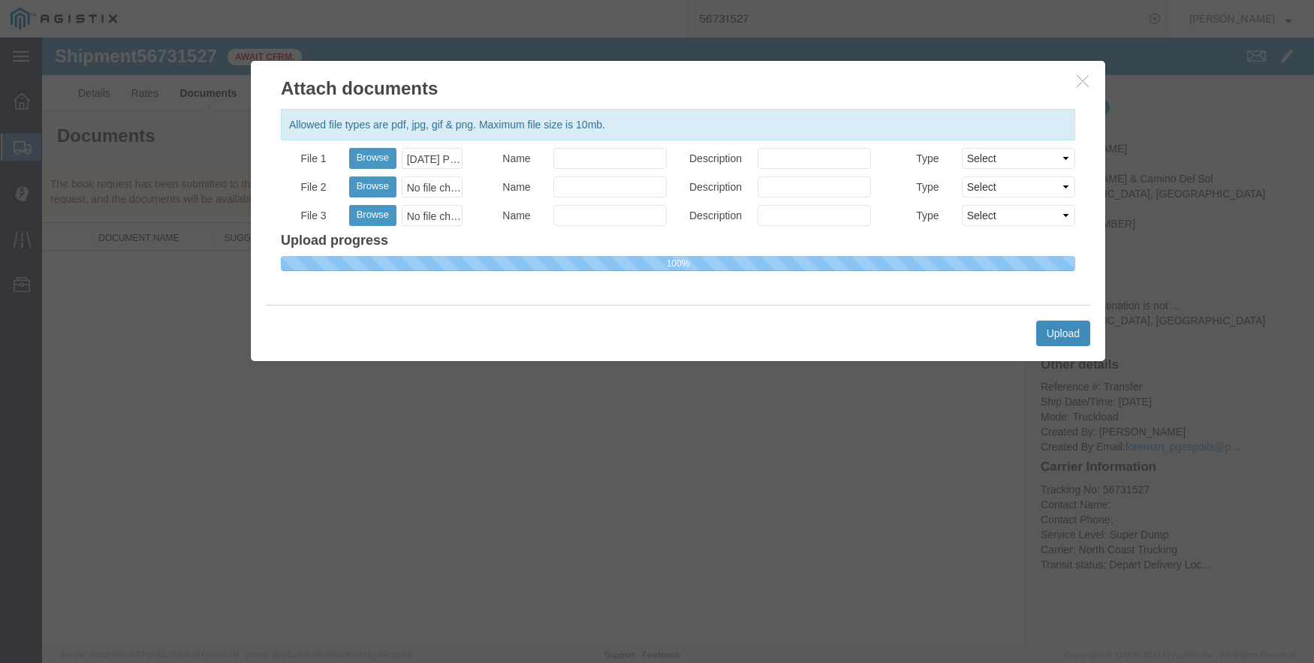
select select
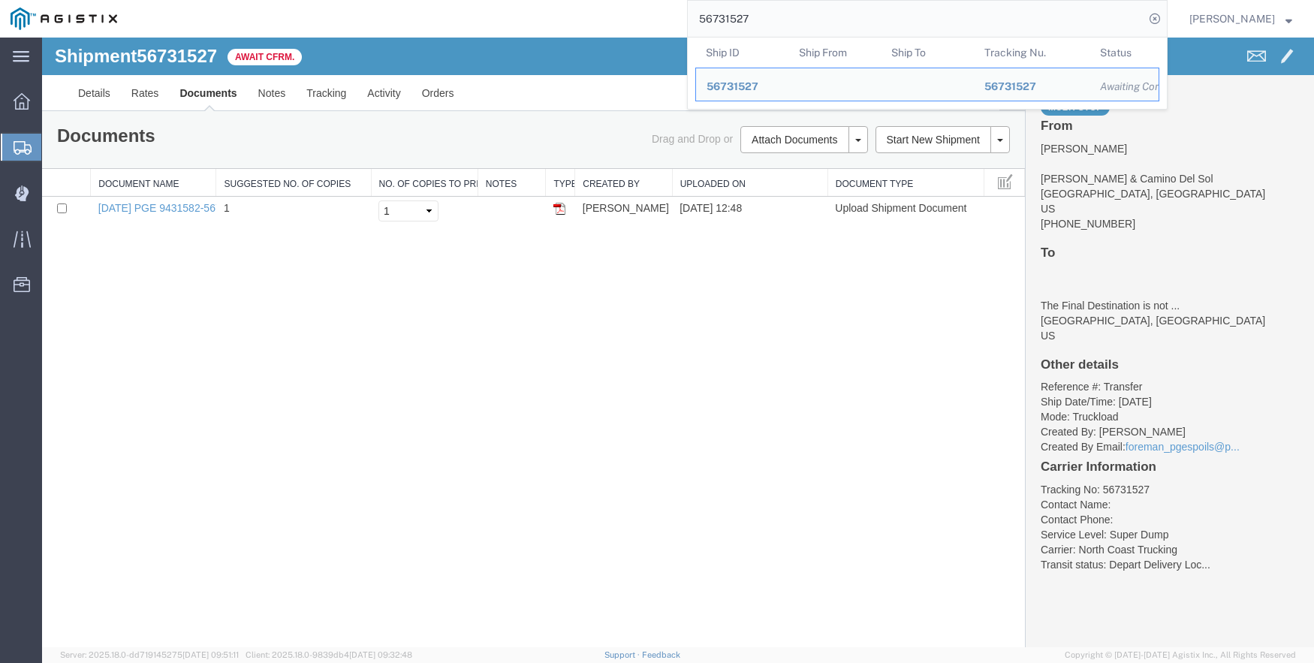
drag, startPoint x: 784, startPoint y: 16, endPoint x: 671, endPoint y: 11, distance: 112.8
click at [671, 11] on div "56731527 Ship ID Ship From Ship To Tracking Nu. Status Ship ID 56731527 Ship Fr…" at bounding box center [648, 19] width 1040 height 38
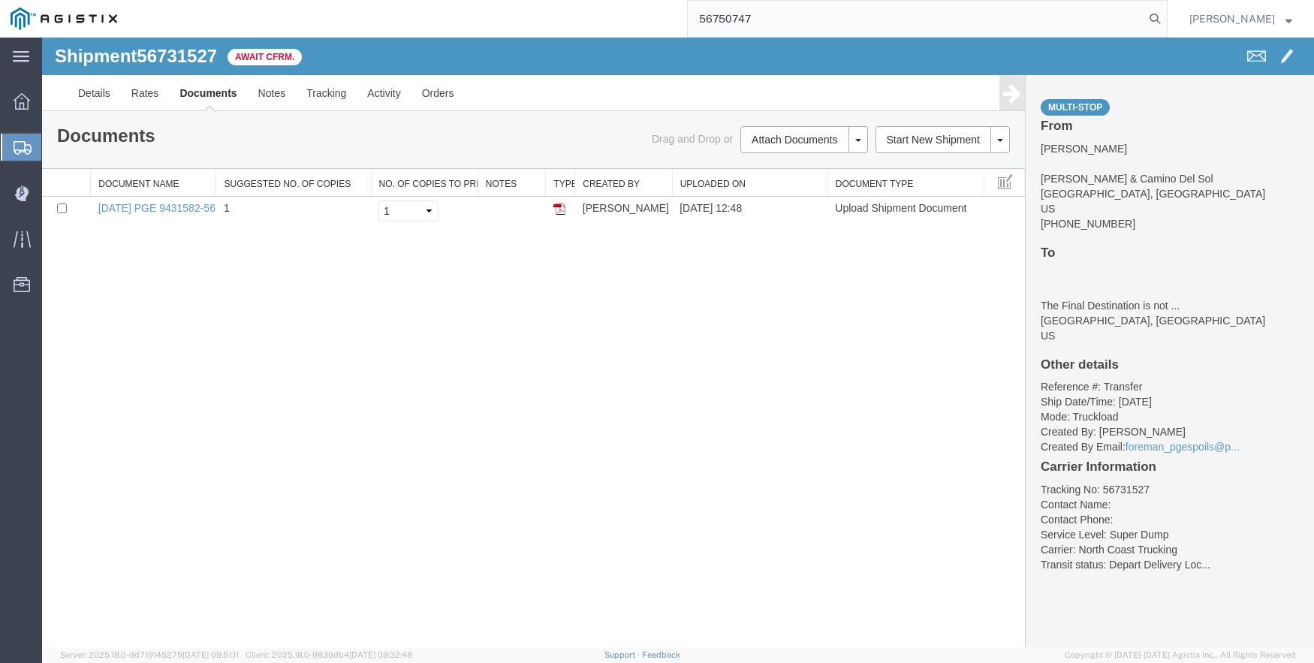
type input "56750747"
click at [178, 207] on link "09.08.25 PGE 9431582-56731527 Chepe.pdf" at bounding box center [200, 208] width 204 height 12
click at [786, 22] on input "56750747" at bounding box center [916, 19] width 457 height 36
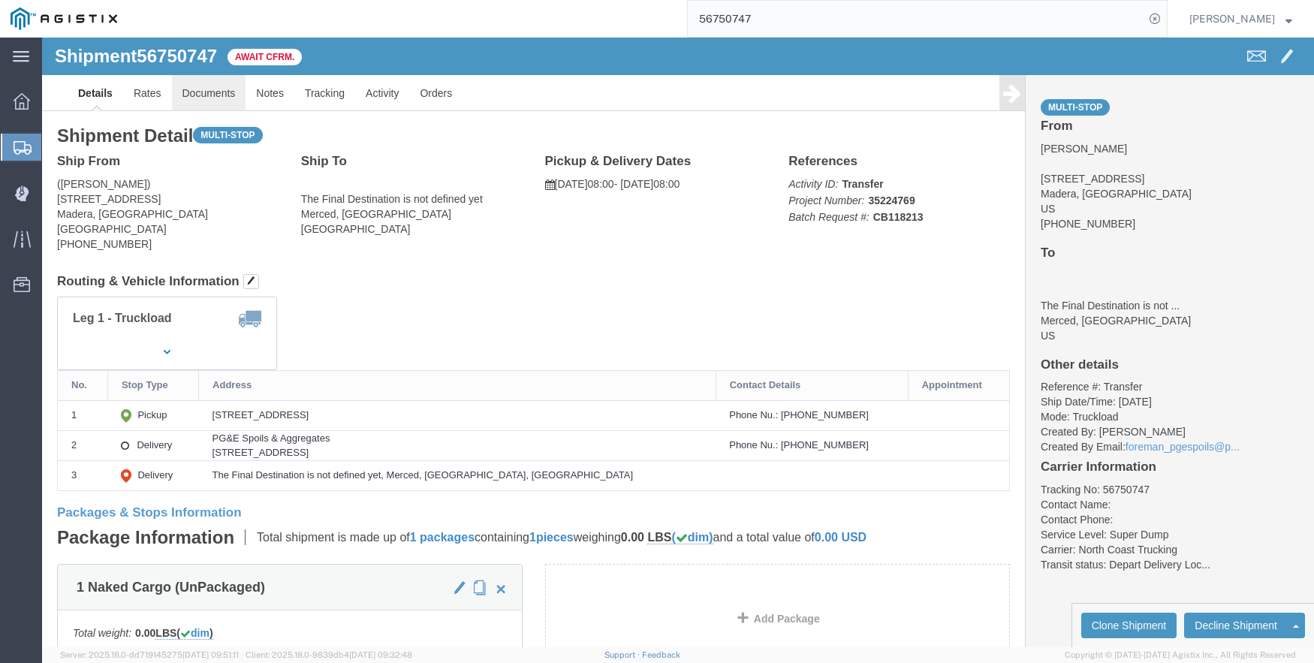
click link "Documents"
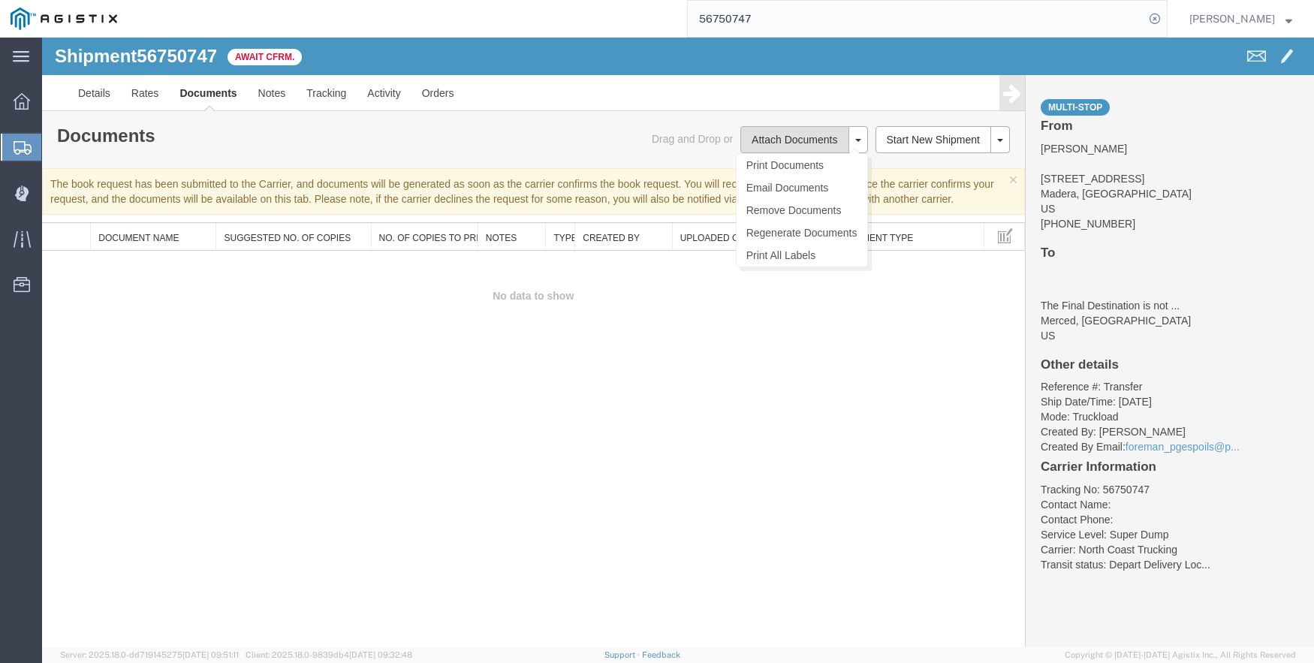
click at [752, 134] on button "Attach Documents" at bounding box center [795, 139] width 108 height 27
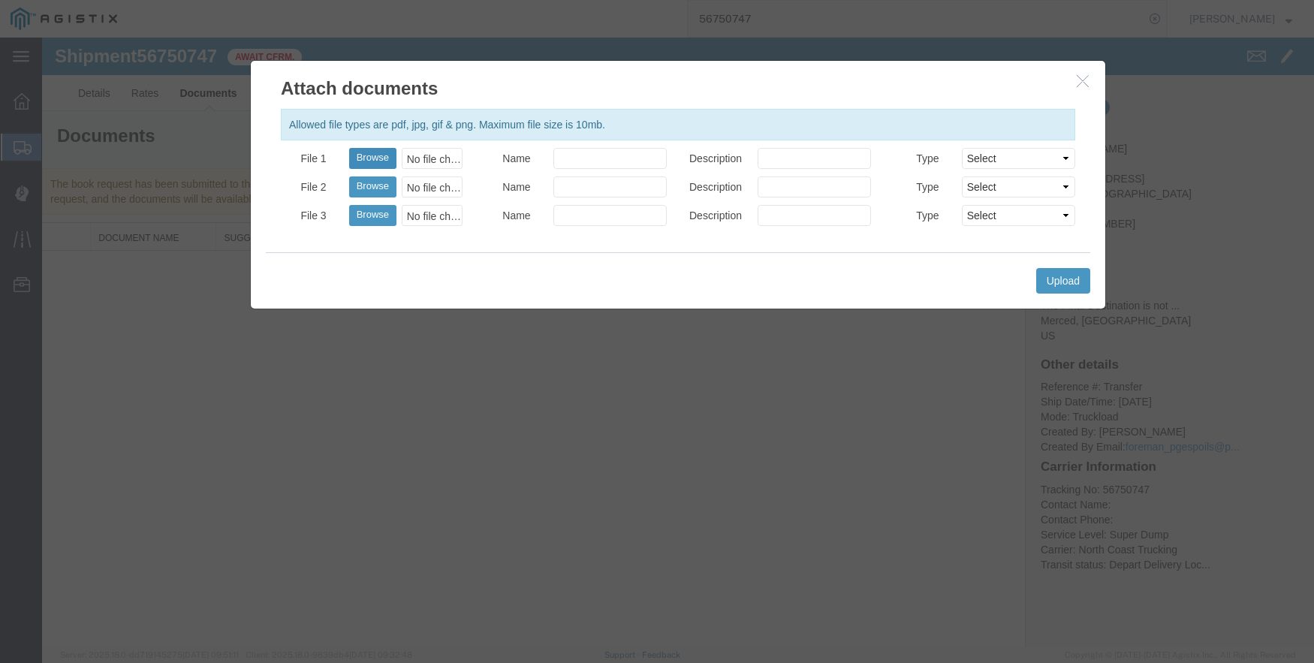
click at [379, 158] on button "Browse" at bounding box center [372, 158] width 47 height 21
type input "C:\fakepath\09.09.25 PGE 3164623-56750747 GCH.pdf"
click at [1073, 278] on button "Upload" at bounding box center [1063, 281] width 54 height 26
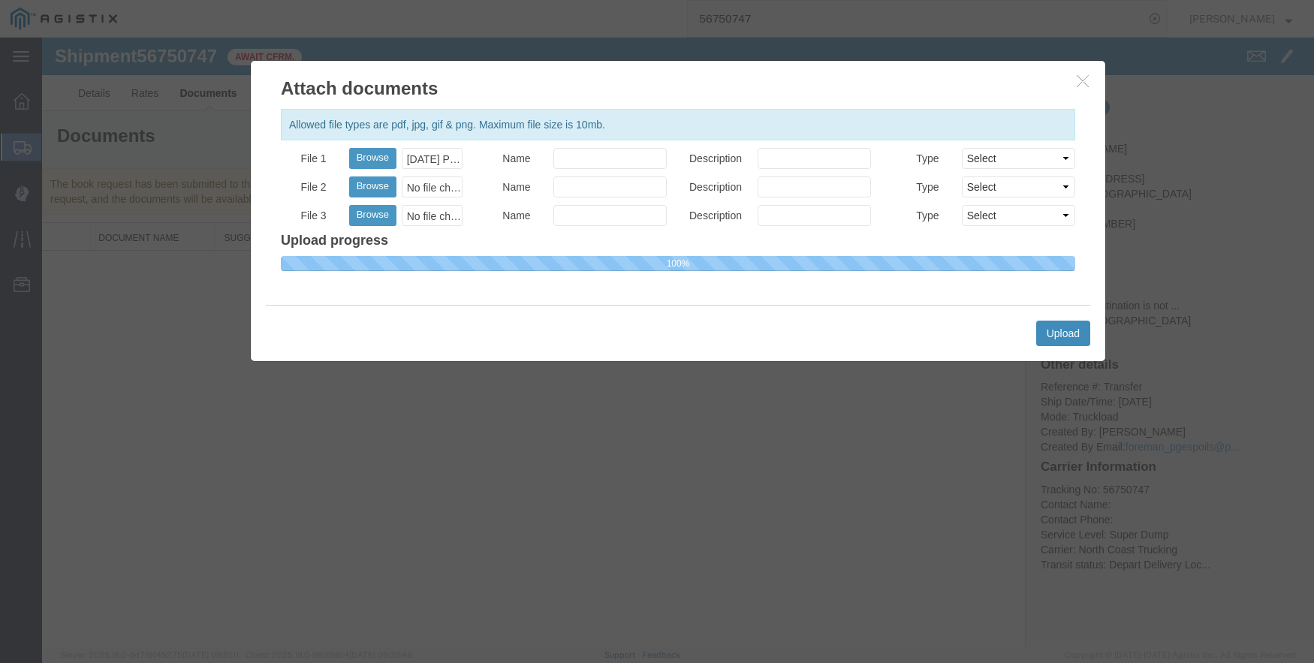
select select
